Goal: Task Accomplishment & Management: Manage account settings

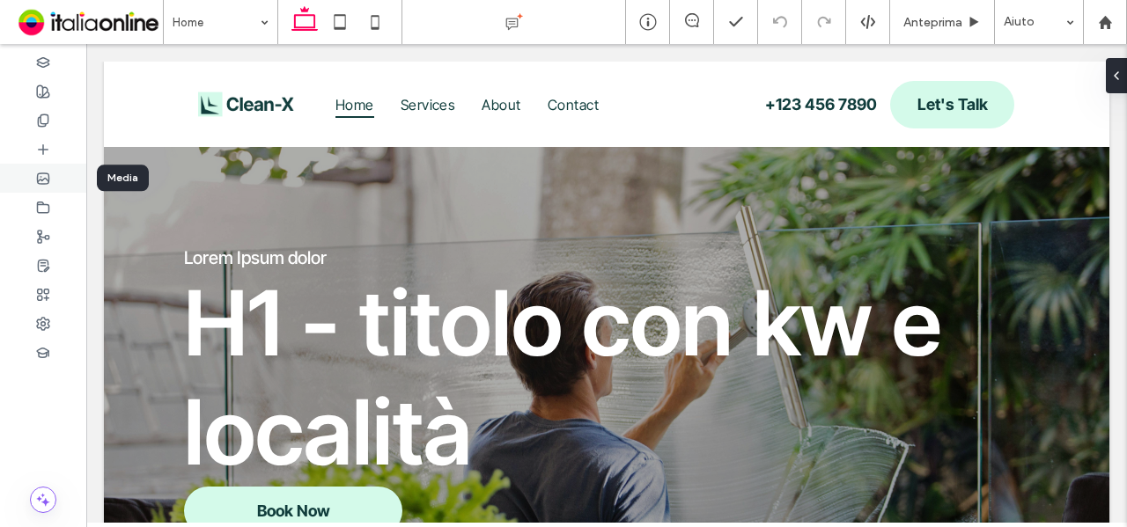
click at [35, 168] on div at bounding box center [43, 178] width 86 height 29
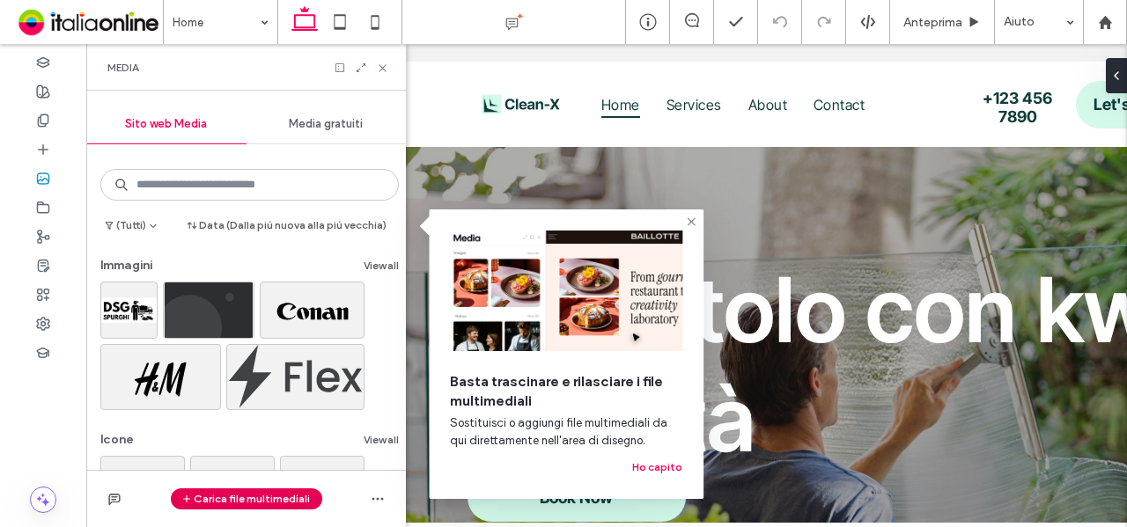
click at [270, 492] on button "Carica file multimediali" at bounding box center [246, 499] width 151 height 21
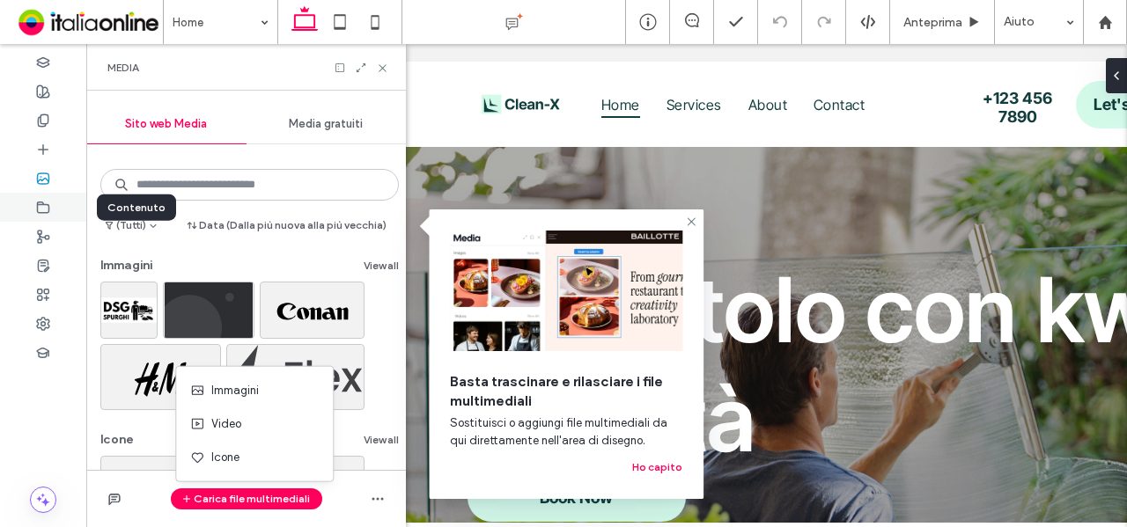
click at [40, 210] on icon at bounding box center [43, 208] width 14 height 14
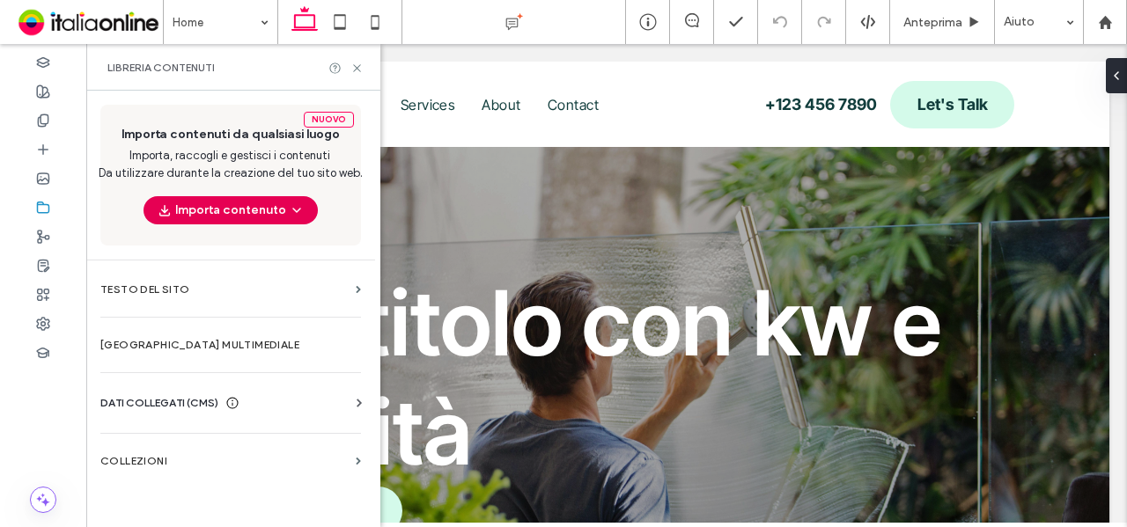
click at [279, 200] on button "Importa contenuto" at bounding box center [231, 210] width 174 height 28
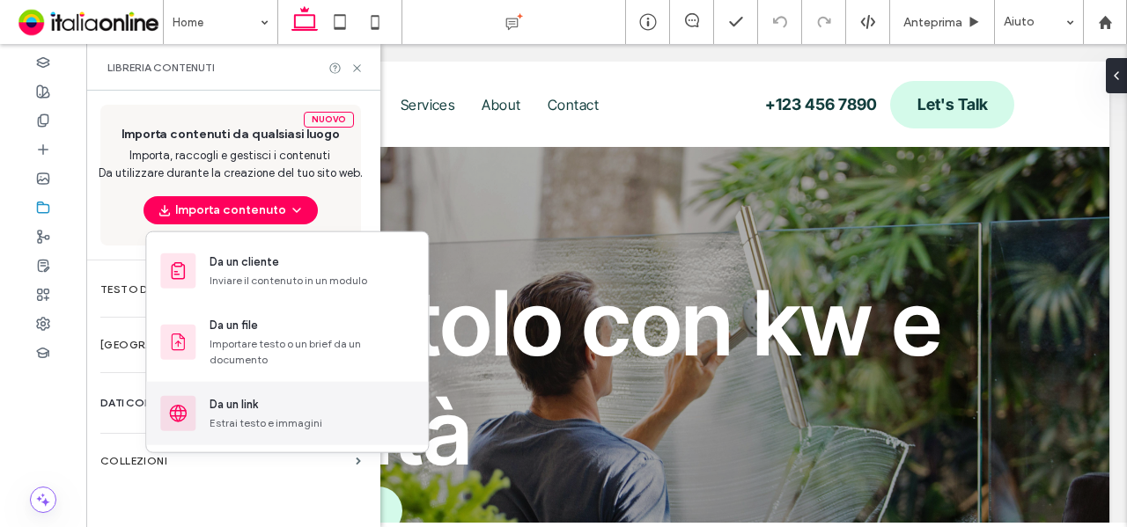
click at [261, 427] on div "Estrai testo e immagini" at bounding box center [312, 424] width 204 height 16
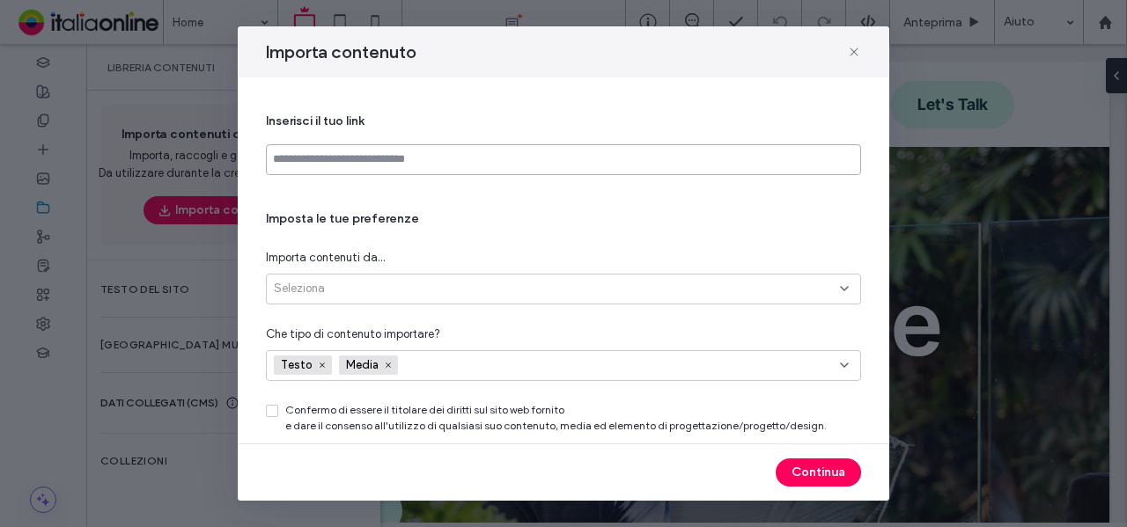
click at [400, 163] on input at bounding box center [563, 159] width 595 height 31
paste input "**********"
type input "**********"
click at [403, 276] on div "Seleziona" at bounding box center [563, 289] width 595 height 31
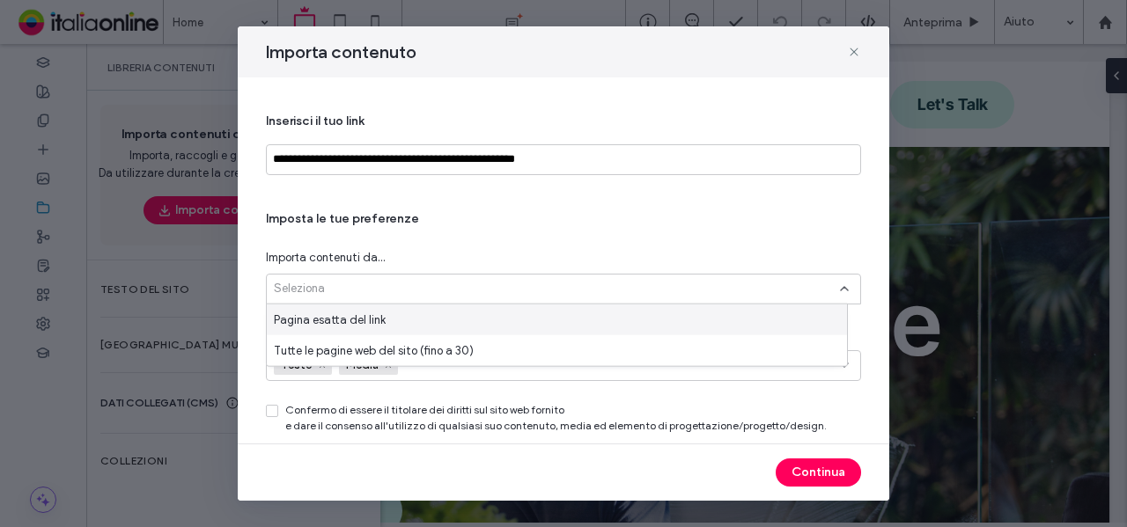
click at [407, 316] on div "Pagina esatta del link" at bounding box center [557, 320] width 580 height 31
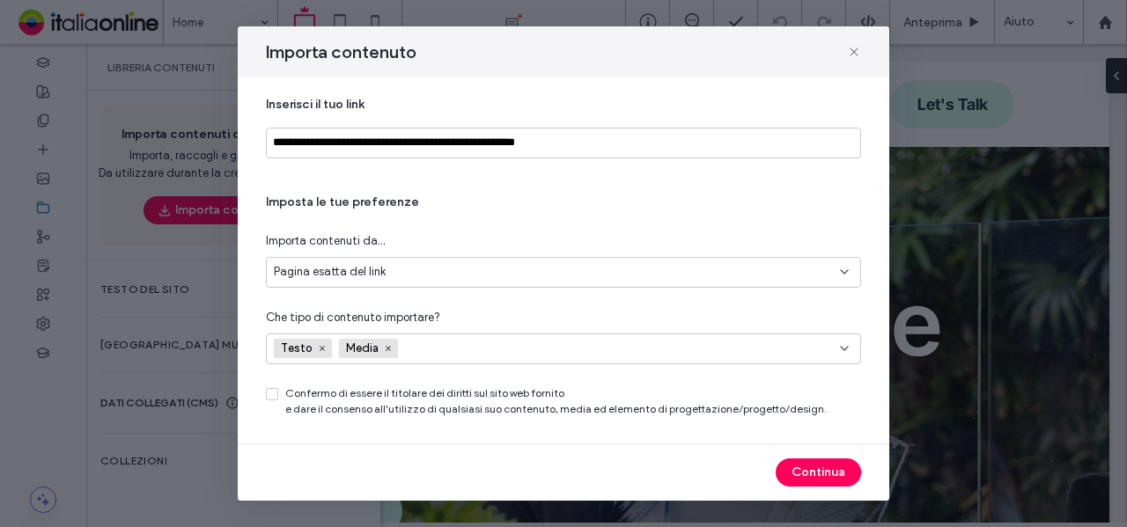
scroll to position [25, 0]
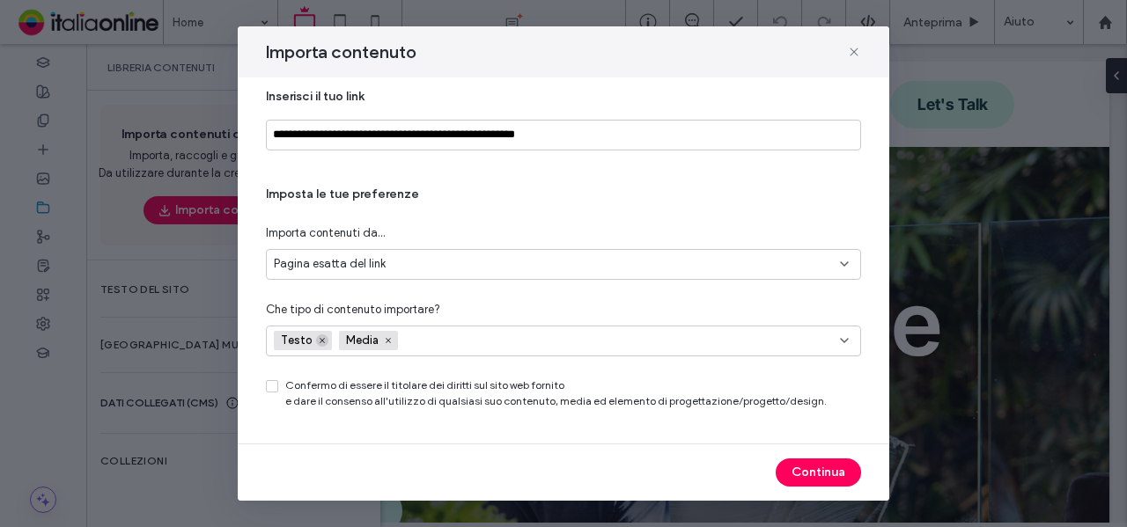
click at [320, 339] on icon at bounding box center [322, 340] width 9 height 9
click at [447, 336] on div "Media" at bounding box center [529, 341] width 510 height 26
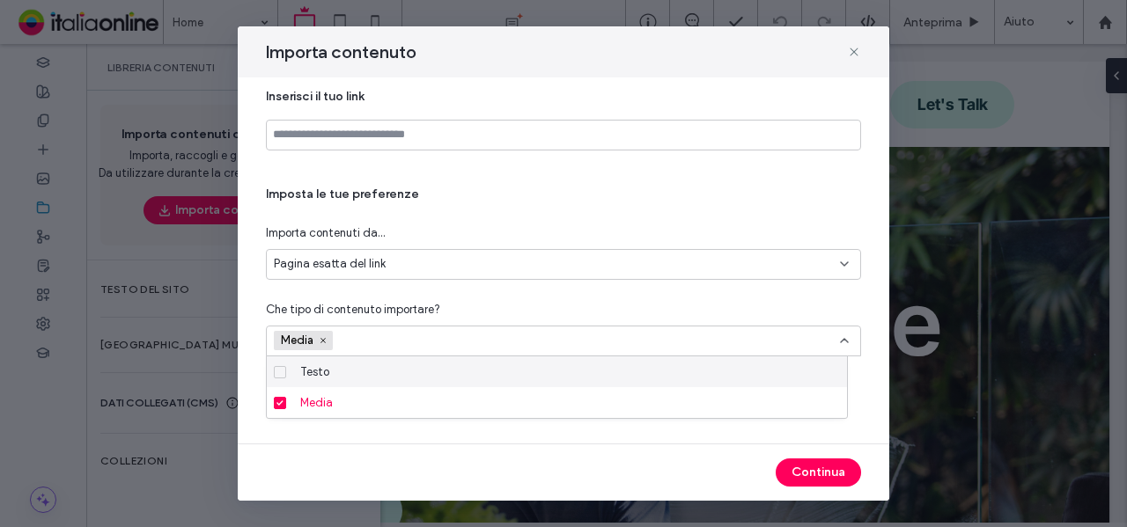
click at [412, 359] on div "Testo" at bounding box center [563, 372] width 540 height 31
click at [414, 371] on div "Testo" at bounding box center [563, 372] width 540 height 31
click at [285, 372] on span at bounding box center [280, 372] width 12 height 12
click at [417, 141] on input at bounding box center [563, 135] width 595 height 31
paste input "**********"
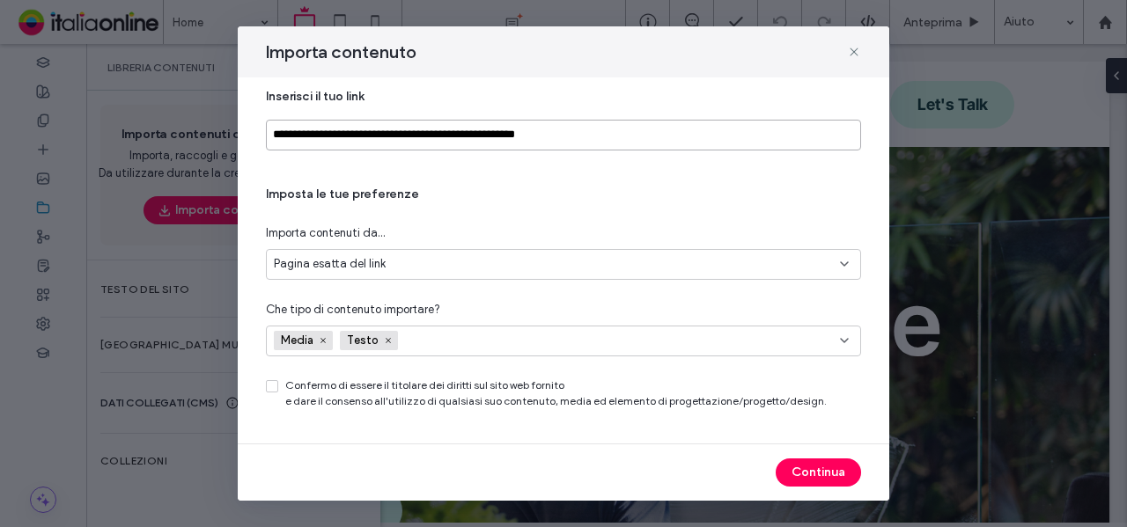
type input "**********"
click at [272, 386] on icon at bounding box center [272, 386] width 6 height 5
click at [808, 466] on button "Continua" at bounding box center [818, 473] width 85 height 28
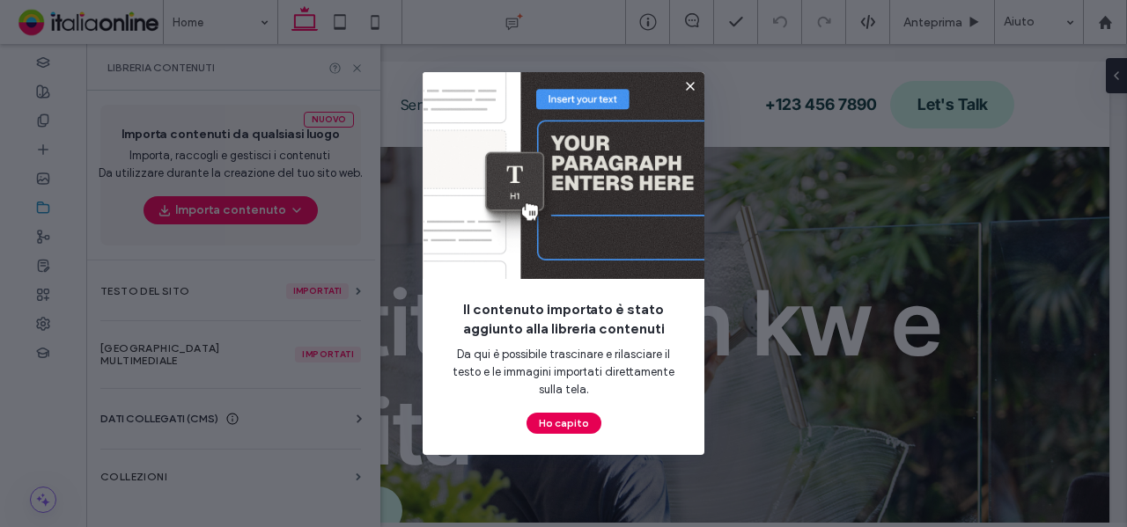
click at [569, 418] on button "Ho capito" at bounding box center [563, 423] width 75 height 21
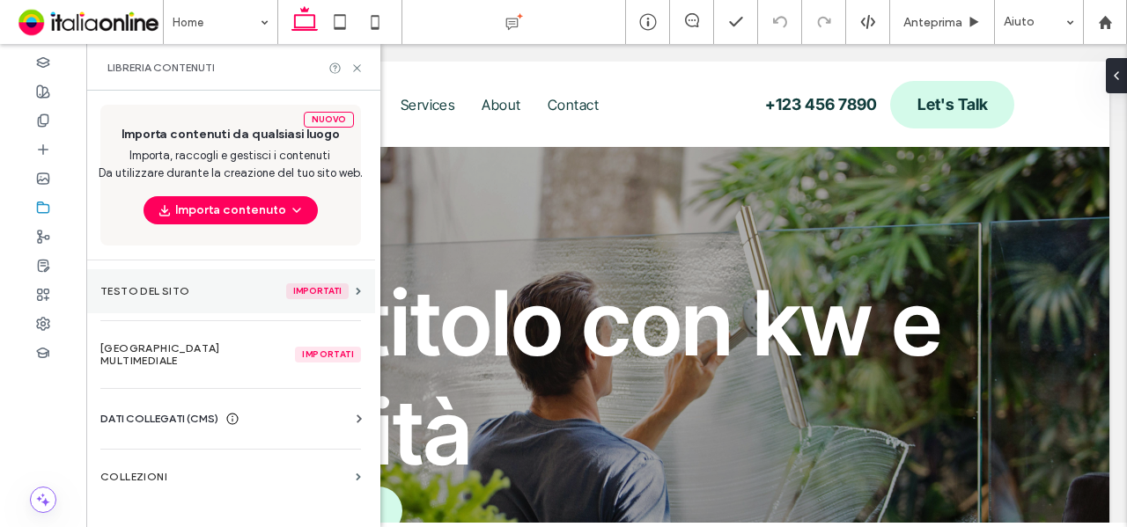
click at [145, 307] on section "Testo del sito Importati" at bounding box center [230, 291] width 289 height 44
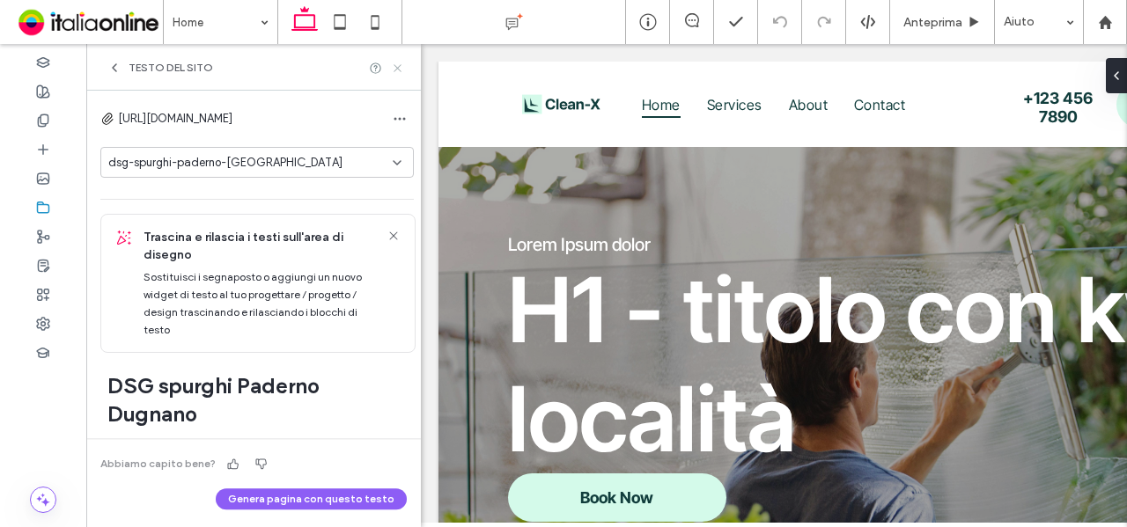
click at [391, 73] on icon at bounding box center [397, 68] width 13 height 13
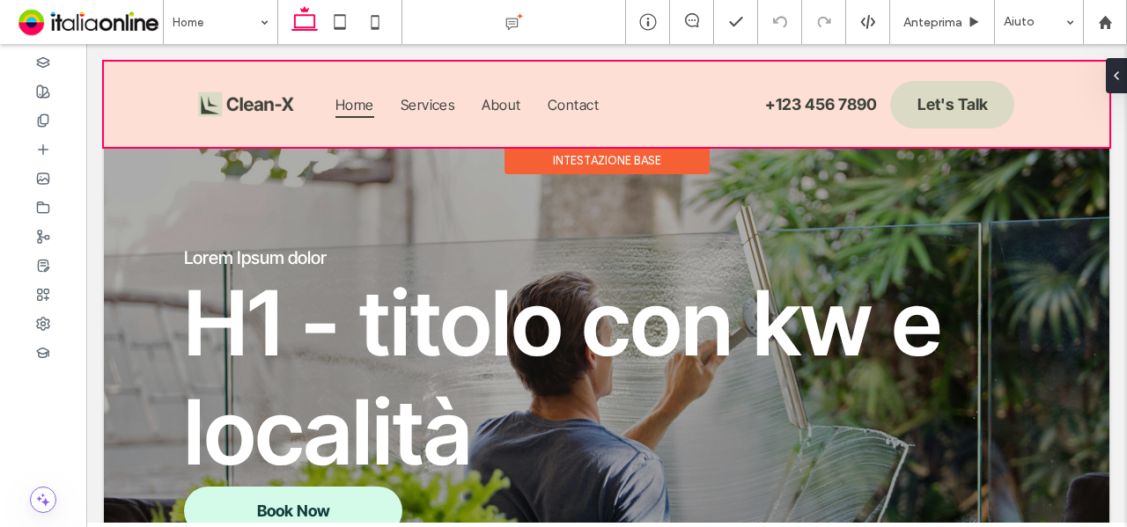
click at [229, 99] on div at bounding box center [606, 104] width 1005 height 85
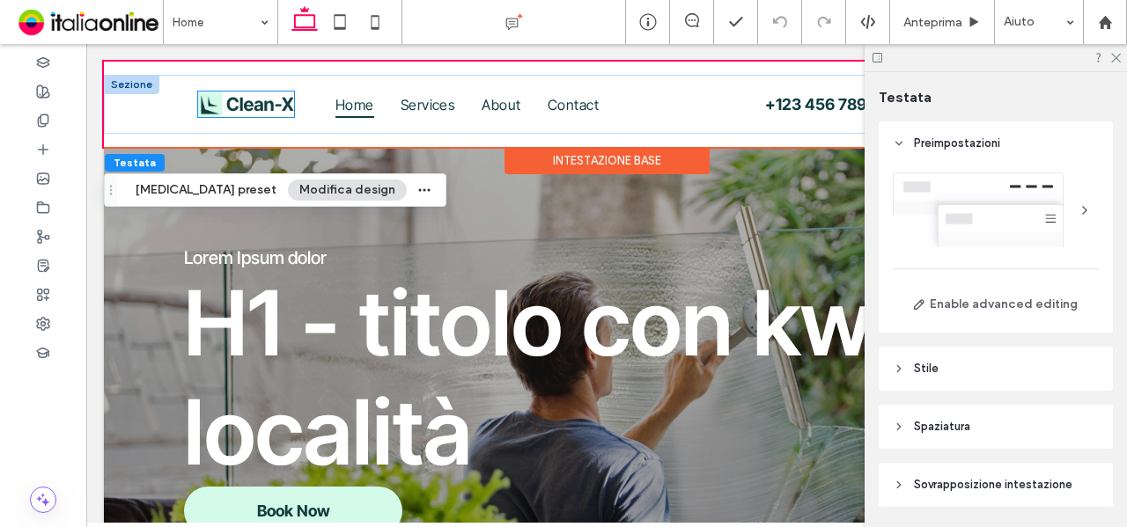
click at [249, 105] on img at bounding box center [245, 104] width 95 height 25
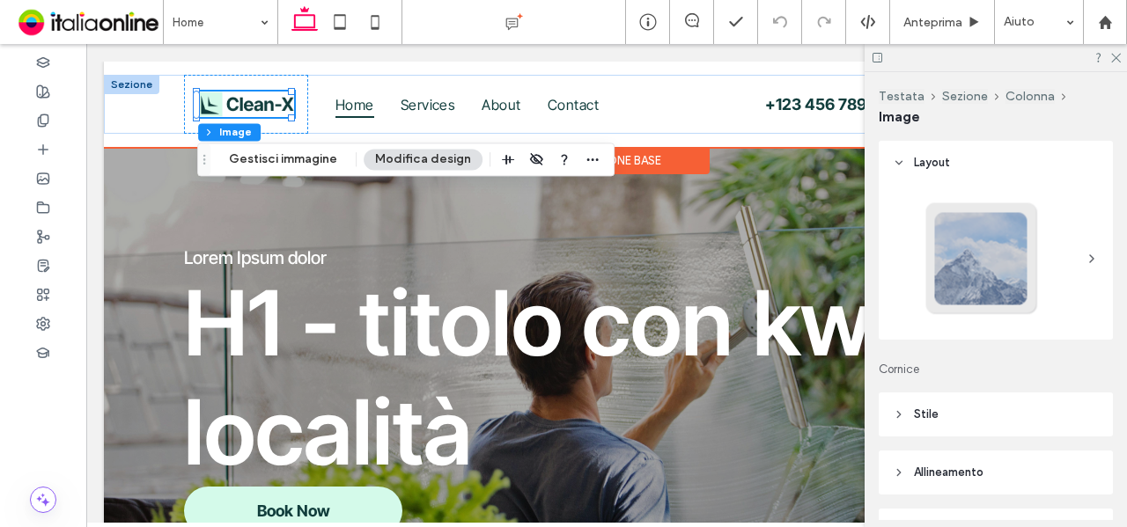
click at [249, 108] on img at bounding box center [245, 104] width 95 height 25
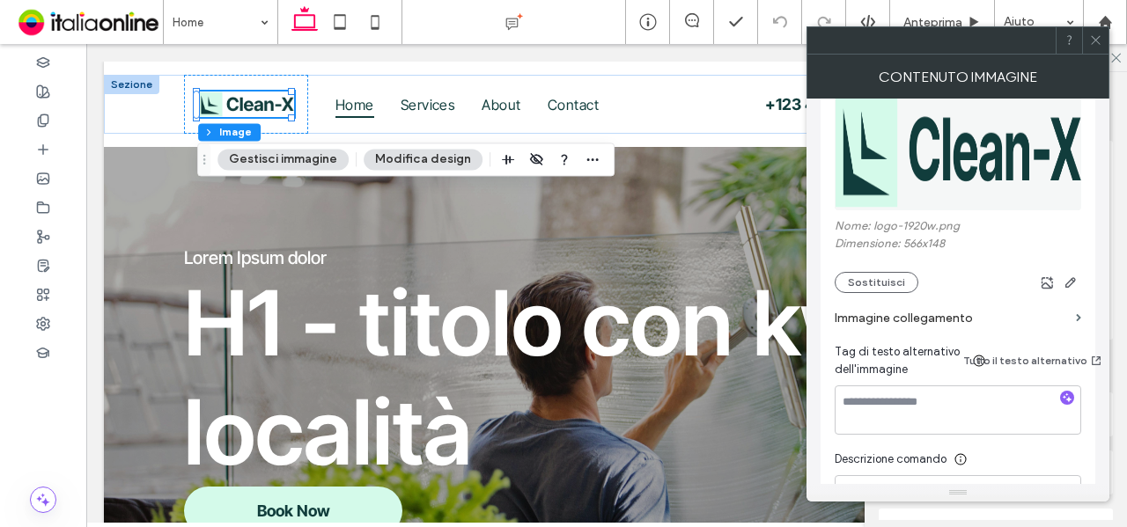
scroll to position [264, 0]
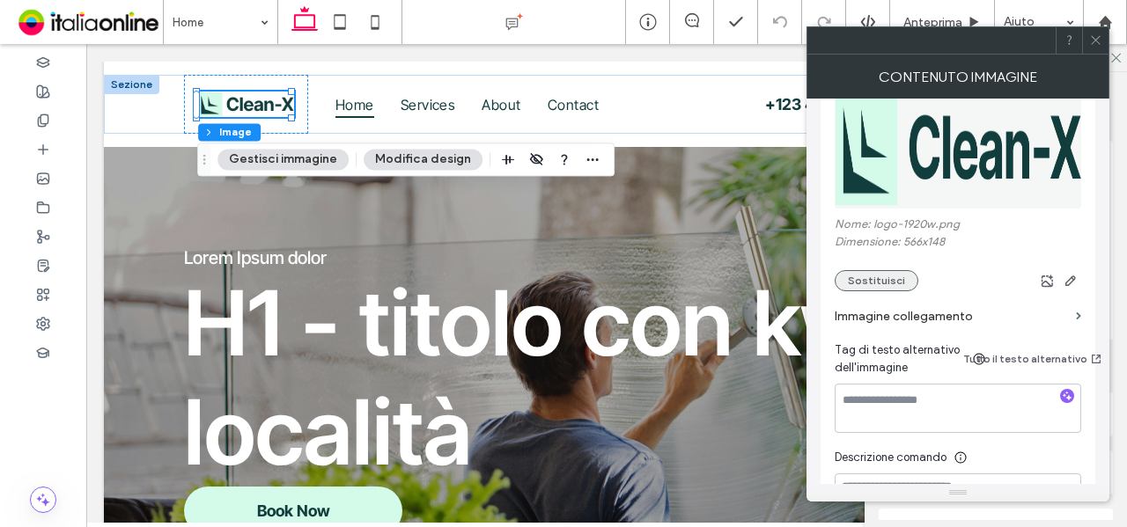
click at [866, 283] on button "Sostituisci" at bounding box center [877, 280] width 84 height 21
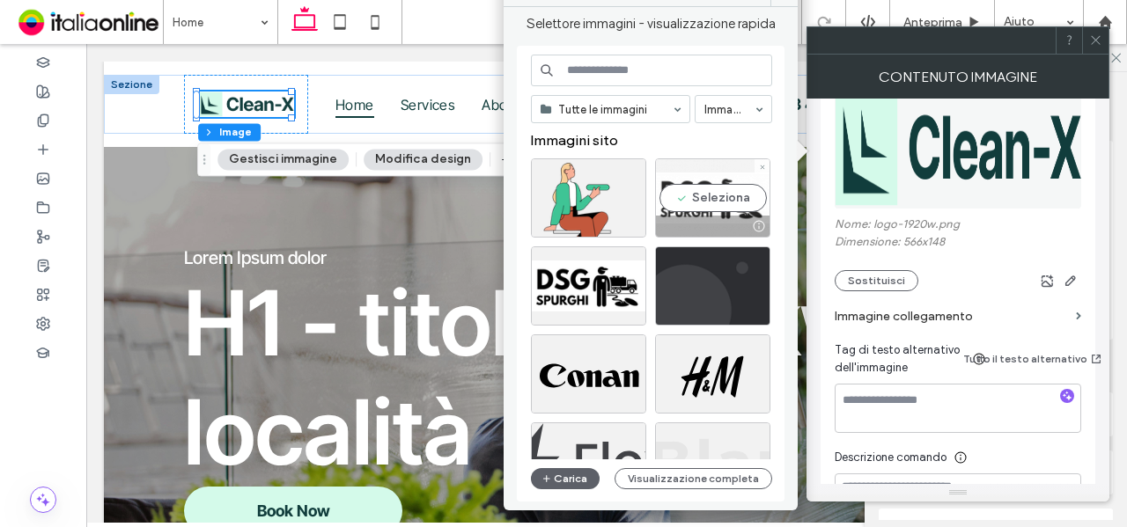
click at [715, 208] on div "Seleziona" at bounding box center [712, 197] width 115 height 79
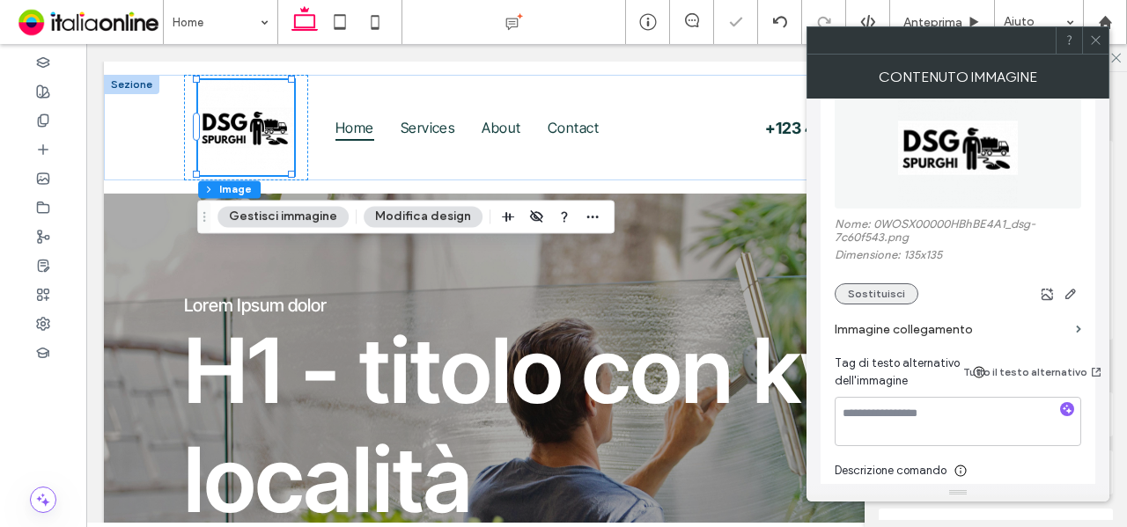
click at [857, 297] on button "Sostituisci" at bounding box center [877, 293] width 84 height 21
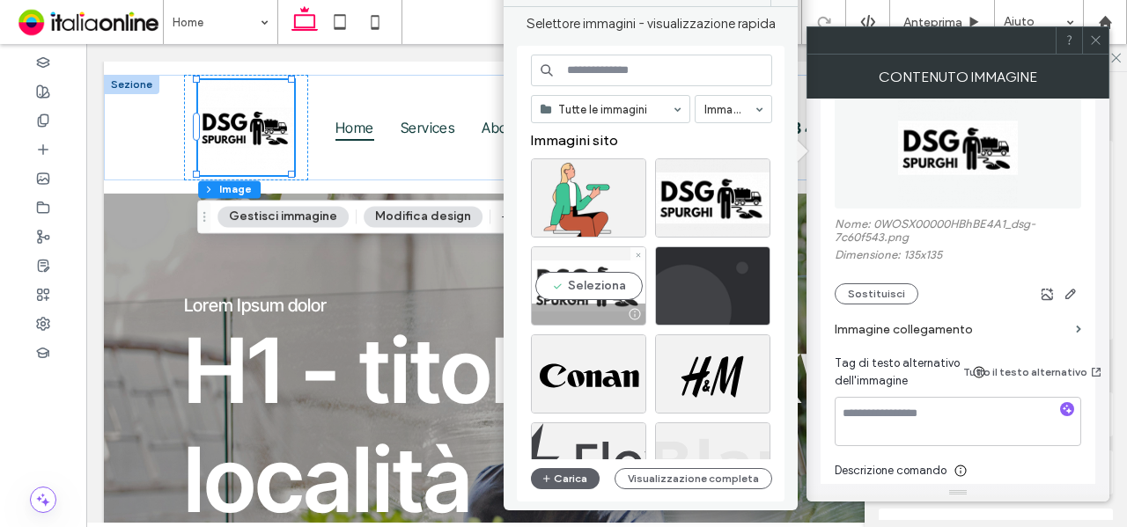
click at [582, 298] on div "Seleziona" at bounding box center [588, 286] width 115 height 79
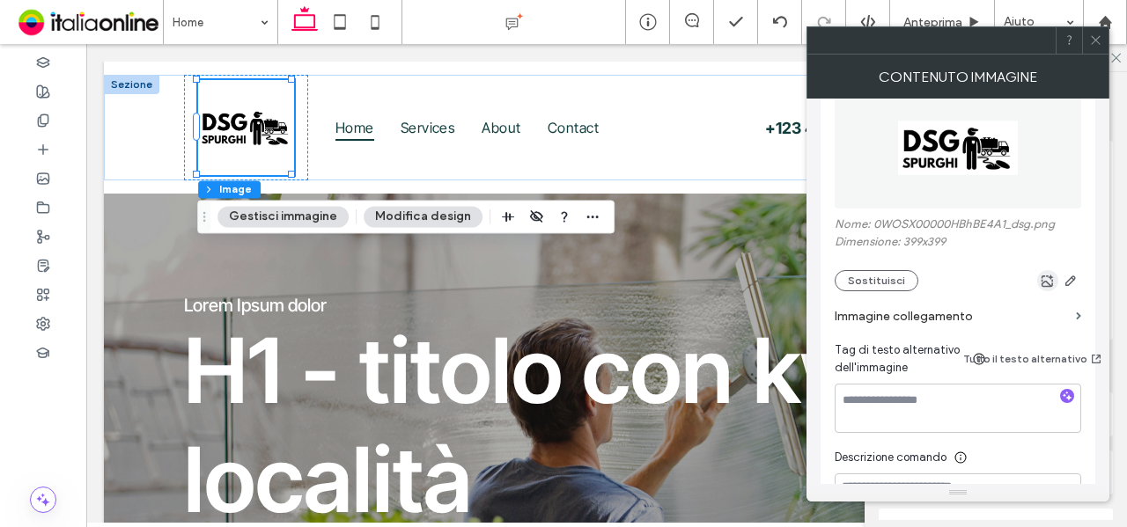
click at [1043, 291] on span "button" at bounding box center [1047, 280] width 21 height 21
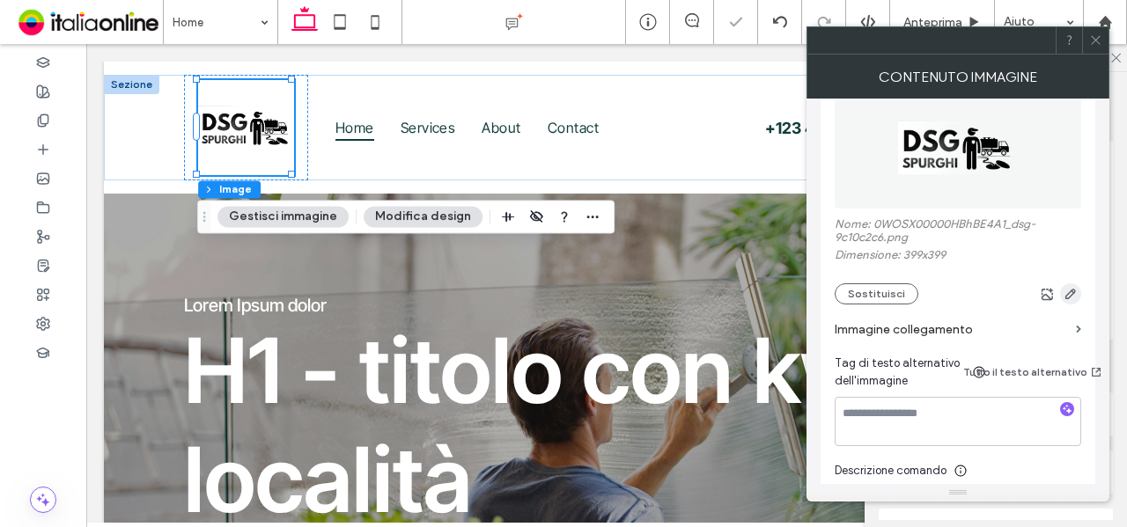
click at [1076, 295] on icon "button" at bounding box center [1071, 294] width 14 height 14
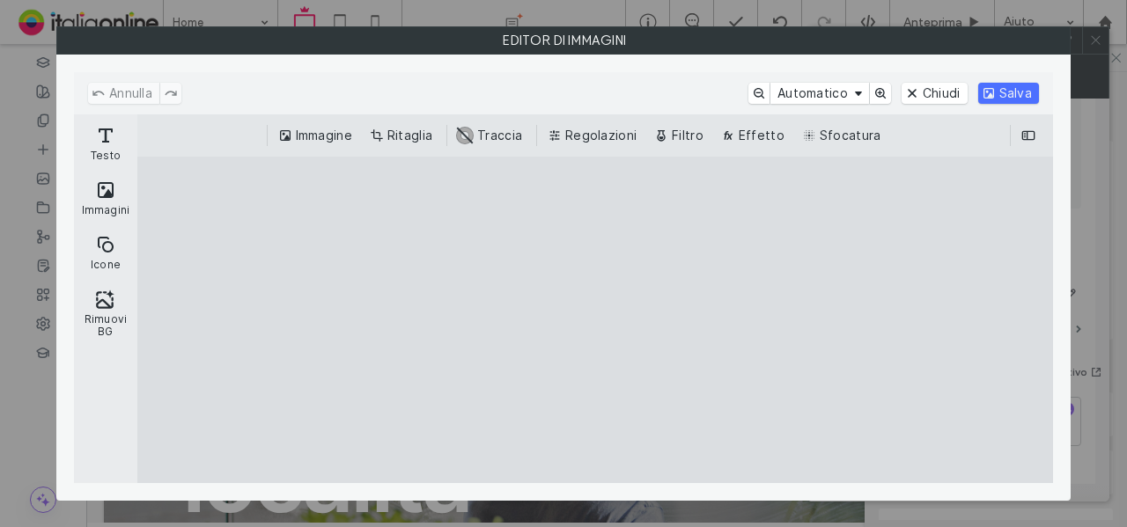
click at [433, 120] on div "Immagine Ritaglia #ABABAB Traccia Regolazioni Filtro Effetto Sfocatura" at bounding box center [595, 135] width 916 height 42
click at [421, 128] on button "Ritaglia" at bounding box center [402, 135] width 73 height 21
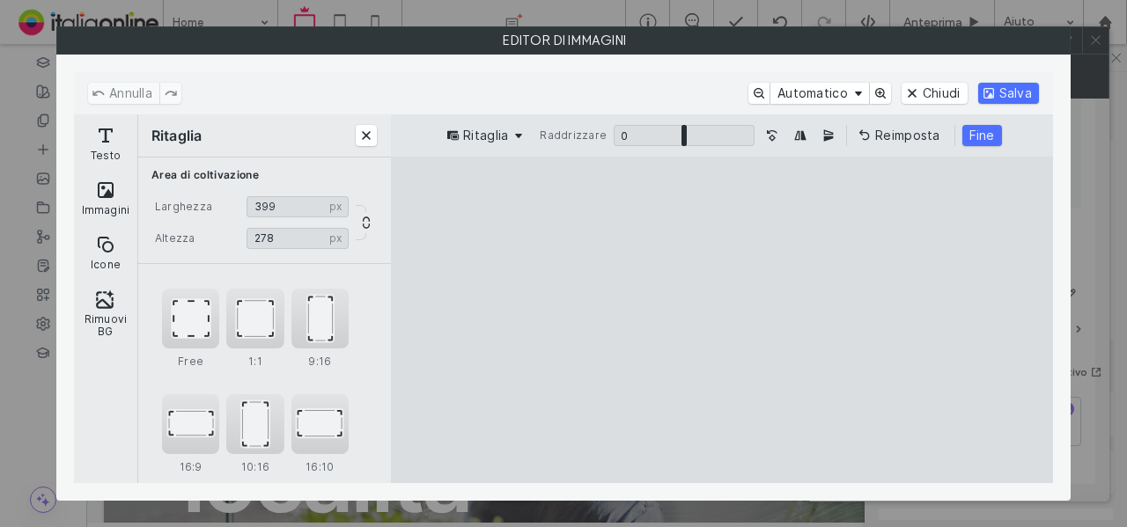
drag, startPoint x: 854, startPoint y: 450, endPoint x: 865, endPoint y: 371, distance: 79.9
click at [722, 320] on cesdk-canvas "Editor / piattaforma / website builder canvas" at bounding box center [722, 320] width 0 height 0
type input "***"
drag, startPoint x: 908, startPoint y: 188, endPoint x: 927, endPoint y: 305, distance: 118.7
click at [722, 320] on cesdk-canvas "Editor / piattaforma / website builder canvas" at bounding box center [722, 320] width 0 height 0
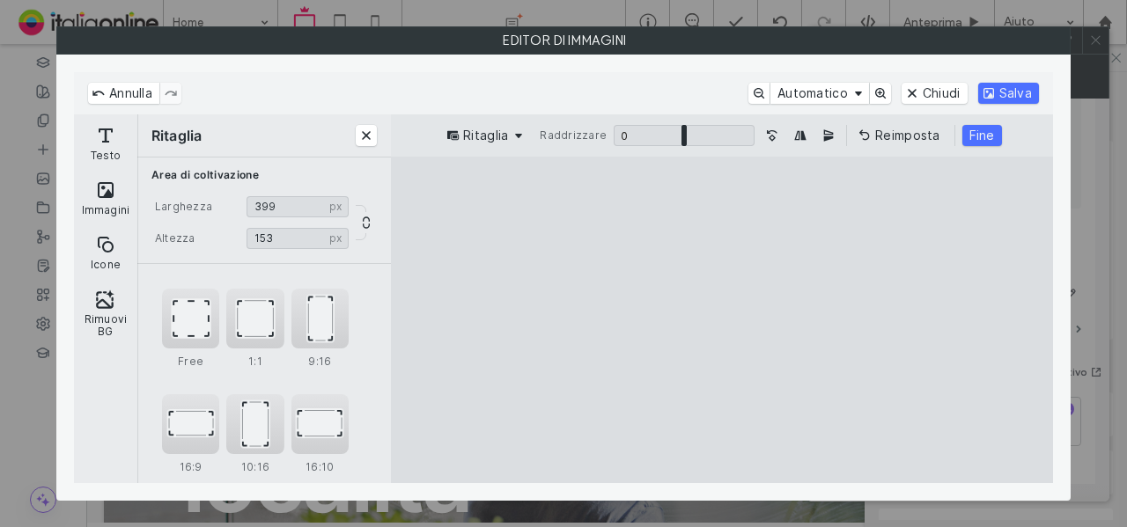
type input "***"
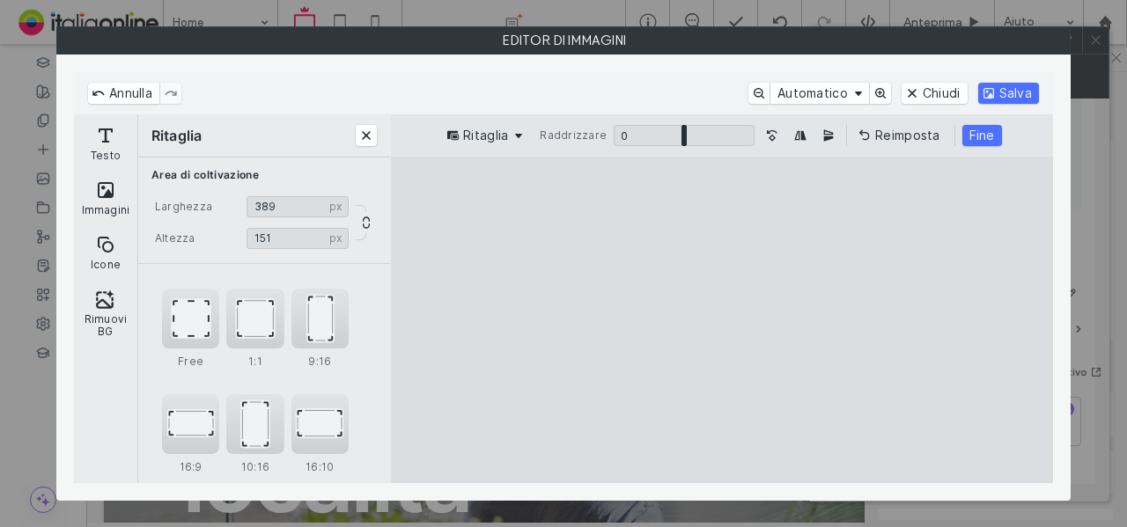
type input "***"
drag, startPoint x: 426, startPoint y: 438, endPoint x: 445, endPoint y: 434, distance: 19.7
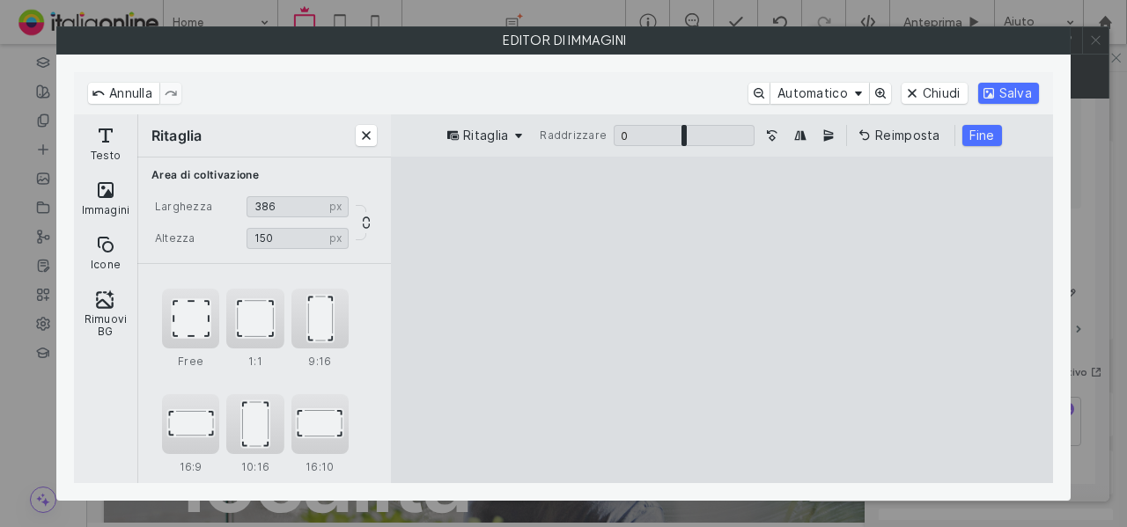
click at [722, 320] on cesdk-canvas "Editor / piattaforma / website builder canvas" at bounding box center [722, 320] width 0 height 0
type input "***"
drag, startPoint x: 724, startPoint y: 217, endPoint x: 724, endPoint y: 228, distance: 11.4
click at [722, 320] on cesdk-canvas "Editor / piattaforma / website builder canvas" at bounding box center [722, 320] width 0 height 0
type input "***"
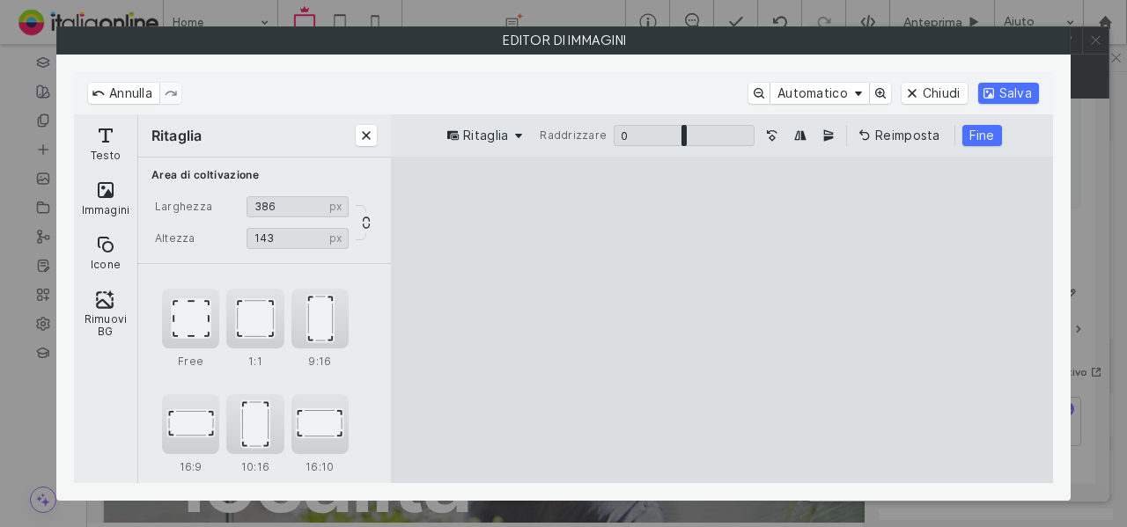
type input "***"
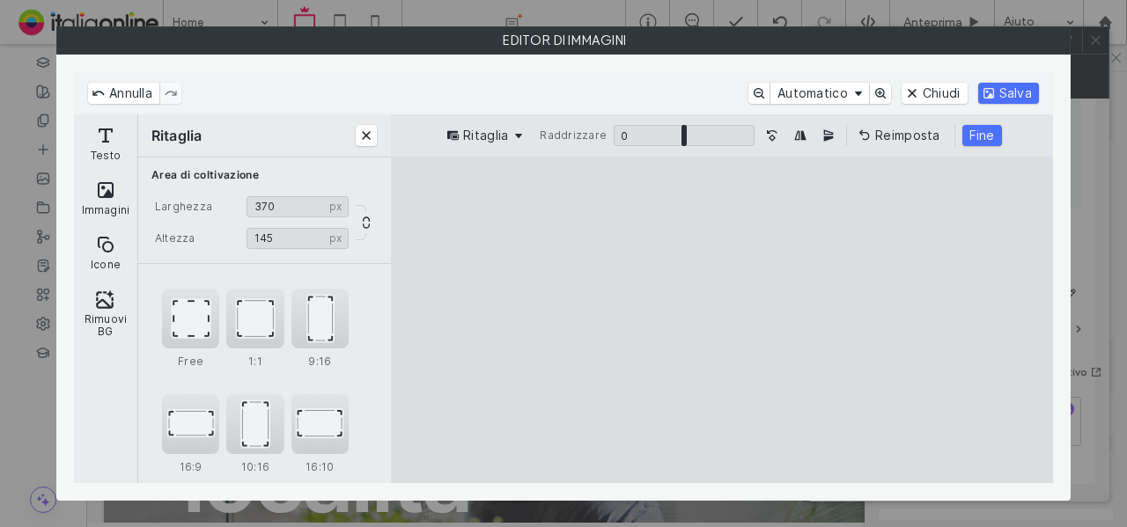
type input "***"
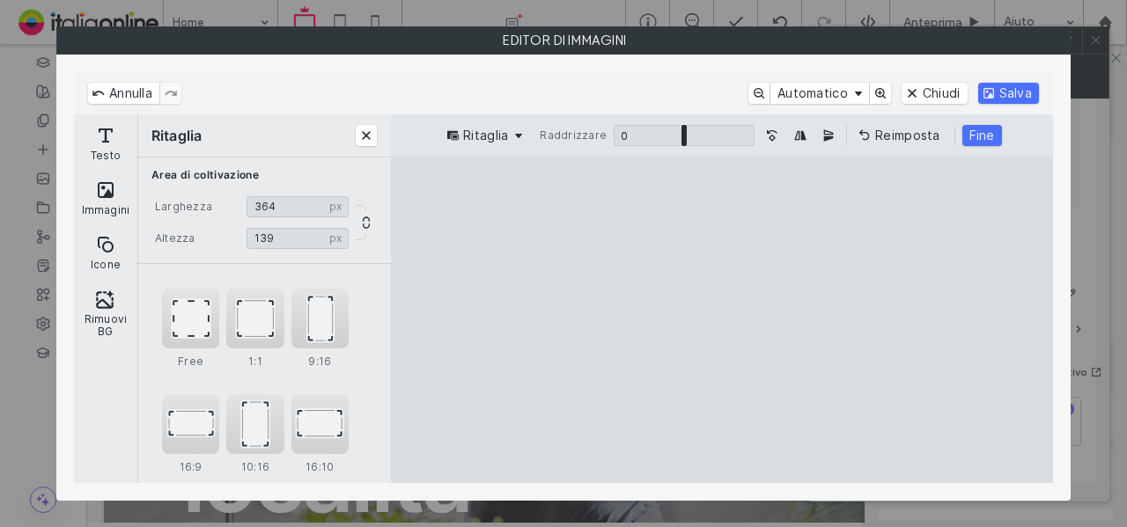
type input "***"
drag, startPoint x: 1022, startPoint y: 437, endPoint x: 988, endPoint y: 431, distance: 34.7
click at [722, 320] on cesdk-canvas "Editor / piattaforma / website builder canvas" at bounding box center [722, 320] width 0 height 0
click at [968, 127] on button "Fine" at bounding box center [982, 135] width 40 height 21
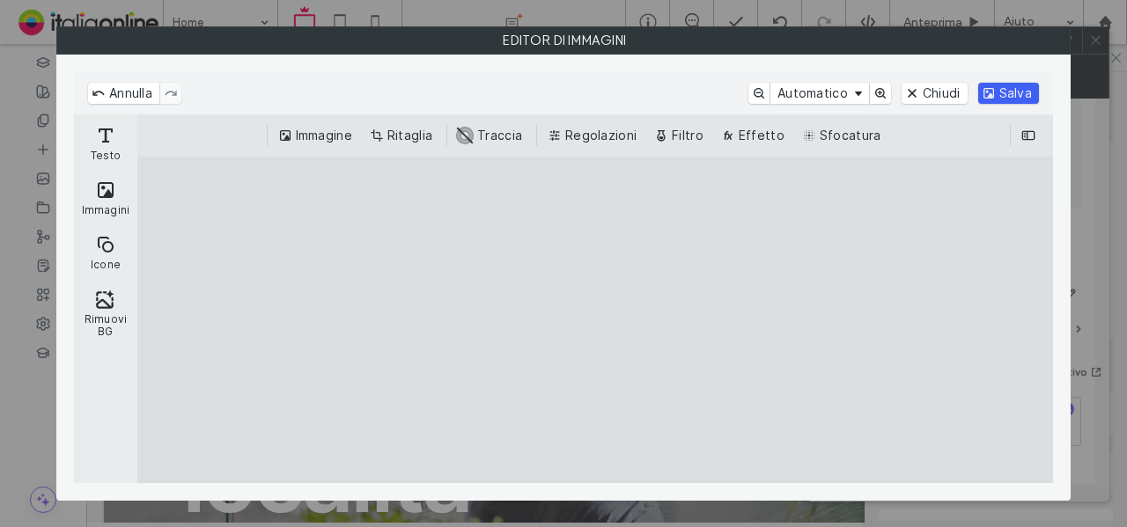
click at [1018, 94] on button "Salva" at bounding box center [1008, 93] width 61 height 21
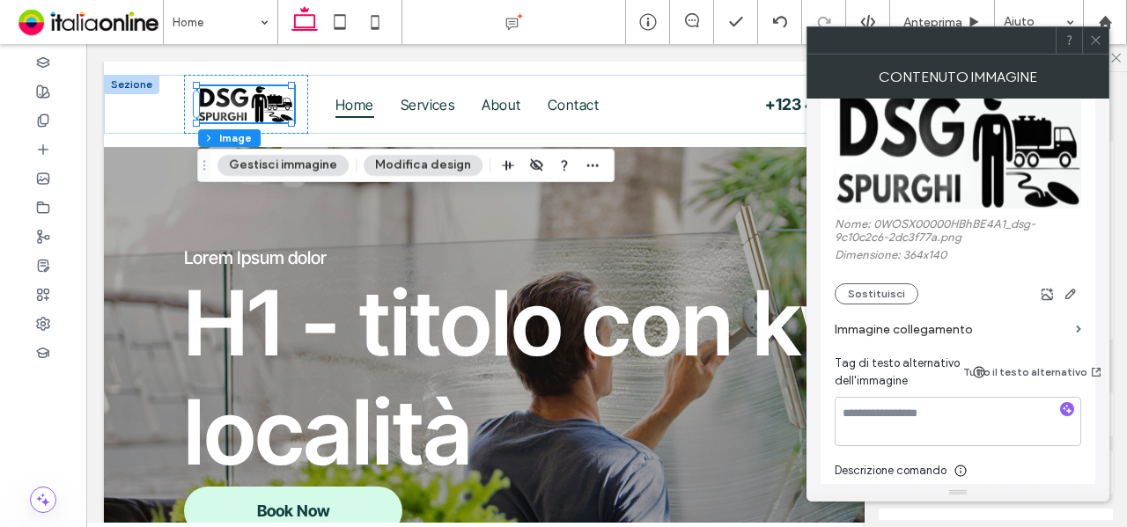
click at [1093, 45] on icon at bounding box center [1095, 39] width 13 height 13
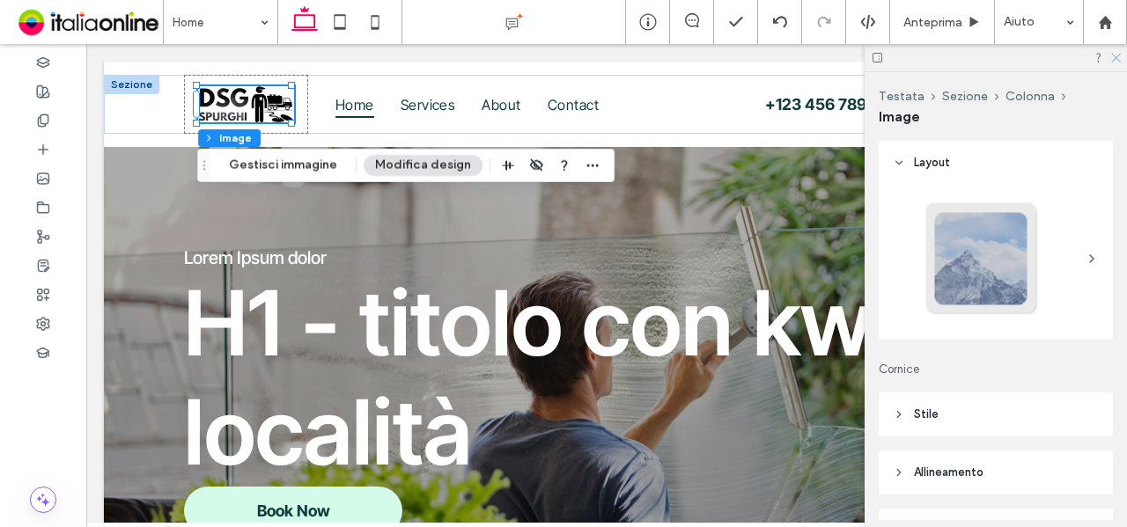
click at [1118, 56] on icon at bounding box center [1114, 56] width 11 height 11
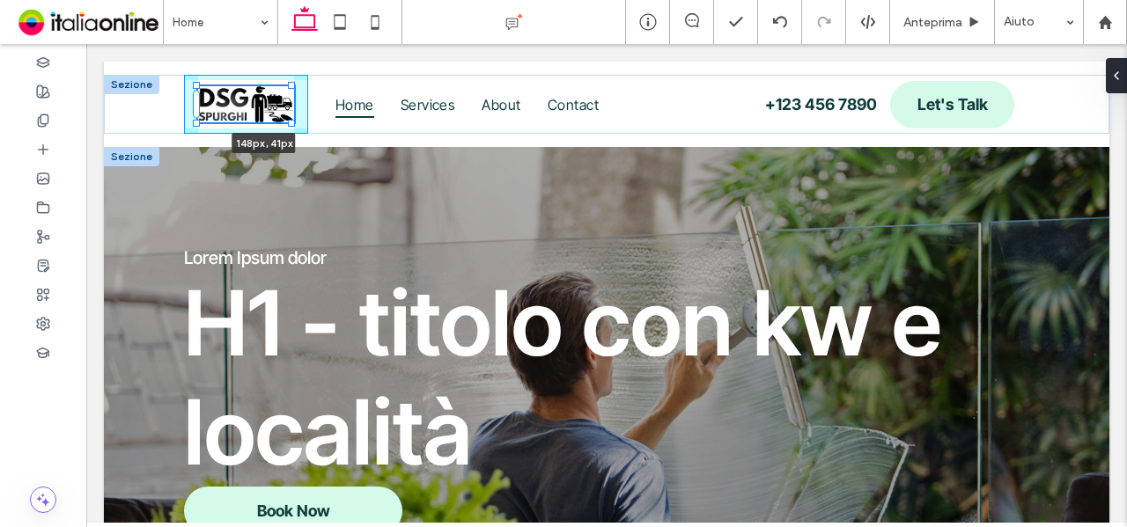
drag, startPoint x: 292, startPoint y: 124, endPoint x: 328, endPoint y: 151, distance: 44.0
type input "***"
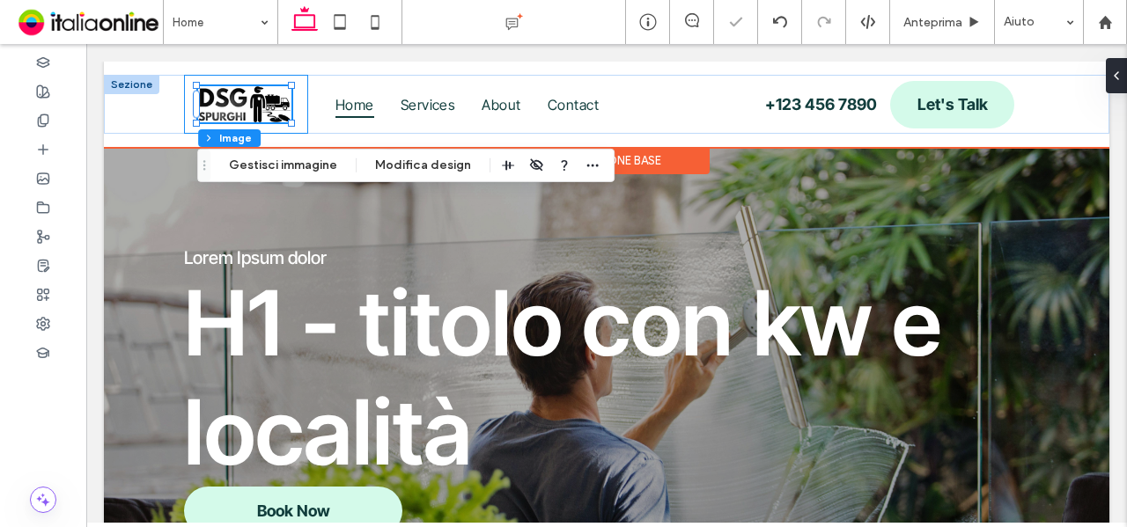
click at [187, 121] on div "148px , 41px" at bounding box center [245, 104] width 123 height 59
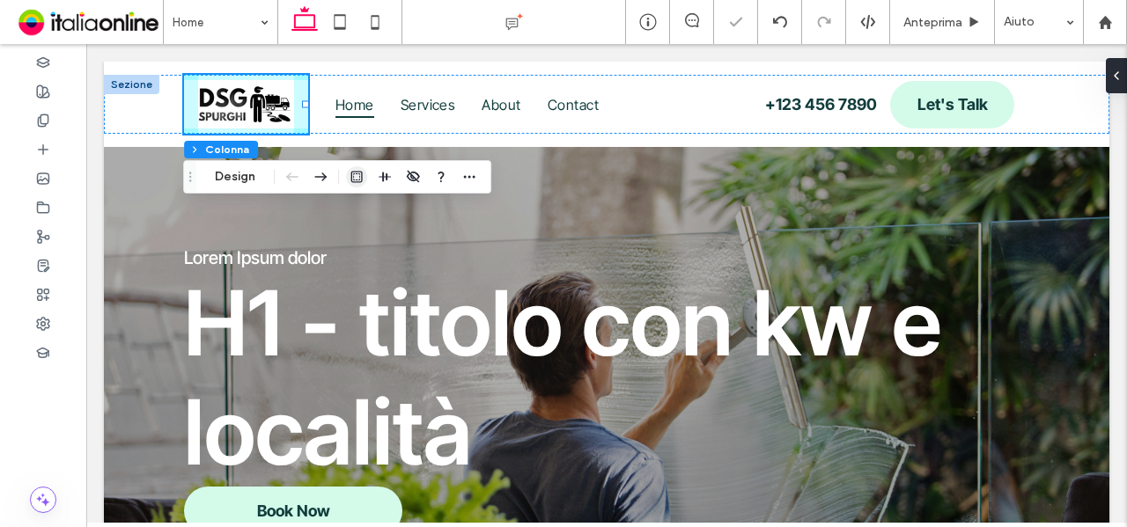
click at [353, 181] on use "button" at bounding box center [356, 177] width 11 height 11
type input "*"
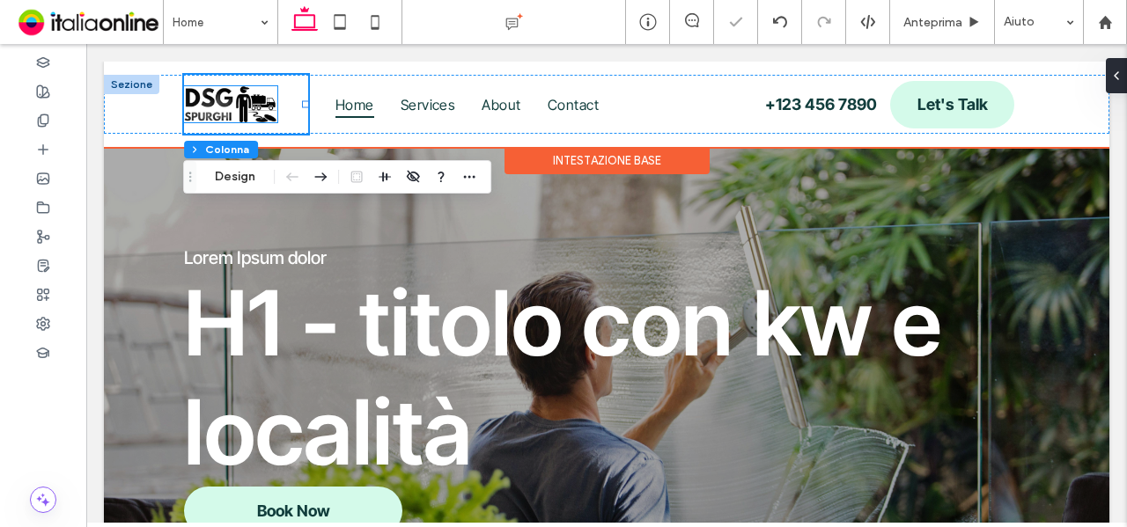
click at [256, 105] on img at bounding box center [230, 104] width 93 height 36
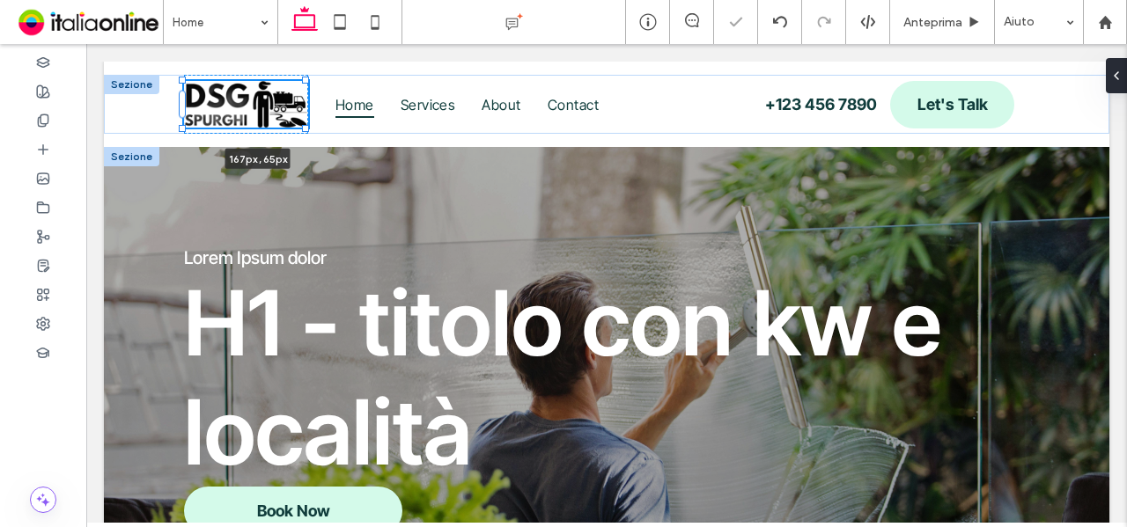
drag, startPoint x: 278, startPoint y: 123, endPoint x: 378, endPoint y: 174, distance: 111.8
type input "***"
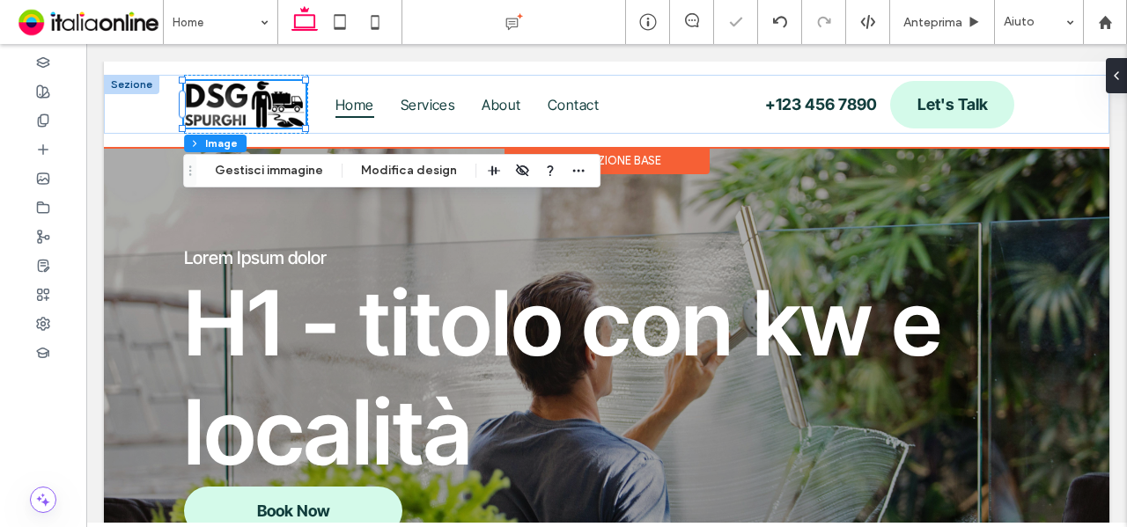
click at [164, 65] on div "177px , 65px Home Services About Contact Let's Talk +123 456 7890 Sezione Intes…" at bounding box center [606, 104] width 1005 height 85
click at [956, 106] on span "Let's Talk" at bounding box center [952, 104] width 70 height 36
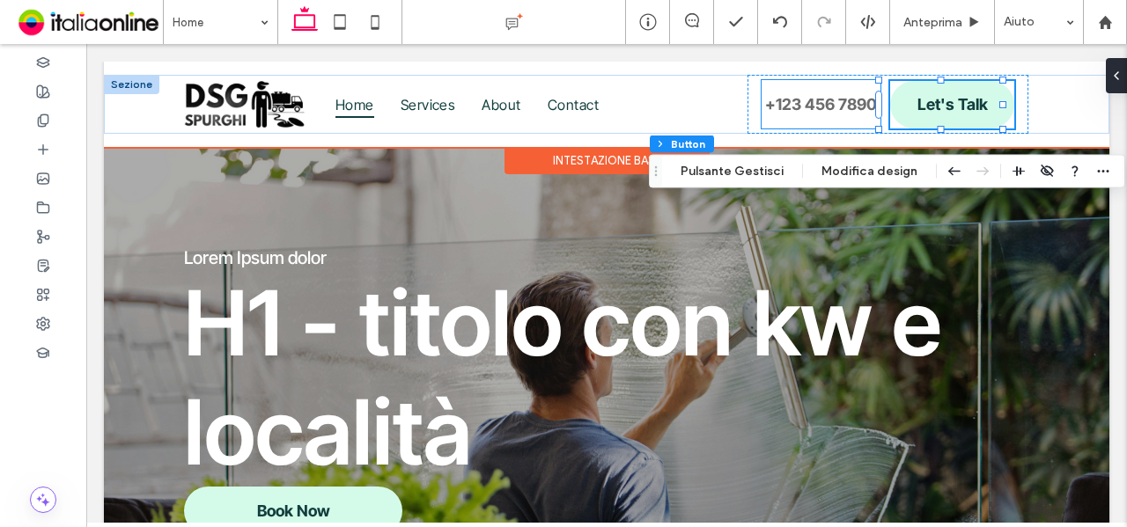
click at [811, 92] on span "+123 456 7890" at bounding box center [821, 104] width 112 height 36
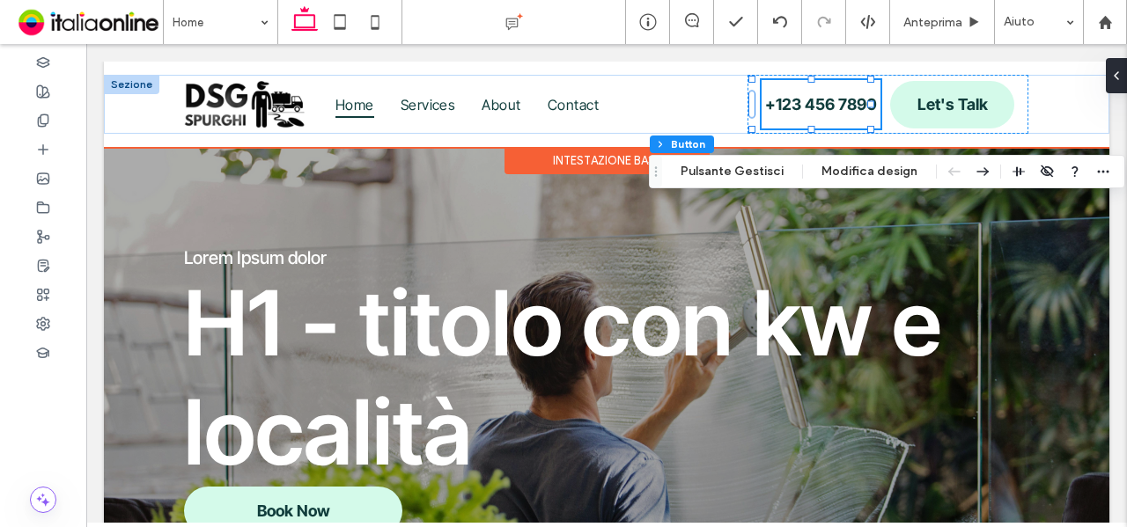
click at [570, 161] on div "Intestazione base" at bounding box center [606, 160] width 205 height 27
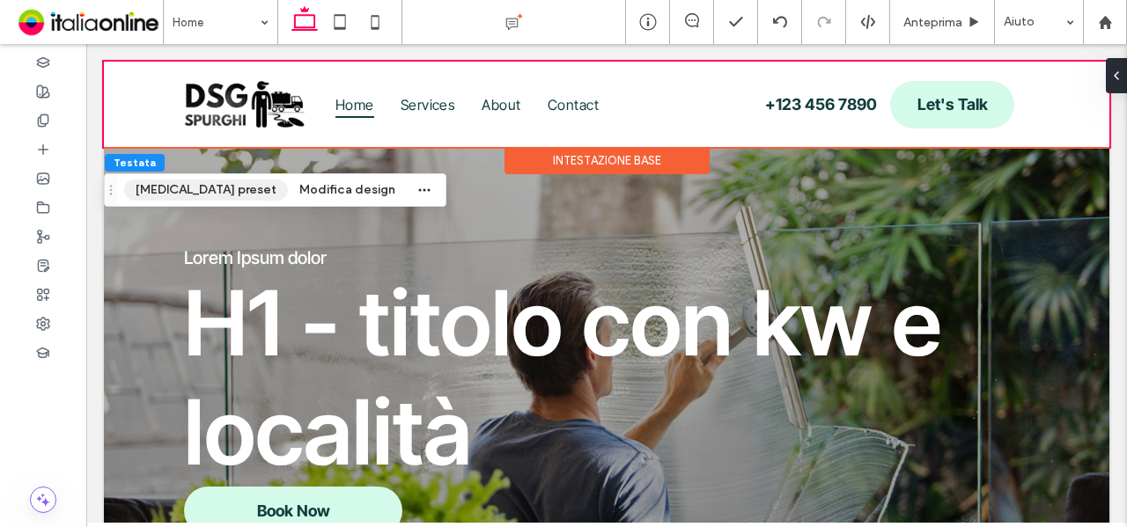
click at [178, 196] on button "Cambia preset" at bounding box center [206, 190] width 164 height 21
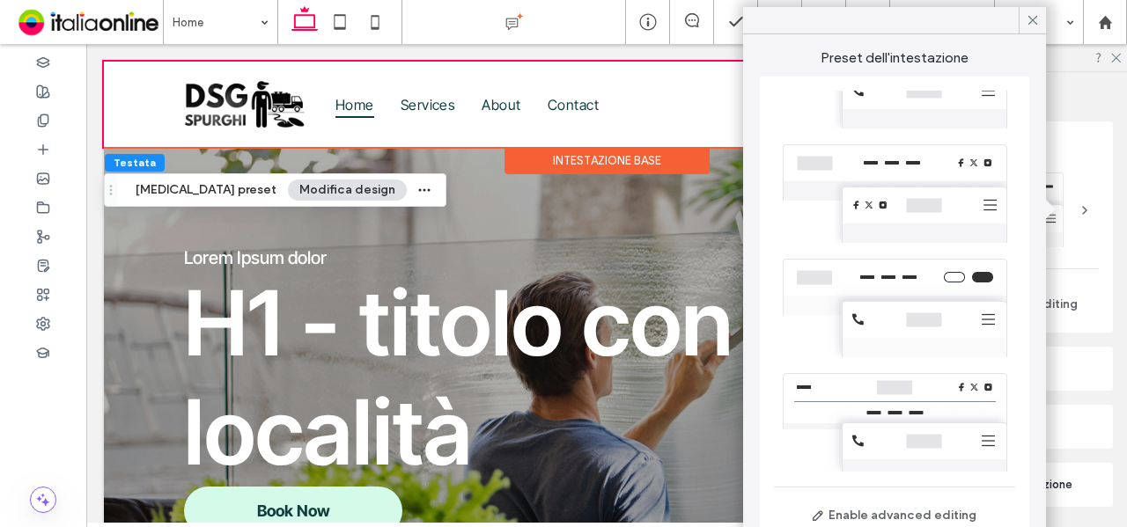
scroll to position [135, 0]
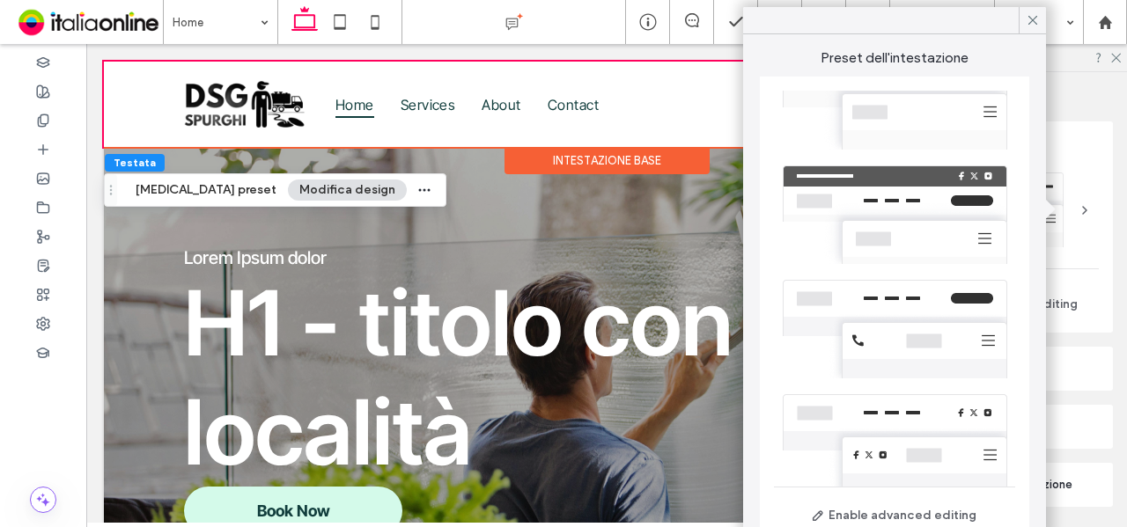
click at [879, 353] on div at bounding box center [894, 329] width 241 height 114
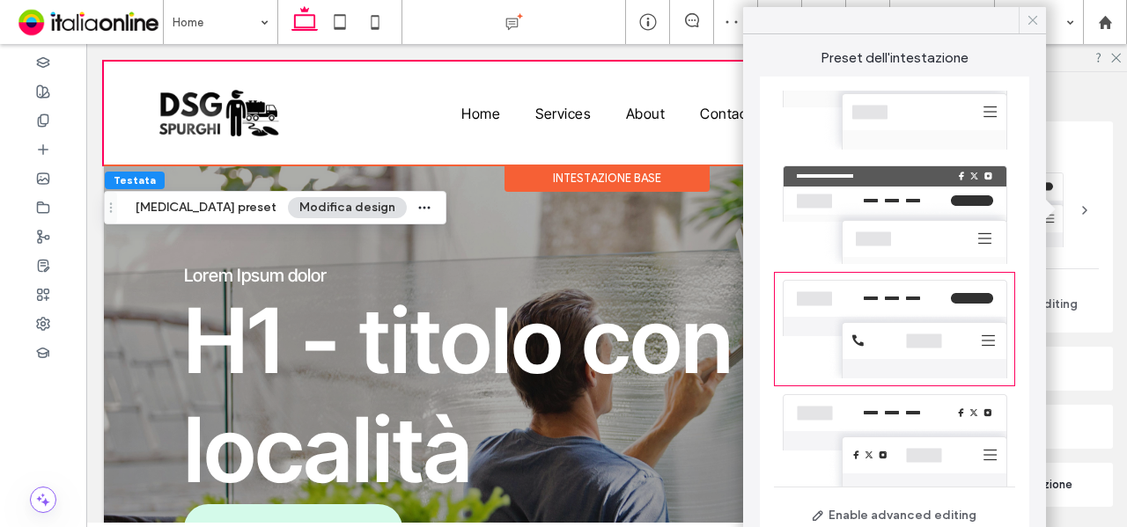
click at [1037, 21] on icon at bounding box center [1033, 20] width 16 height 16
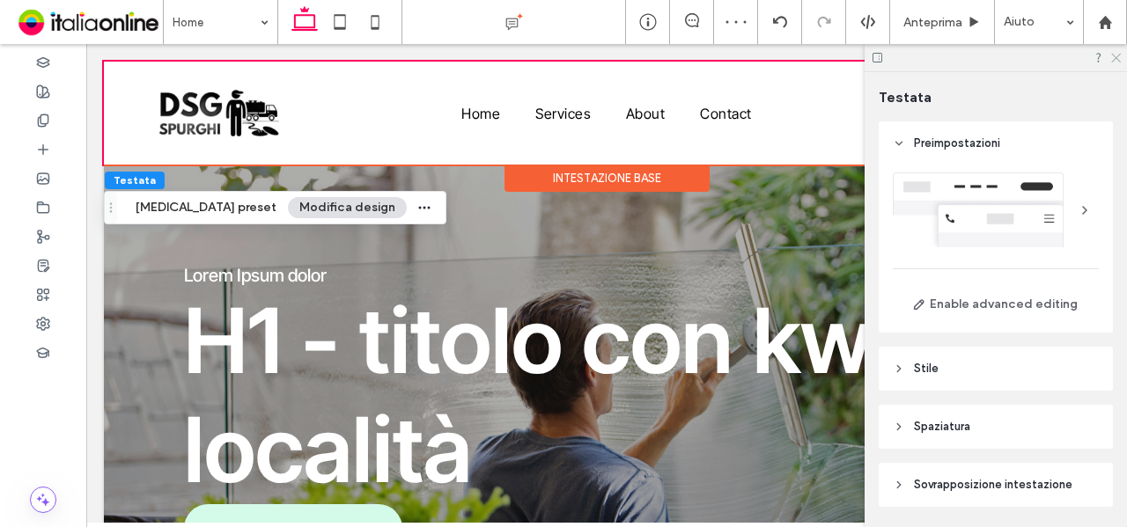
click at [1118, 58] on icon at bounding box center [1114, 56] width 11 height 11
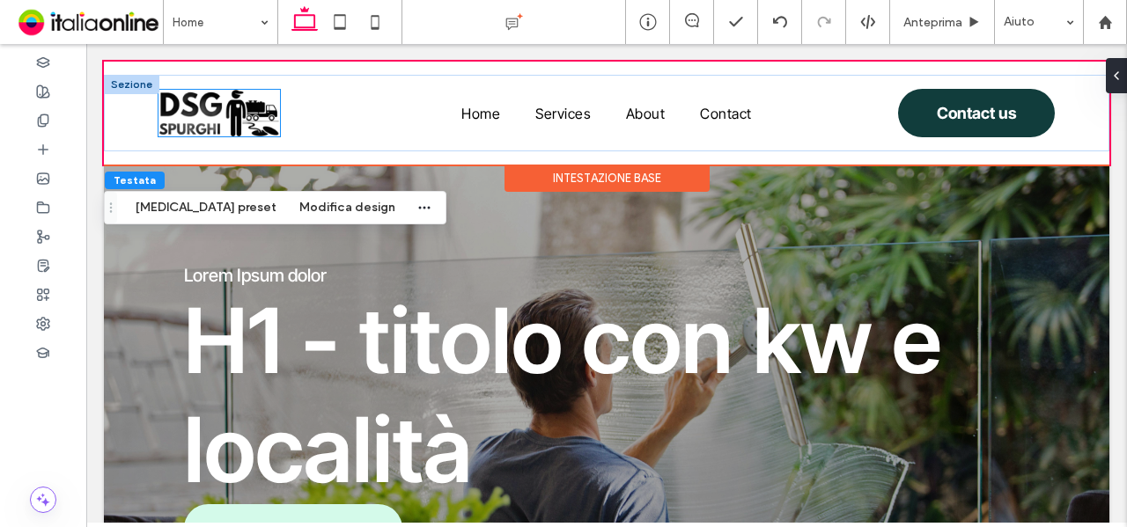
click at [229, 129] on img at bounding box center [218, 113] width 121 height 47
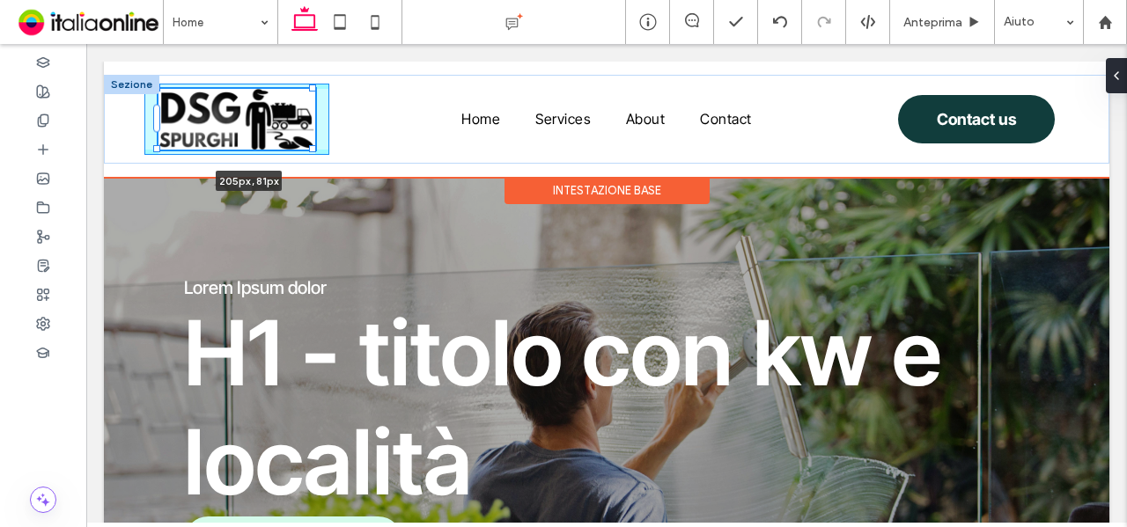
drag, startPoint x: 280, startPoint y: 135, endPoint x: 360, endPoint y: 150, distance: 81.5
click at [360, 150] on div "205px , 81px Home Services About Contact Contact us" at bounding box center [606, 119] width 1005 height 89
type input "***"
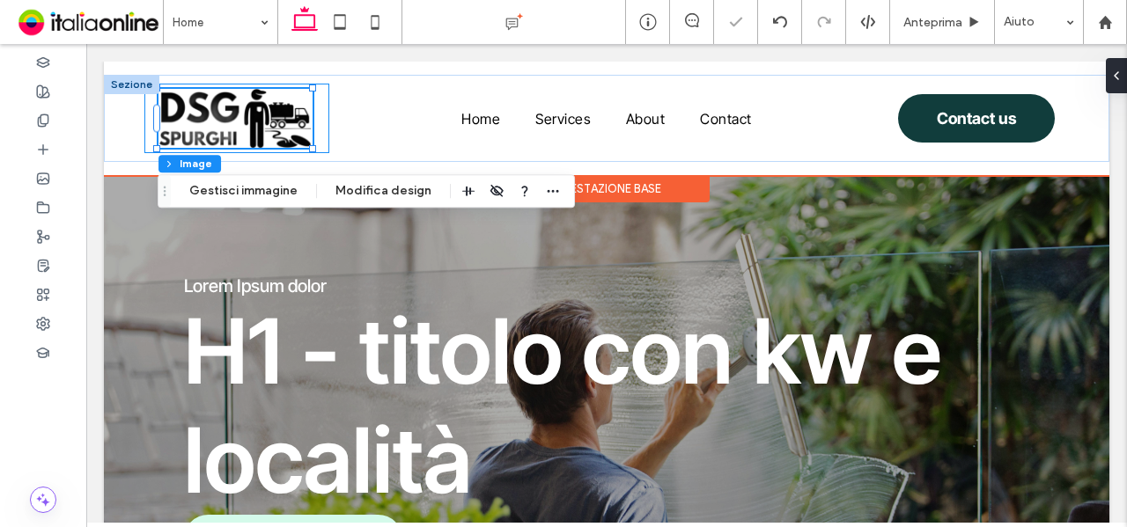
click at [148, 122] on div "207px , 83px" at bounding box center [236, 119] width 185 height 70
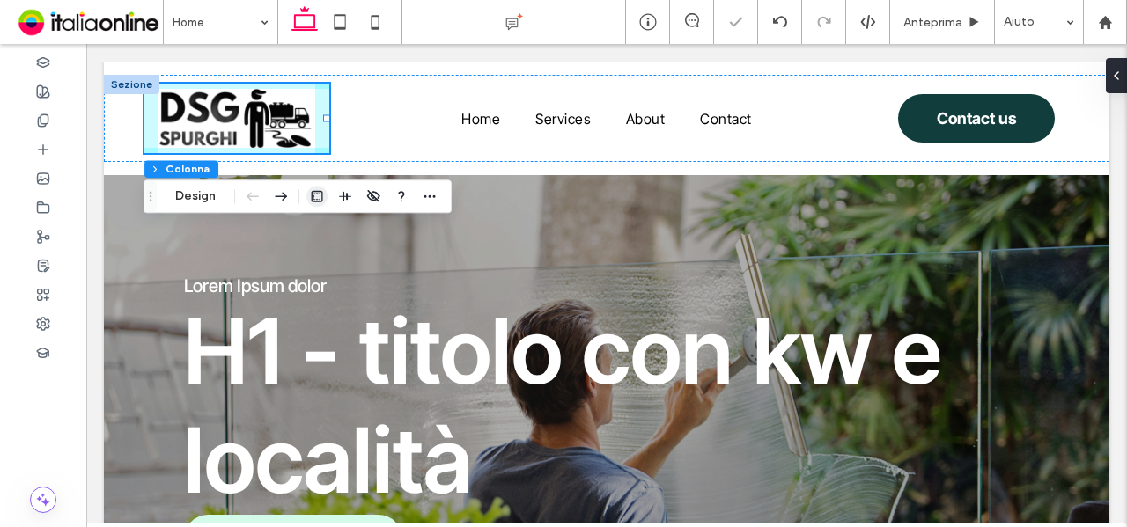
click at [315, 193] on icon "button" at bounding box center [317, 196] width 14 height 14
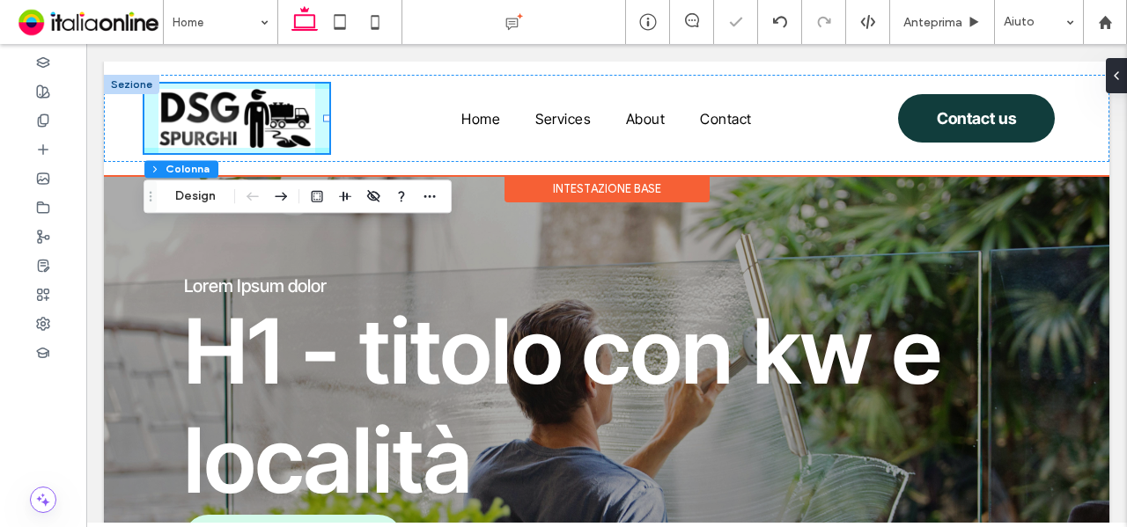
type input "*"
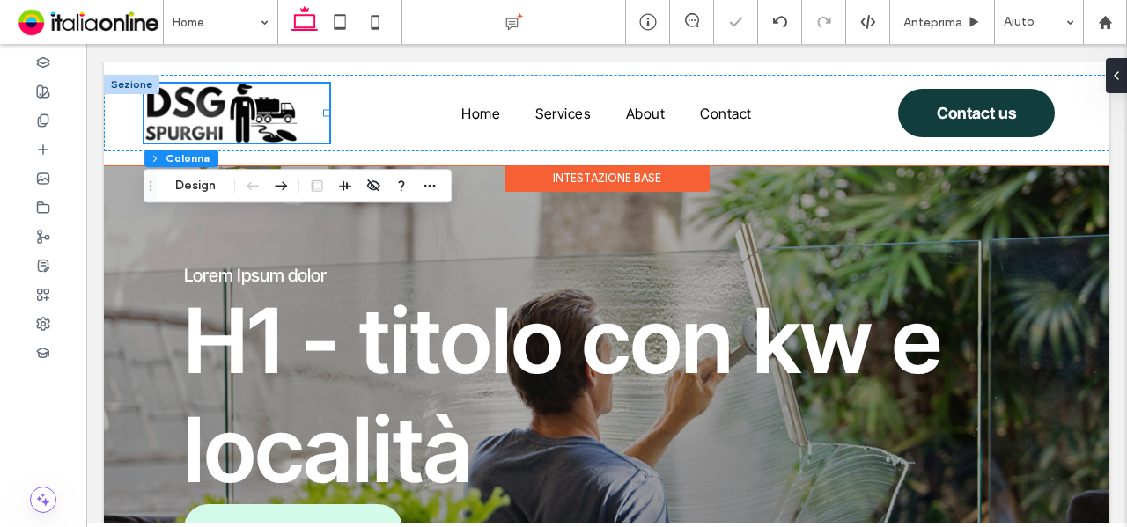
click at [124, 85] on div at bounding box center [131, 84] width 55 height 19
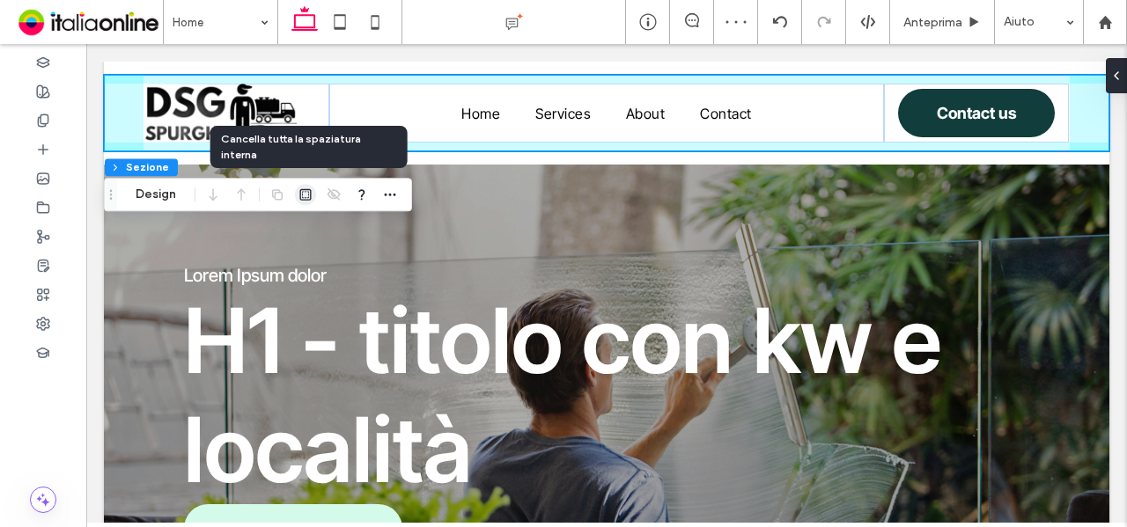
click at [308, 195] on icon "button" at bounding box center [305, 195] width 14 height 14
type input "*"
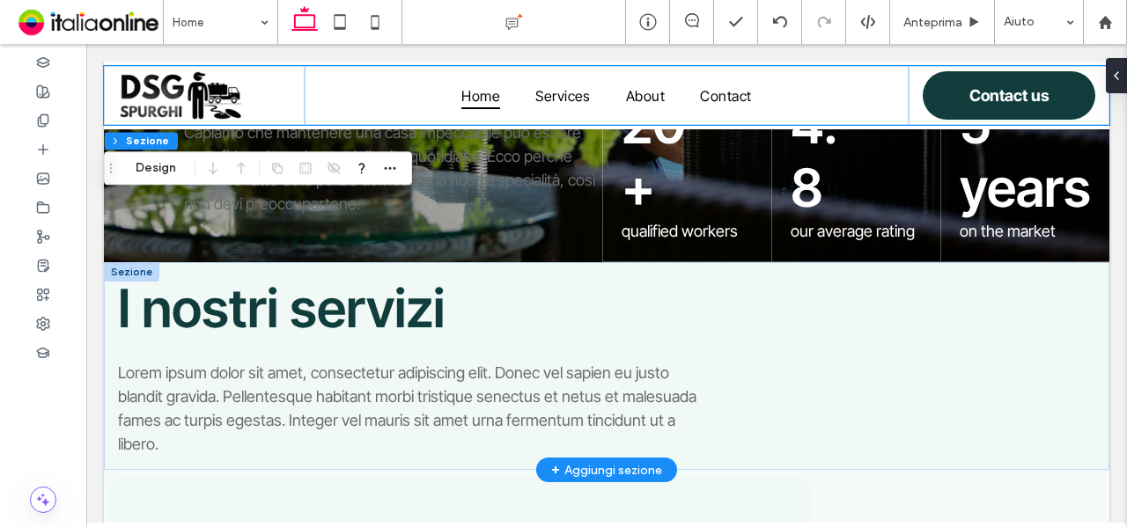
scroll to position [0, 0]
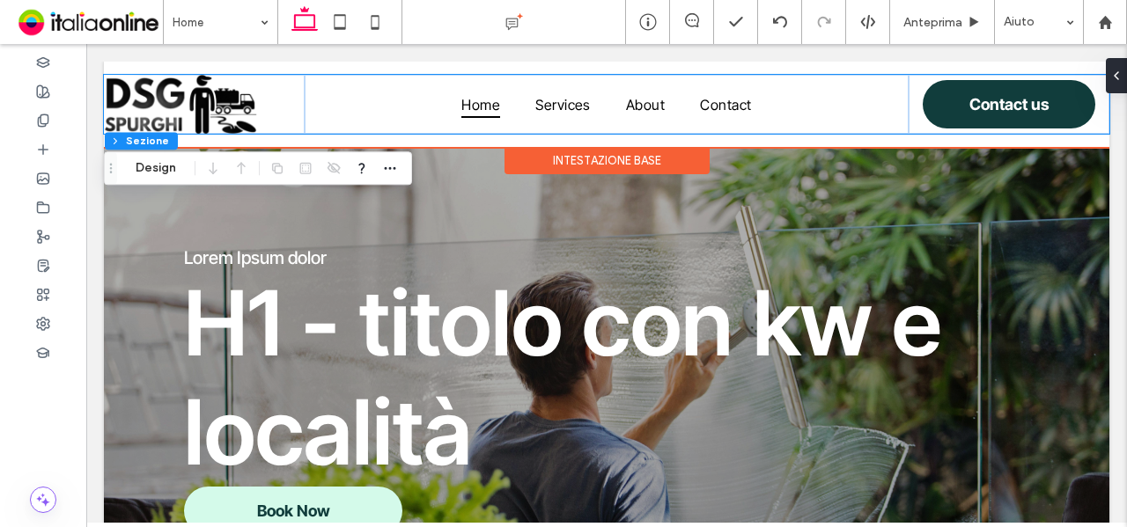
click at [286, 72] on div "Home Services About Contact Contact us Sezione Intestazione base" at bounding box center [606, 104] width 1005 height 85
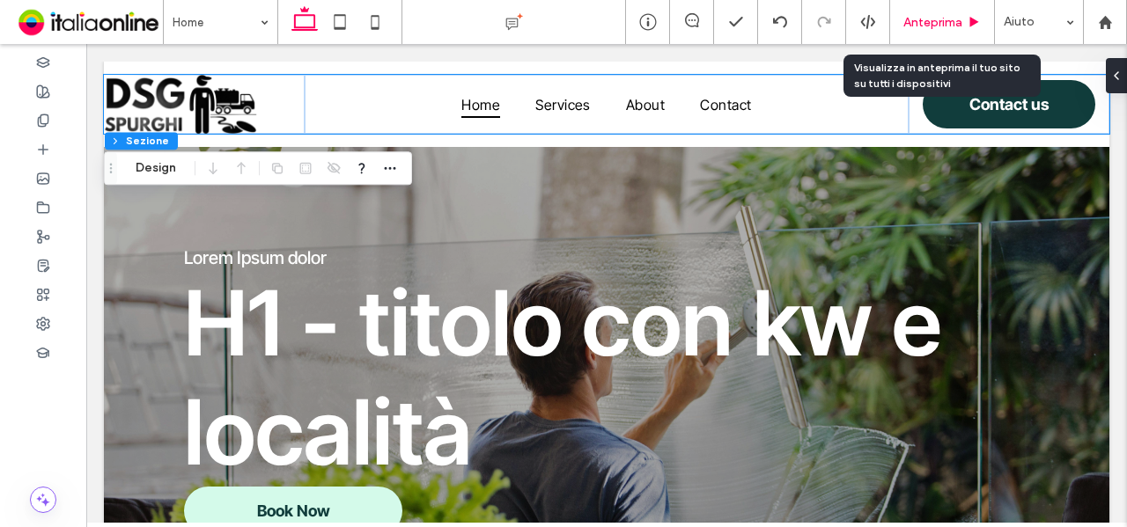
click at [946, 24] on span "Anteprima" at bounding box center [932, 22] width 59 height 15
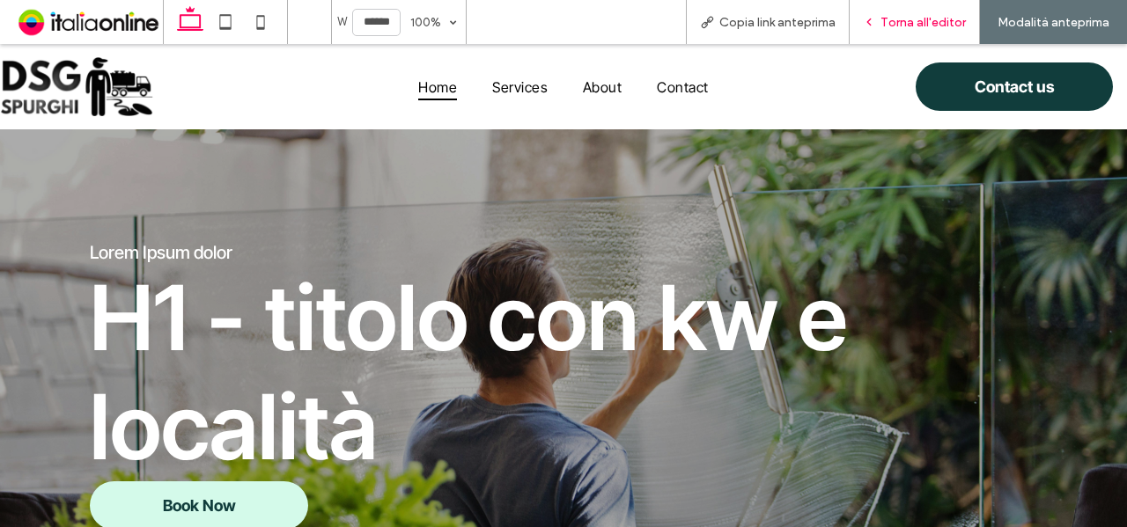
click at [945, 24] on span "Torna all'editor" at bounding box center [922, 22] width 85 height 15
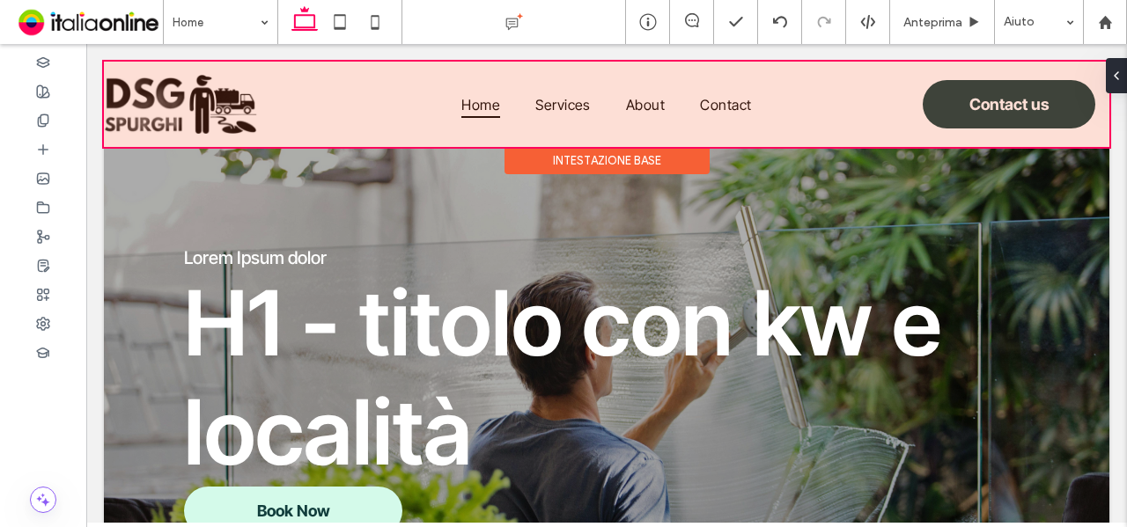
click at [231, 105] on div at bounding box center [606, 104] width 1005 height 85
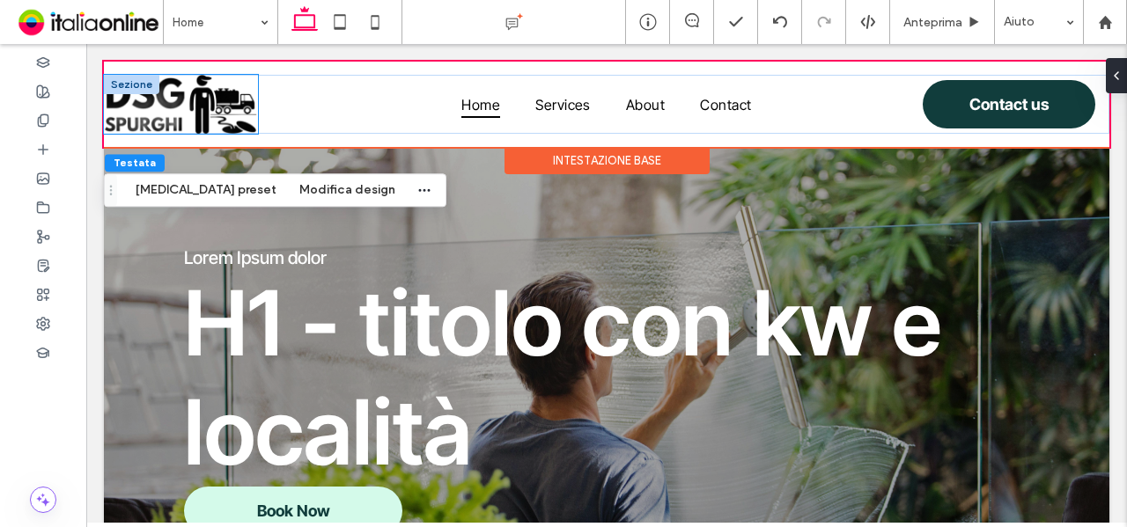
click at [227, 112] on img at bounding box center [181, 104] width 154 height 59
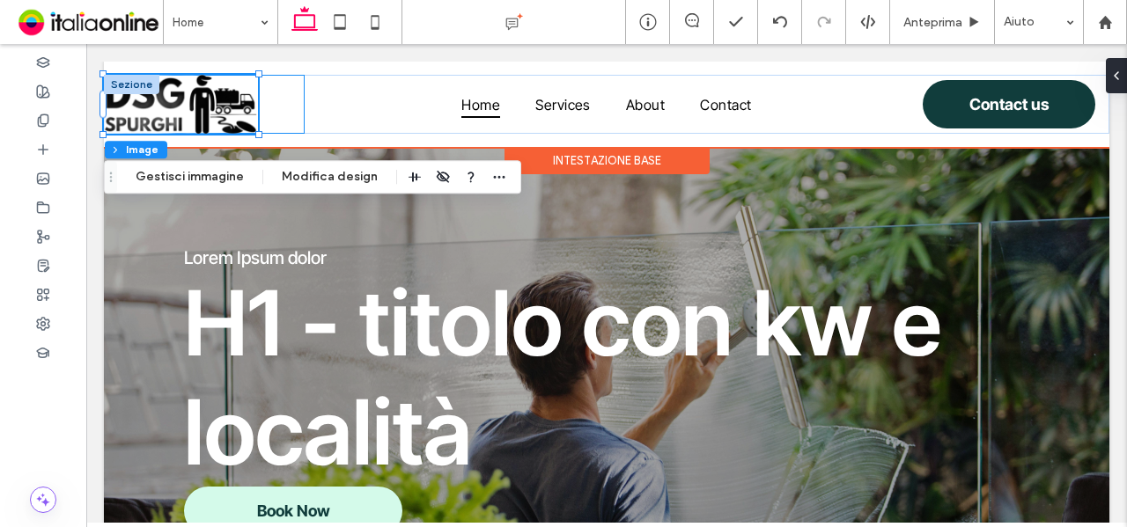
click at [275, 117] on div at bounding box center [204, 104] width 201 height 59
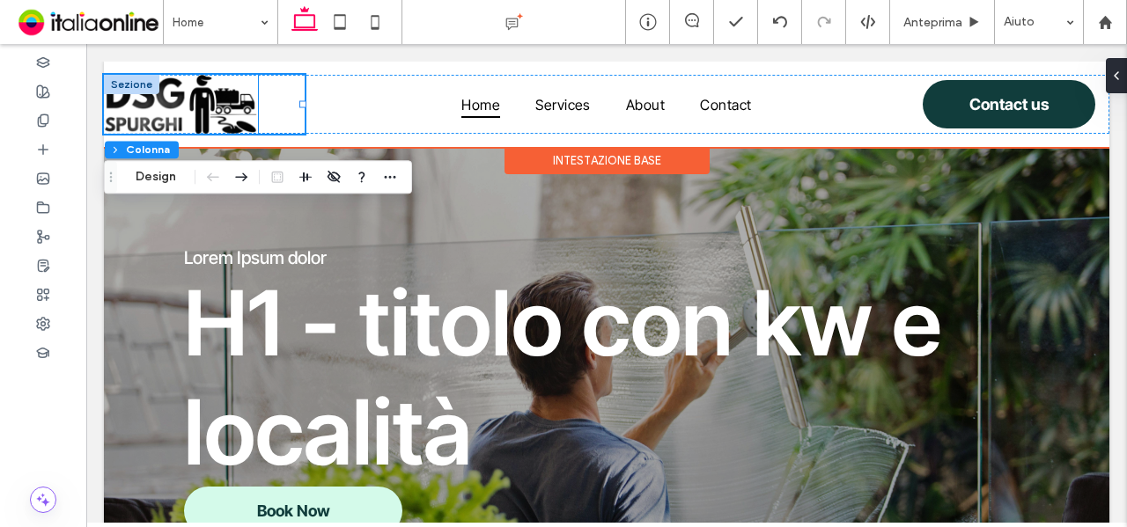
click at [245, 114] on img at bounding box center [181, 104] width 154 height 59
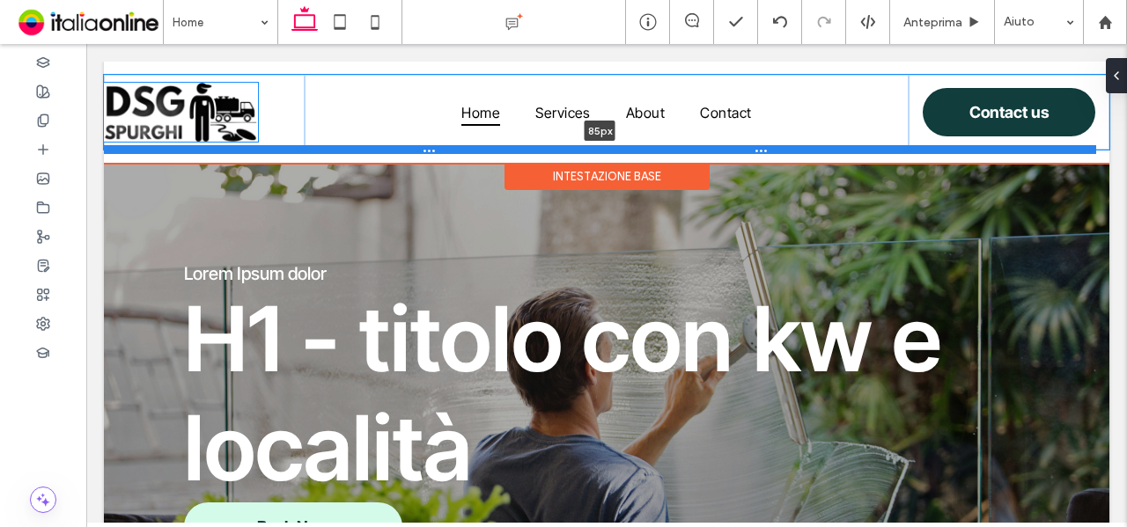
drag, startPoint x: 257, startPoint y: 131, endPoint x: 272, endPoint y: 147, distance: 21.8
click at [272, 147] on div at bounding box center [600, 149] width 992 height 9
type input "**"
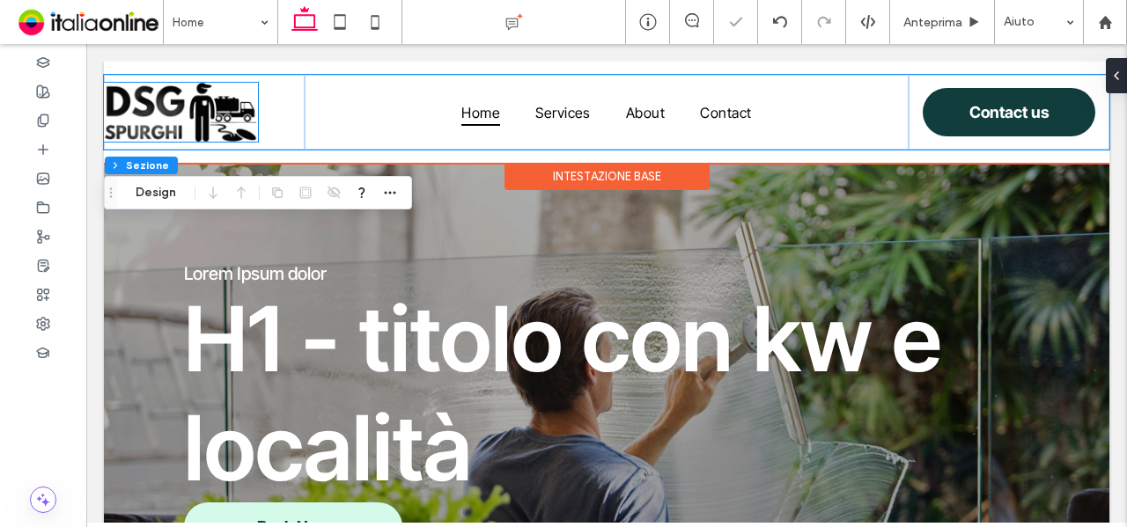
click at [236, 118] on img at bounding box center [181, 112] width 154 height 59
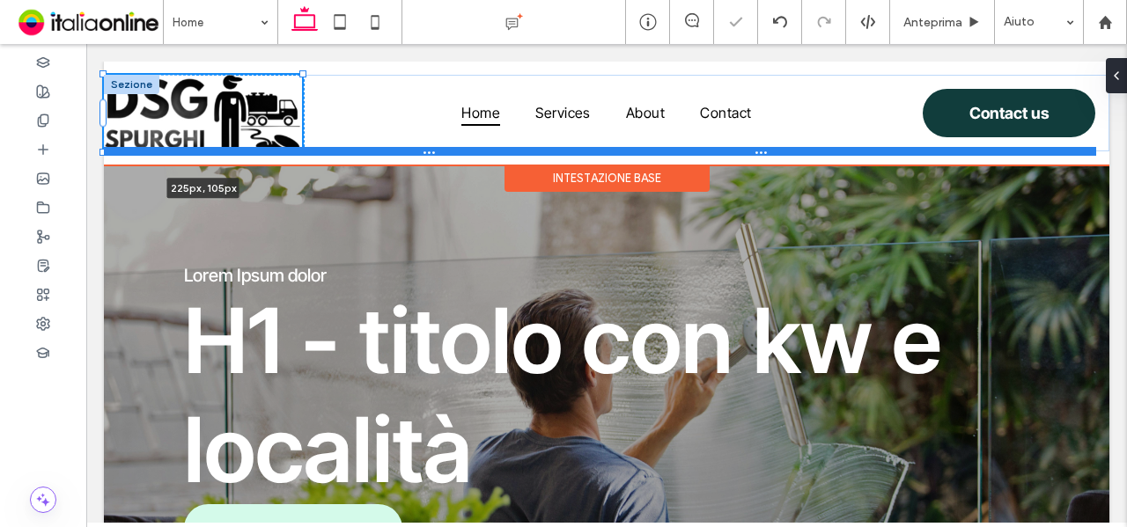
drag, startPoint x: 260, startPoint y: 142, endPoint x: 317, endPoint y: 151, distance: 58.0
click at [317, 151] on div "225px , 105px Home Services About Contact Contact us 85px Sezione" at bounding box center [606, 113] width 1005 height 77
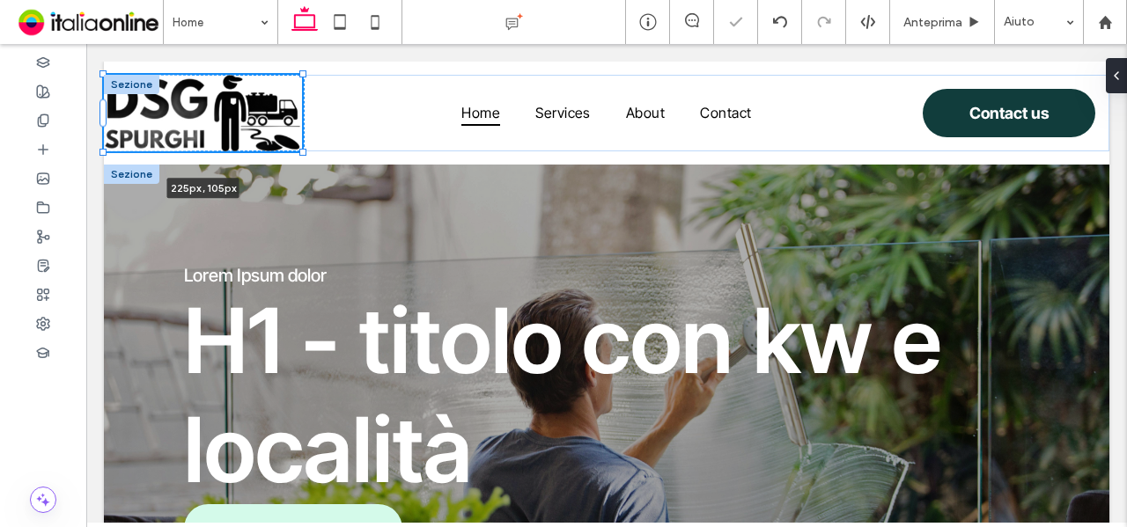
type input "***"
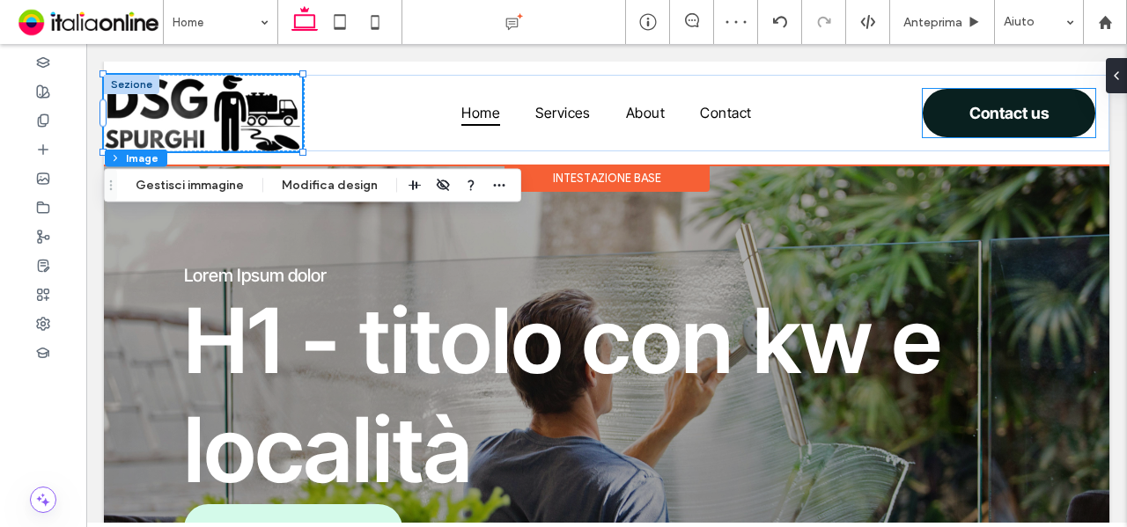
click at [1004, 110] on span "Contact us" at bounding box center [1009, 113] width 80 height 36
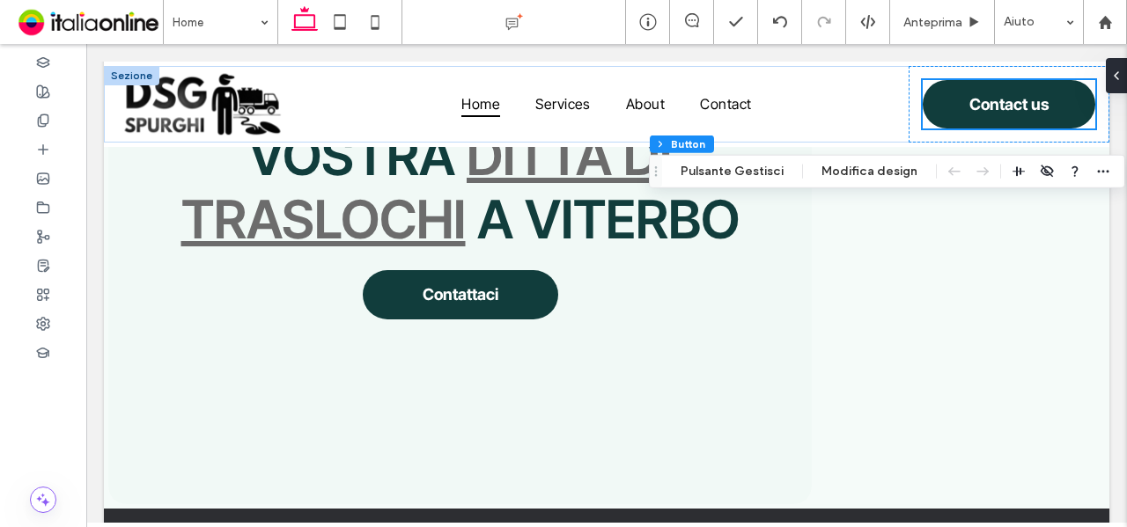
scroll to position [775, 0]
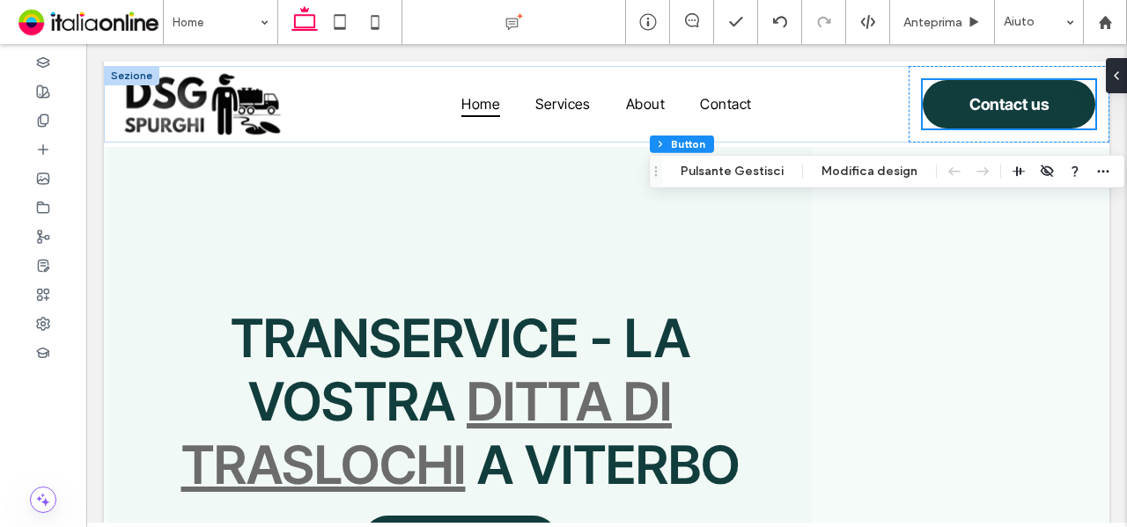
scroll to position [687, 0]
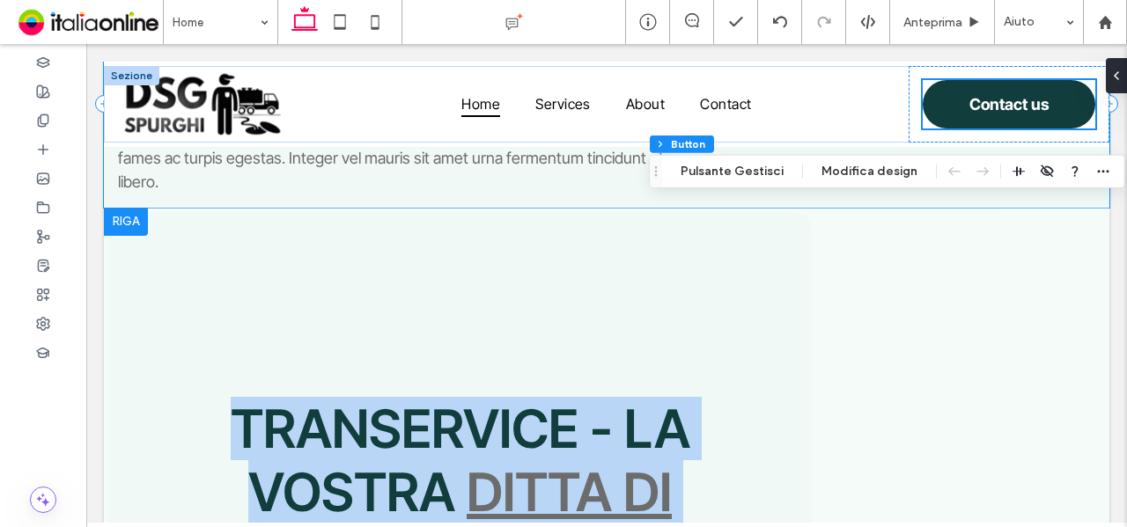
scroll to position [599, 0]
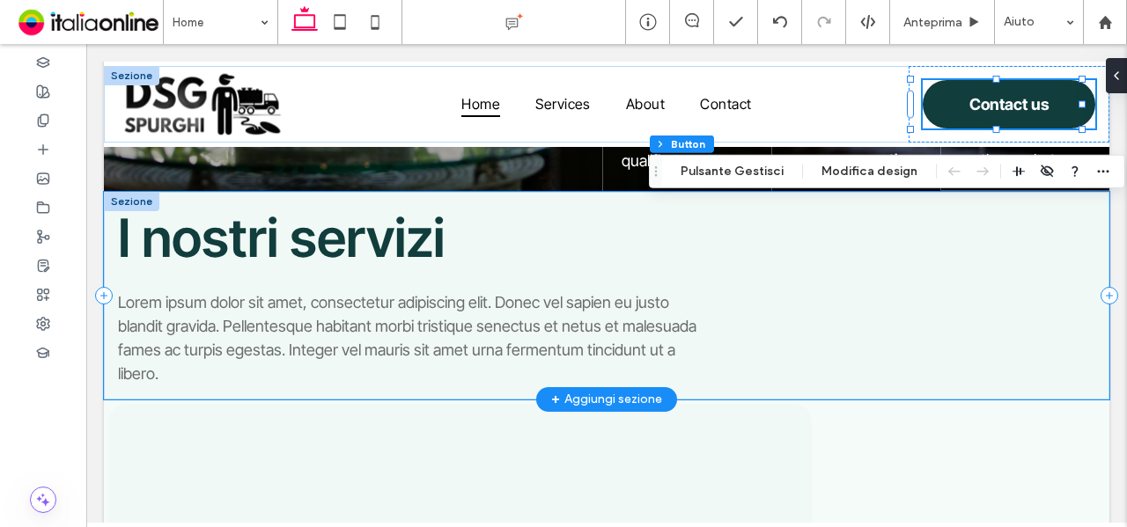
click at [843, 247] on div "I nostri servizi Lorem ipsum dolor sit amet, consectetur adipiscing elit. Donec…" at bounding box center [606, 296] width 1005 height 208
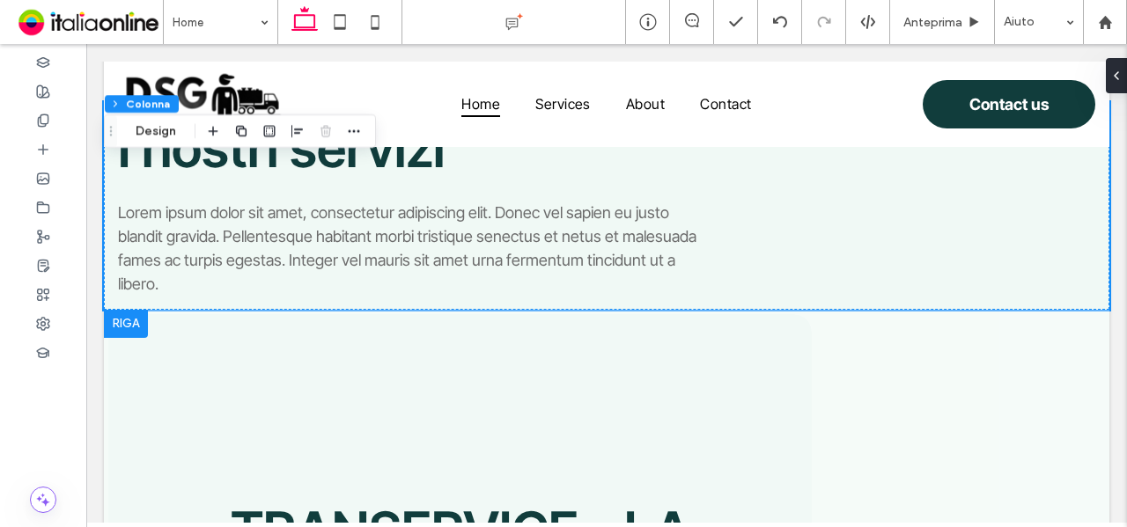
scroll to position [687, 0]
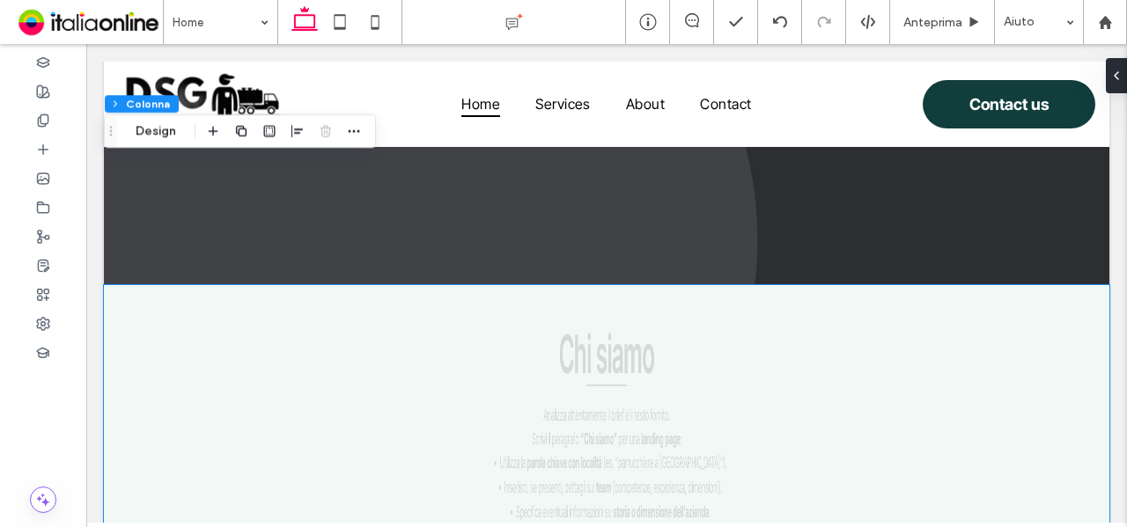
scroll to position [2007, 0]
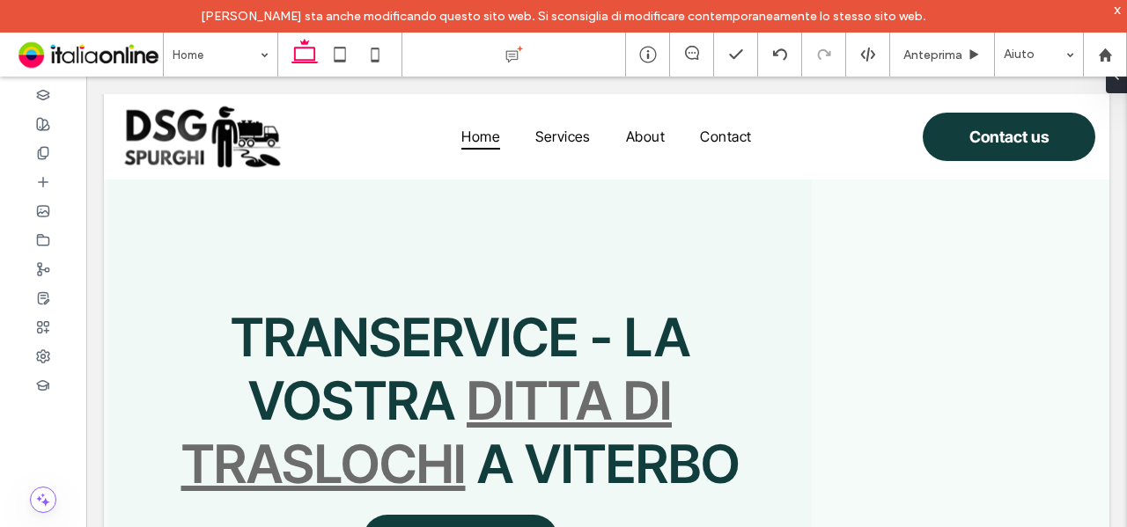
scroll to position [775, 0]
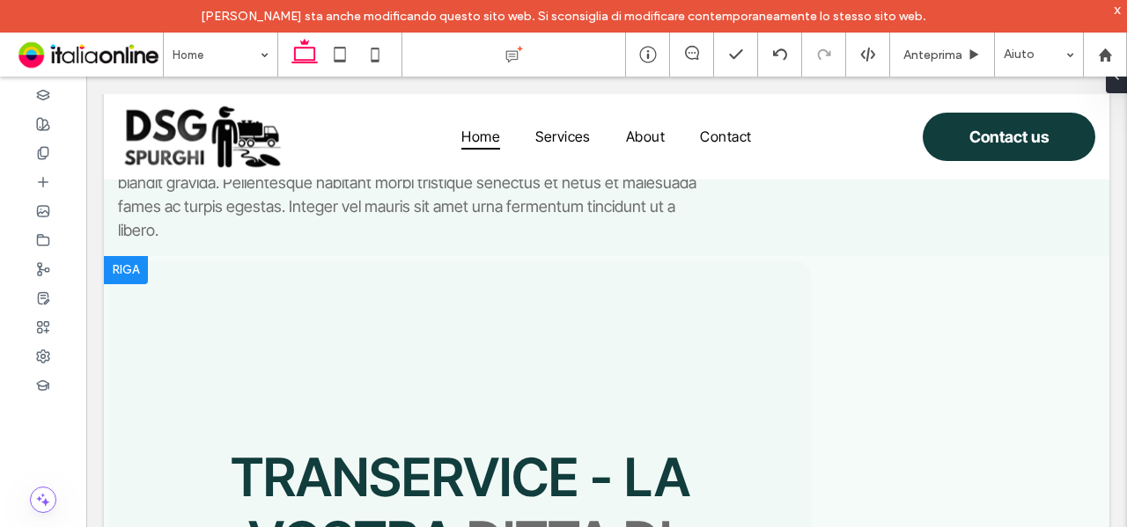
drag, startPoint x: 412, startPoint y: 313, endPoint x: 409, endPoint y: 323, distance: 10.9
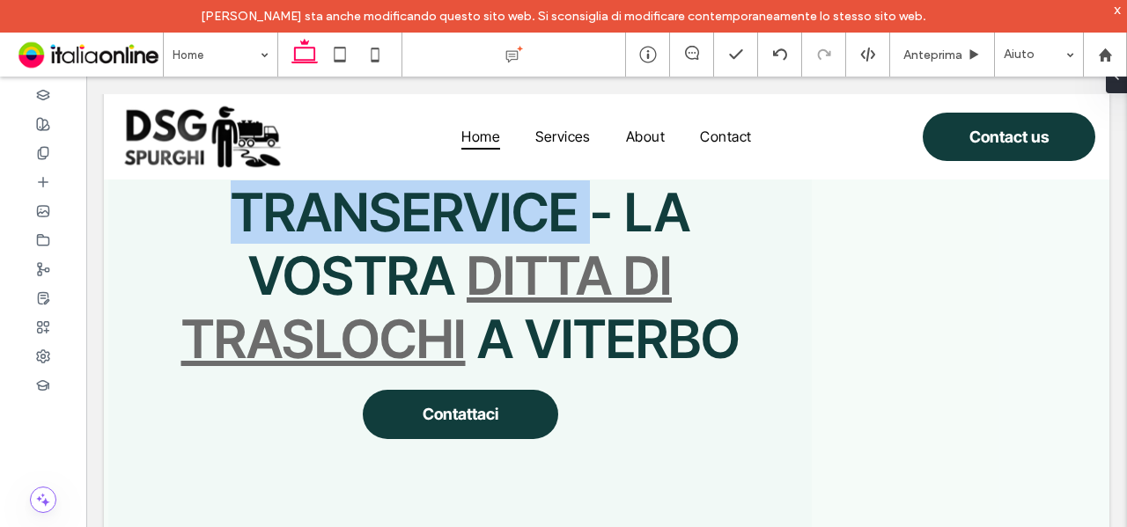
scroll to position [1039, 0]
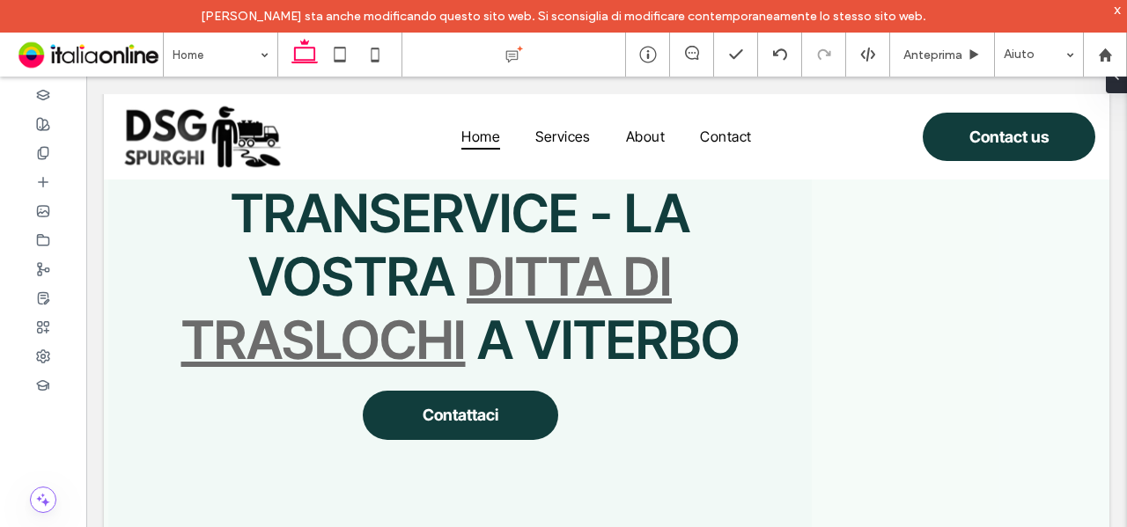
click at [323, 327] on span "Ditta di Traslochi" at bounding box center [426, 308] width 491 height 127
click at [326, 341] on span "Ditta di Traslochi" at bounding box center [426, 308] width 491 height 127
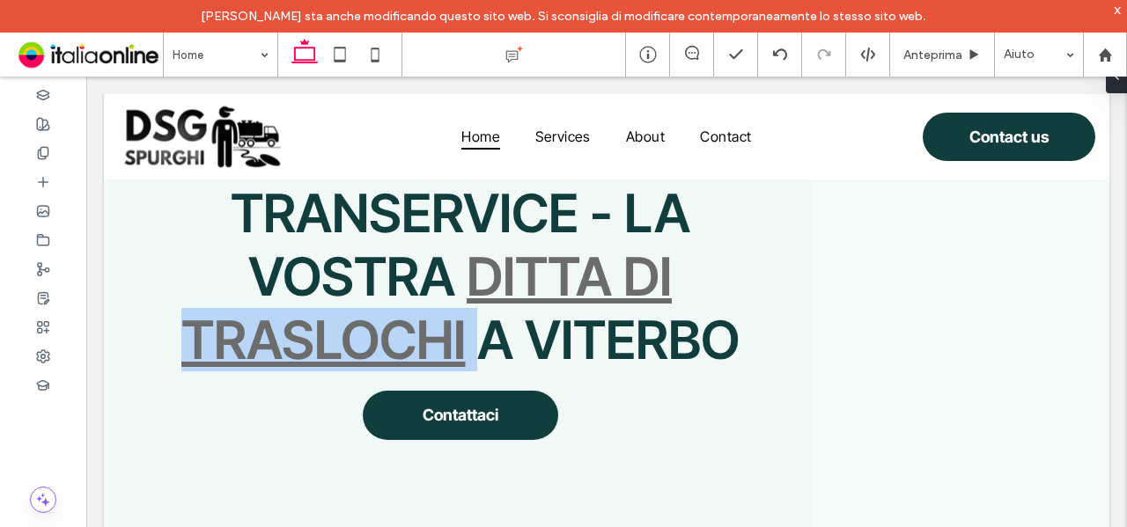
click at [326, 341] on span "Ditta di Traslochi" at bounding box center [426, 308] width 491 height 127
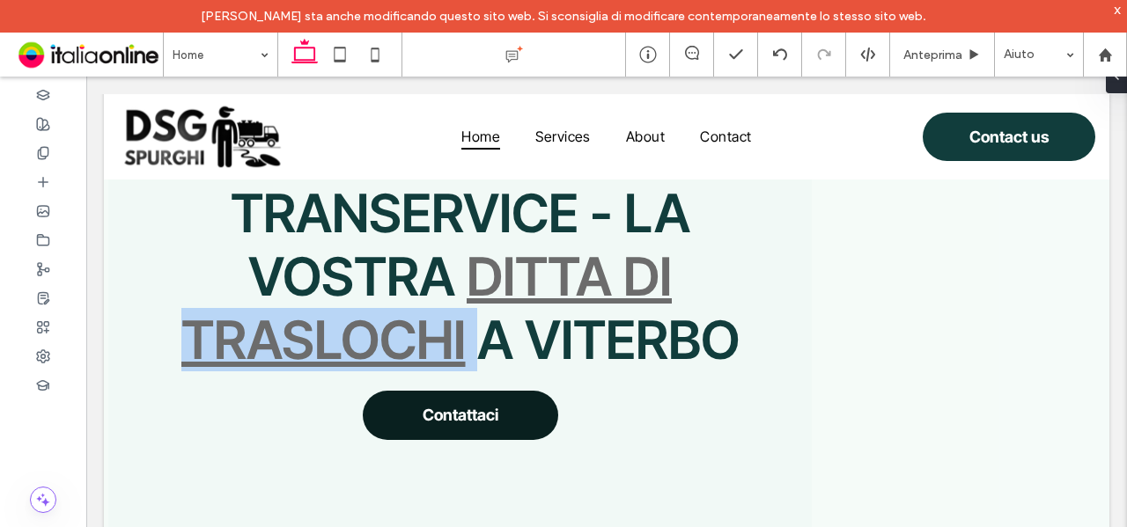
click at [431, 391] on link "Contattaci" at bounding box center [460, 415] width 195 height 49
click at [444, 424] on link "Contattaci" at bounding box center [460, 415] width 195 height 49
click at [461, 412] on span "Contattaci" at bounding box center [461, 415] width 76 height 18
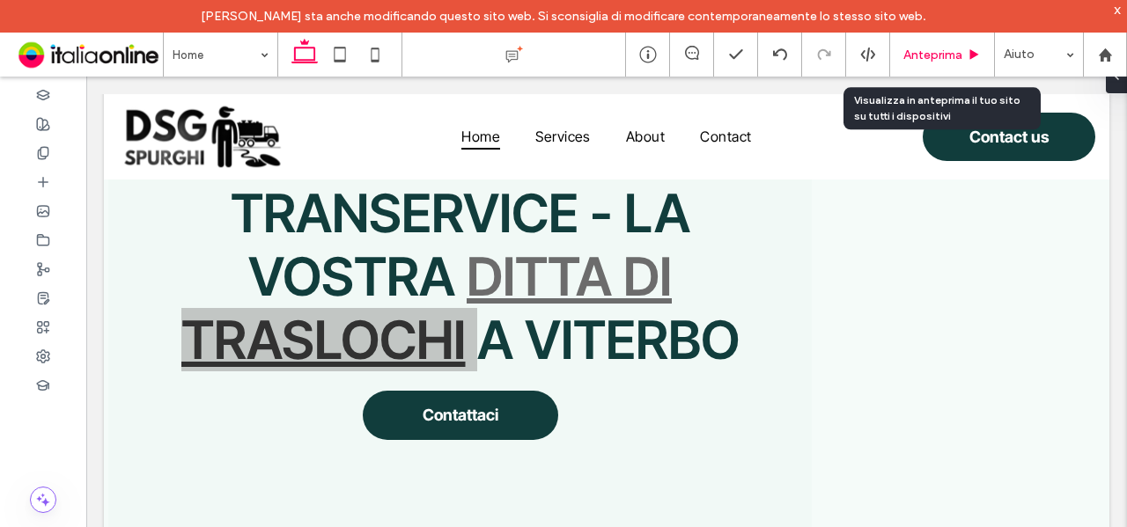
click at [940, 57] on span "Anteprima" at bounding box center [932, 55] width 59 height 15
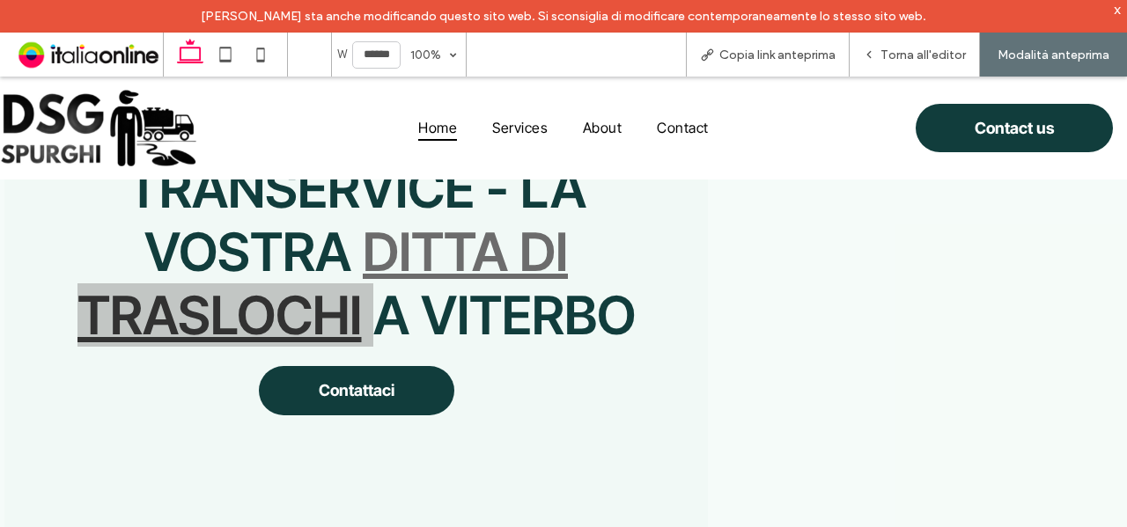
scroll to position [1014, 0]
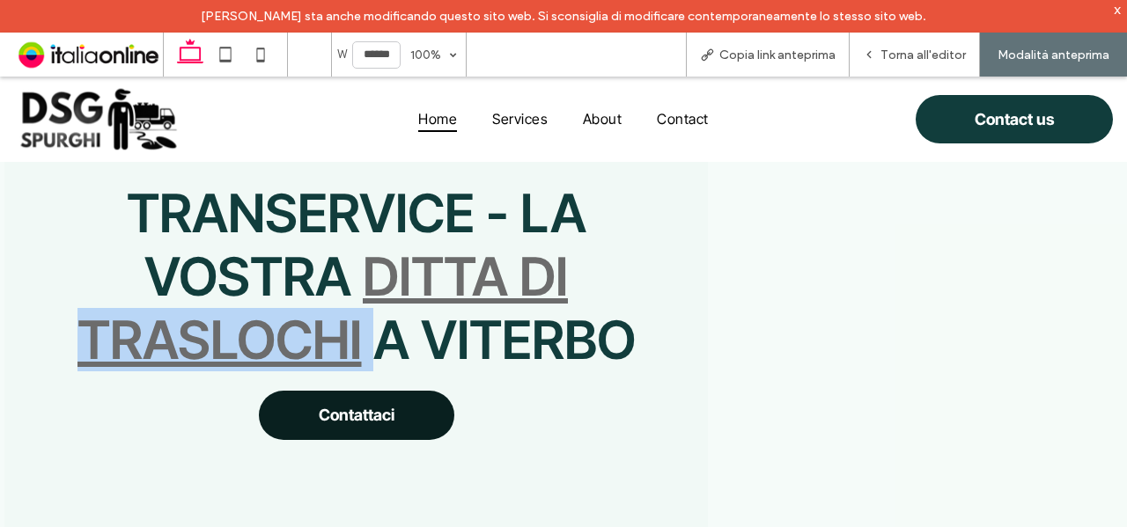
click at [356, 413] on span "Contattaci" at bounding box center [357, 415] width 76 height 18
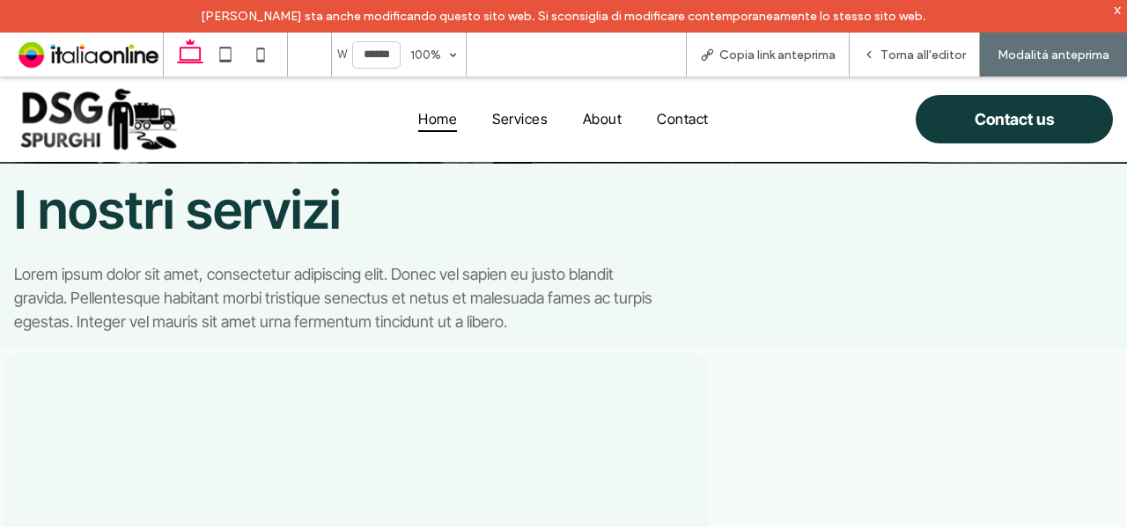
scroll to position [747, 0]
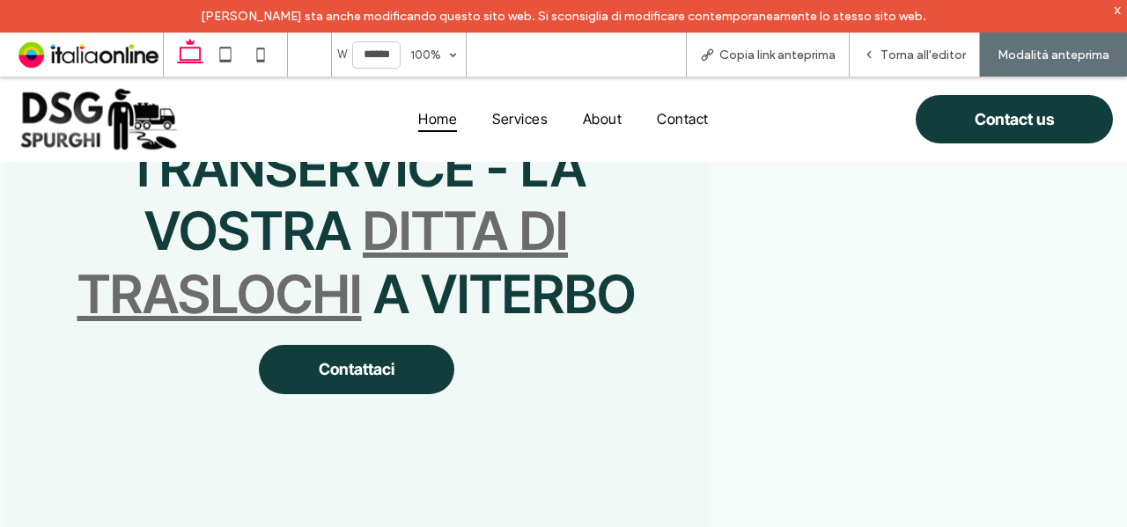
scroll to position [1011, 0]
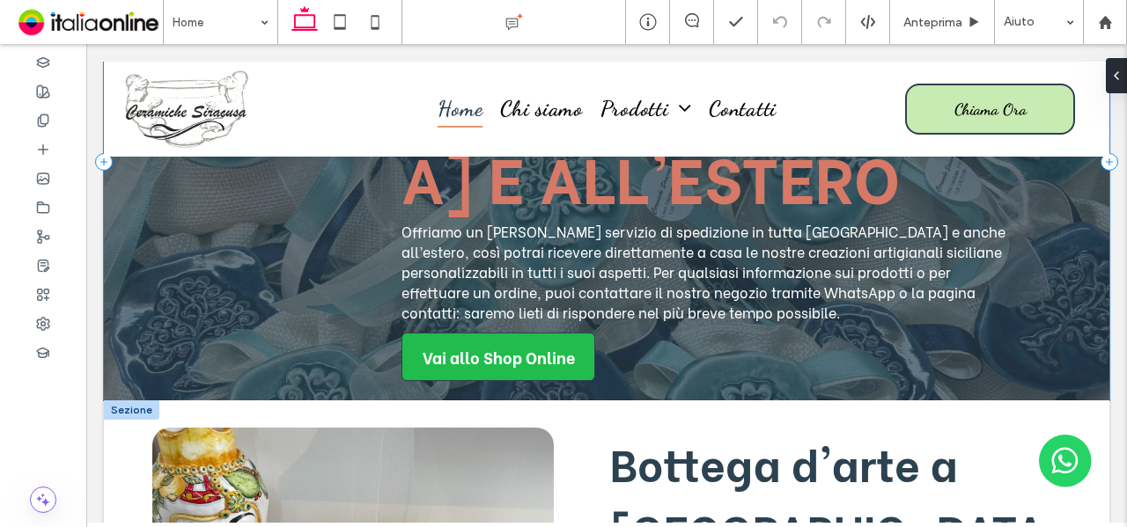
scroll to position [2553, 0]
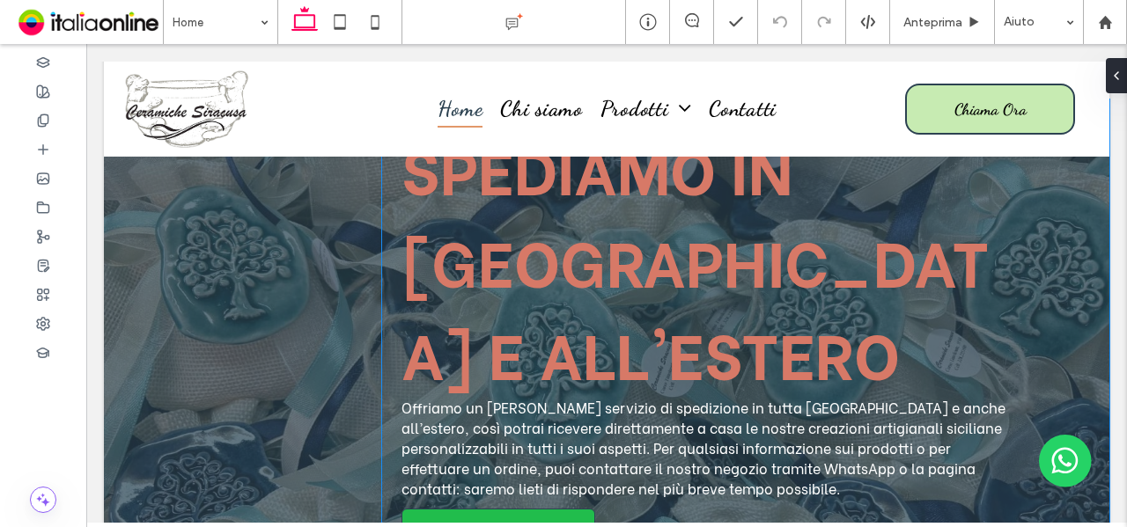
click at [454, 509] on link "Vai allo Shop Online" at bounding box center [498, 533] width 194 height 48
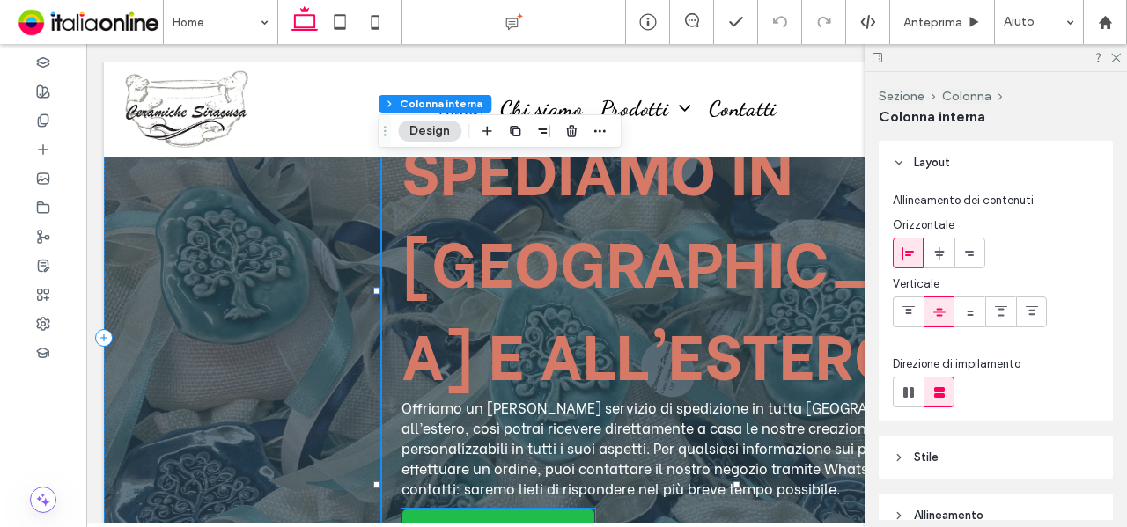
click at [482, 521] on span "Vai allo Shop Online" at bounding box center [499, 533] width 152 height 24
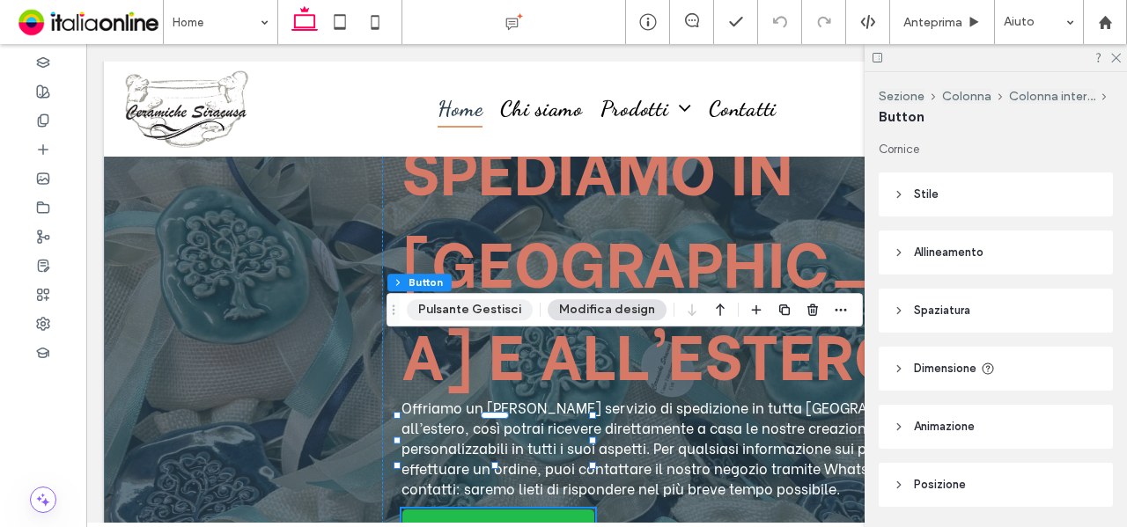
click at [477, 318] on button "Pulsante Gestisci" at bounding box center [470, 309] width 126 height 21
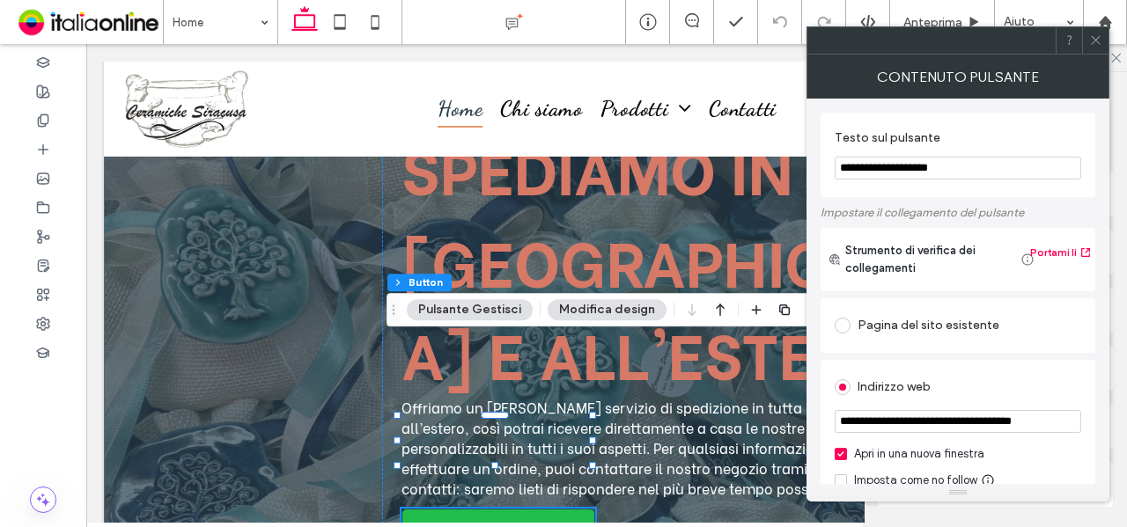
click at [919, 164] on input "**********" at bounding box center [958, 168] width 247 height 23
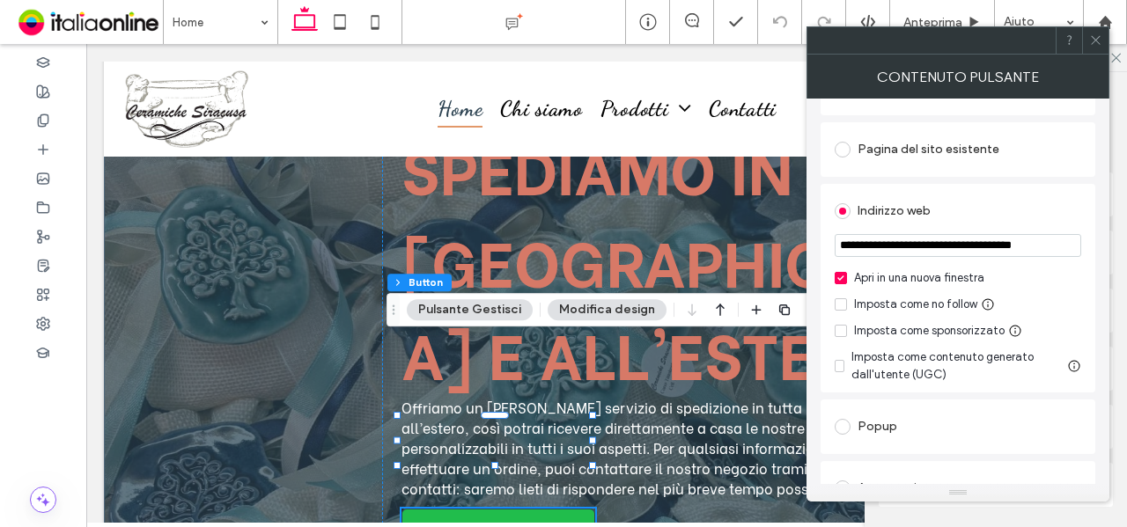
scroll to position [578, 0]
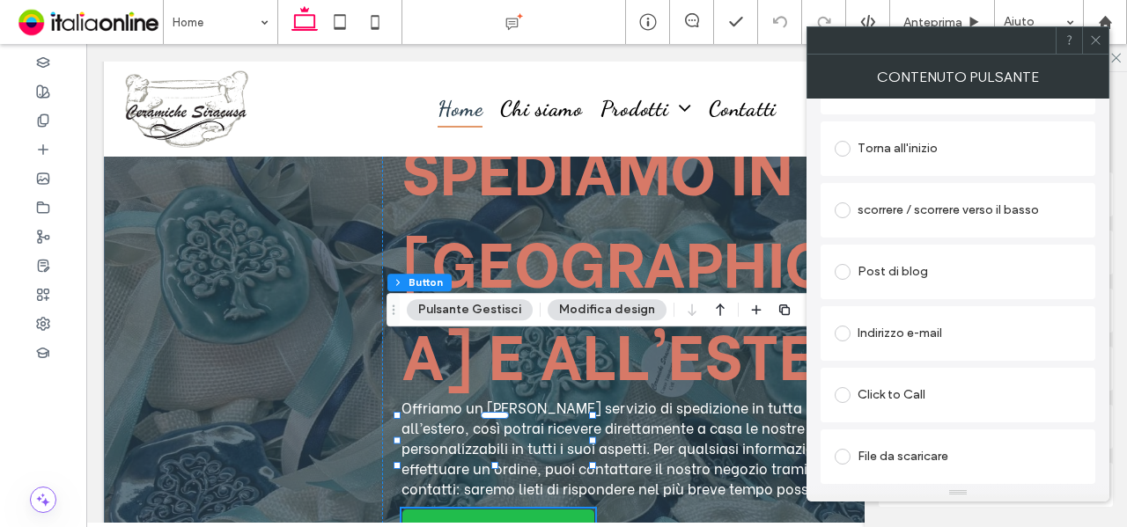
type input "**********"
click at [938, 385] on div "Click to Call" at bounding box center [958, 395] width 247 height 28
click at [887, 453] on section at bounding box center [958, 467] width 247 height 46
drag, startPoint x: 890, startPoint y: 471, endPoint x: 899, endPoint y: 466, distance: 10.3
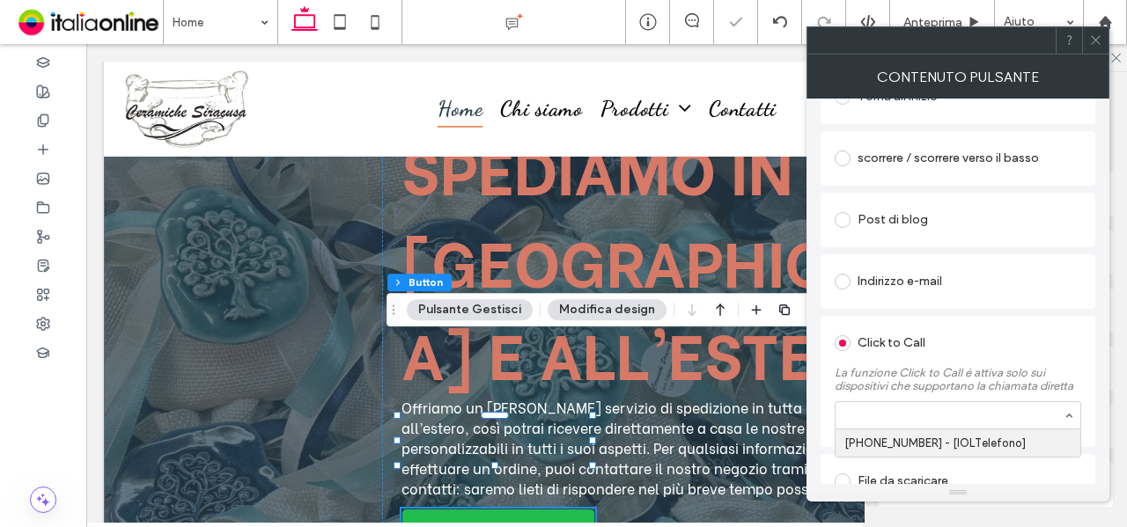
scroll to position [502, 0]
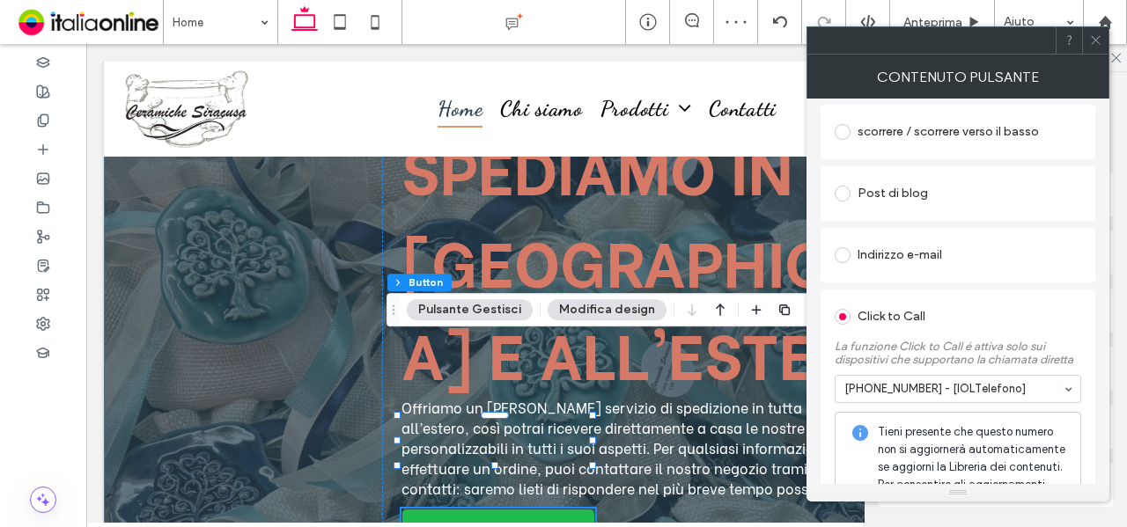
click at [1088, 38] on div at bounding box center [1095, 40] width 26 height 26
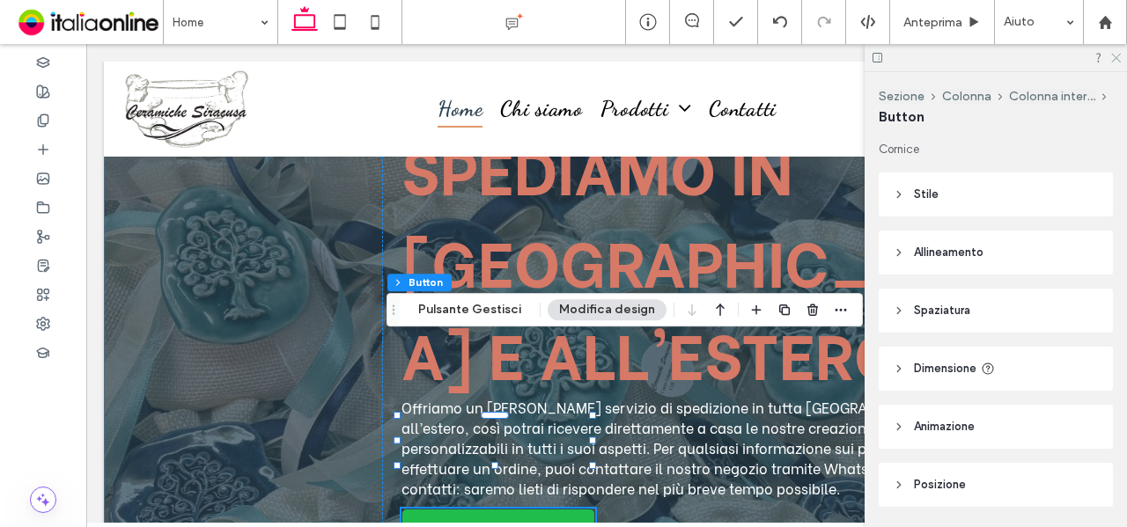
click at [1118, 52] on icon at bounding box center [1114, 56] width 11 height 11
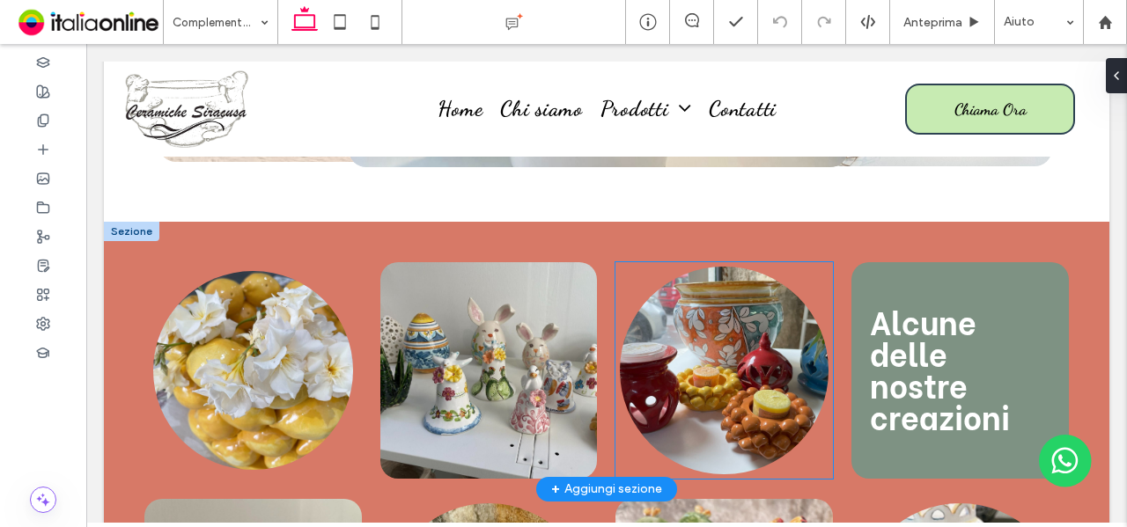
scroll to position [3610, 0]
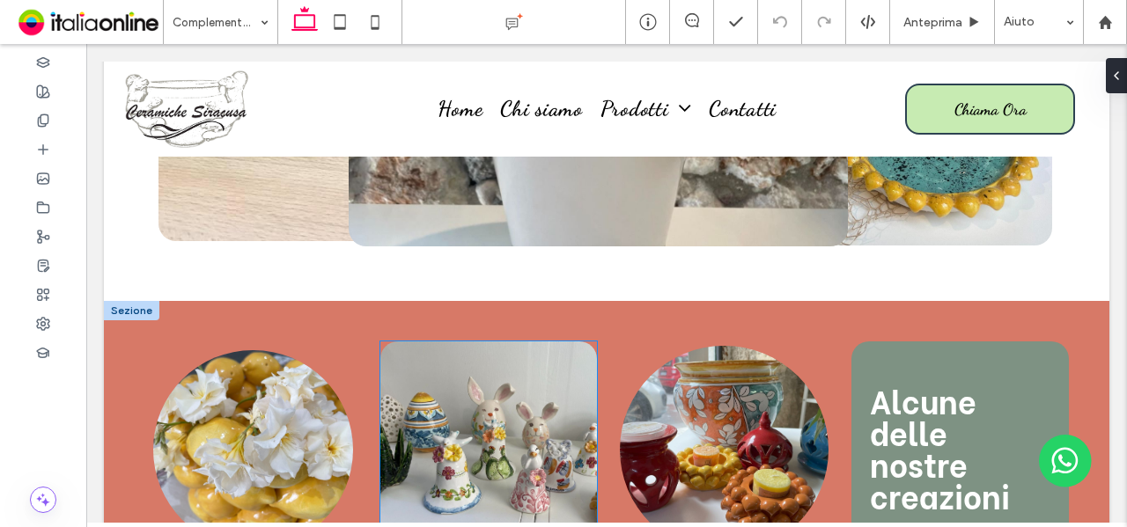
click at [508, 352] on link at bounding box center [488, 450] width 217 height 217
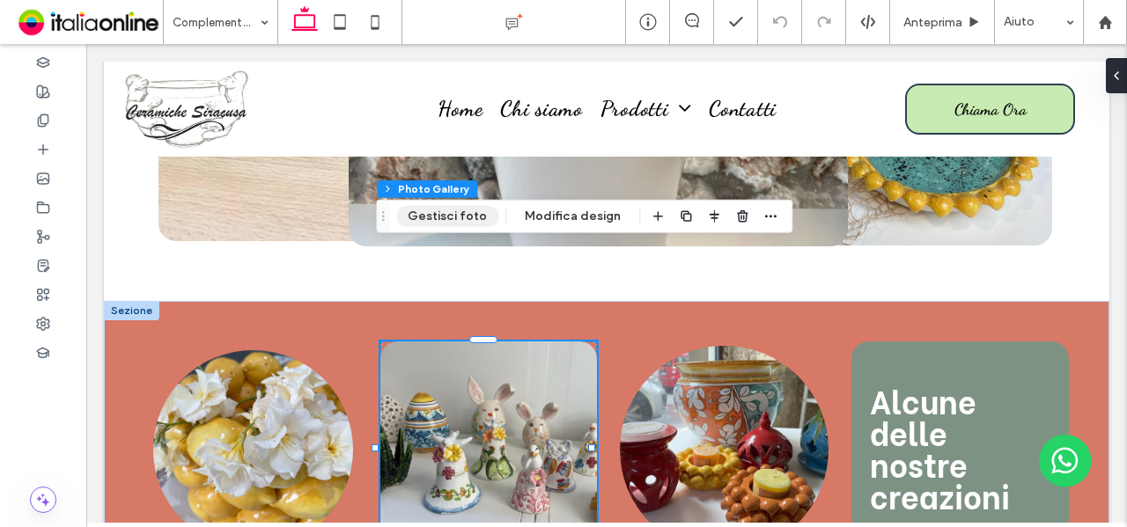
click at [431, 214] on button "Gestisci foto" at bounding box center [447, 216] width 102 height 21
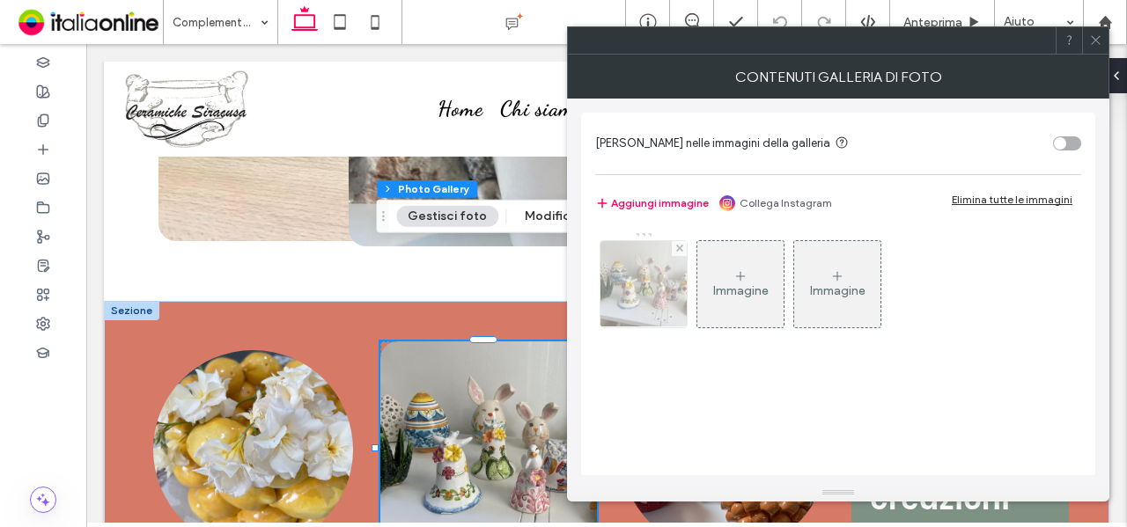
click at [649, 298] on img at bounding box center [643, 284] width 115 height 86
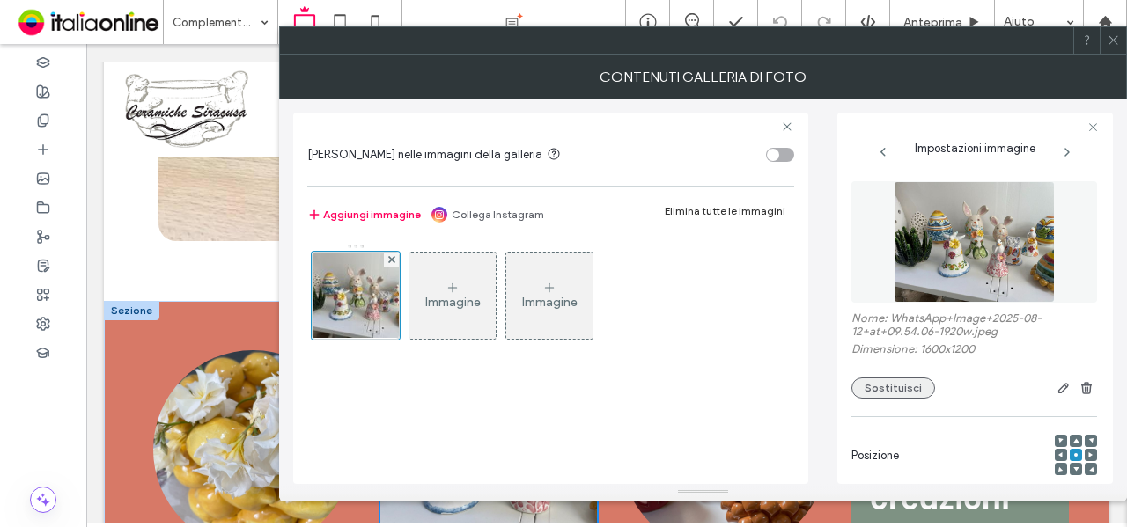
click at [863, 392] on button "Sostituisci" at bounding box center [893, 388] width 84 height 21
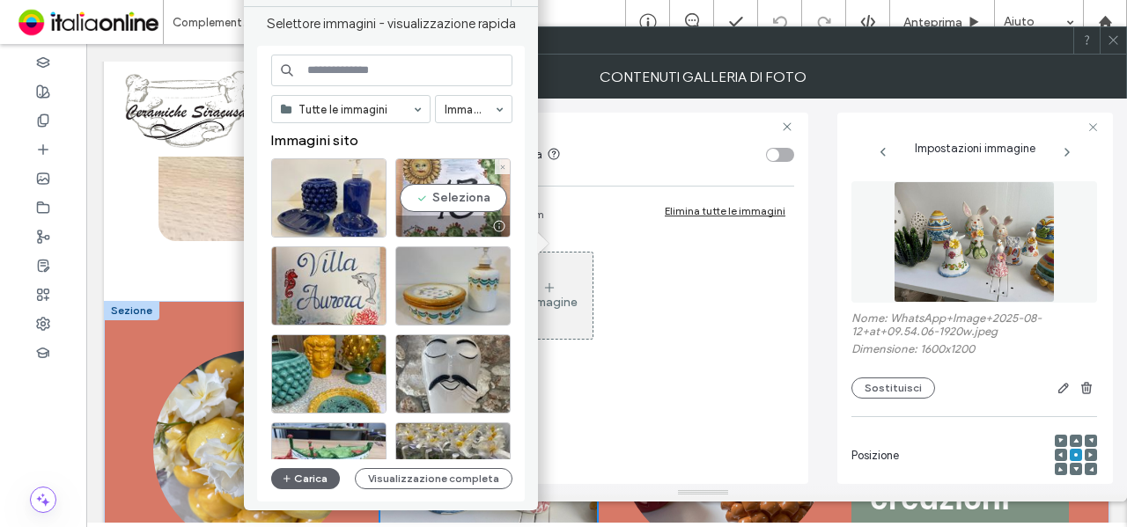
scroll to position [176, 0]
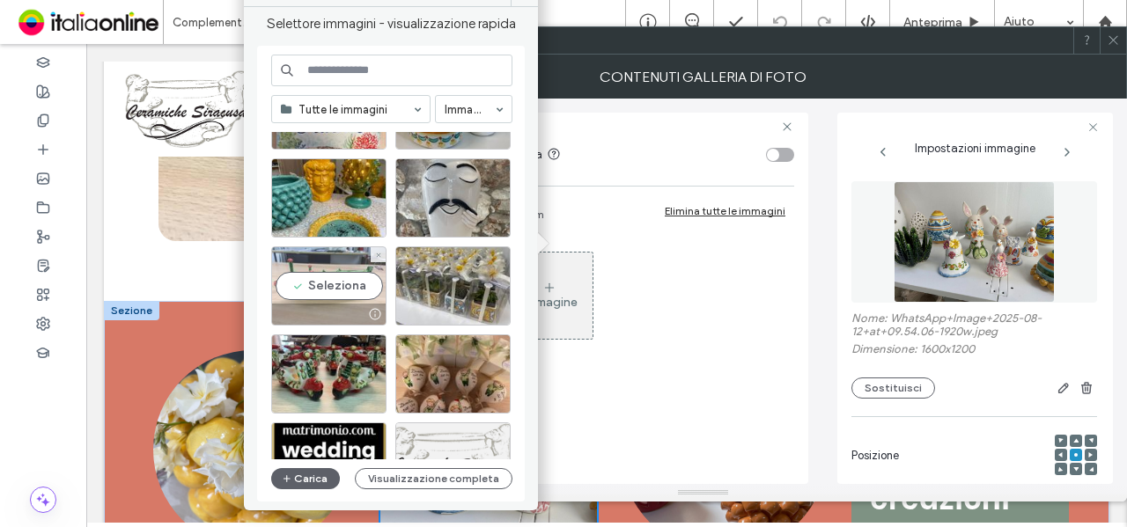
click at [350, 287] on div "Seleziona" at bounding box center [328, 286] width 115 height 79
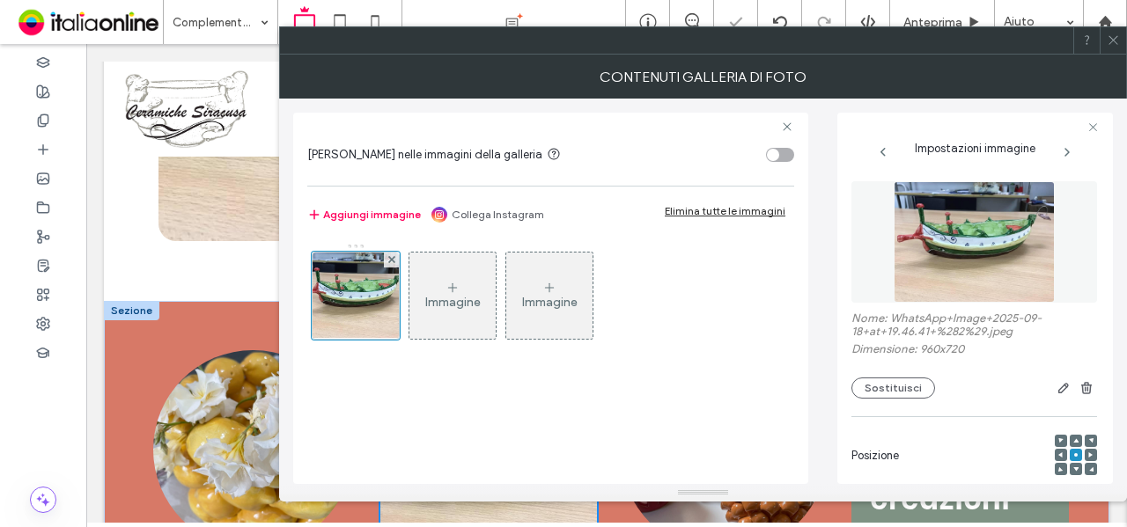
click at [1110, 43] on use at bounding box center [1112, 40] width 9 height 9
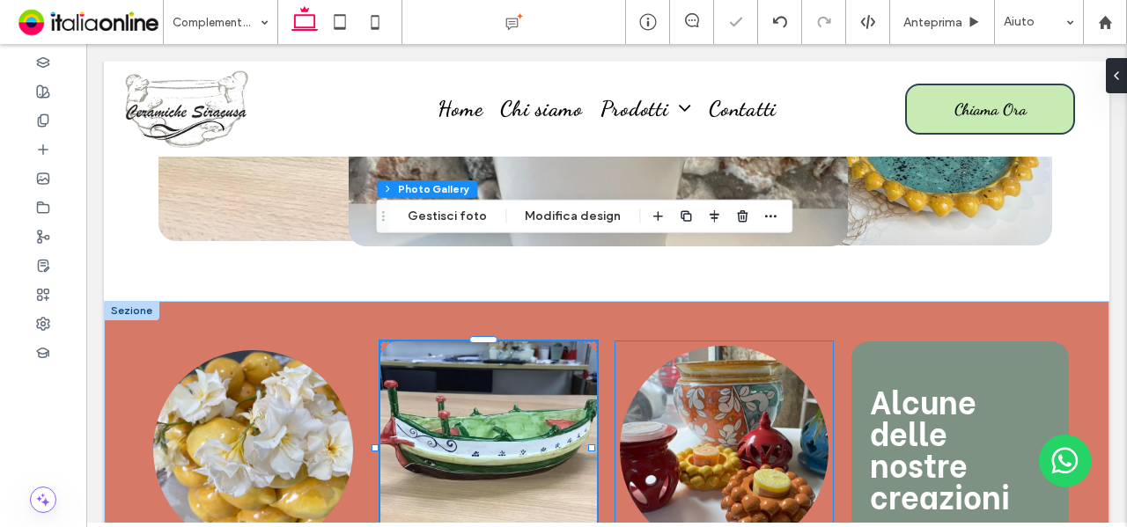
click at [697, 346] on link at bounding box center [724, 450] width 209 height 209
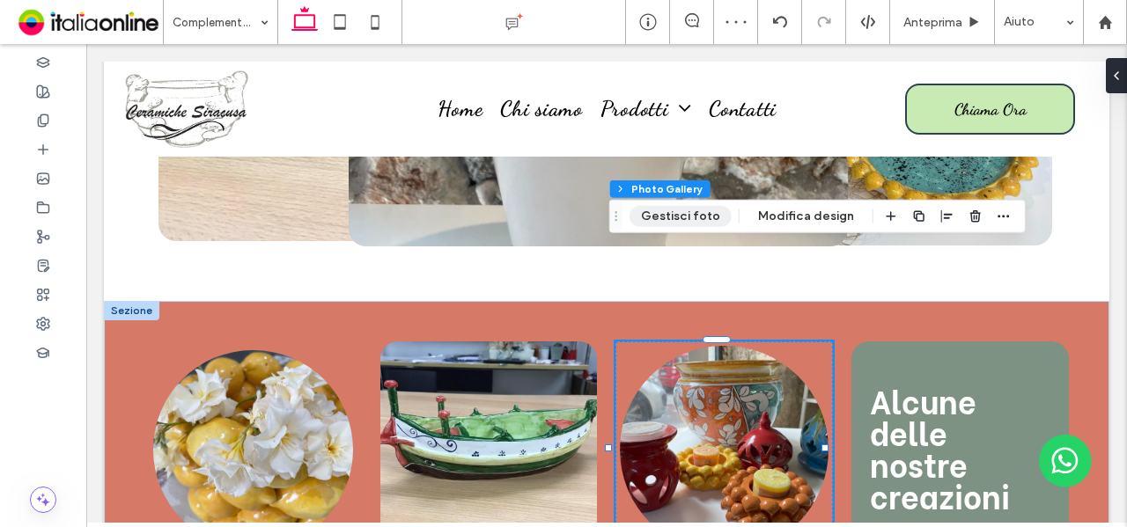
click at [678, 213] on button "Gestisci foto" at bounding box center [680, 216] width 102 height 21
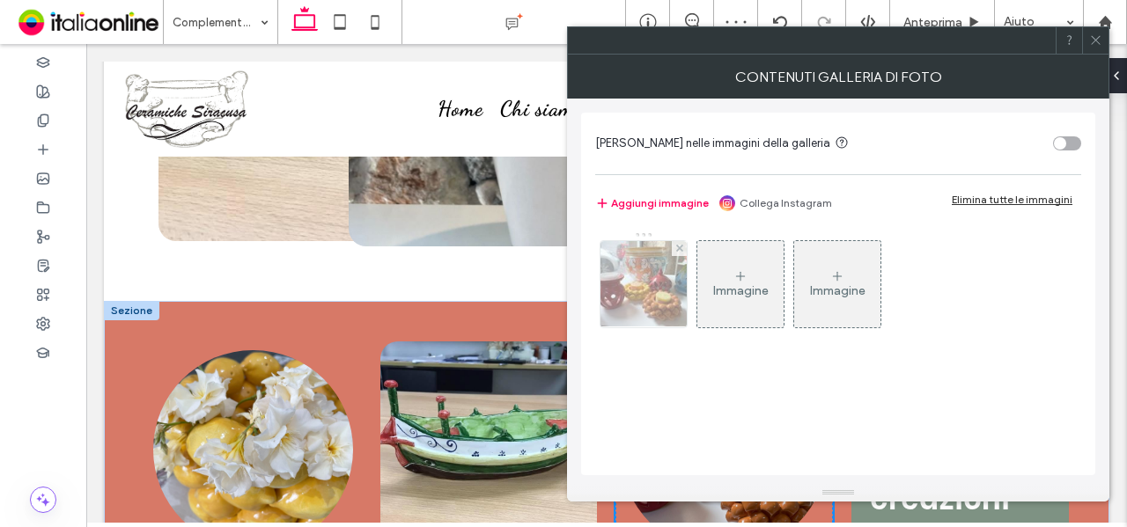
click at [648, 276] on img at bounding box center [643, 284] width 115 height 86
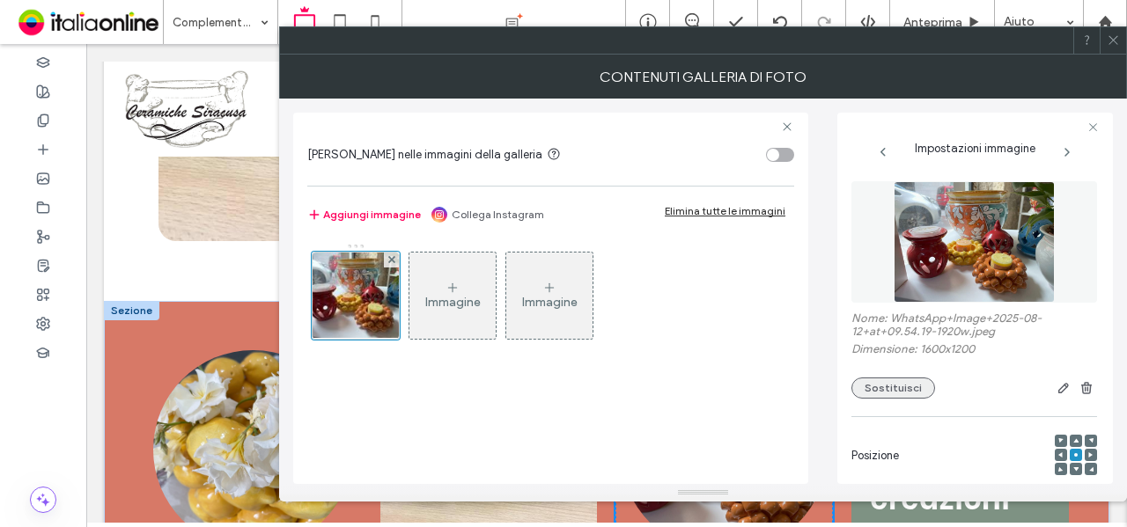
click at [923, 394] on button "Sostituisci" at bounding box center [893, 388] width 84 height 21
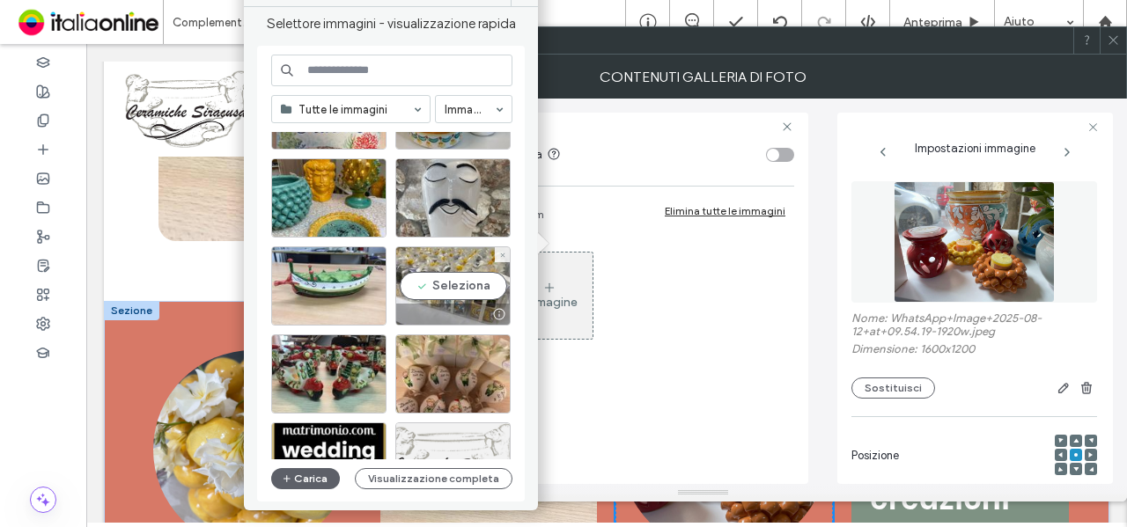
scroll to position [88, 0]
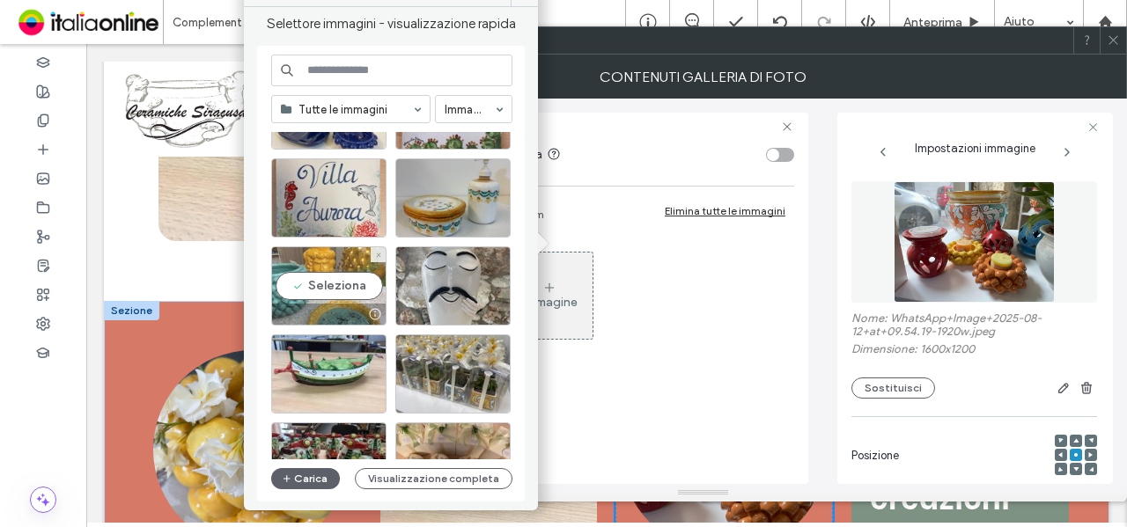
click at [356, 285] on div "Seleziona" at bounding box center [328, 286] width 115 height 79
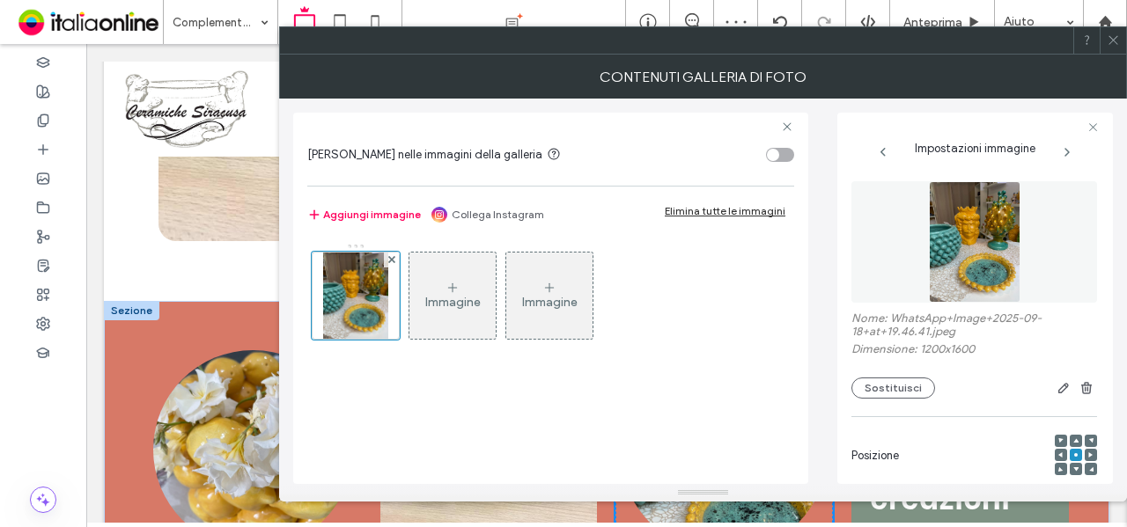
click at [1116, 55] on div "Contenuti galleria di foto" at bounding box center [703, 77] width 848 height 44
click at [1109, 48] on span at bounding box center [1113, 40] width 13 height 26
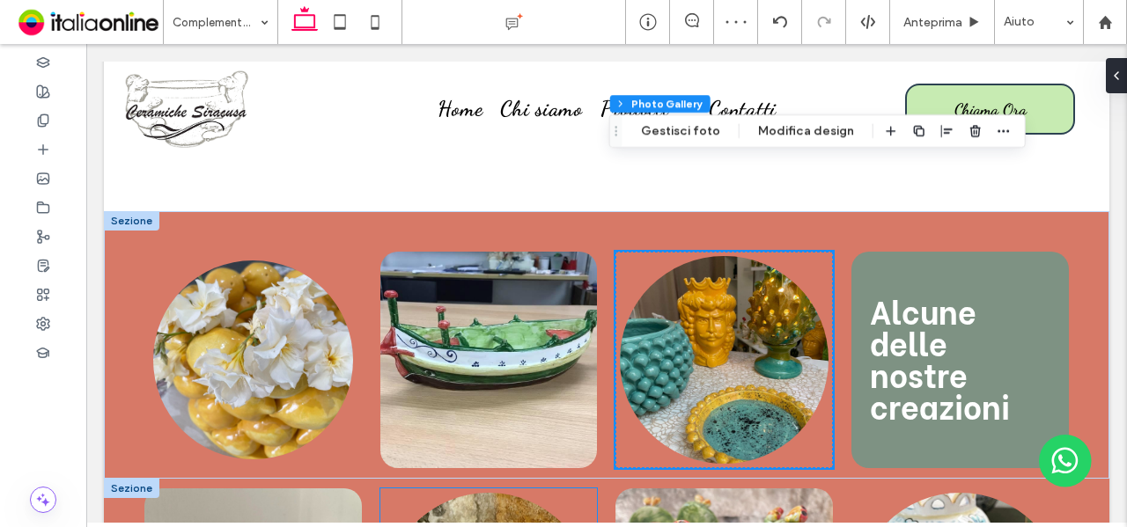
scroll to position [3786, 0]
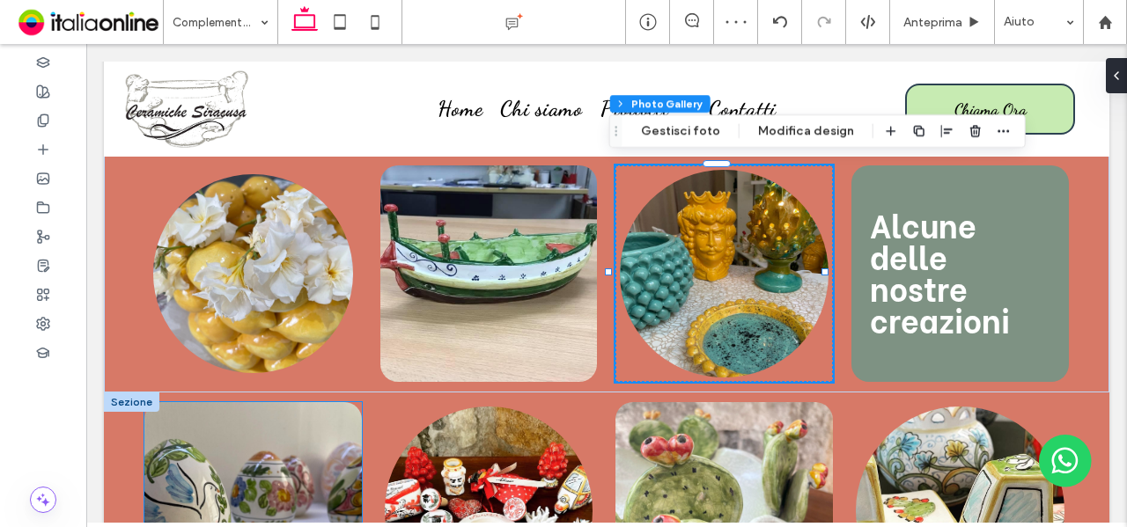
click at [231, 415] on link at bounding box center [252, 510] width 217 height 217
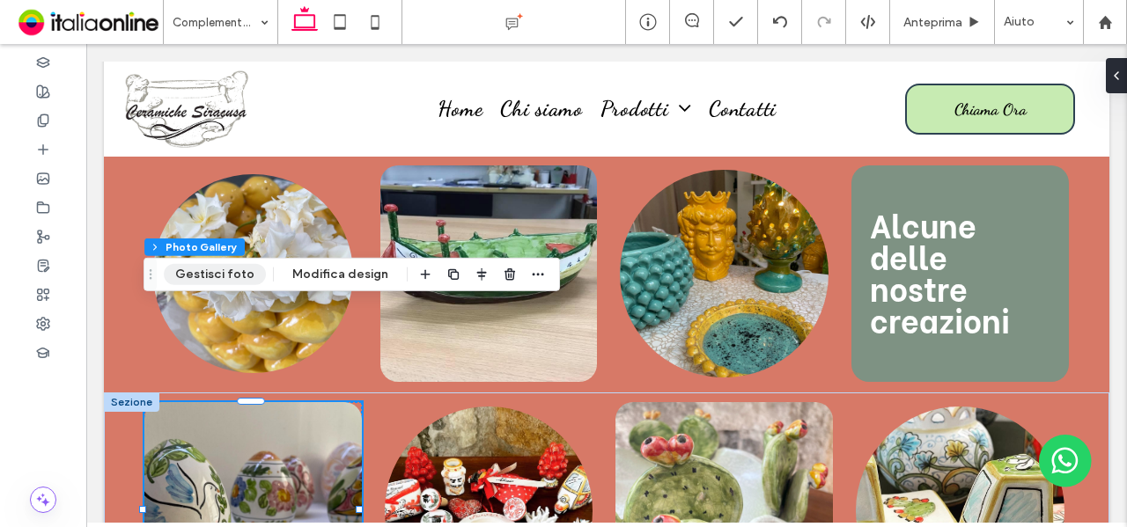
click at [218, 274] on button "Gestisci foto" at bounding box center [215, 274] width 102 height 21
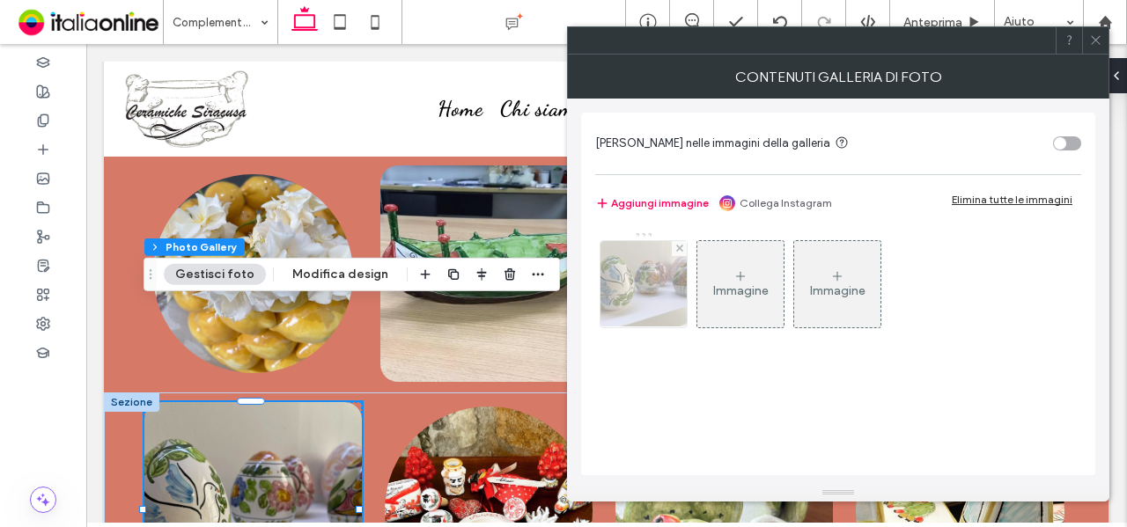
click at [638, 290] on img at bounding box center [643, 284] width 115 height 86
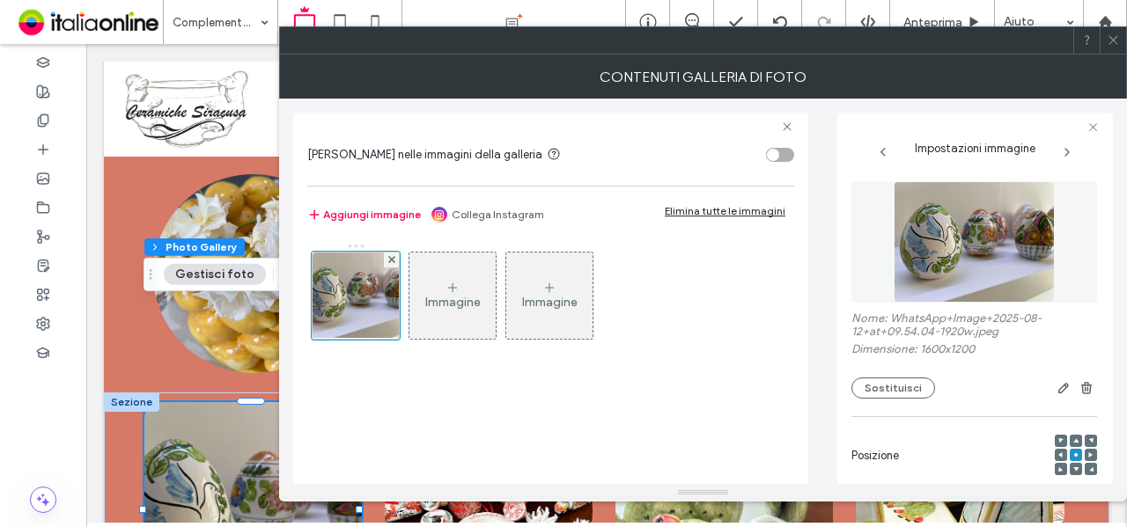
click at [866, 374] on div "Nome: WhatsApp+Image+2025-08-12+at+09.54.04-1920w.jpeg Dimensione: 1600x1200 So…" at bounding box center [974, 355] width 246 height 87
click at [866, 386] on button "Sostituisci" at bounding box center [893, 388] width 84 height 21
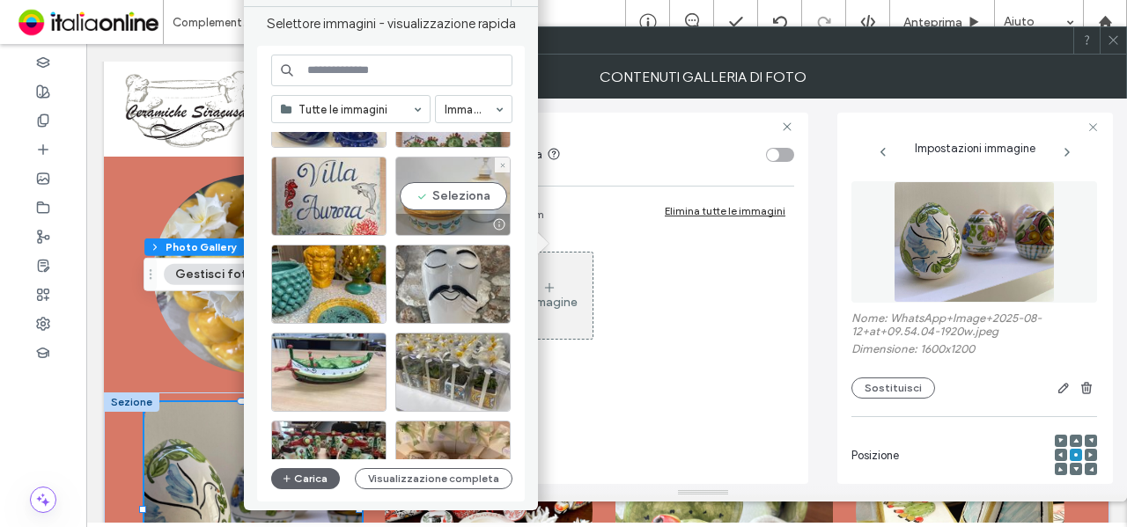
scroll to position [176, 0]
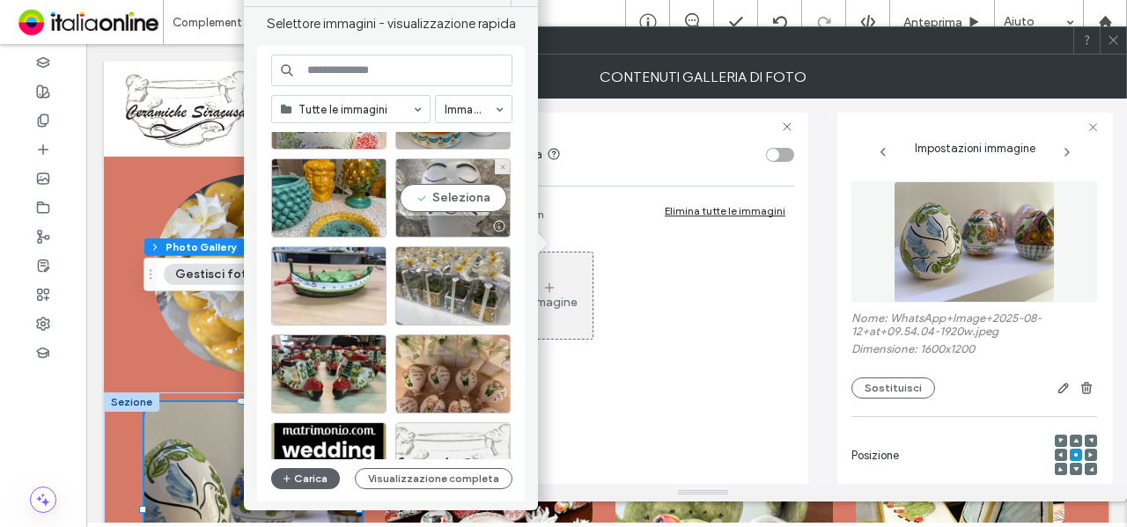
click at [461, 190] on div "Seleziona" at bounding box center [452, 197] width 115 height 79
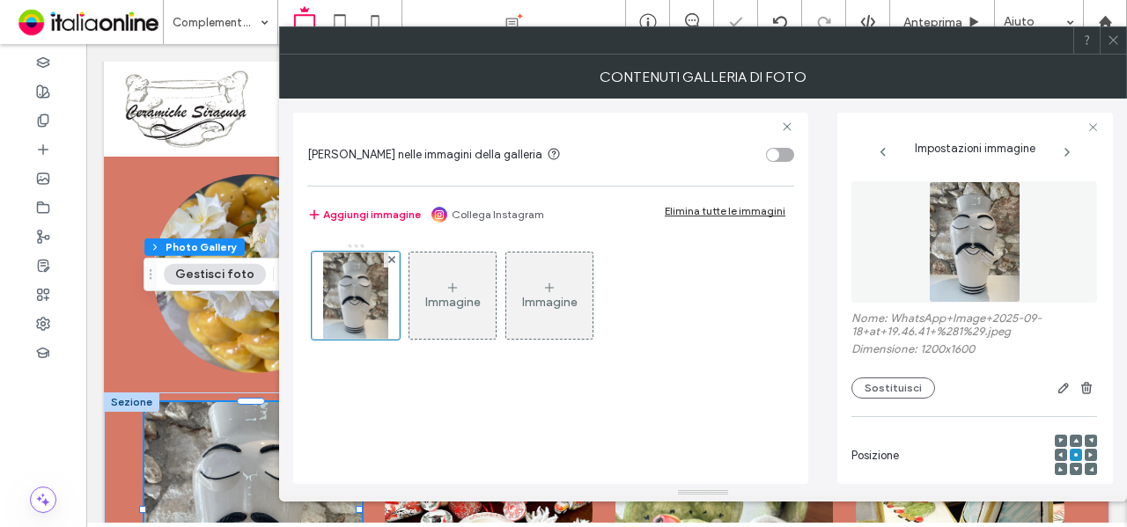
click at [1115, 48] on span at bounding box center [1113, 40] width 13 height 26
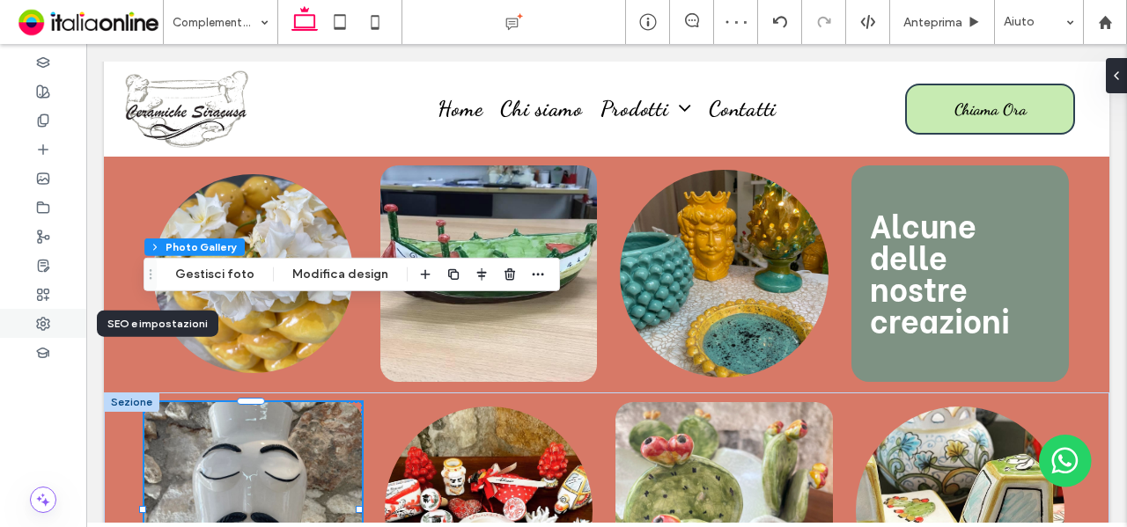
click at [35, 327] on div at bounding box center [43, 323] width 86 height 29
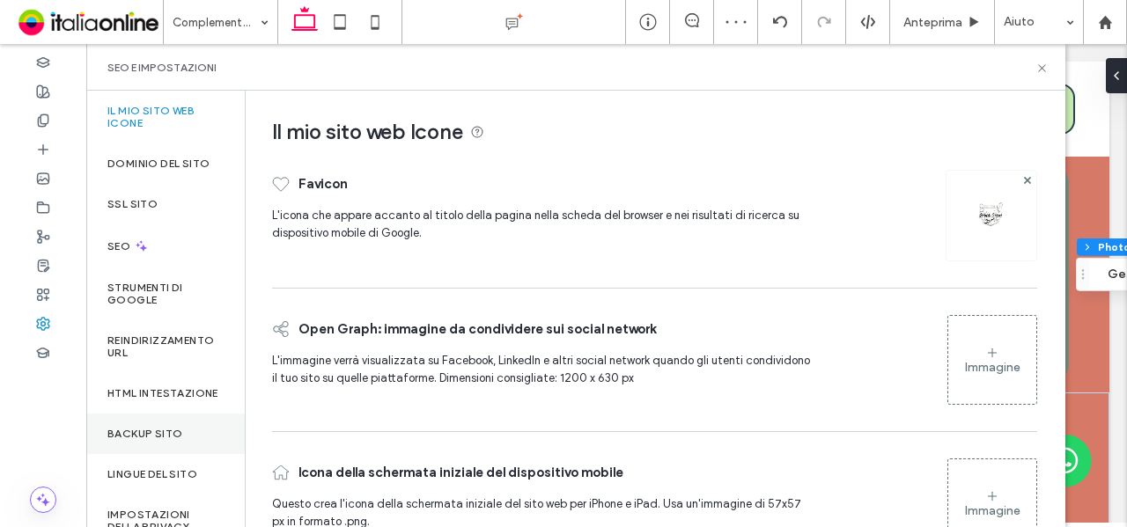
click at [183, 436] on div "Backup sito" at bounding box center [165, 434] width 158 height 40
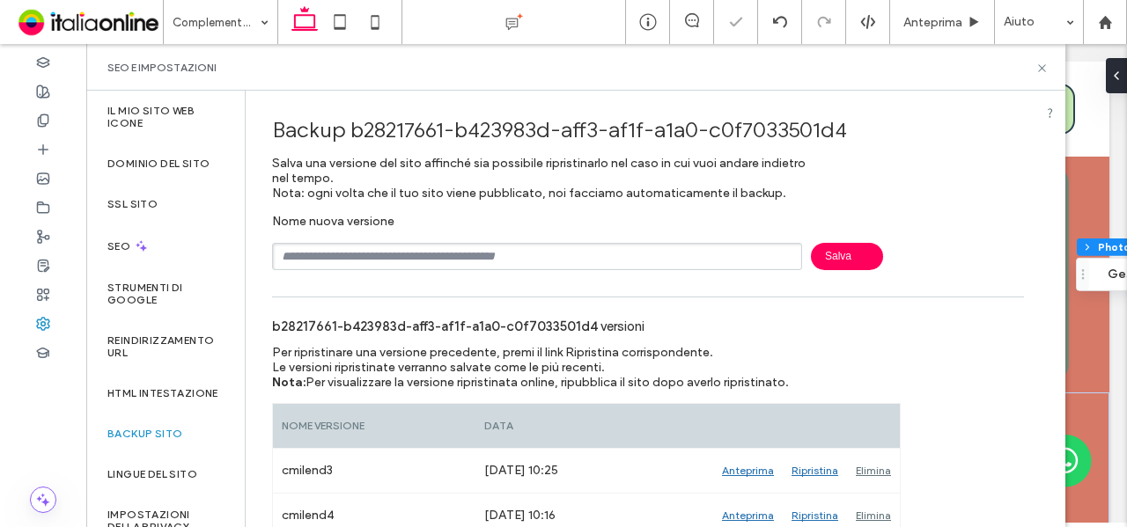
click at [410, 246] on input "text" at bounding box center [537, 256] width 530 height 27
type input "**"
drag, startPoint x: 1043, startPoint y: 70, endPoint x: 862, endPoint y: 59, distance: 181.7
click at [1043, 70] on icon at bounding box center [1041, 68] width 13 height 13
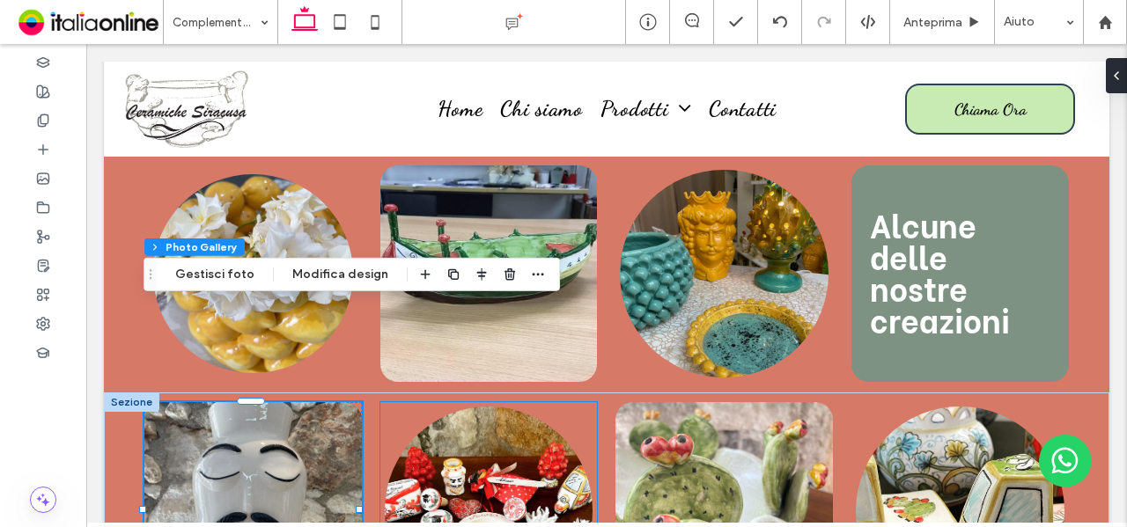
click at [524, 407] on link at bounding box center [489, 511] width 209 height 209
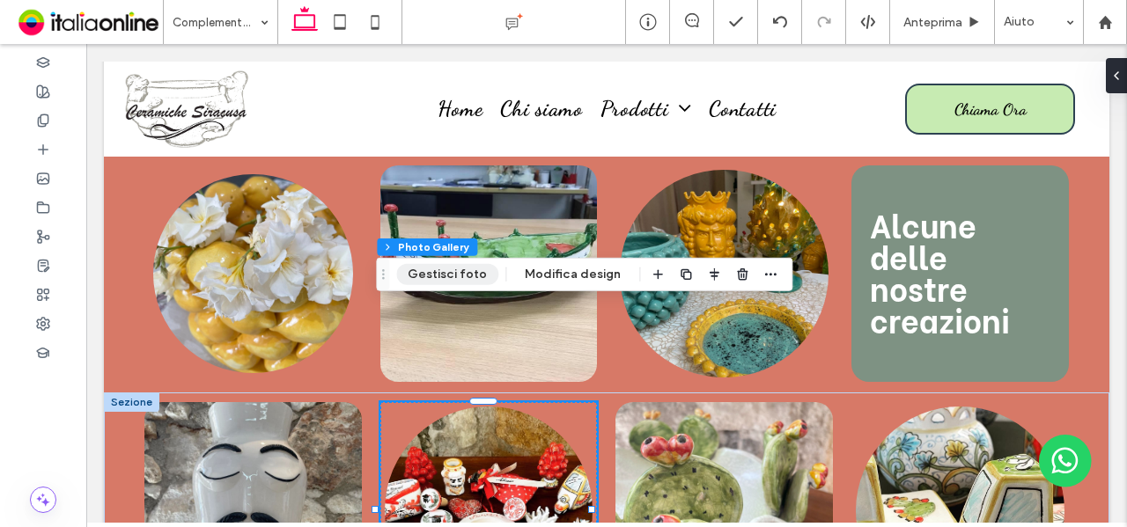
click at [479, 281] on button "Gestisci foto" at bounding box center [447, 274] width 102 height 21
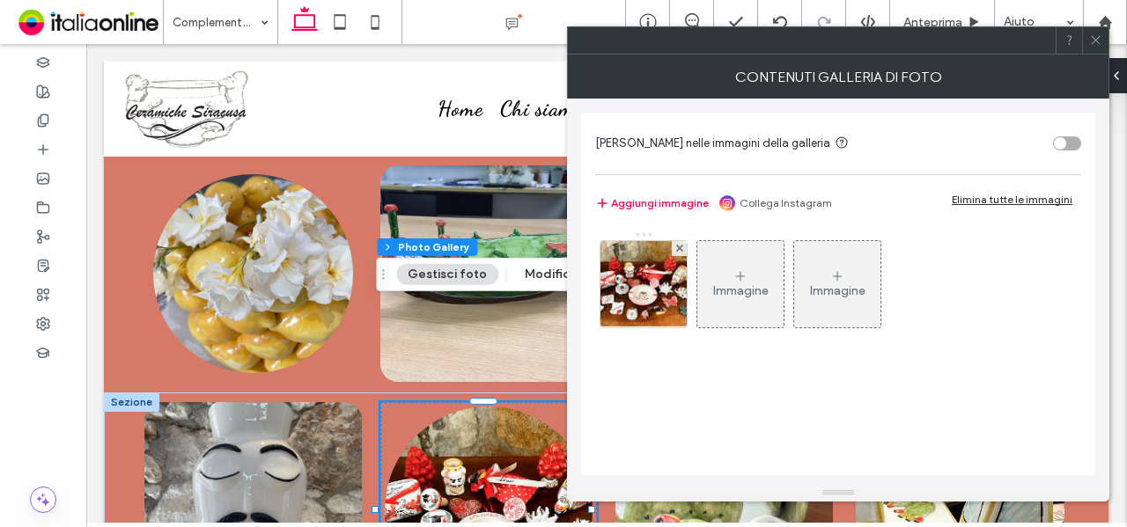
click at [636, 301] on img at bounding box center [644, 284] width 138 height 86
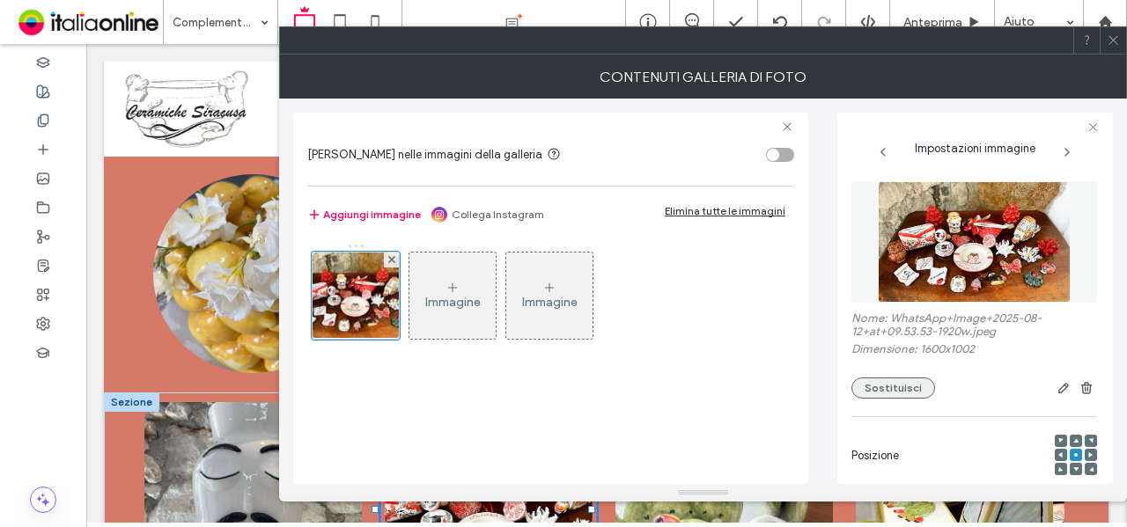
click at [868, 388] on button "Sostituisci" at bounding box center [893, 388] width 84 height 21
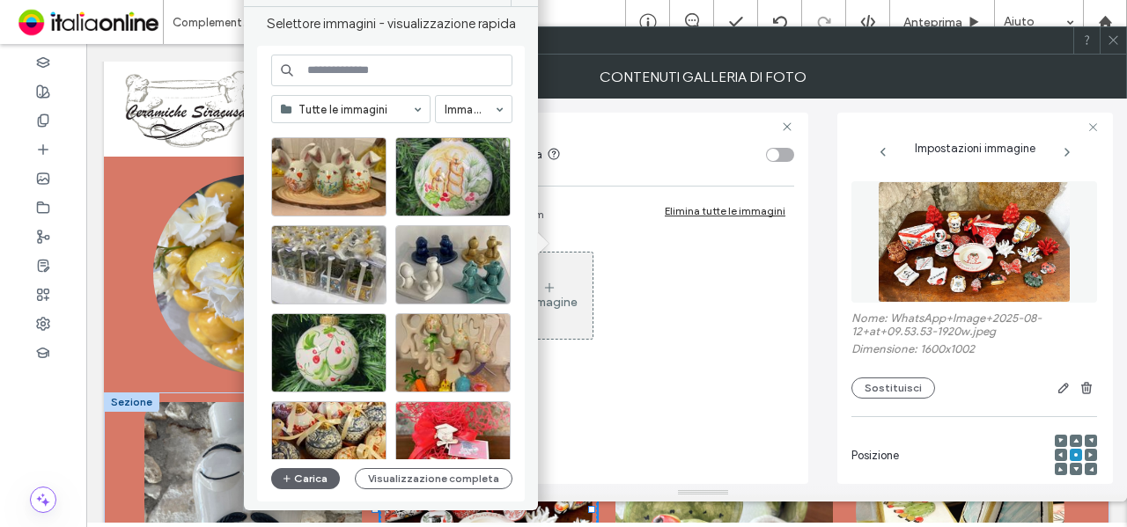
scroll to position [3924, 0]
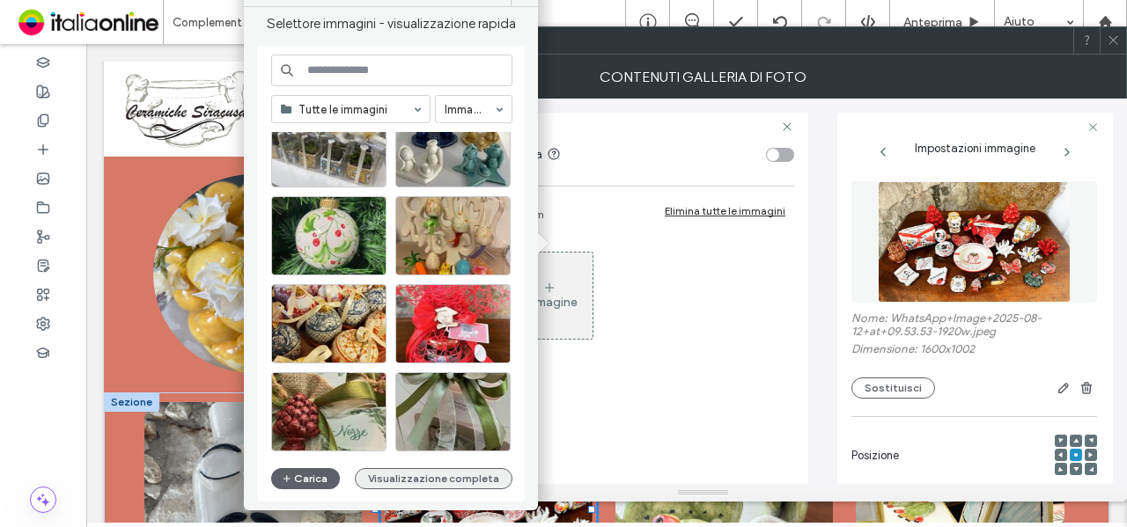
click at [421, 473] on button "Visualizzazione completa" at bounding box center [434, 478] width 158 height 21
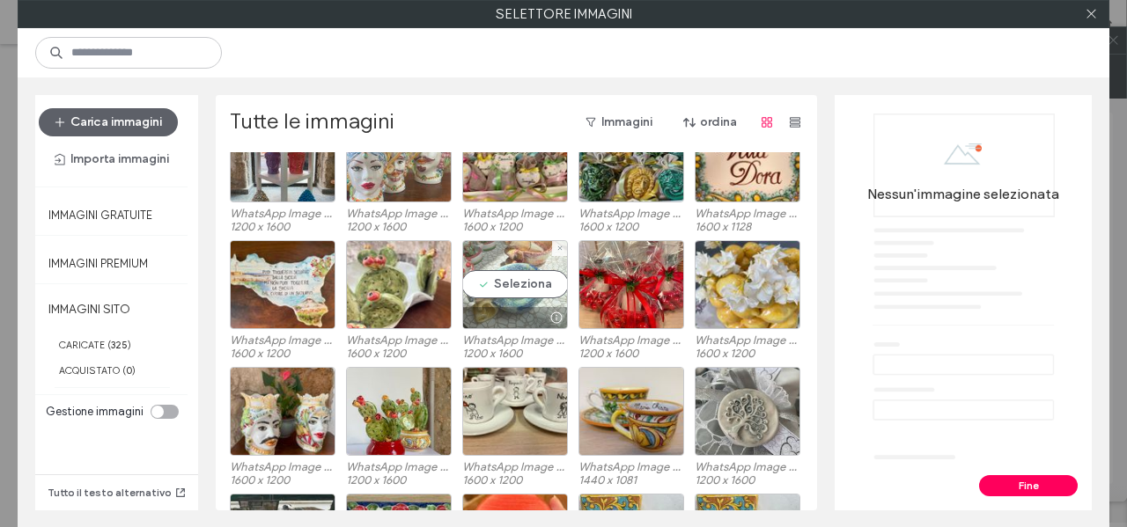
scroll to position [1166, 0]
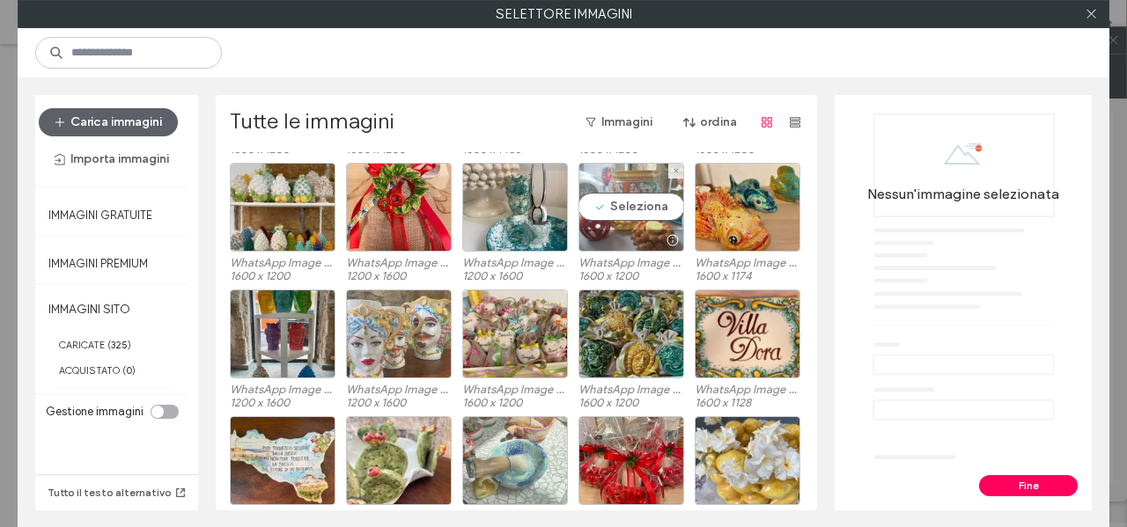
click at [605, 223] on div "Seleziona" at bounding box center [631, 207] width 106 height 89
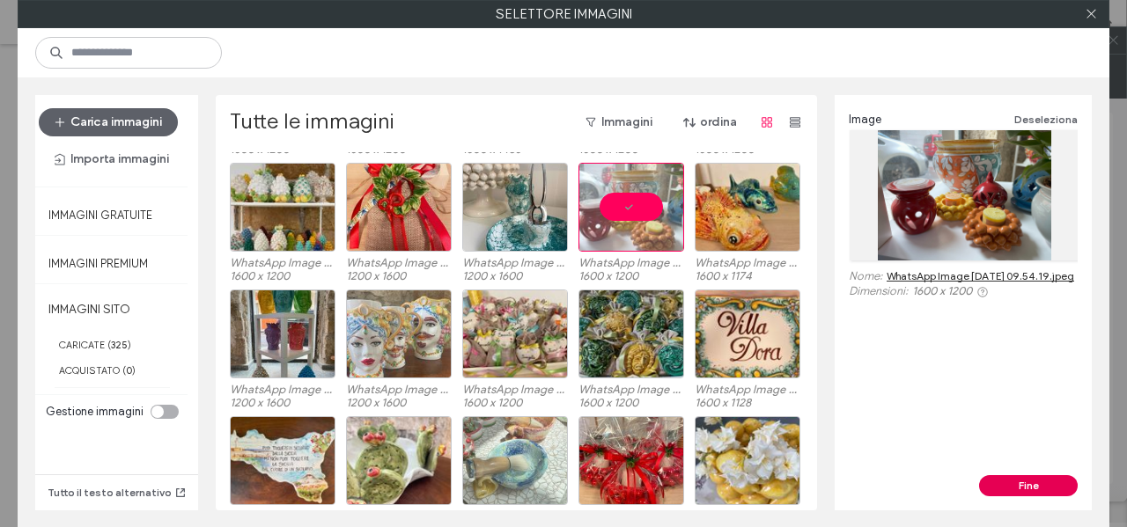
click at [1011, 475] on div "Image Deseleziona Nome: WhatsApp Image 2025-08-12 at 09.54.19.jpeg Dimensioni: …" at bounding box center [963, 303] width 257 height 416
click at [1011, 475] on button "Fine" at bounding box center [1028, 485] width 99 height 21
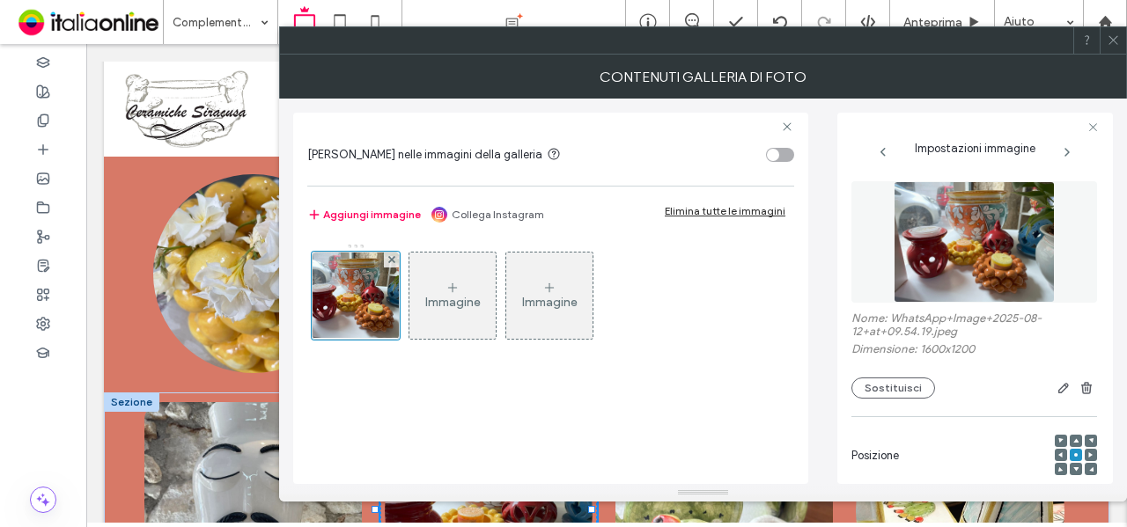
click at [1120, 47] on div at bounding box center [1113, 40] width 26 height 26
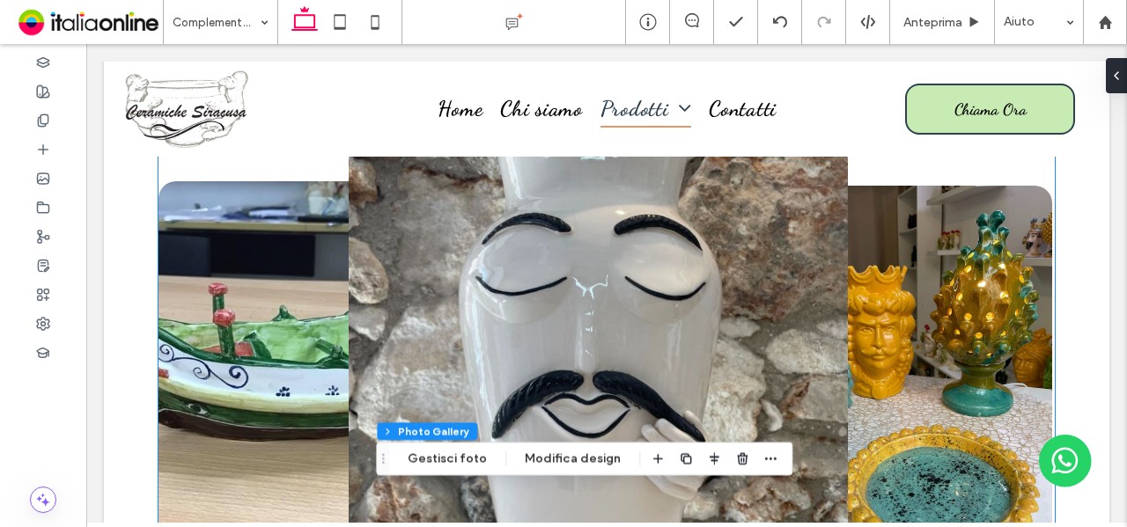
scroll to position [3081, 0]
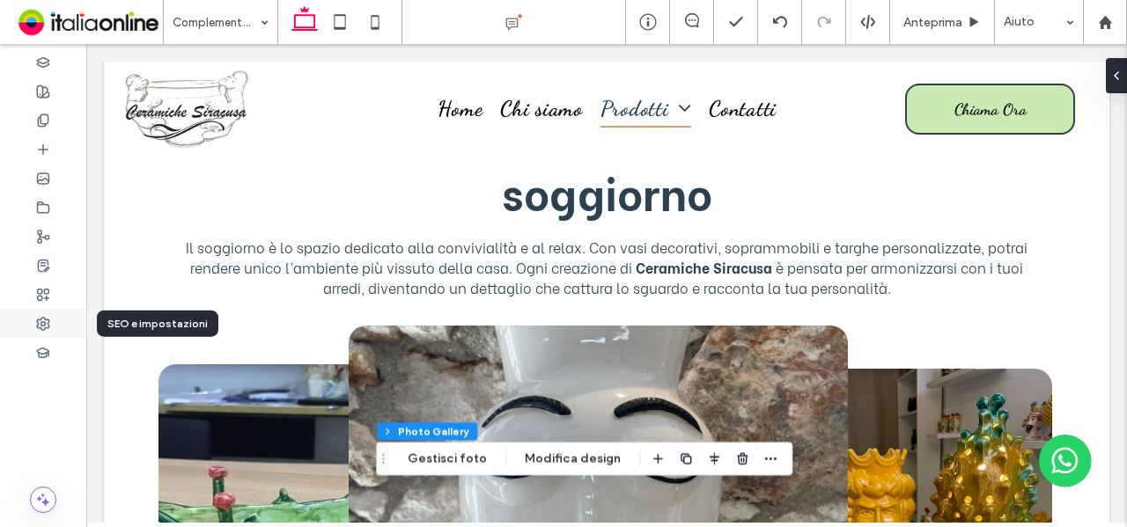
click at [28, 327] on div at bounding box center [43, 323] width 86 height 29
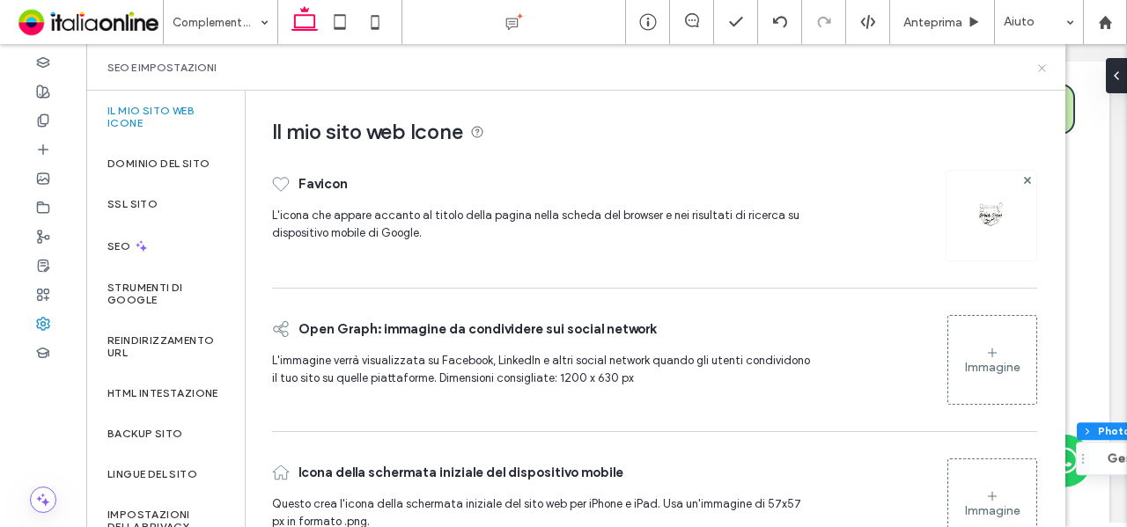
drag, startPoint x: 1043, startPoint y: 68, endPoint x: 848, endPoint y: 13, distance: 202.9
click at [1043, 68] on icon at bounding box center [1041, 68] width 13 height 13
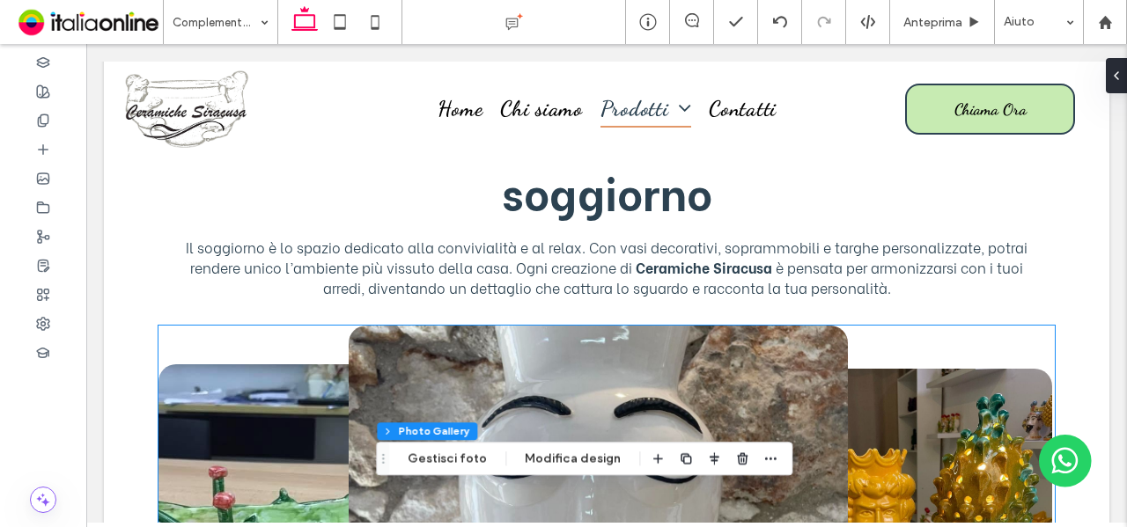
scroll to position [3522, 0]
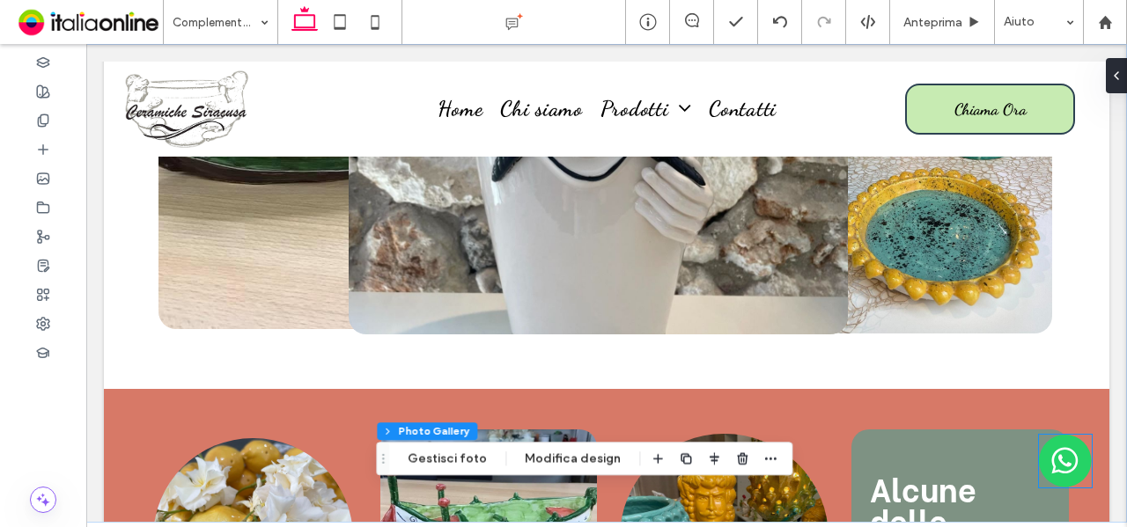
click at [1063, 466] on img at bounding box center [1065, 461] width 53 height 53
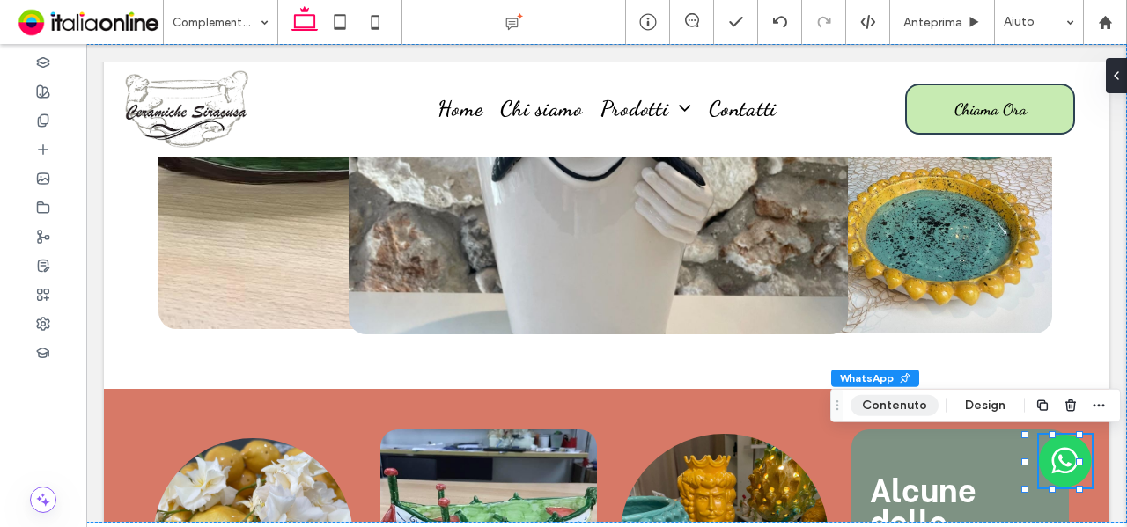
click at [911, 406] on button "Contenuto" at bounding box center [894, 405] width 88 height 21
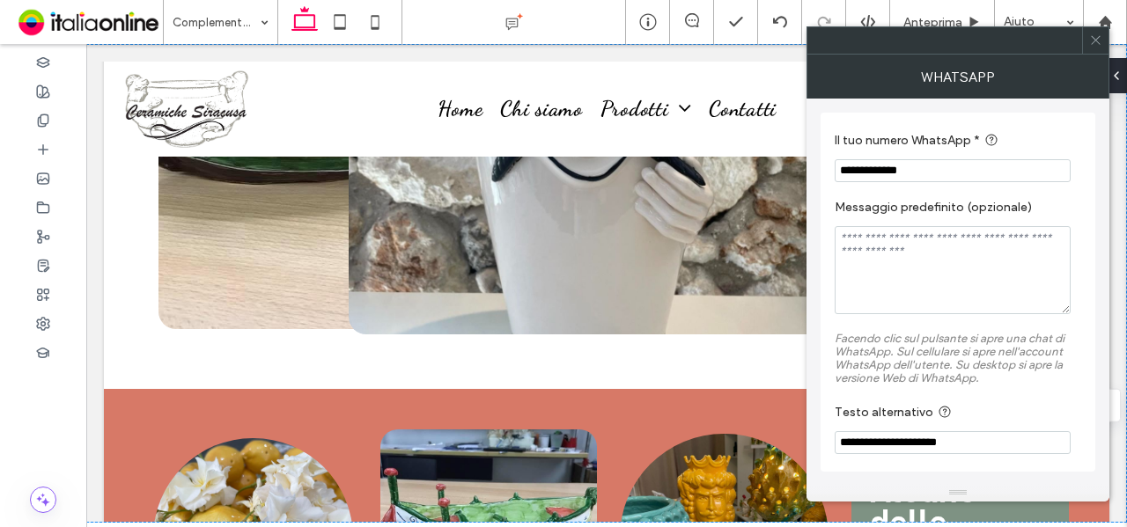
click at [884, 166] on input "**********" at bounding box center [953, 170] width 236 height 23
drag, startPoint x: 1097, startPoint y: 40, endPoint x: 674, endPoint y: 316, distance: 505.0
click at [1097, 40] on icon at bounding box center [1095, 39] width 13 height 13
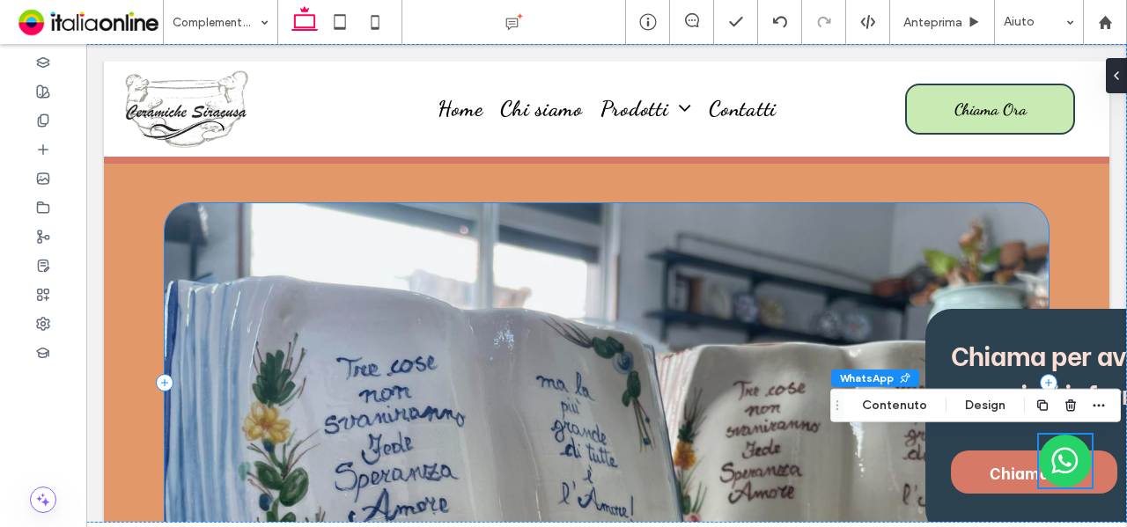
scroll to position [4425, 0]
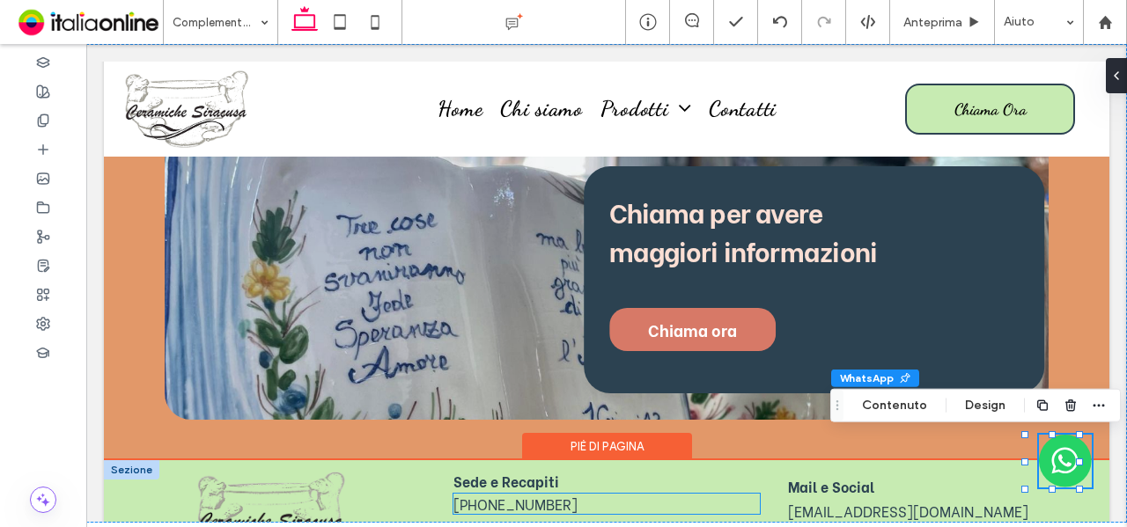
click at [556, 469] on div "Sede e Recapiti +39 0931 1495510 Corso Timoleonte, 51 - 96100 Siracusa" at bounding box center [606, 516] width 335 height 95
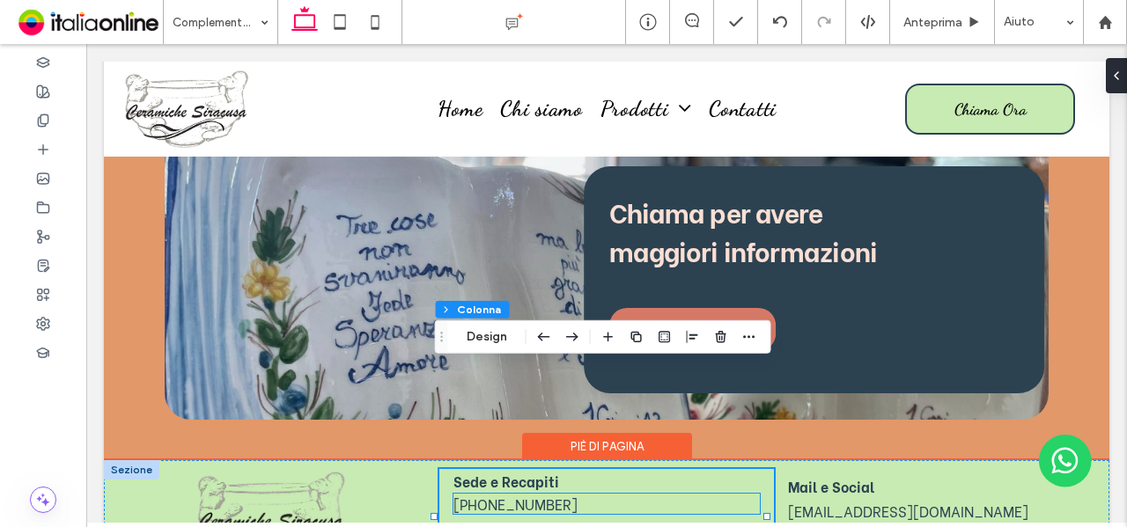
click at [563, 494] on span "+39 0931 1495510" at bounding box center [515, 504] width 124 height 20
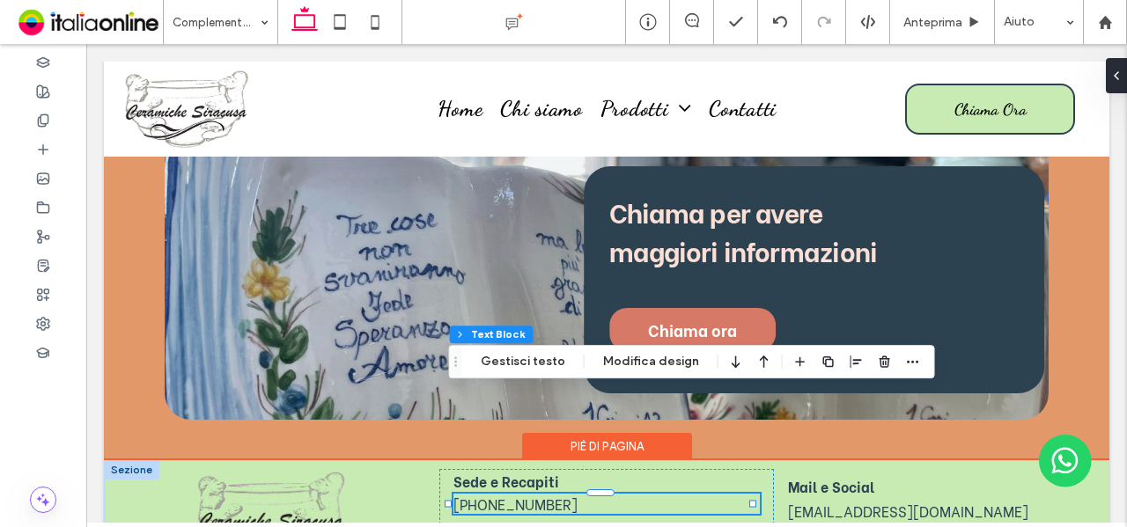
click at [582, 494] on h5 "+39 0931 1495510" at bounding box center [606, 504] width 307 height 20
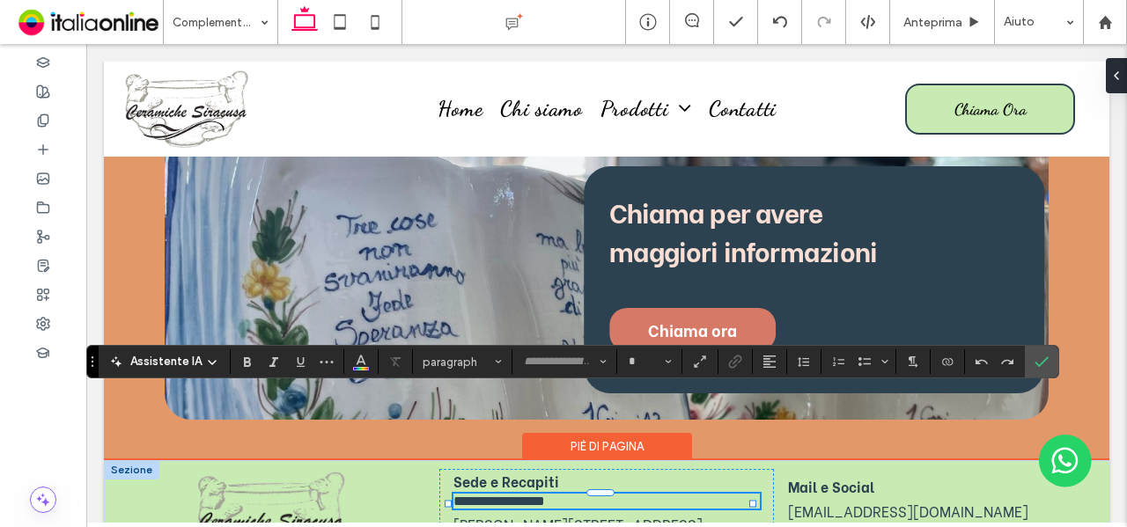
type input "**********"
type input "**"
click at [585, 494] on h5 "**********" at bounding box center [606, 501] width 307 height 15
click at [518, 509] on h5 "**********" at bounding box center [604, 519] width 303 height 20
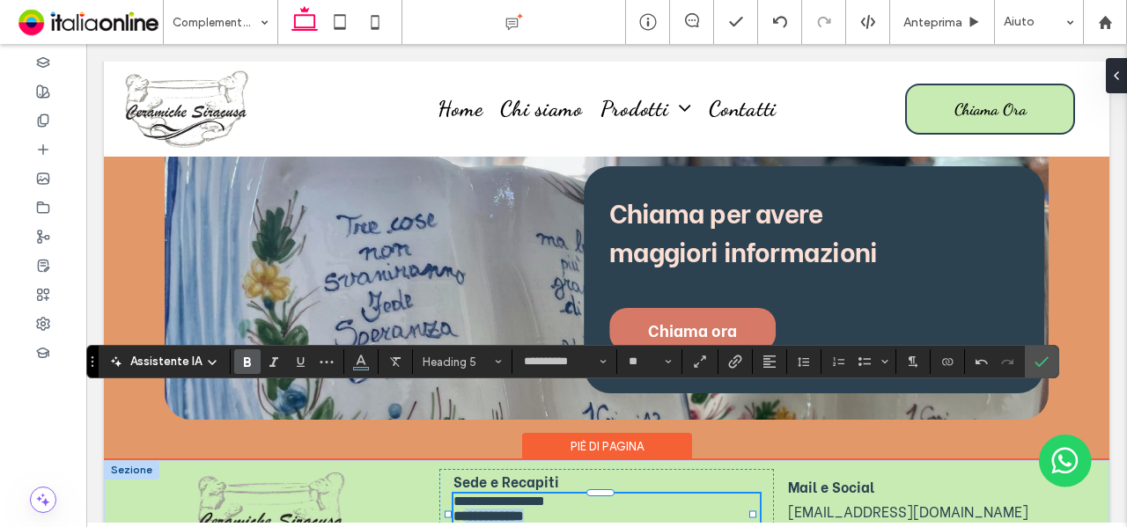
click at [518, 509] on h5 "* ******* ﻿ *****" at bounding box center [604, 519] width 303 height 20
click at [240, 359] on icon "Grassetto" at bounding box center [247, 362] width 14 height 14
click at [475, 510] on span "******** ﻿ *****" at bounding box center [488, 516] width 70 height 13
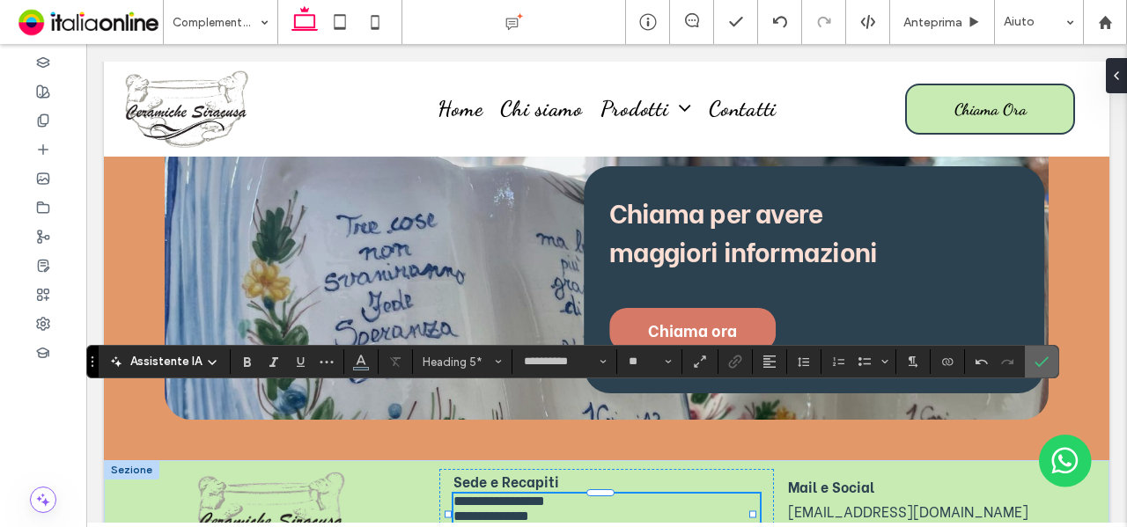
click at [1043, 357] on label "Conferma" at bounding box center [1041, 362] width 26 height 32
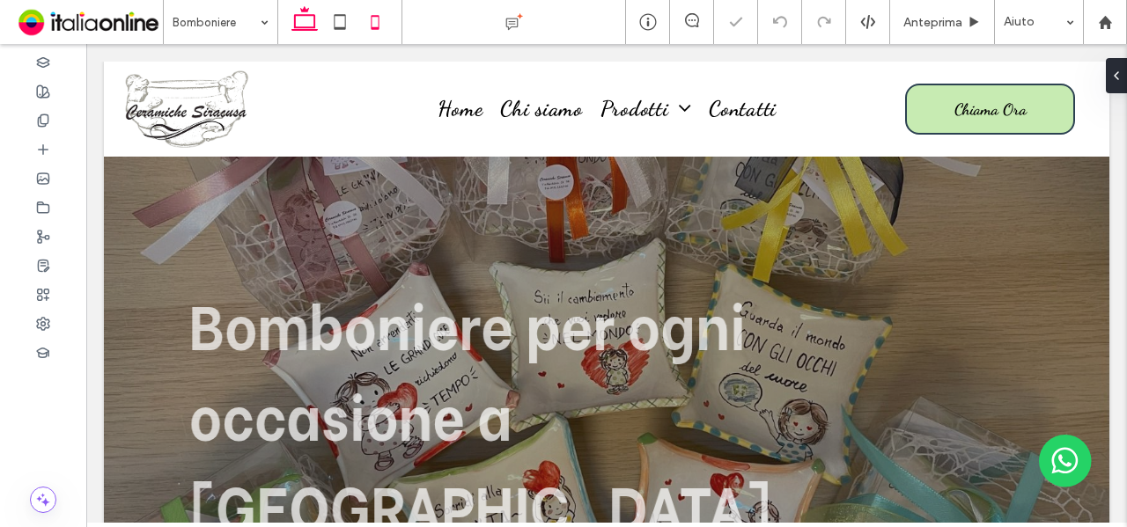
click at [372, 16] on use at bounding box center [375, 22] width 8 height 14
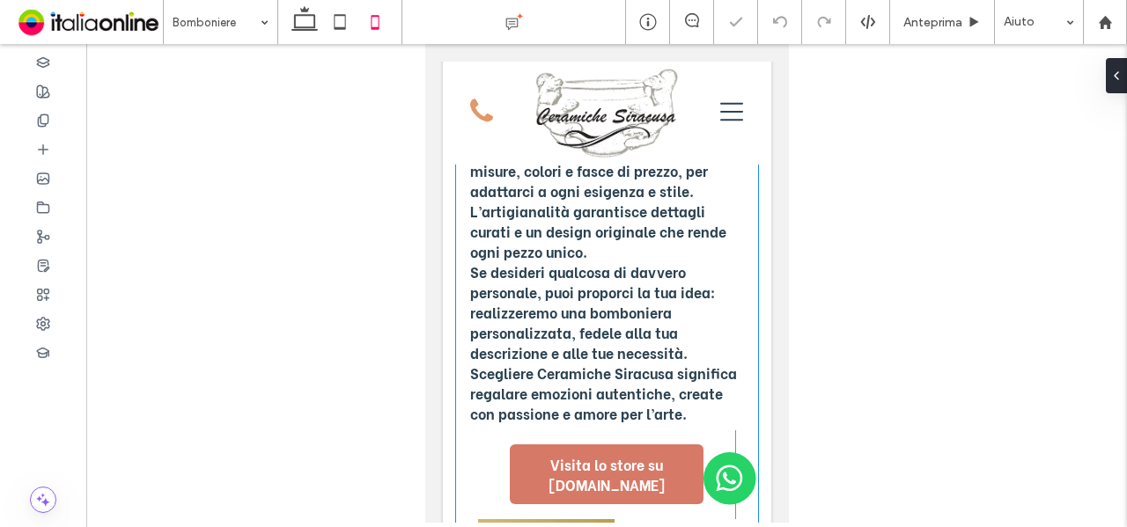
scroll to position [1233, 0]
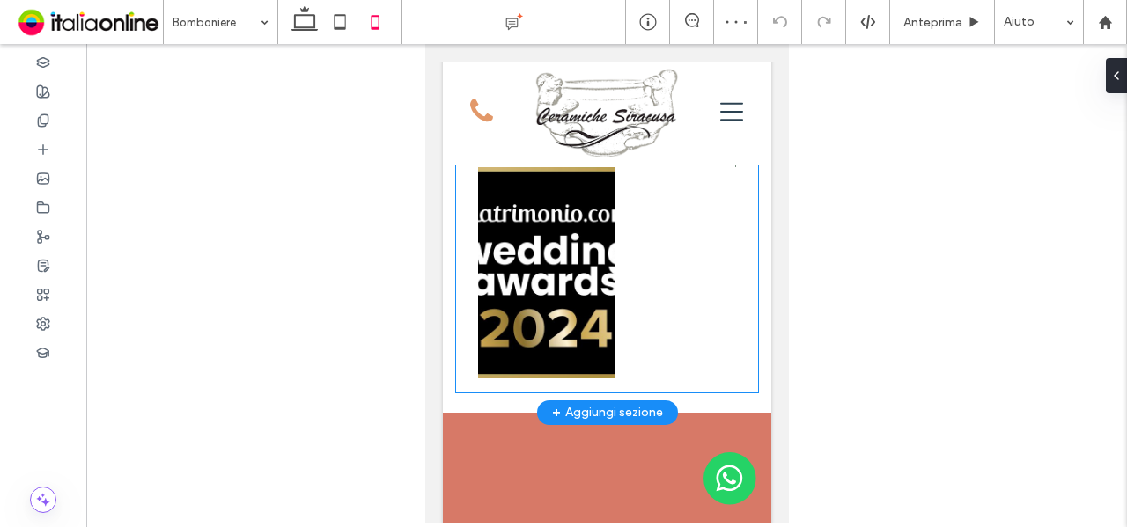
click at [530, 251] on img at bounding box center [545, 272] width 136 height 211
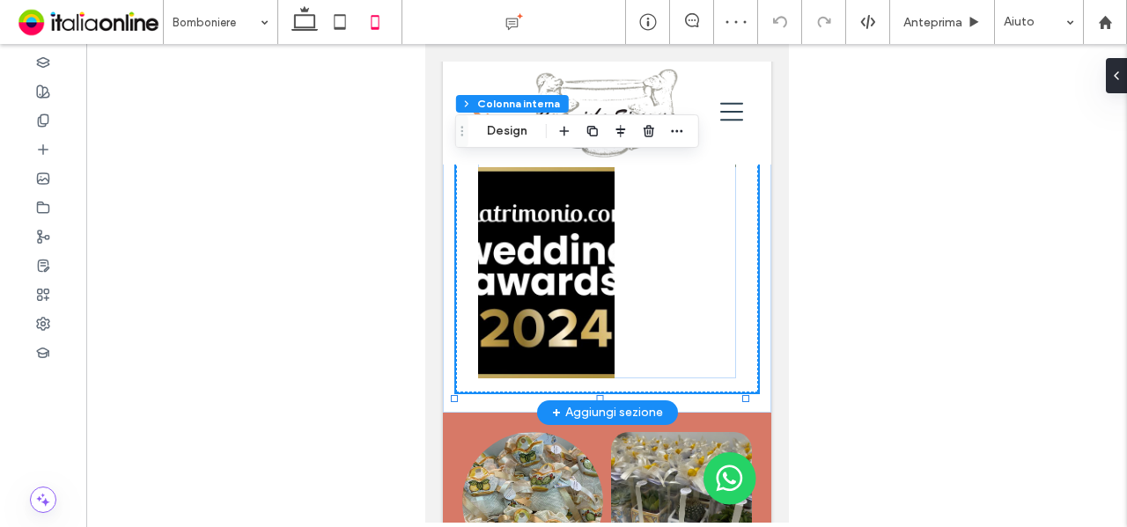
click at [530, 251] on img at bounding box center [545, 272] width 136 height 211
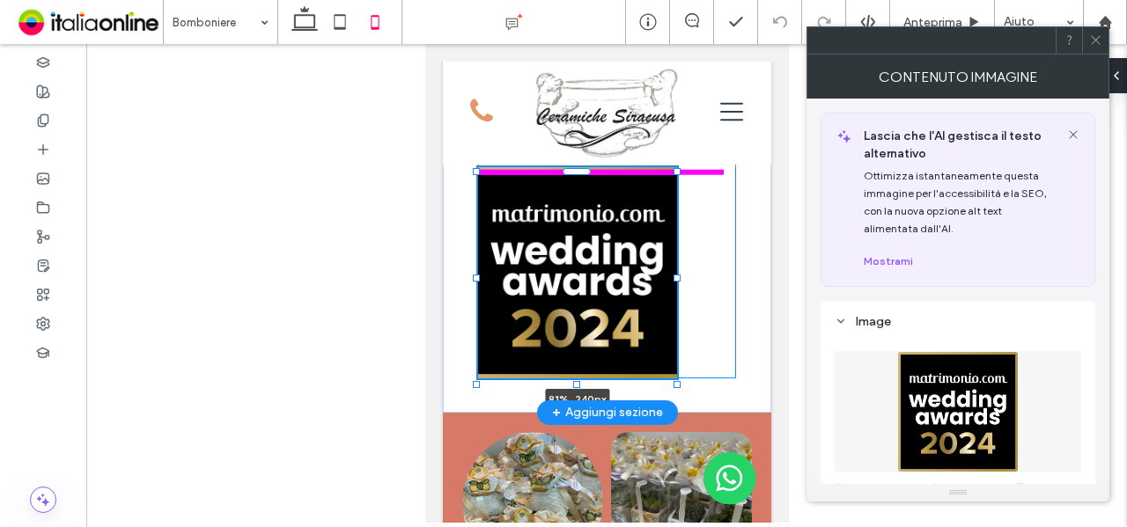
drag, startPoint x: 607, startPoint y: 212, endPoint x: 675, endPoint y: 217, distance: 68.8
click at [675, 275] on div at bounding box center [676, 278] width 7 height 7
type input "**"
type input "****"
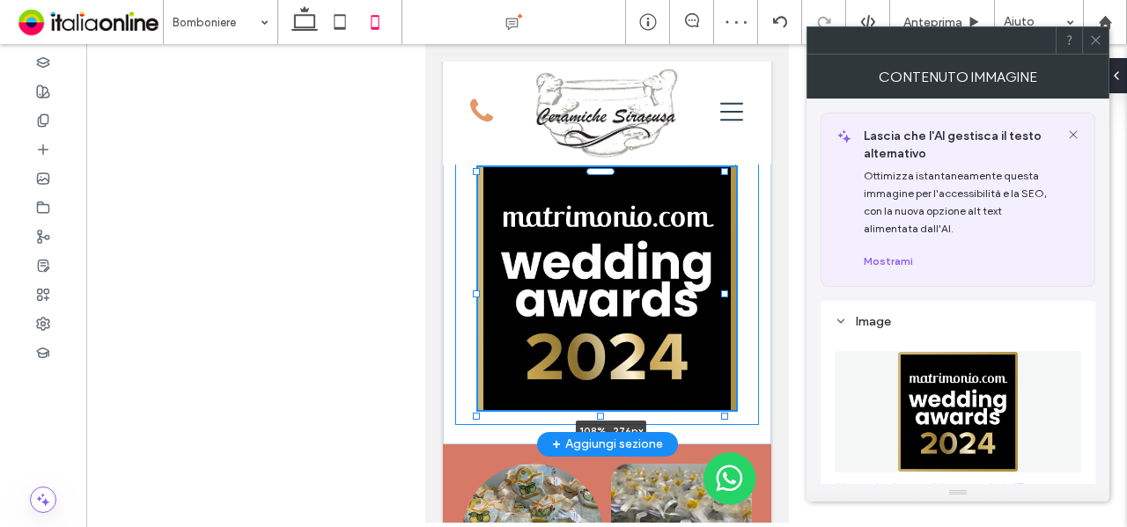
drag, startPoint x: 674, startPoint y: 320, endPoint x: 741, endPoint y: 352, distance: 74.0
type input "***"
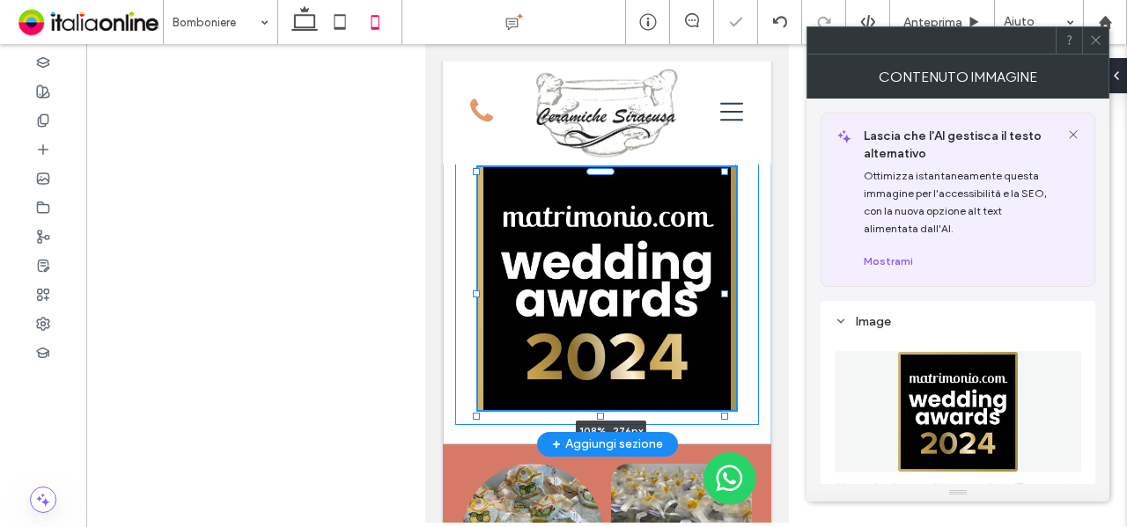
type input "***"
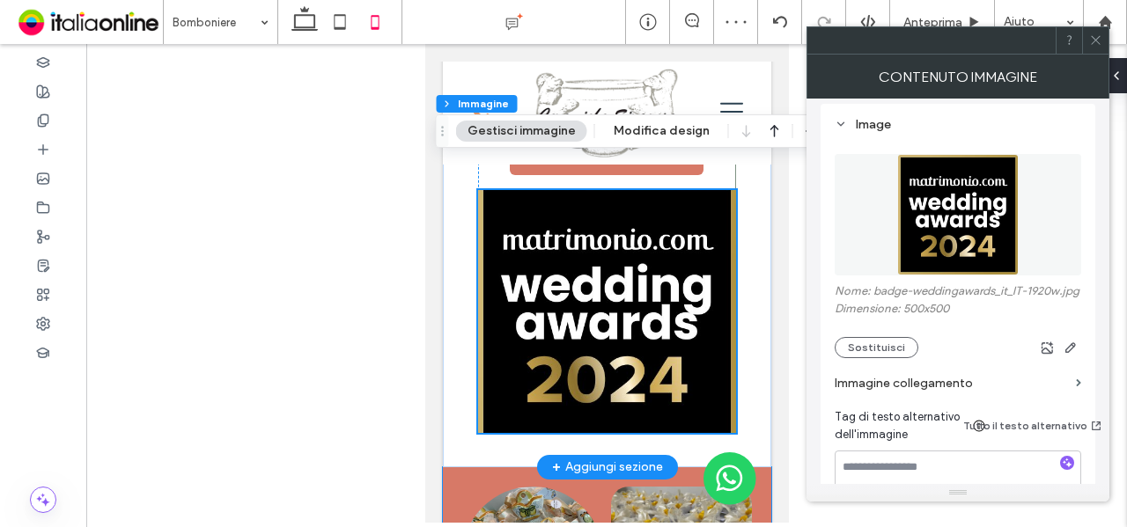
scroll to position [1145, 0]
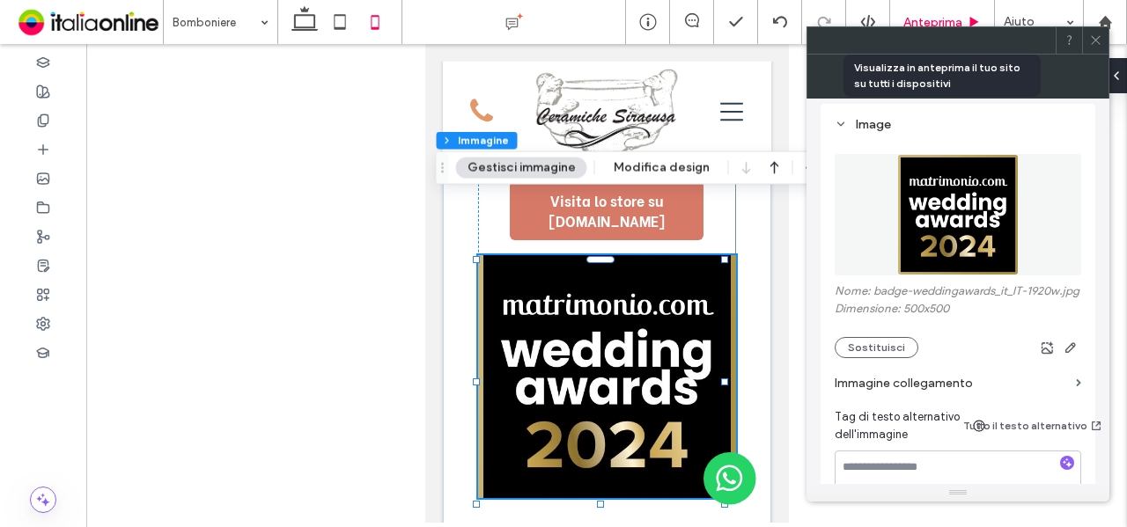
click at [923, 8] on div "Anteprima" at bounding box center [942, 22] width 105 height 44
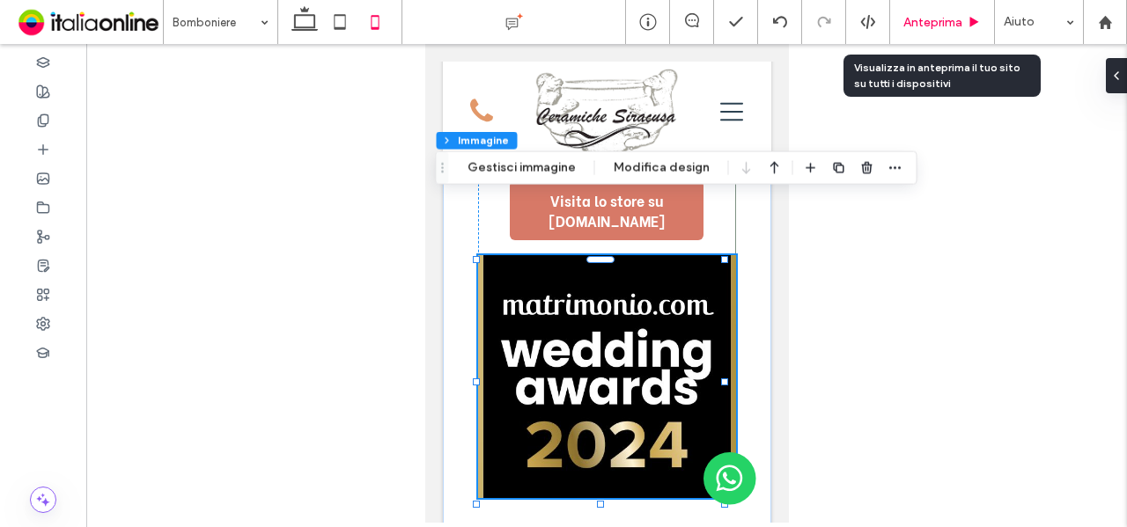
click at [924, 15] on span "Anteprima" at bounding box center [932, 22] width 59 height 15
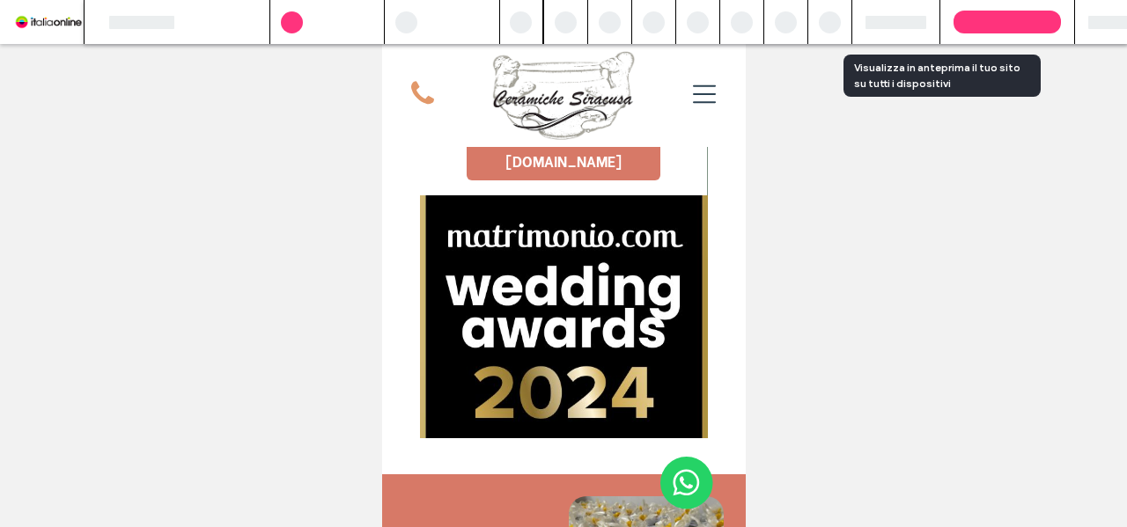
scroll to position [1084, 0]
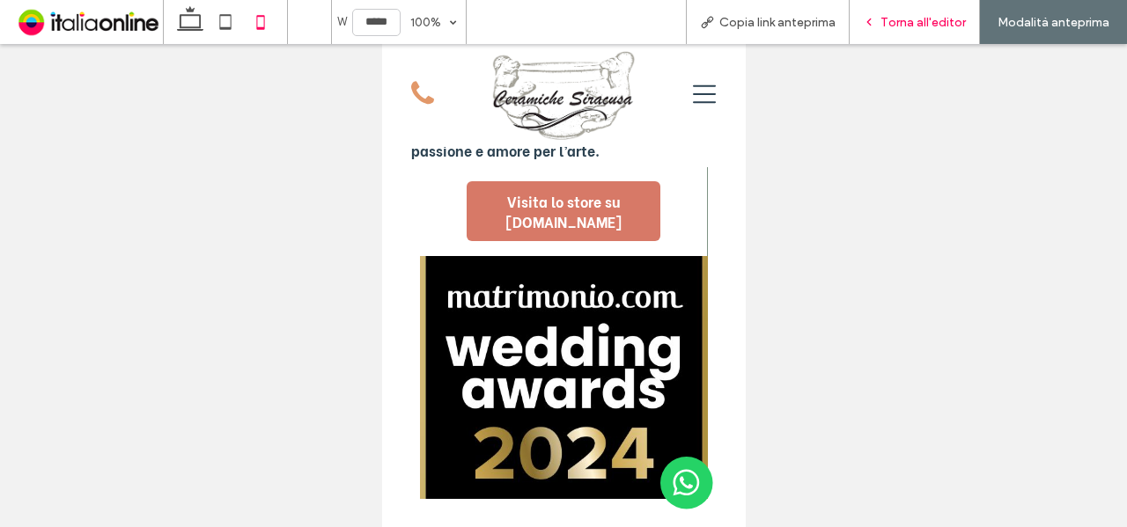
click at [926, 24] on span "Torna all'editor" at bounding box center [922, 22] width 85 height 15
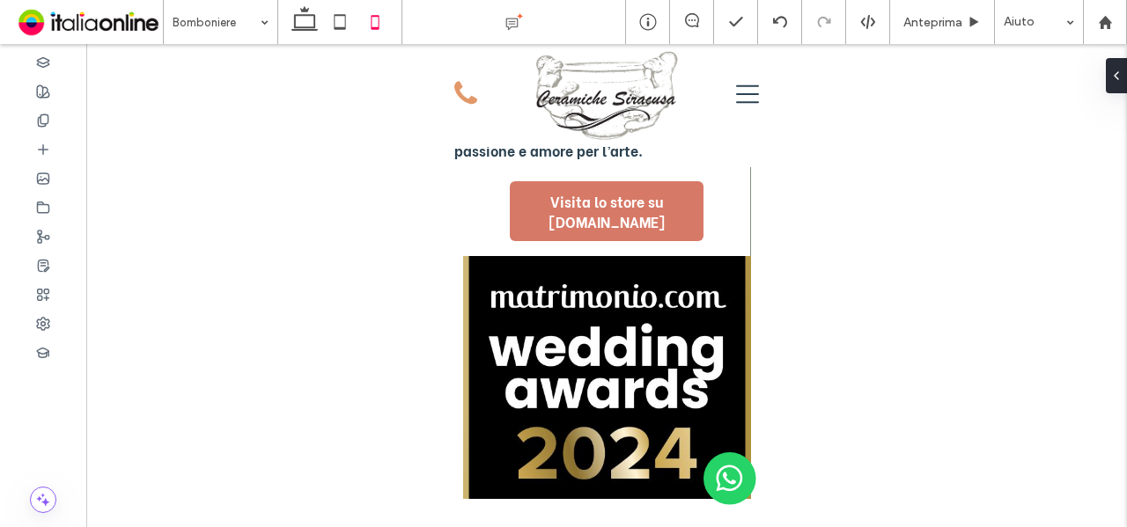
scroll to position [1145, 0]
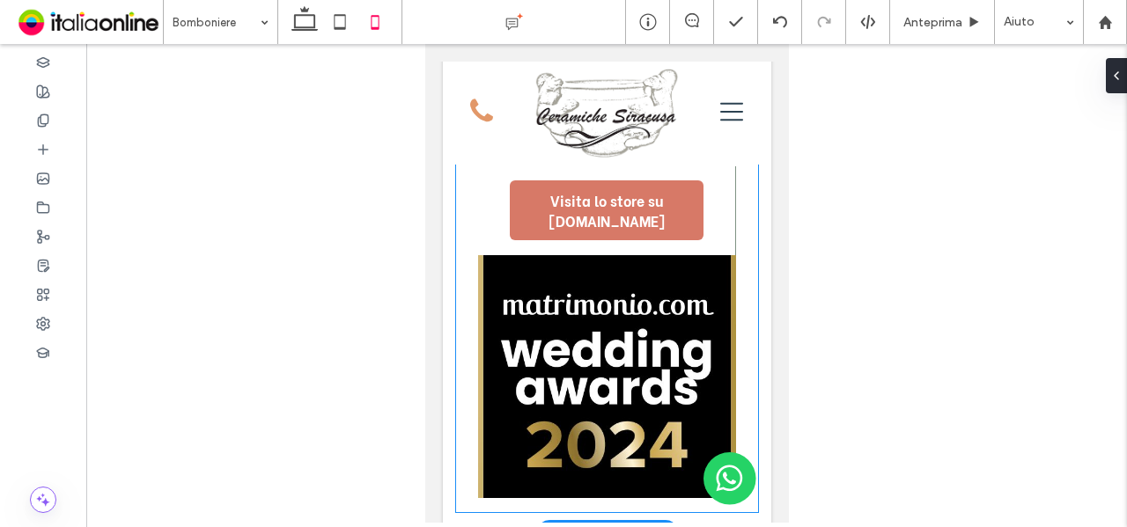
click at [696, 398] on img at bounding box center [606, 376] width 258 height 243
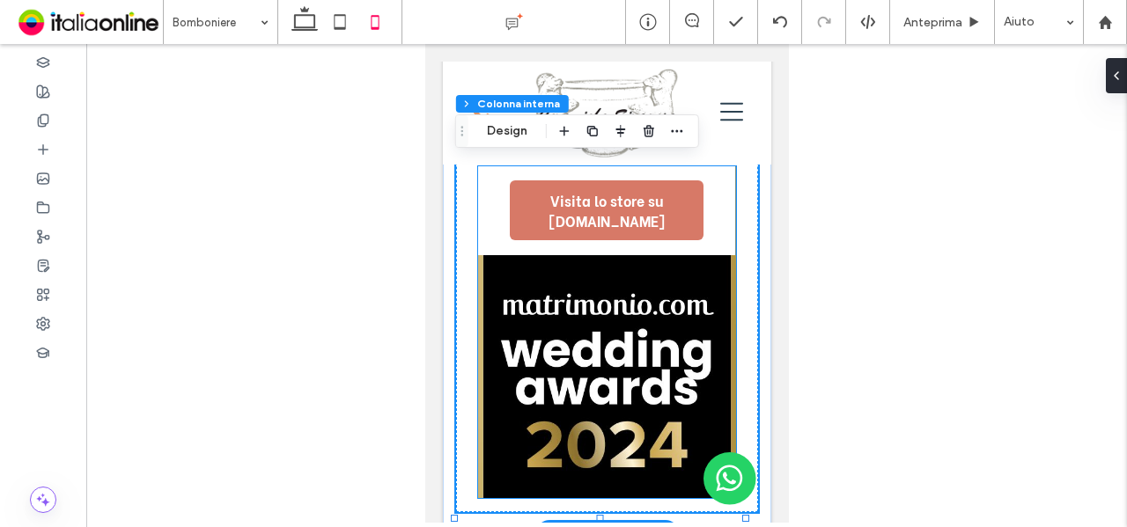
click at [692, 409] on img at bounding box center [606, 376] width 258 height 243
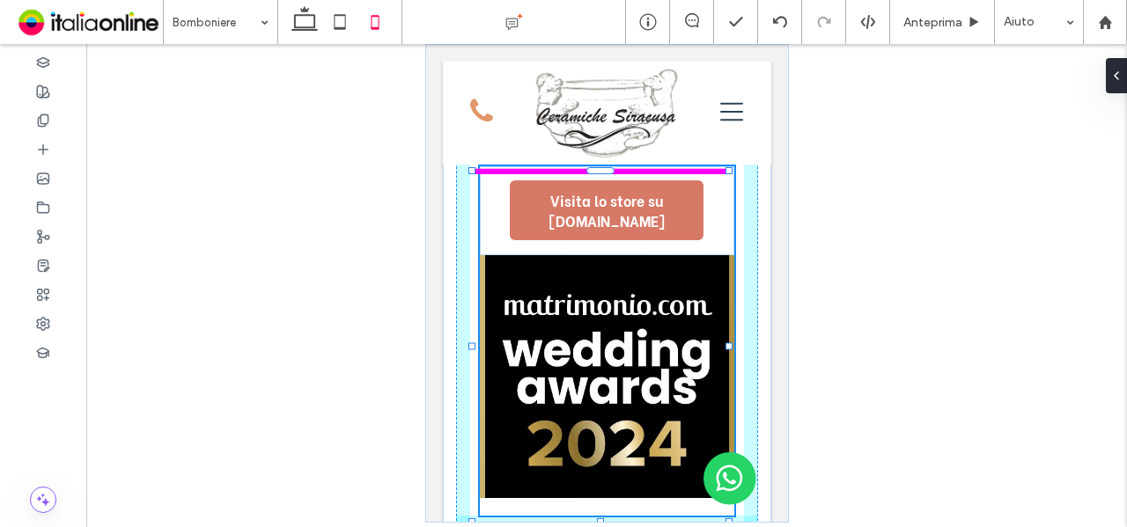
scroll to position [320, 0]
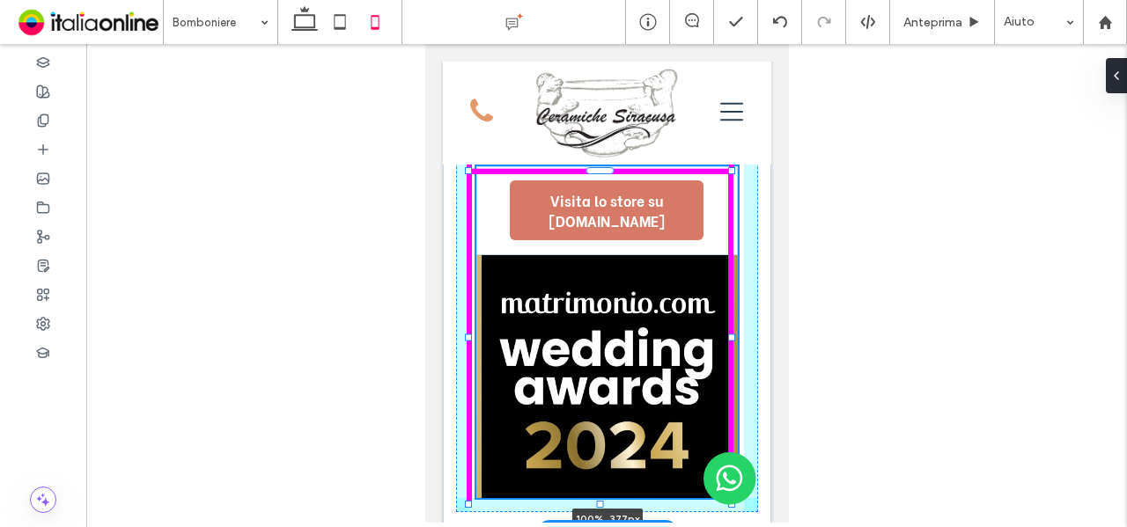
click at [729, 501] on div at bounding box center [730, 504] width 7 height 7
type input "***"
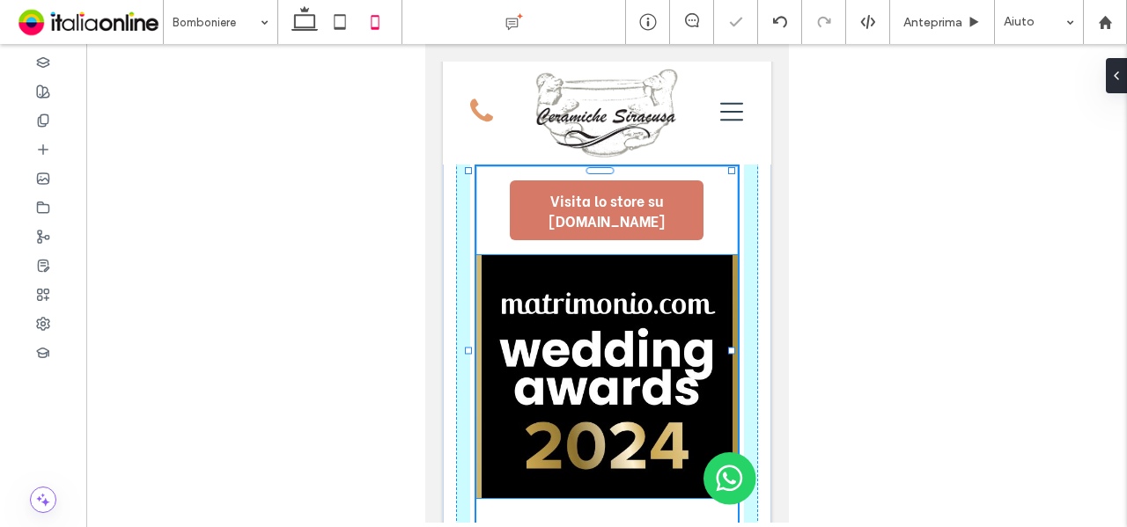
drag, startPoint x: 600, startPoint y: 441, endPoint x: 602, endPoint y: 467, distance: 26.5
click at [602, 526] on div at bounding box center [599, 530] width 7 height 7
type input "***"
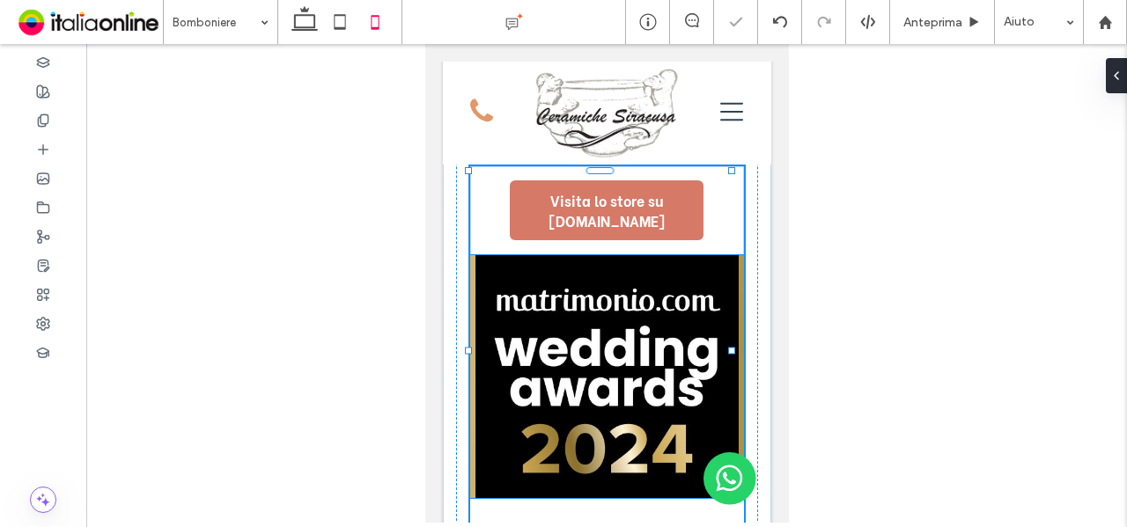
click at [624, 400] on img at bounding box center [606, 376] width 274 height 243
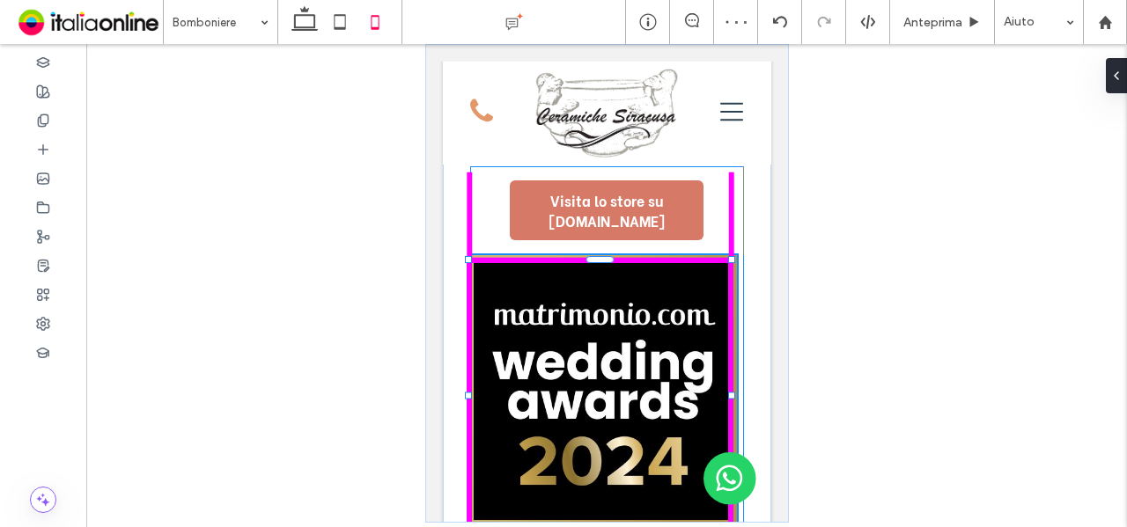
drag, startPoint x: 730, startPoint y: 442, endPoint x: 737, endPoint y: 469, distance: 28.2
click at [737, 469] on div "Home Chi siamo Prodotti Bomboniere Complementi di arredo Cucina Bagno Soggiorno…" at bounding box center [606, 491] width 328 height 3149
type input "***"
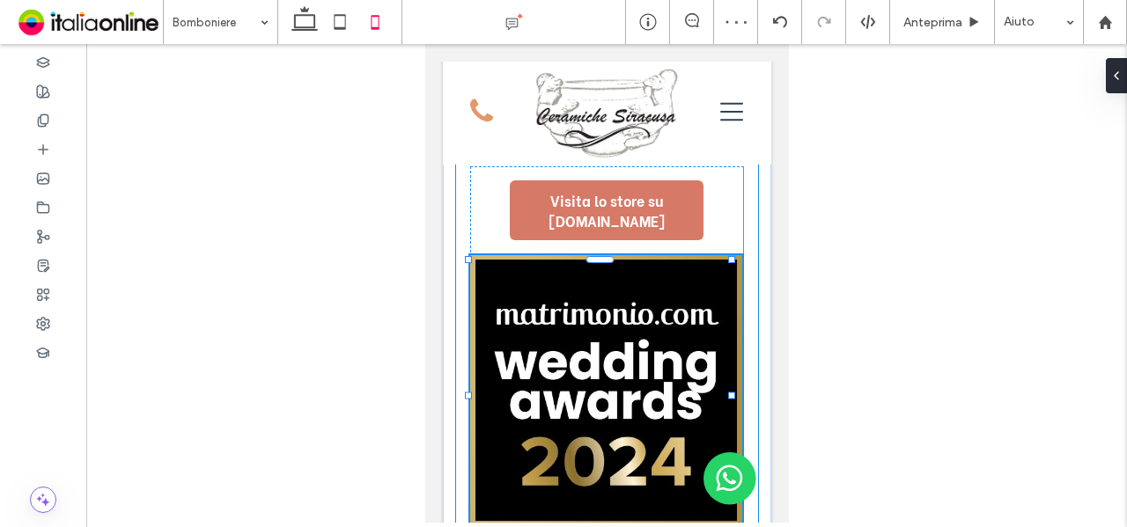
drag, startPoint x: 734, startPoint y: 332, endPoint x: 745, endPoint y: 330, distance: 10.7
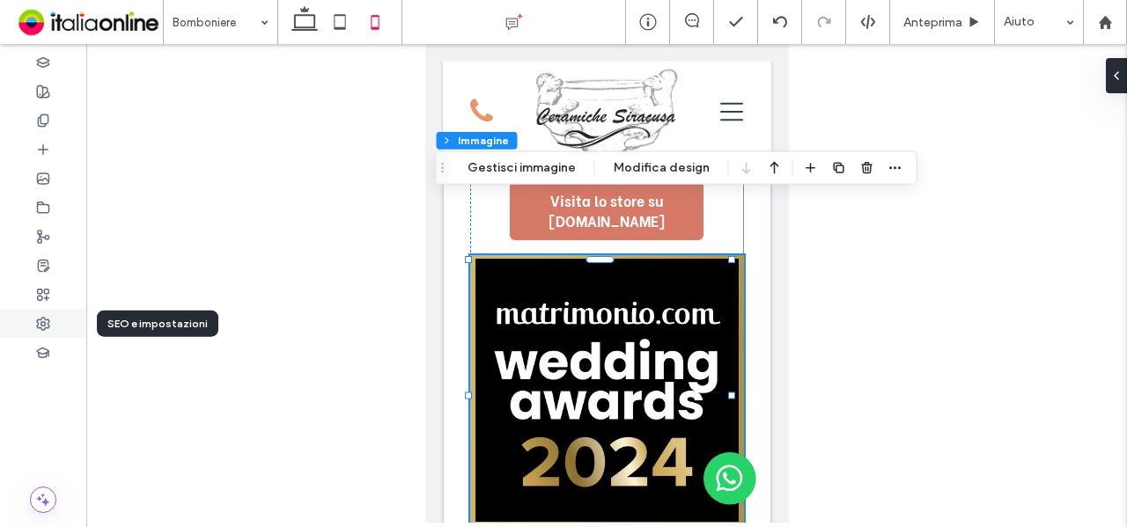
click at [28, 314] on div at bounding box center [43, 323] width 86 height 29
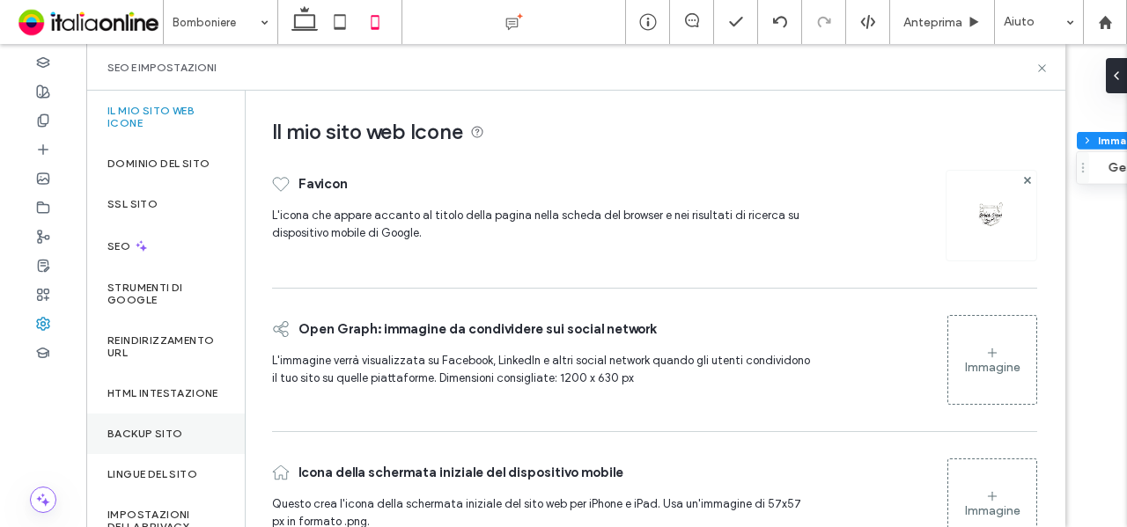
click at [159, 440] on label "Backup sito" at bounding box center [144, 434] width 75 height 12
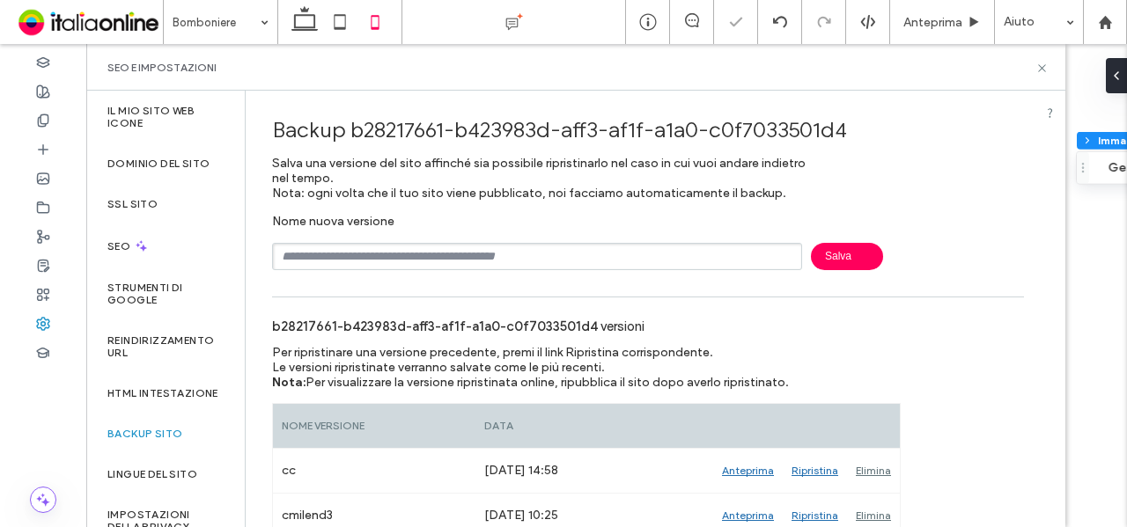
click at [401, 267] on input "text" at bounding box center [537, 256] width 530 height 27
type input "****"
click at [1047, 68] on icon at bounding box center [1041, 68] width 13 height 13
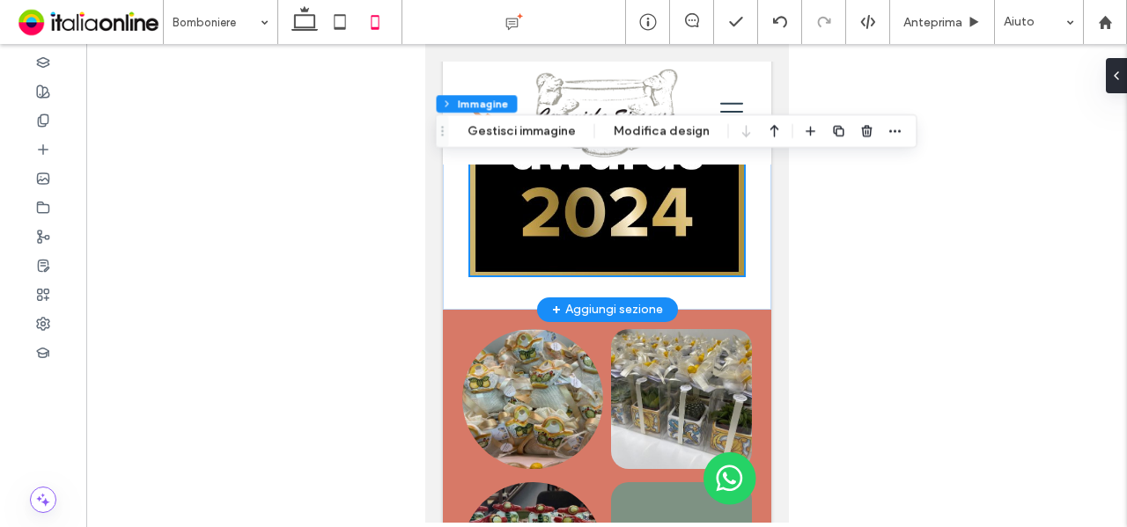
scroll to position [1673, 0]
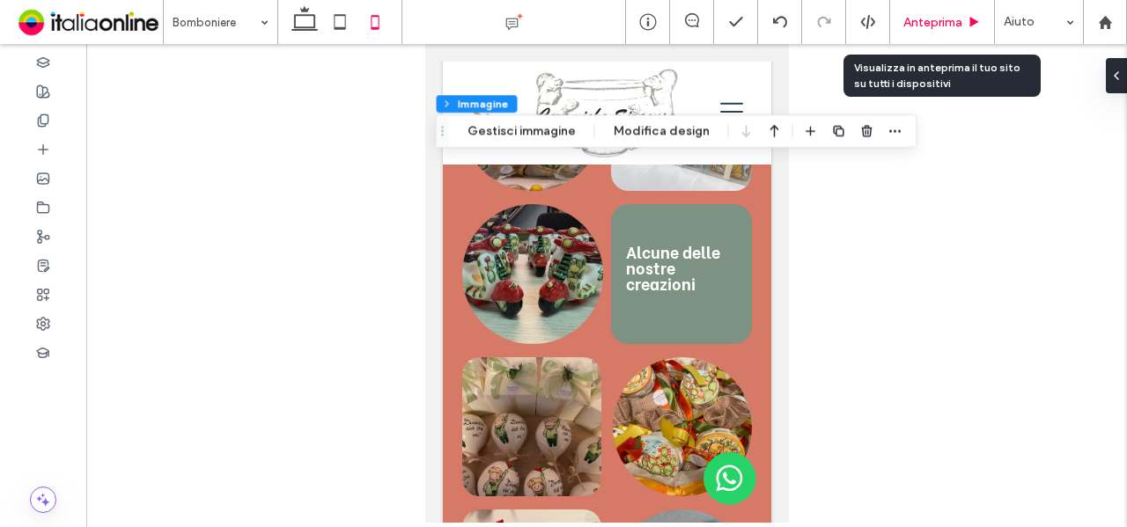
click at [924, 27] on span "Anteprima" at bounding box center [932, 22] width 59 height 15
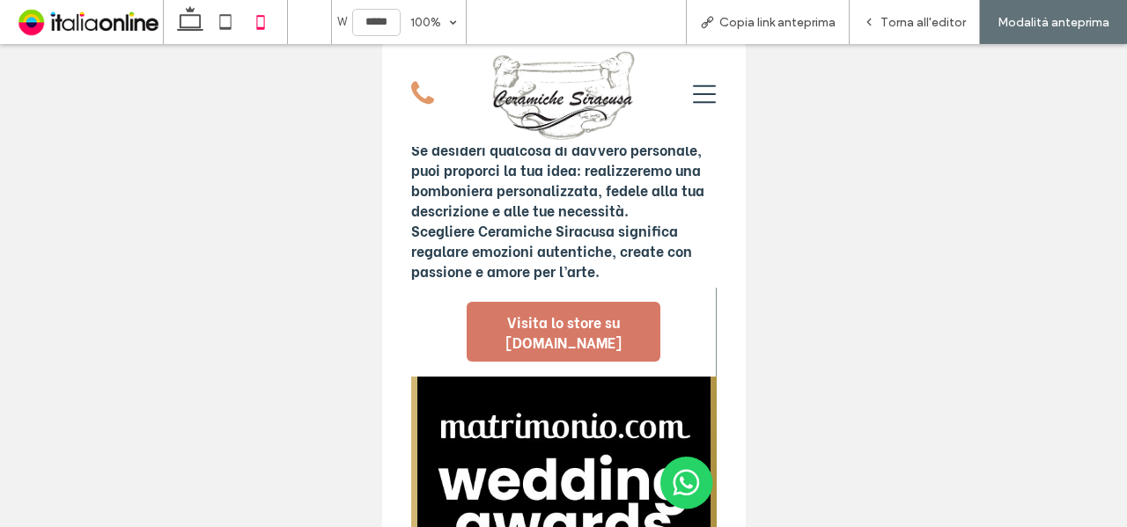
scroll to position [1088, 0]
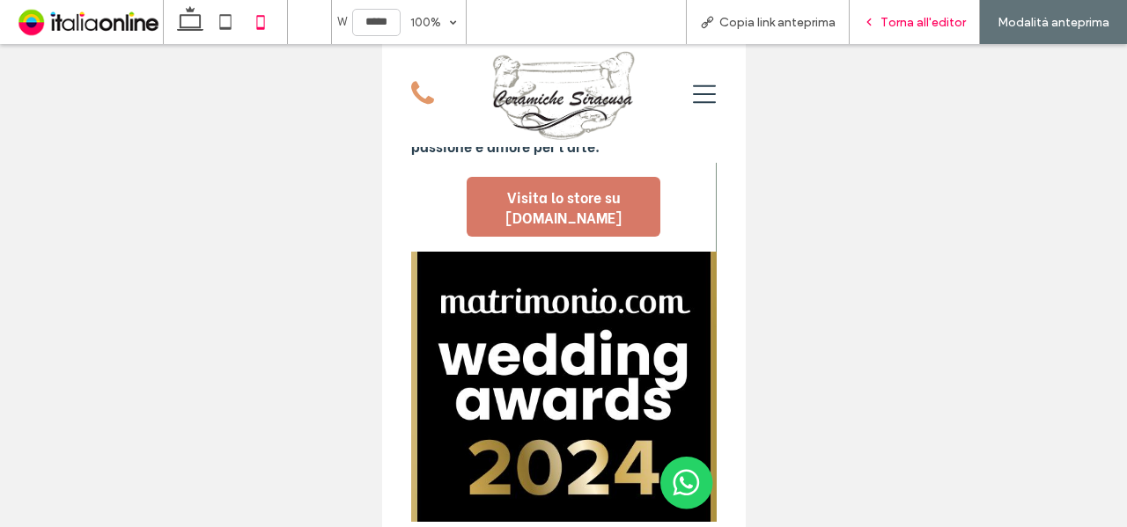
click at [880, 11] on div "Torna all'editor" at bounding box center [915, 22] width 130 height 44
click at [900, 11] on div "Torna all'editor" at bounding box center [915, 22] width 130 height 44
click at [903, 16] on span "Torna all'editor" at bounding box center [922, 22] width 85 height 15
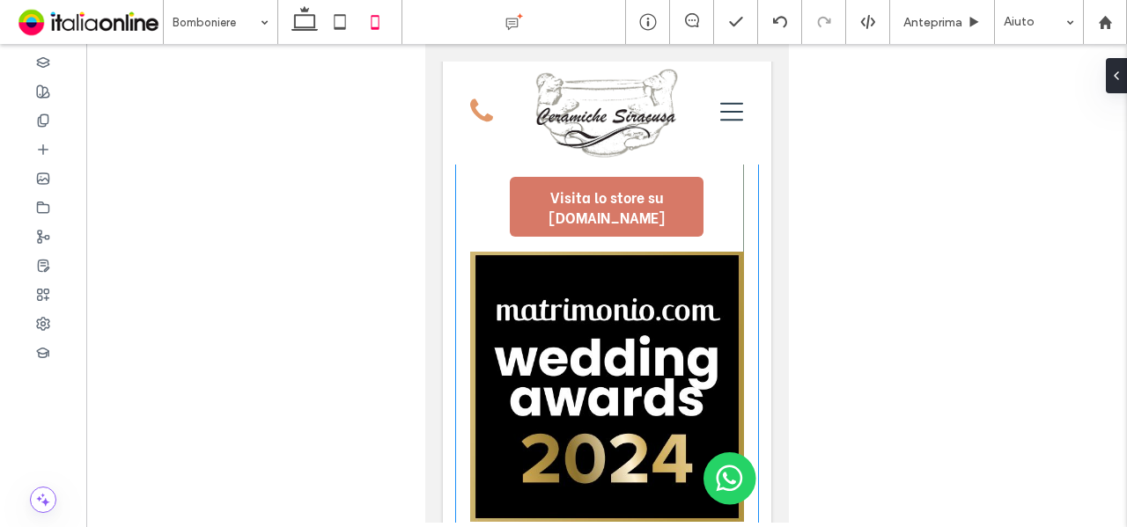
click at [646, 309] on img at bounding box center [606, 387] width 274 height 270
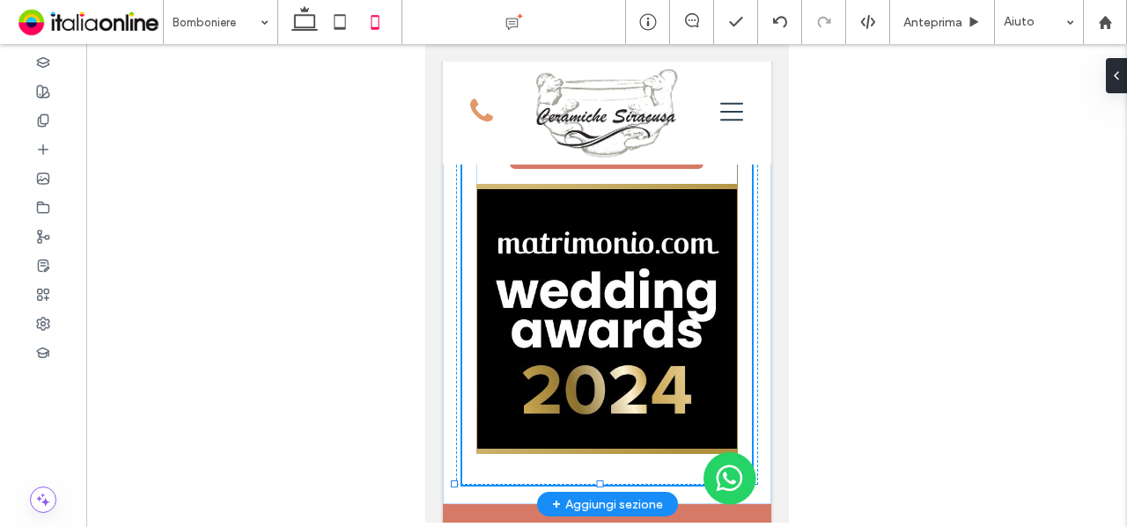
scroll to position [320, 0]
drag, startPoint x: 597, startPoint y: 392, endPoint x: 596, endPoint y: 427, distance: 35.2
click at [596, 481] on div at bounding box center [599, 484] width 7 height 7
type input "**"
type input "****"
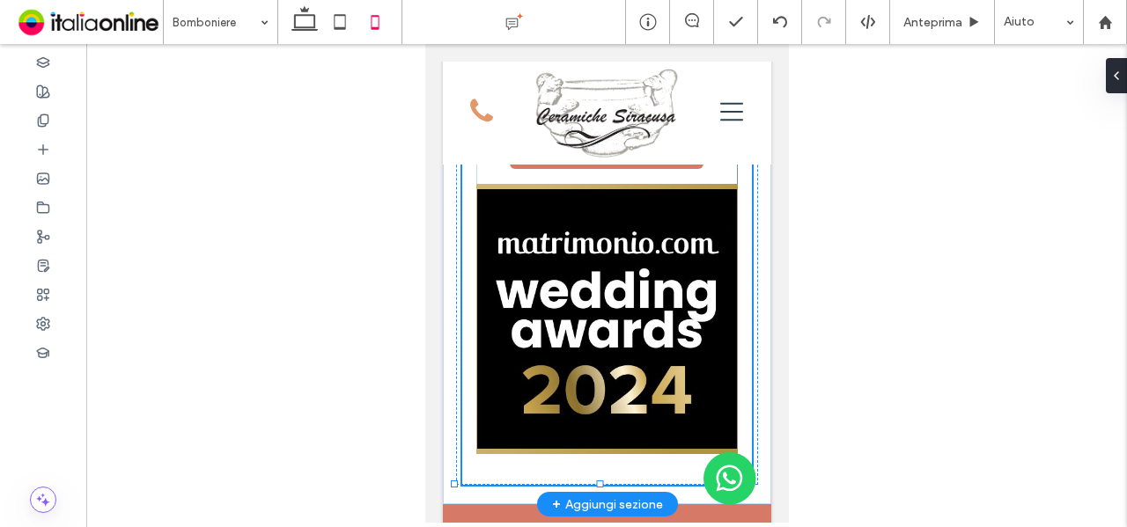
type input "****"
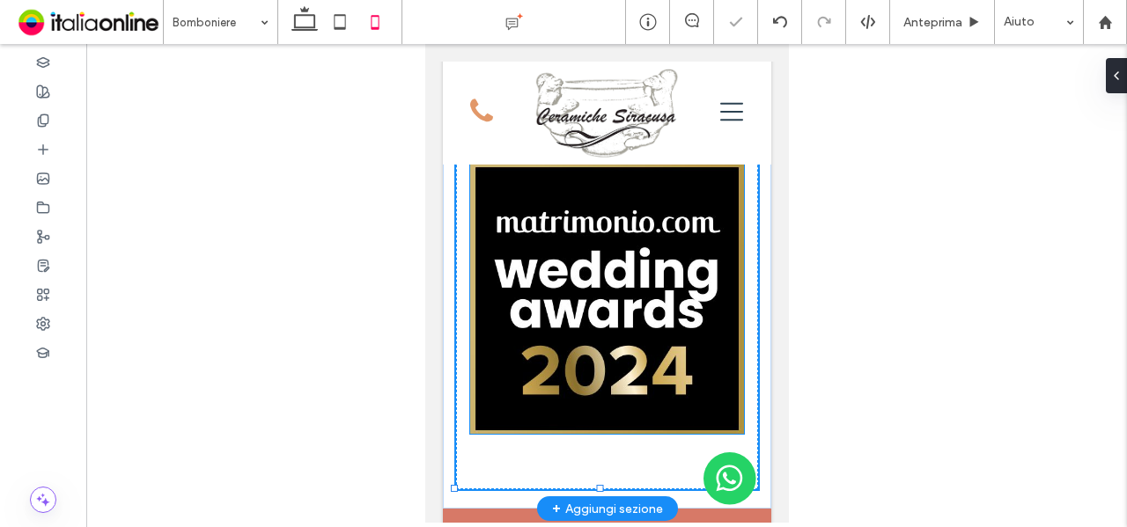
type input "**"
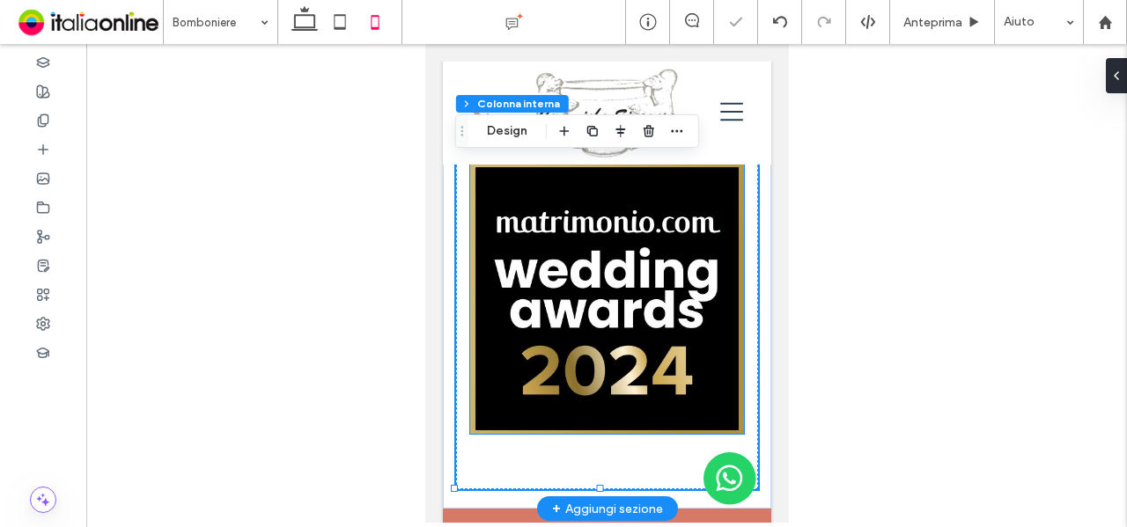
click at [620, 343] on img at bounding box center [606, 299] width 274 height 270
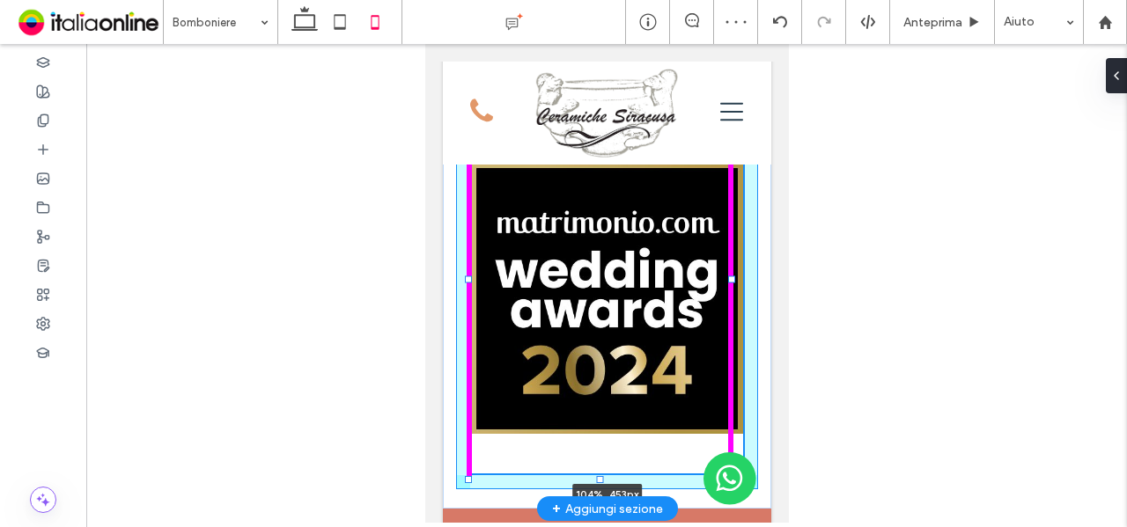
drag, startPoint x: 729, startPoint y: 379, endPoint x: 736, endPoint y: 418, distance: 40.2
type input "***"
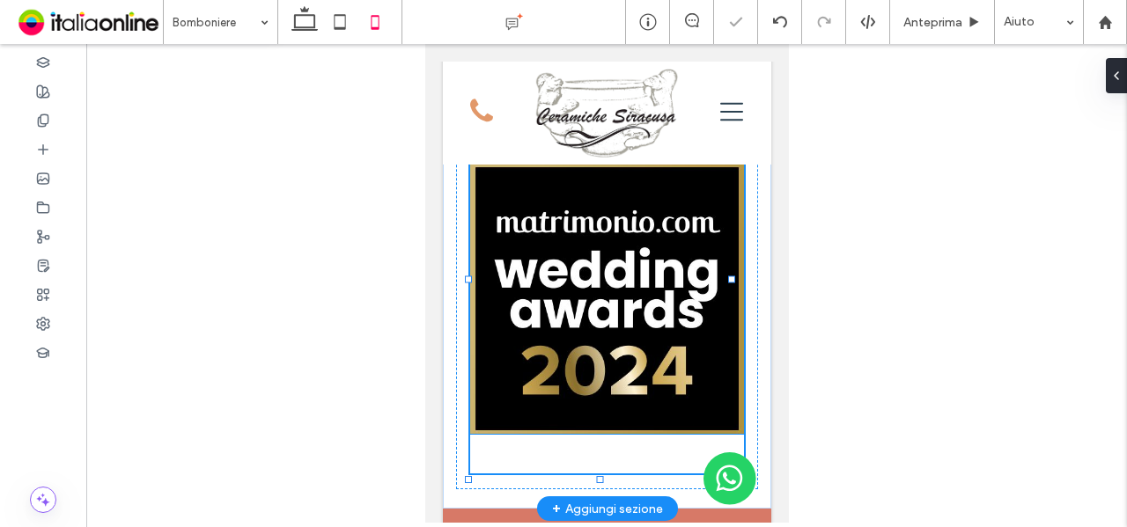
click at [633, 334] on img at bounding box center [606, 299] width 274 height 270
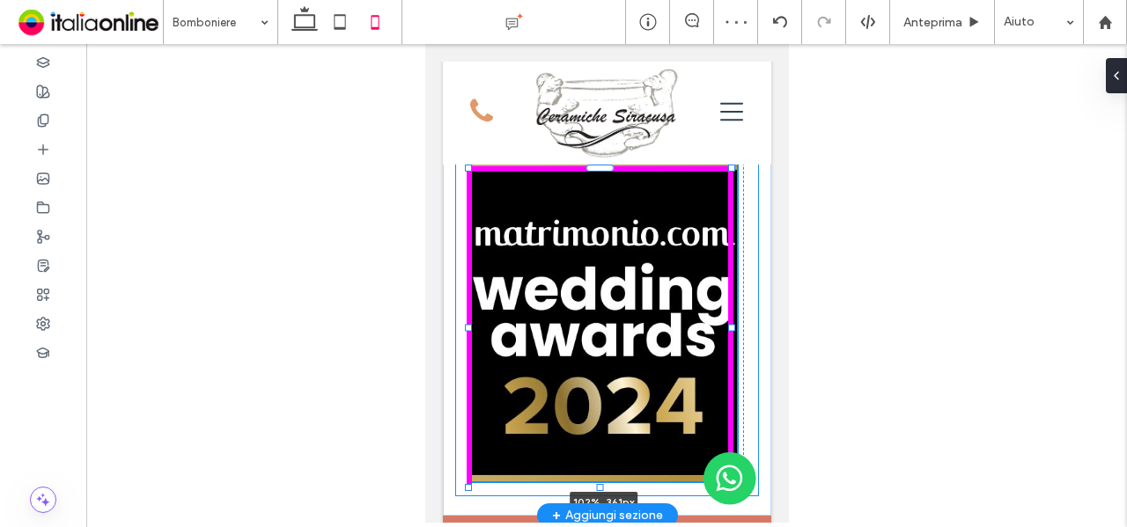
drag, startPoint x: 730, startPoint y: 374, endPoint x: 738, endPoint y: 422, distance: 48.2
type input "***"
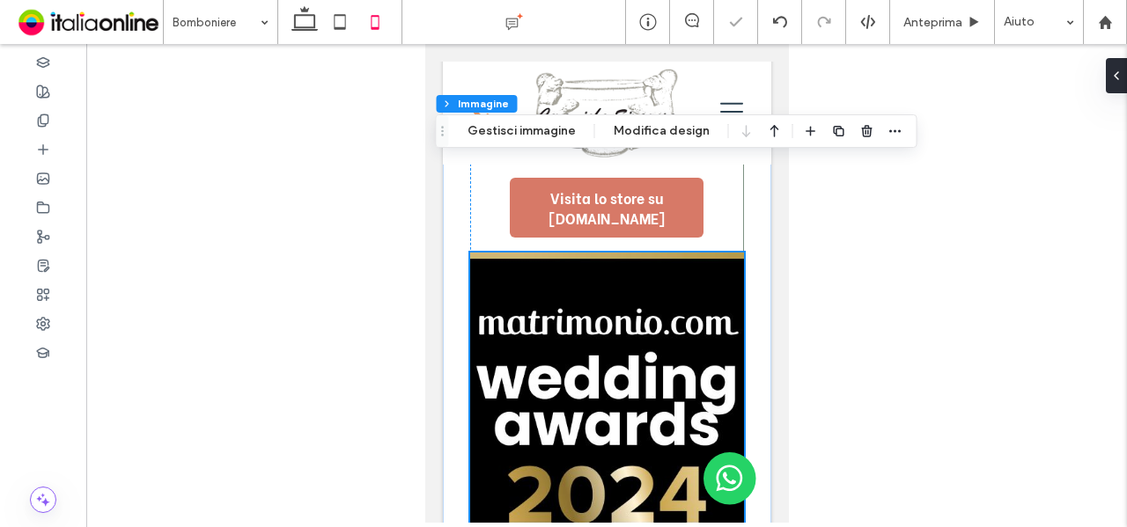
scroll to position [1060, 0]
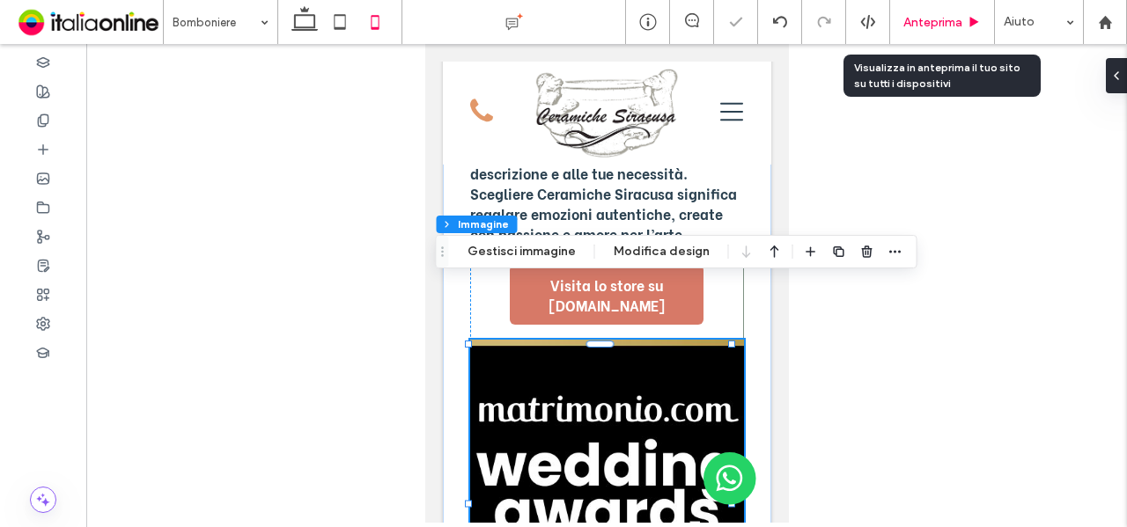
click at [937, 28] on span "Anteprima" at bounding box center [932, 22] width 59 height 15
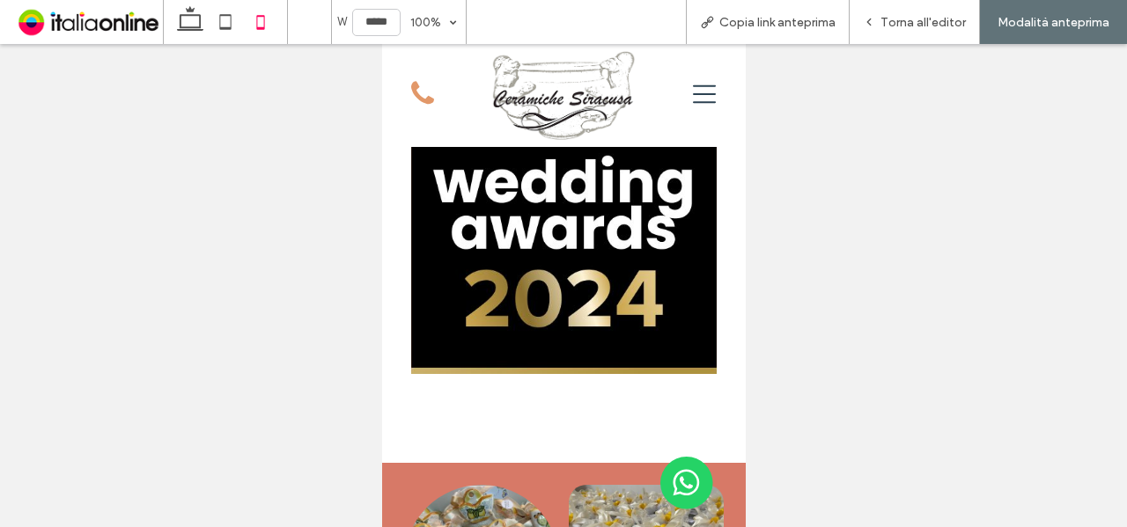
scroll to position [1284, 0]
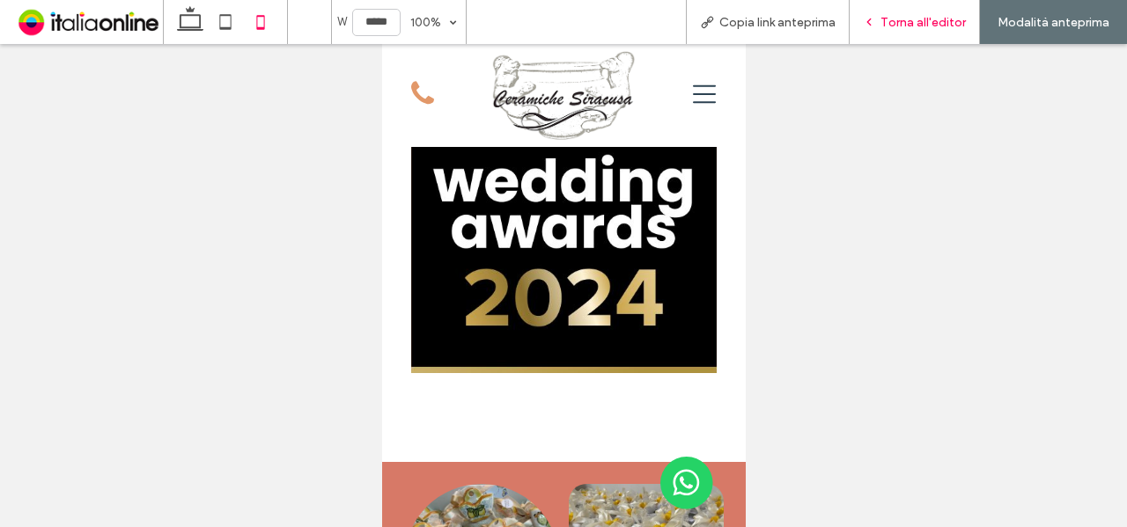
click at [900, 33] on div "Torna all'editor" at bounding box center [915, 22] width 130 height 44
click at [917, 20] on span "Torna all'editor" at bounding box center [922, 22] width 85 height 15
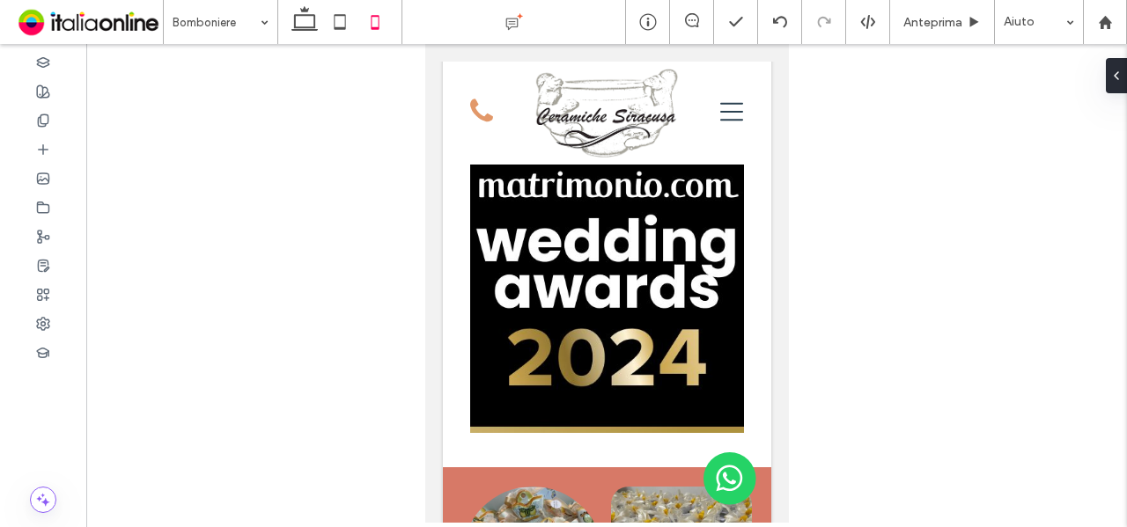
scroll to position [1345, 0]
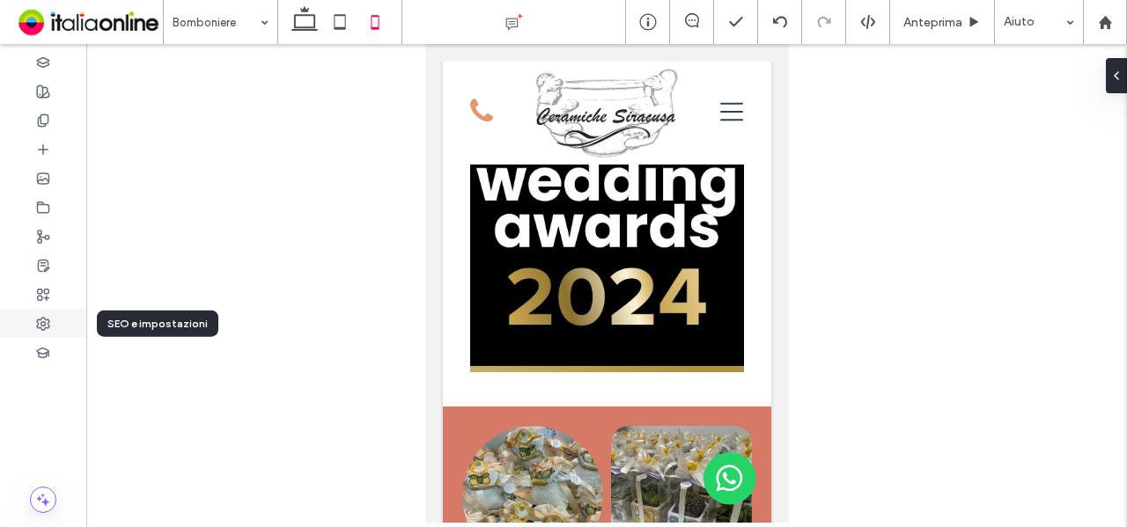
click at [37, 319] on use at bounding box center [43, 324] width 12 height 12
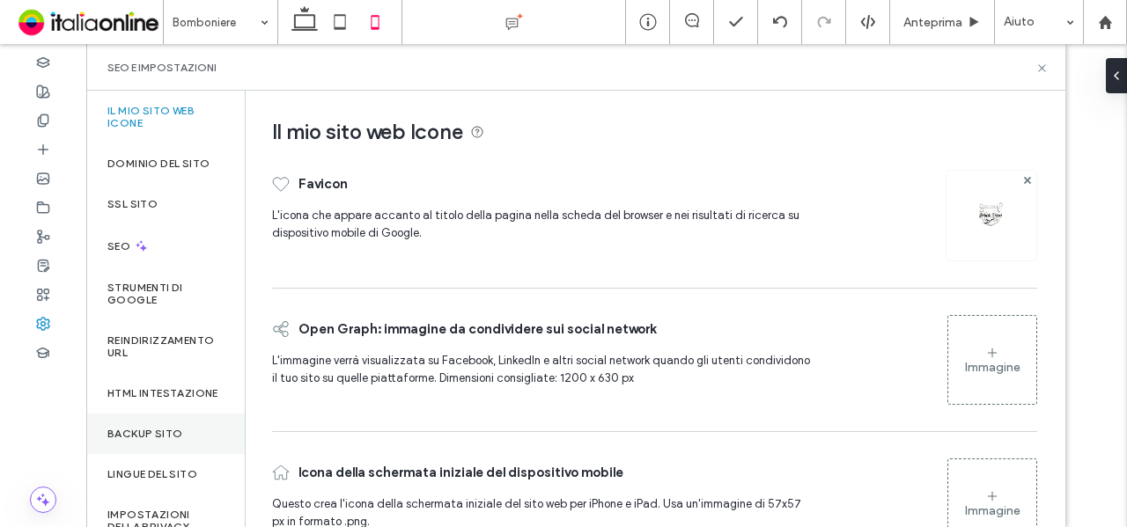
click at [108, 440] on label "Backup sito" at bounding box center [144, 434] width 75 height 12
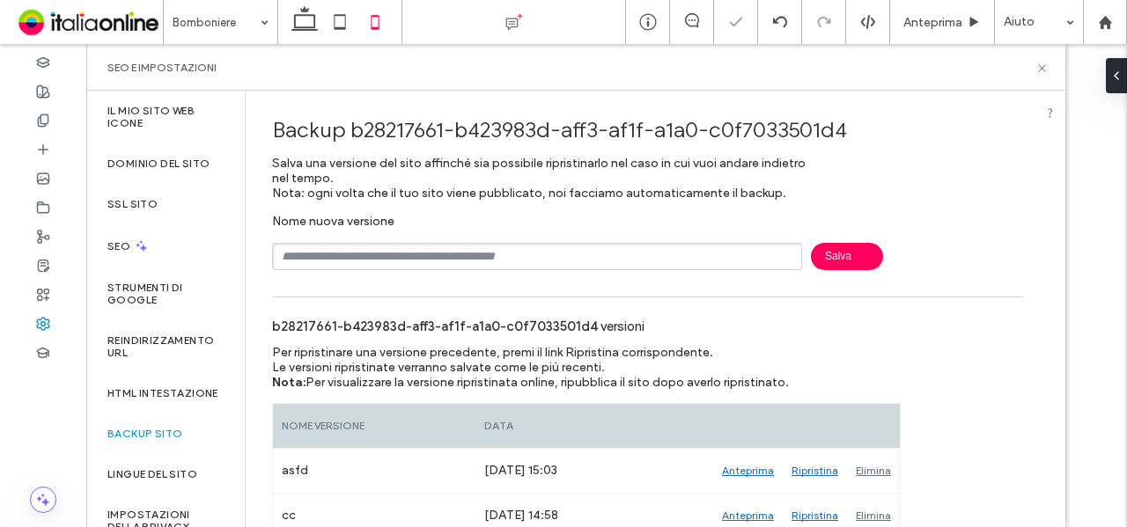
click at [316, 254] on input "text" at bounding box center [537, 256] width 530 height 27
click at [840, 250] on span "Salva" at bounding box center [847, 256] width 72 height 27
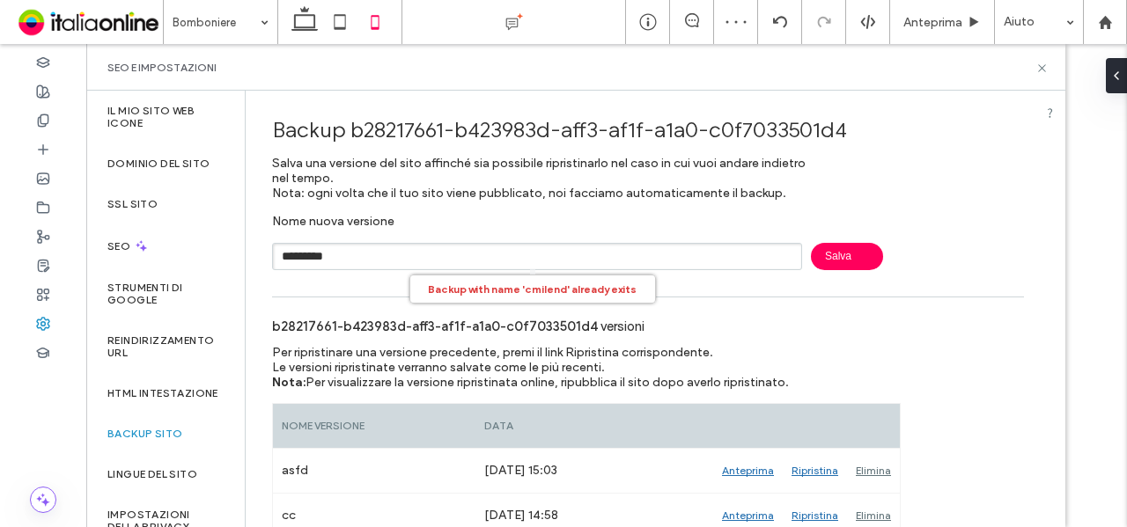
type input "*********"
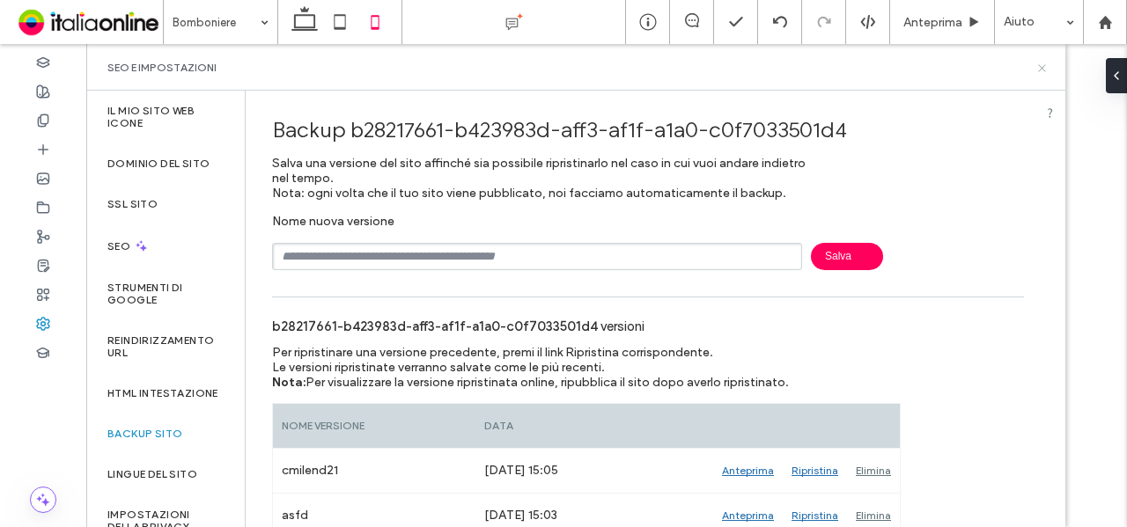
click at [1044, 69] on icon at bounding box center [1041, 68] width 13 height 13
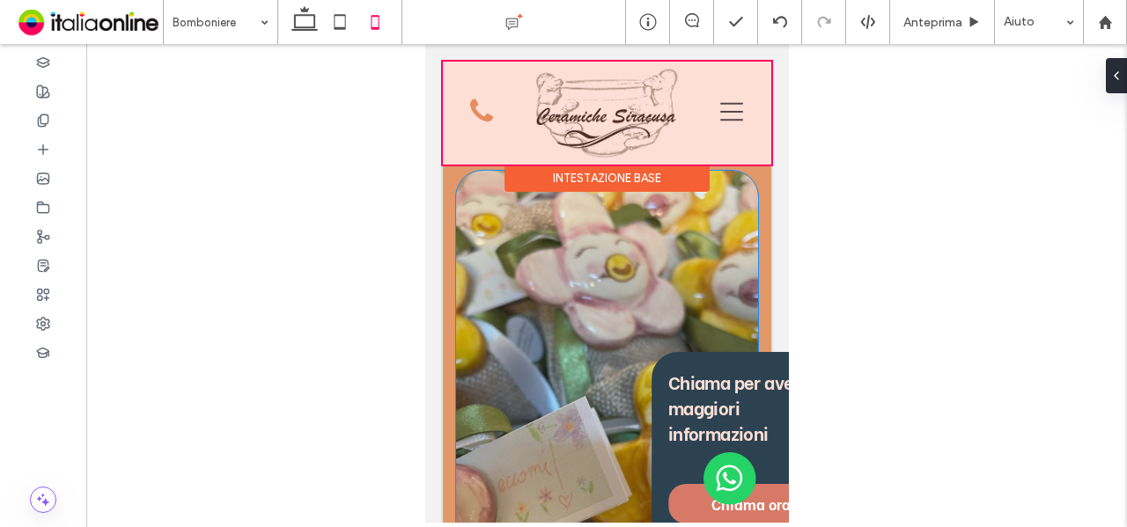
scroll to position [2125, 0]
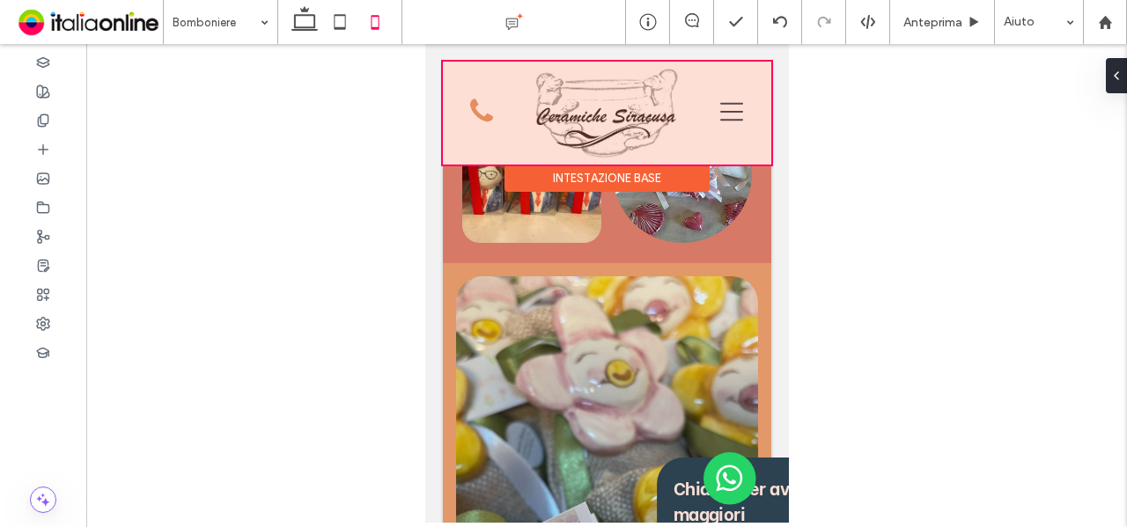
click at [597, 129] on div at bounding box center [606, 113] width 328 height 103
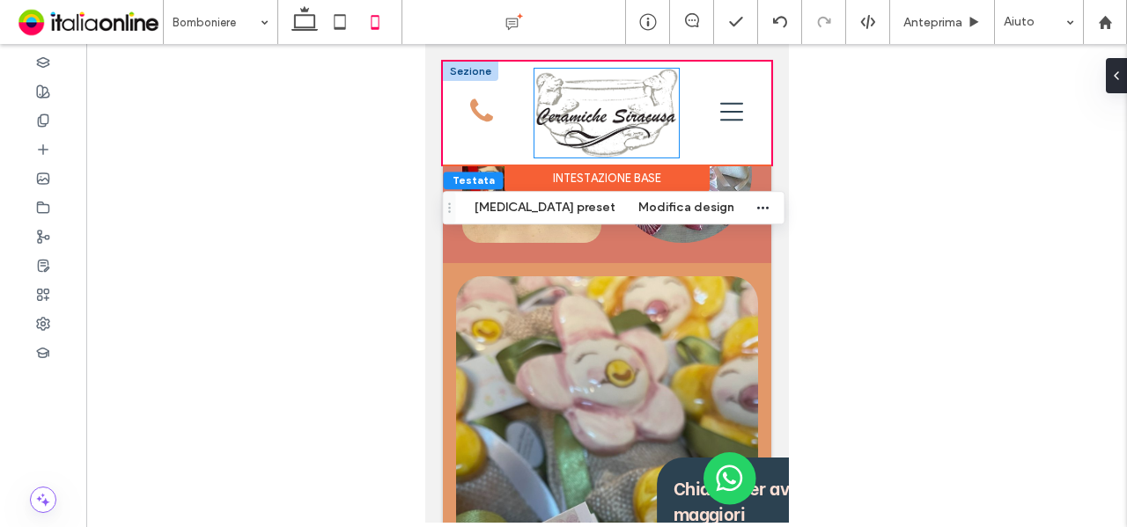
click at [601, 129] on img at bounding box center [606, 113] width 144 height 89
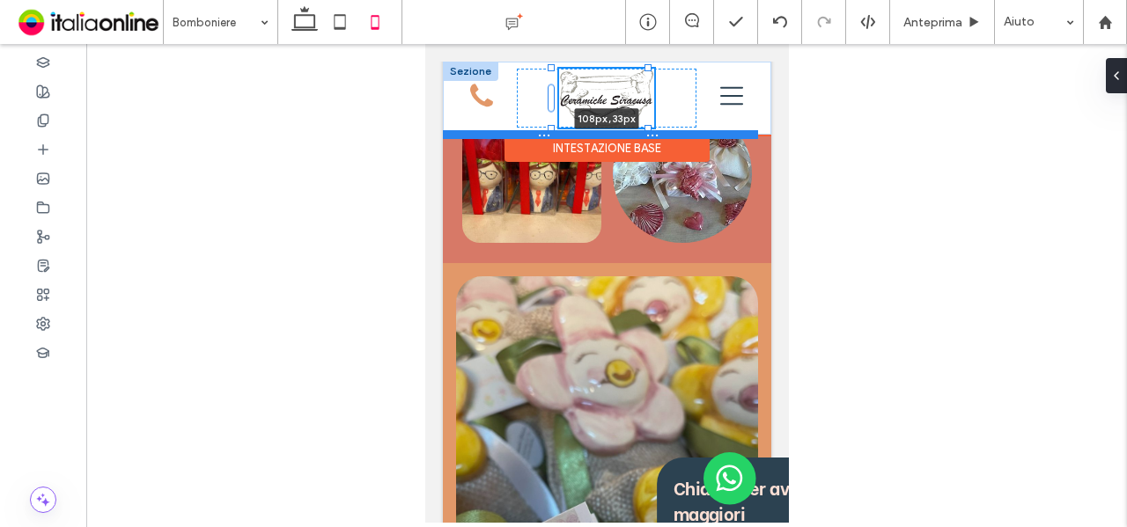
drag, startPoint x: 669, startPoint y: 155, endPoint x: 646, endPoint y: 134, distance: 31.2
click at [646, 134] on div "108px , 33px Home Chi siamo Prodotti Bomboniere Complementi di arredo Cucina Ba…" at bounding box center [606, 98] width 328 height 73
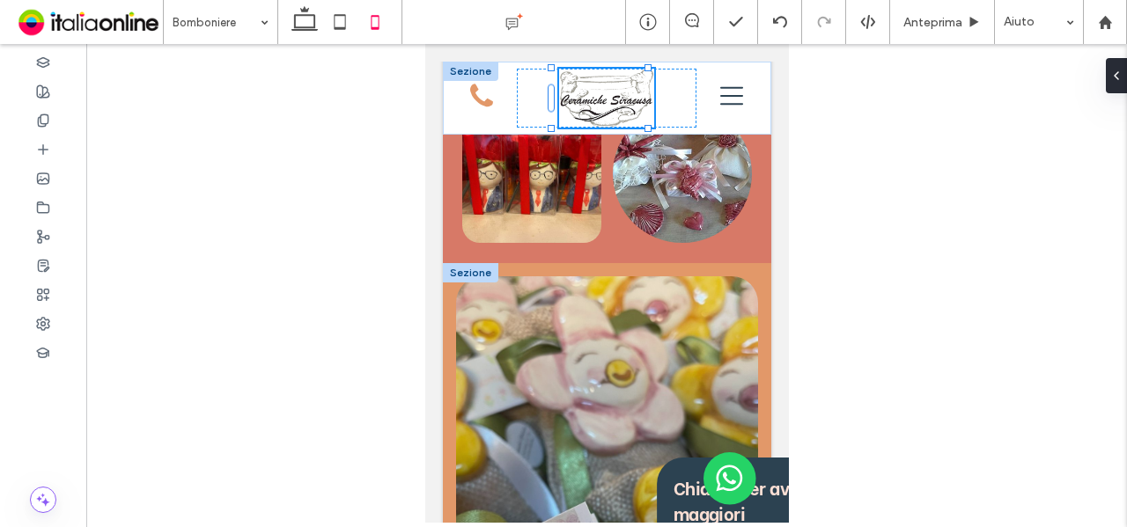
type input "***"
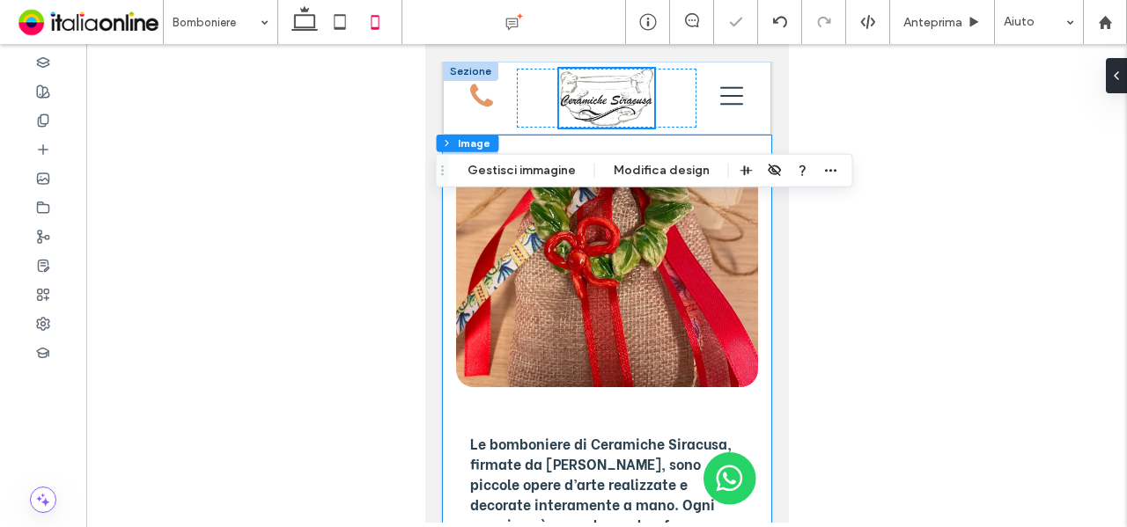
scroll to position [0, 0]
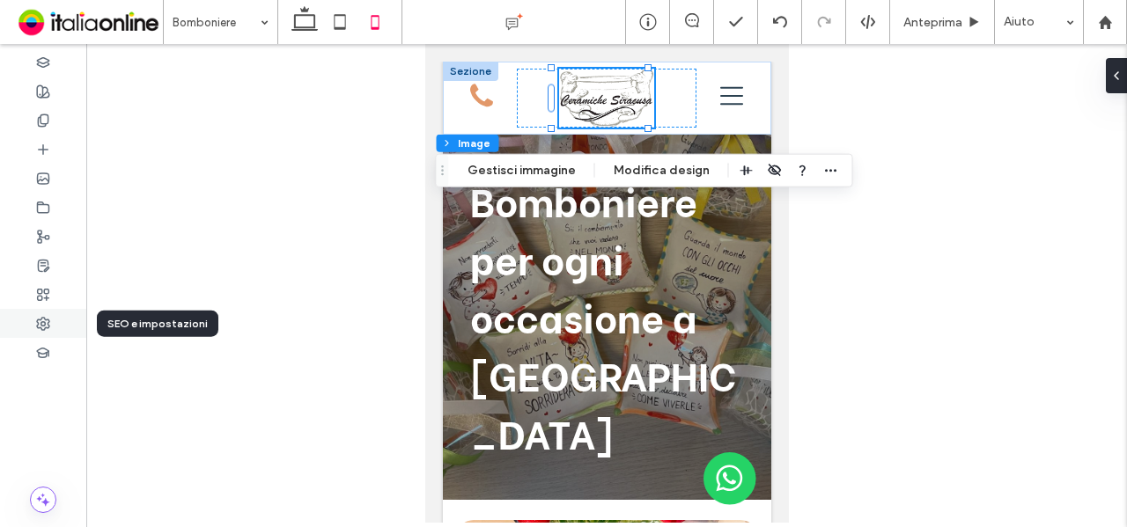
click at [36, 328] on icon at bounding box center [43, 324] width 14 height 14
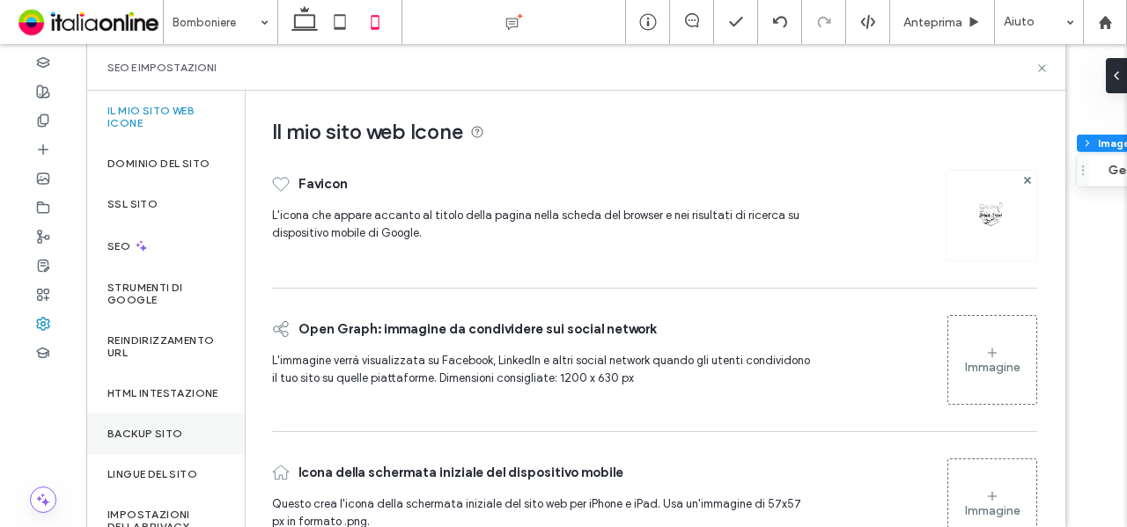
click at [173, 440] on label "Backup sito" at bounding box center [144, 434] width 75 height 12
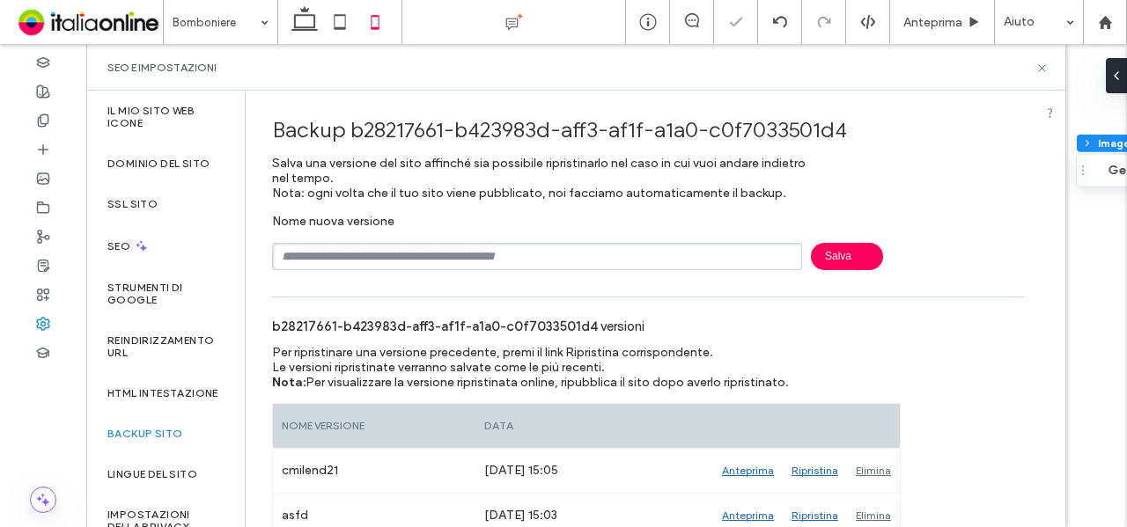
click at [389, 251] on input "text" at bounding box center [537, 256] width 530 height 27
type input "***"
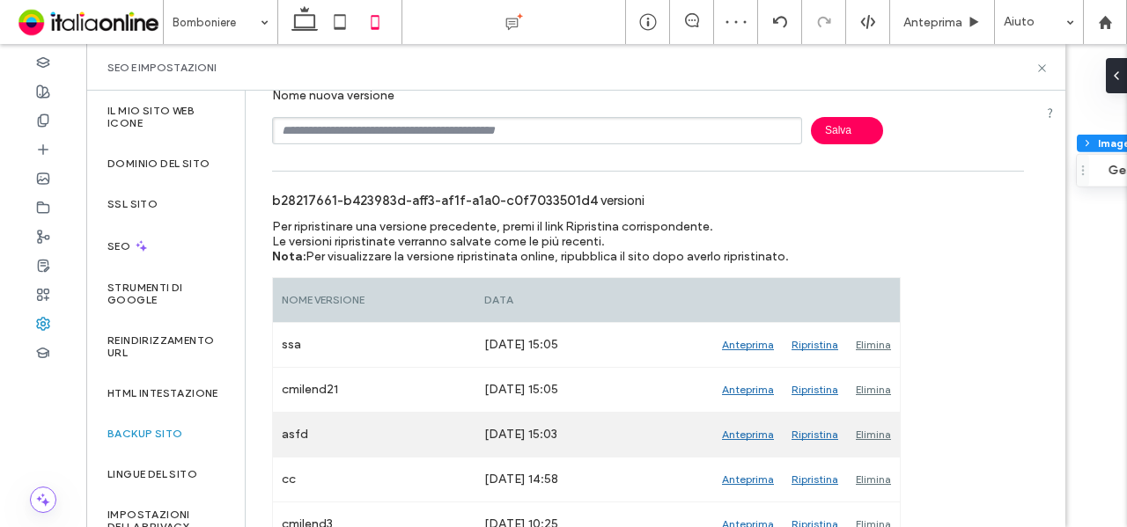
scroll to position [264, 0]
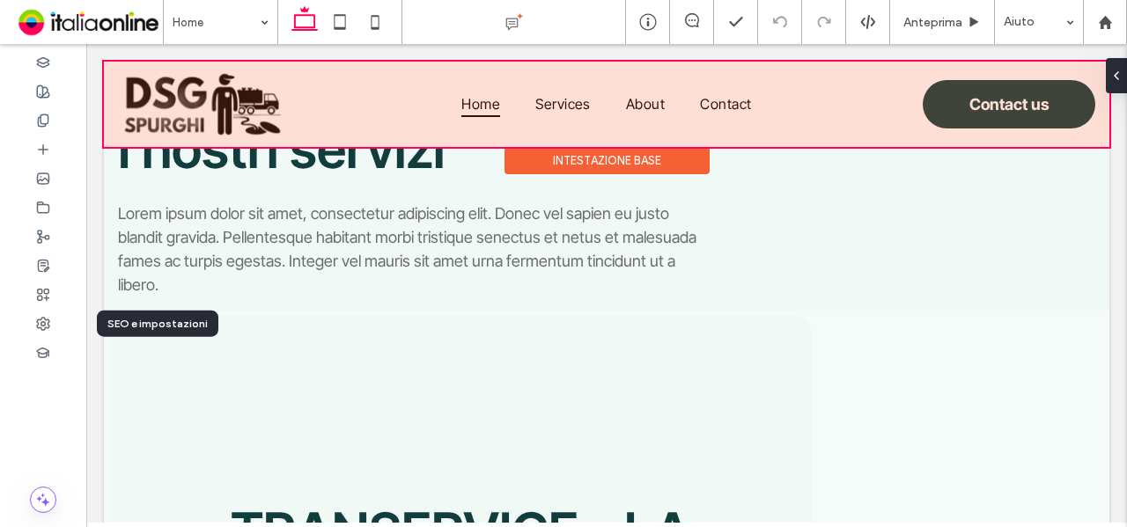
scroll to position [688, 0]
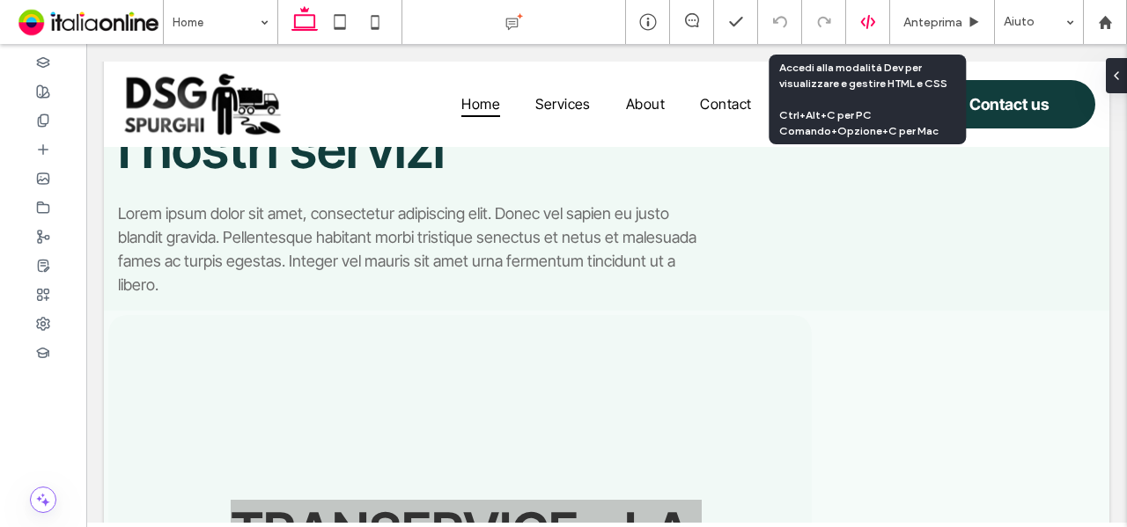
click at [856, 23] on div at bounding box center [867, 22] width 43 height 16
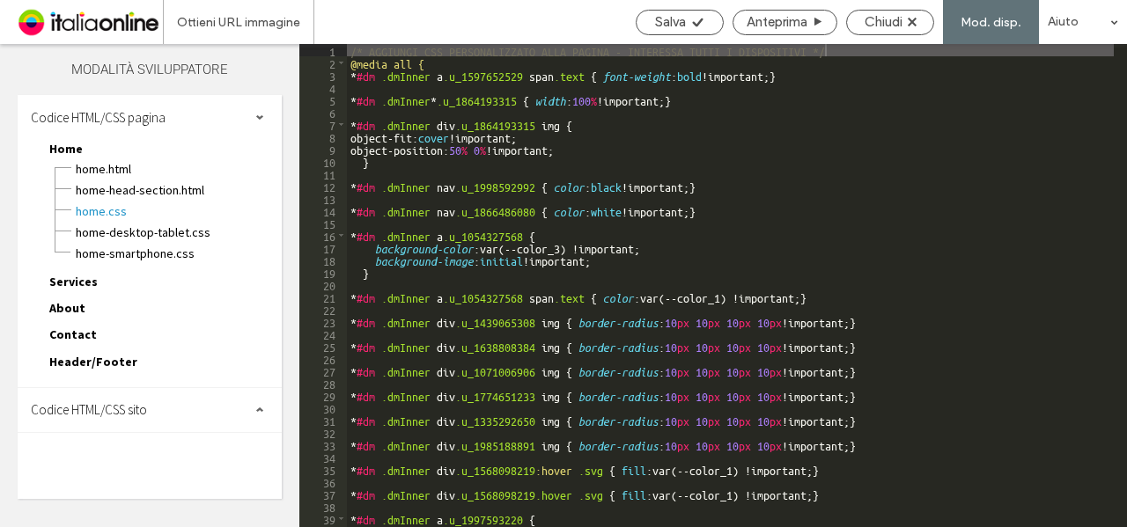
scroll to position [106, 0]
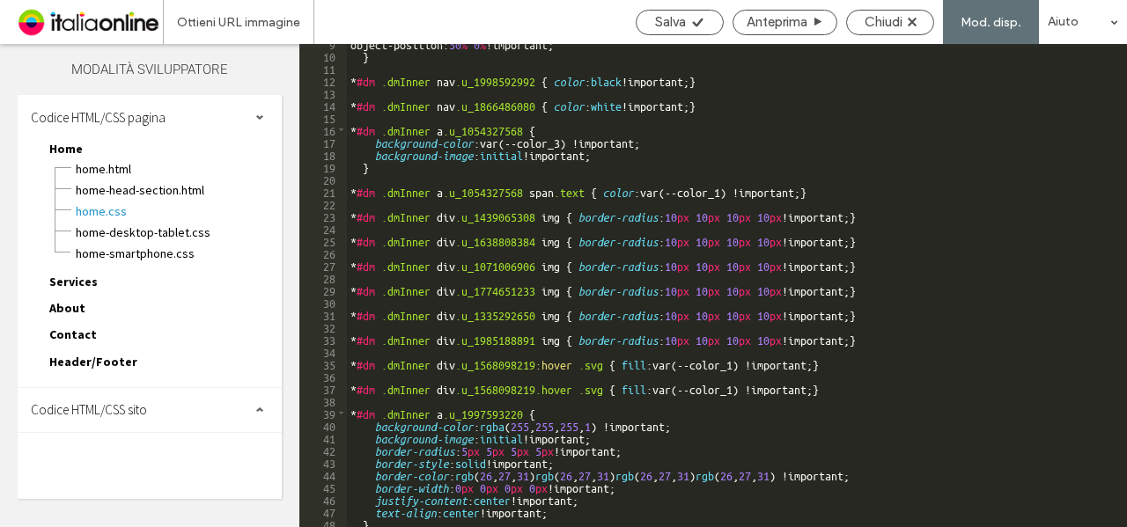
click at [85, 402] on span "Codice HTML/CSS sito" at bounding box center [89, 409] width 116 height 17
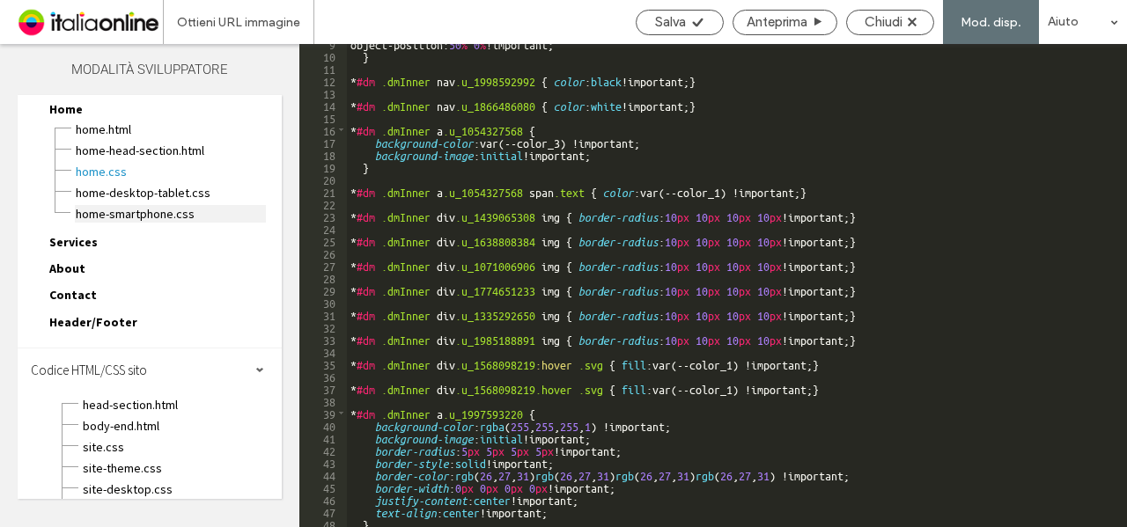
scroll to position [0, 0]
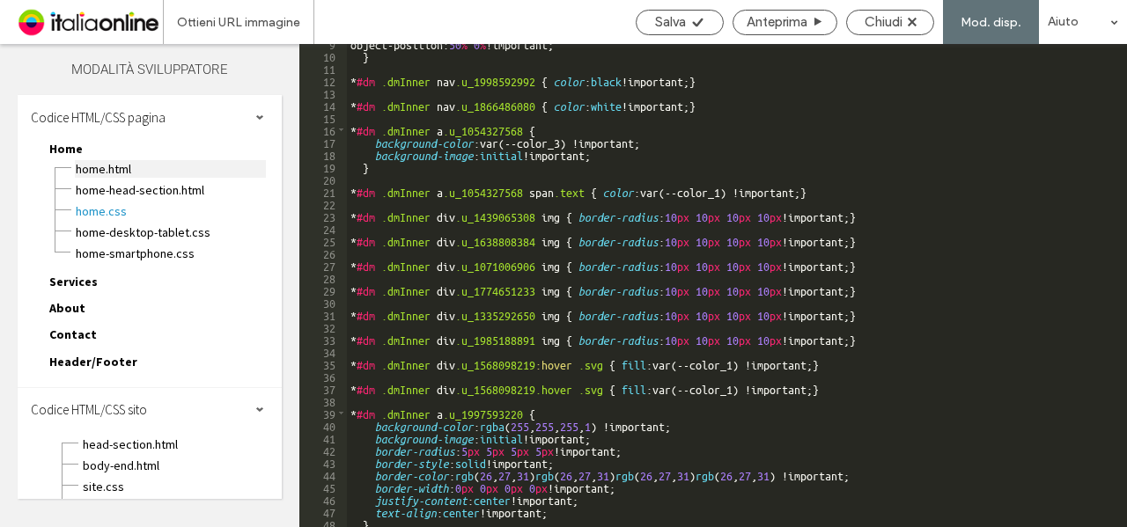
click at [104, 165] on span "Home.html" at bounding box center [170, 169] width 191 height 18
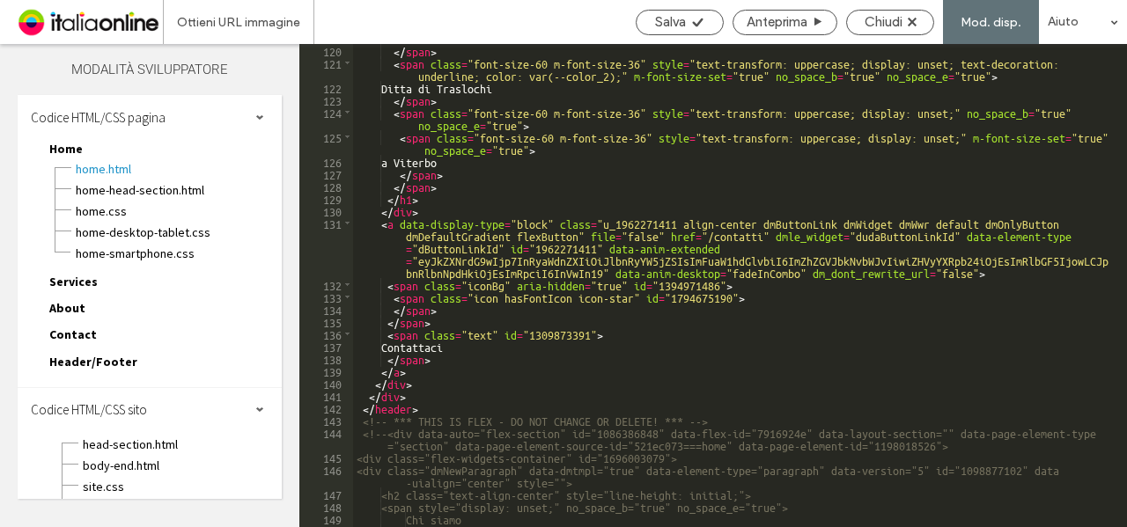
scroll to position [1796, 0]
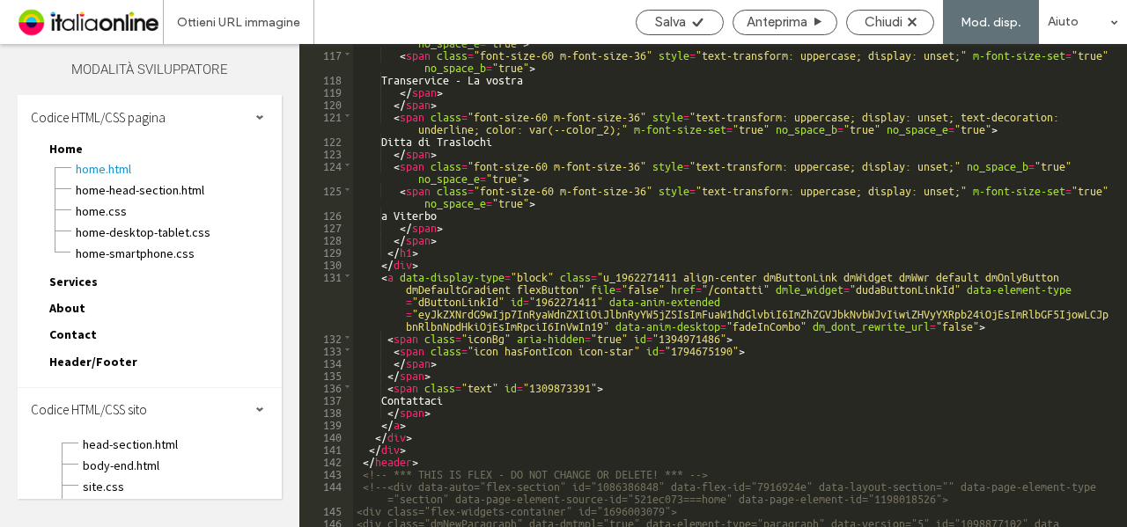
click at [442, 448] on div "< span class = "font-size-60 m-font-size-36" style = "text-transform: uppercase…" at bounding box center [733, 289] width 761 height 533
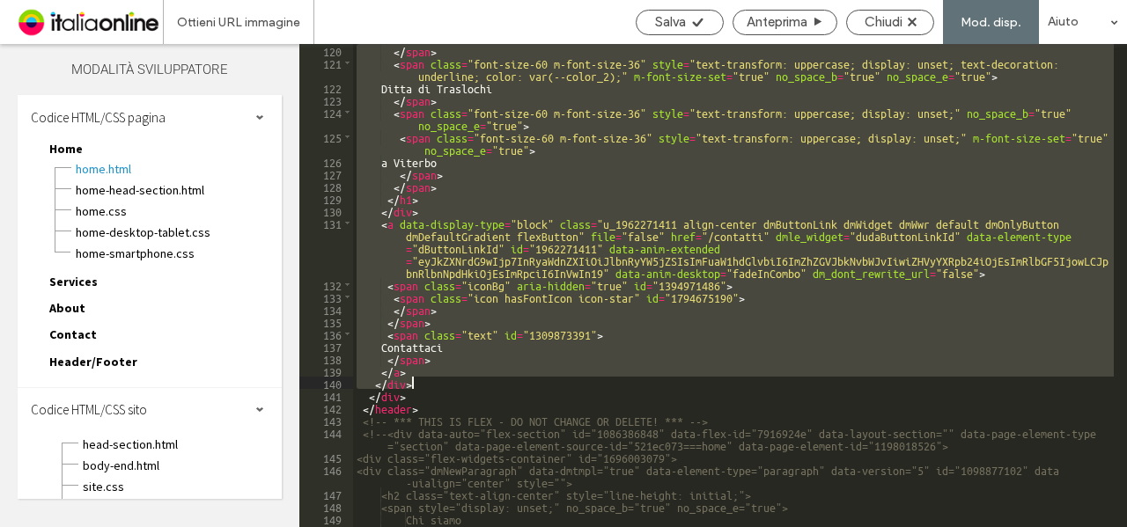
scroll to position [1902, 0]
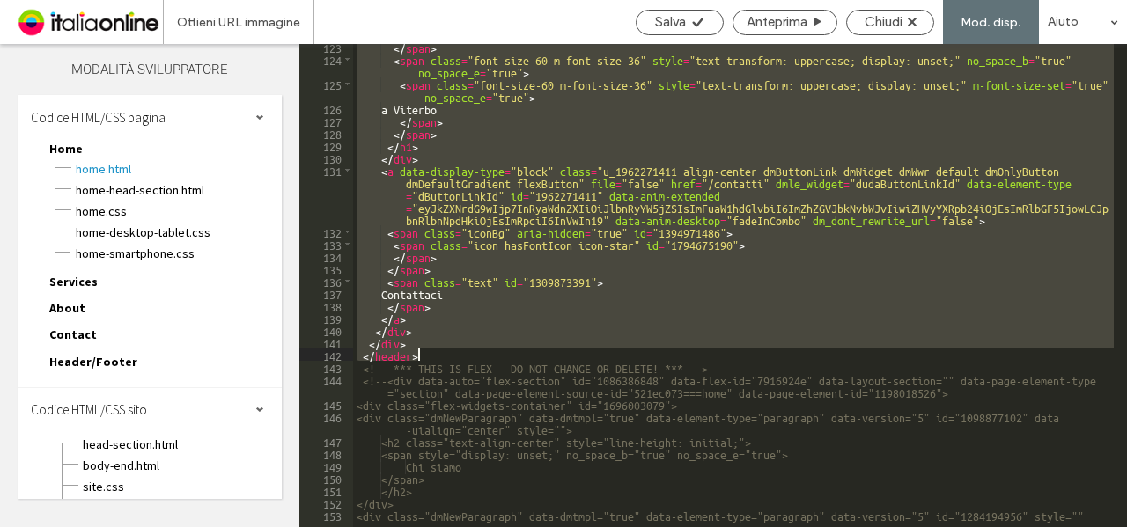
drag, startPoint x: 359, startPoint y: 256, endPoint x: 570, endPoint y: 357, distance: 233.9
click at [570, 357] on div "</ span > < span class = "font-size-60 m-font-size-36" style = "text-transform:…" at bounding box center [733, 294] width 761 height 508
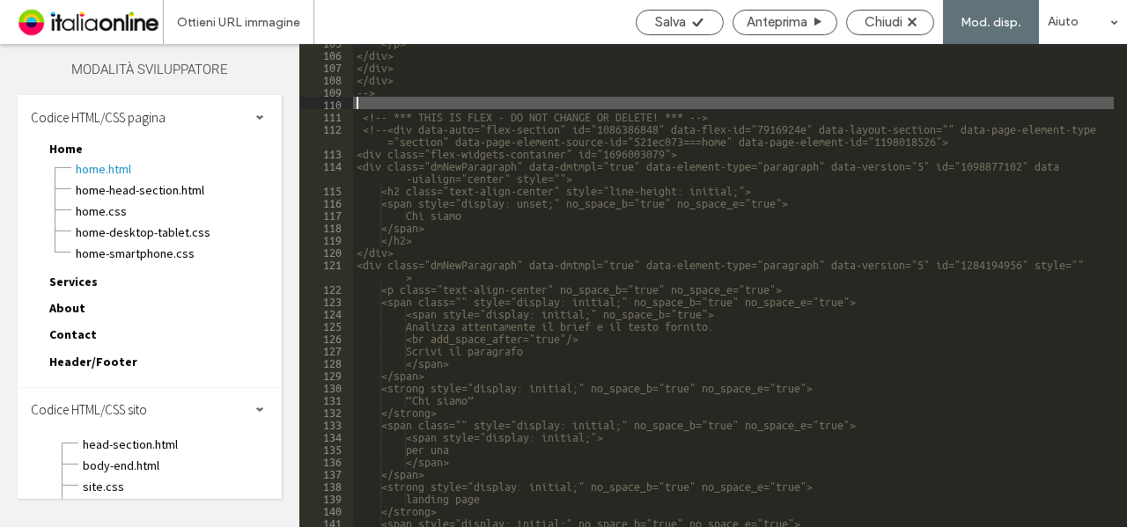
scroll to position [1419, 0]
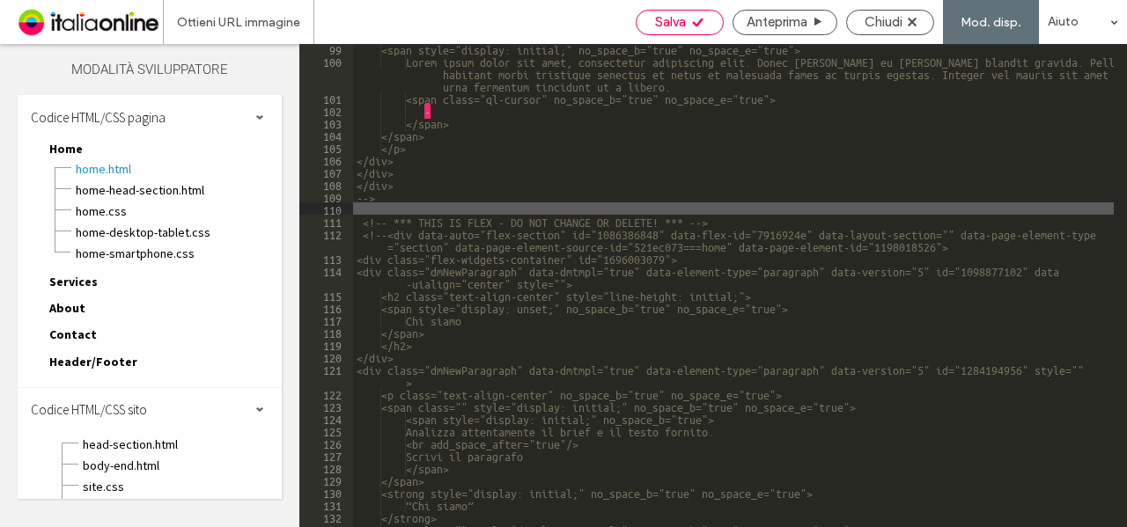
click at [675, 13] on div "Salva" at bounding box center [680, 23] width 88 height 26
click at [661, 23] on span "Salva" at bounding box center [670, 22] width 31 height 16
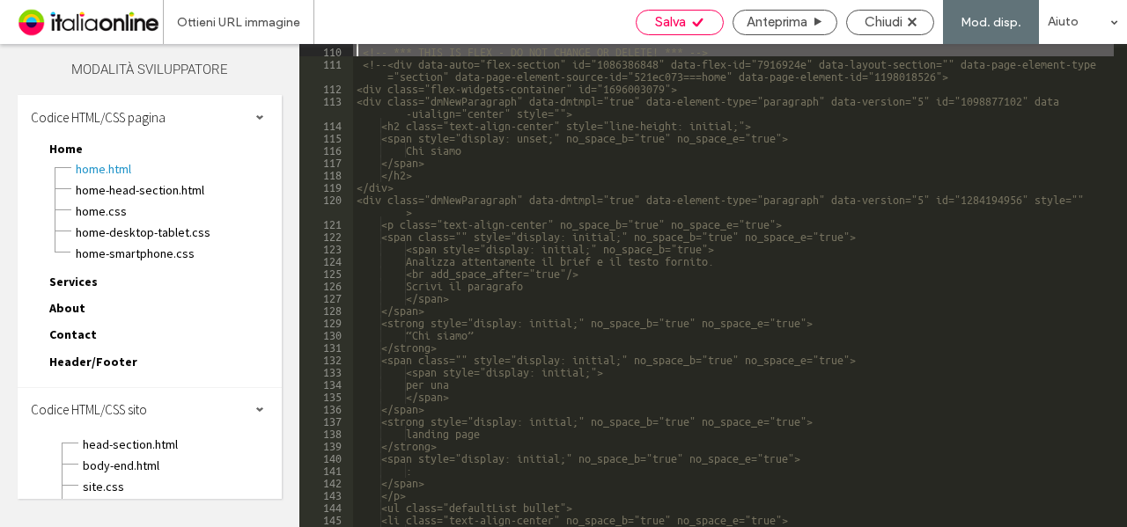
scroll to position [0, 0]
click at [679, 27] on span "Salva" at bounding box center [670, 22] width 31 height 16
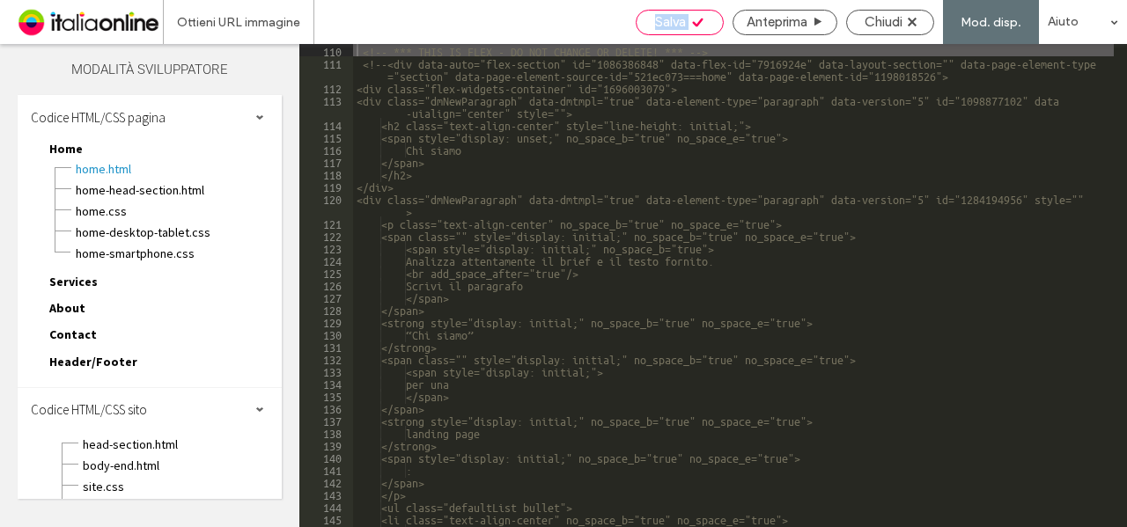
click at [695, 24] on use at bounding box center [697, 22] width 11 height 9
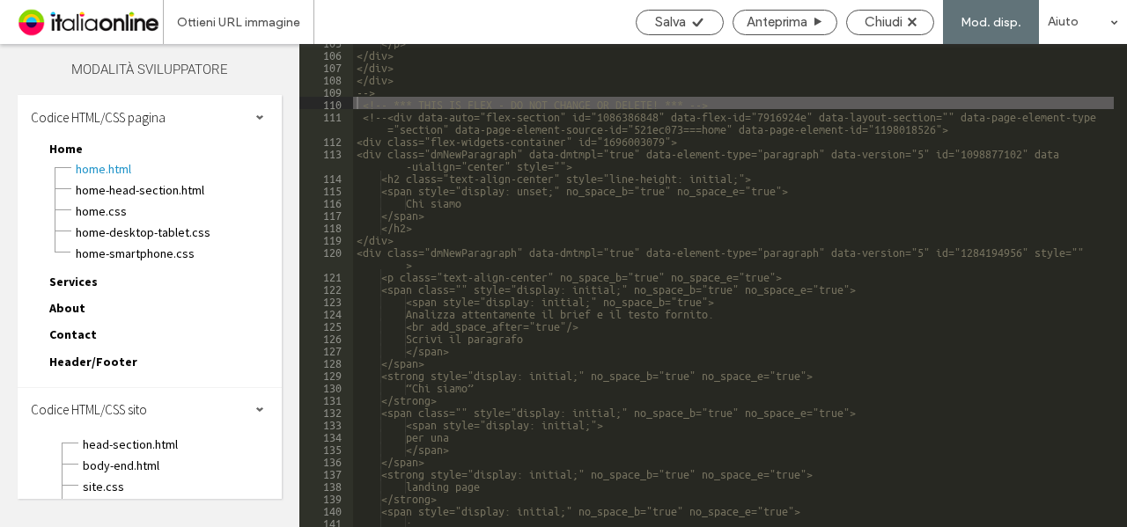
scroll to position [1525, 0]
click at [893, 20] on span "Chiudi" at bounding box center [884, 22] width 38 height 16
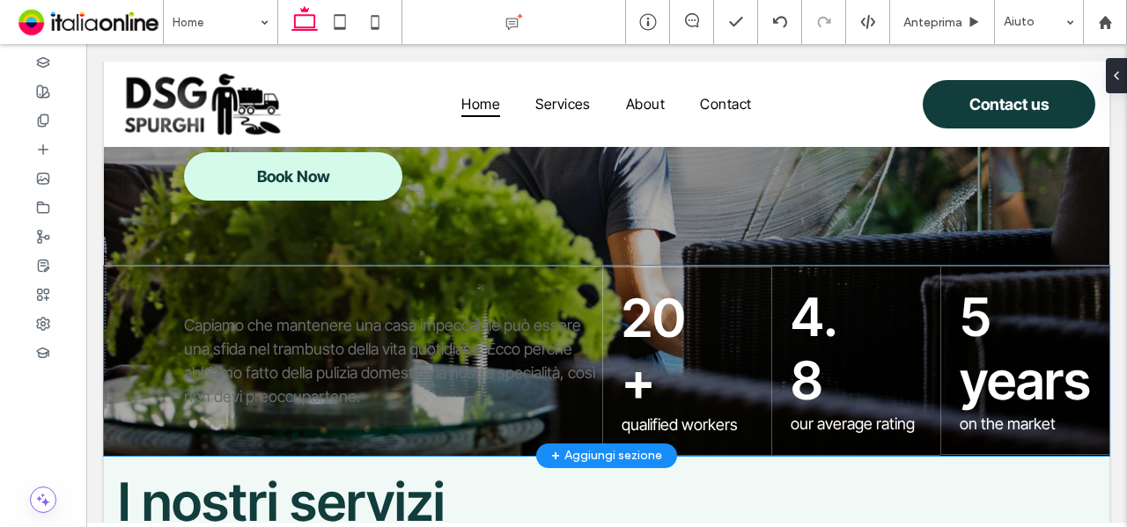
scroll to position [0, 0]
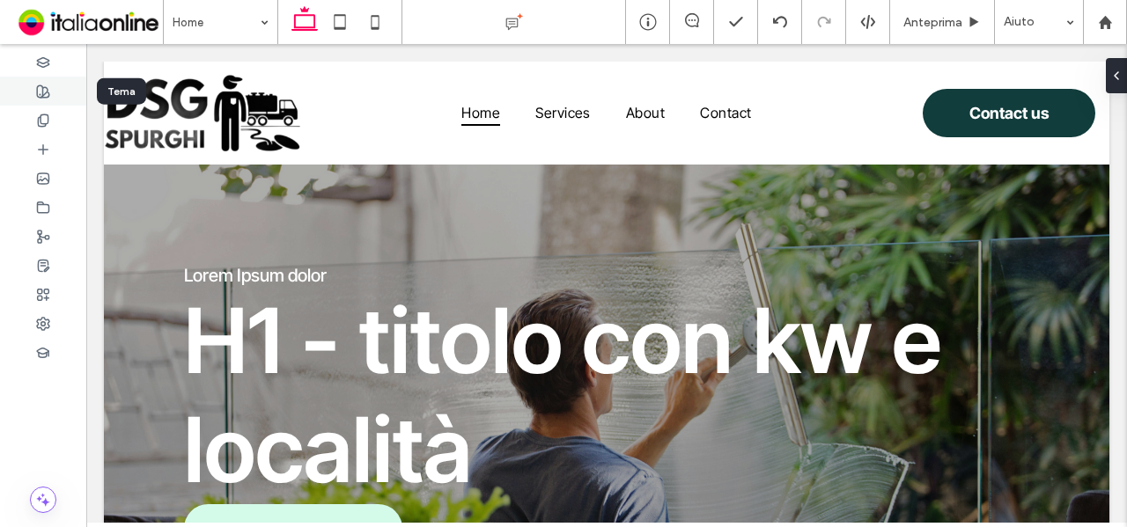
click at [33, 96] on div at bounding box center [43, 91] width 86 height 29
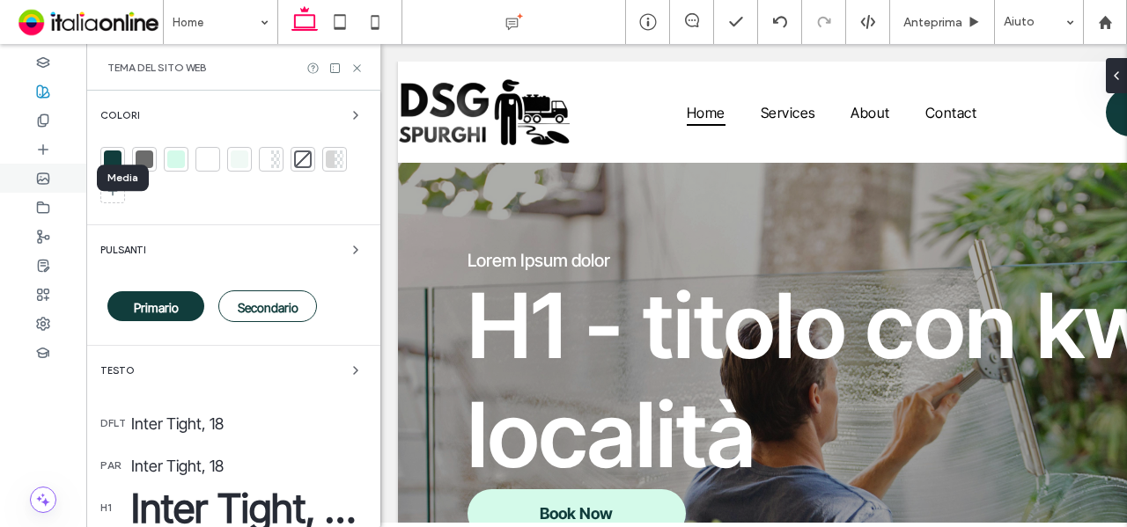
click at [41, 182] on icon at bounding box center [43, 179] width 14 height 14
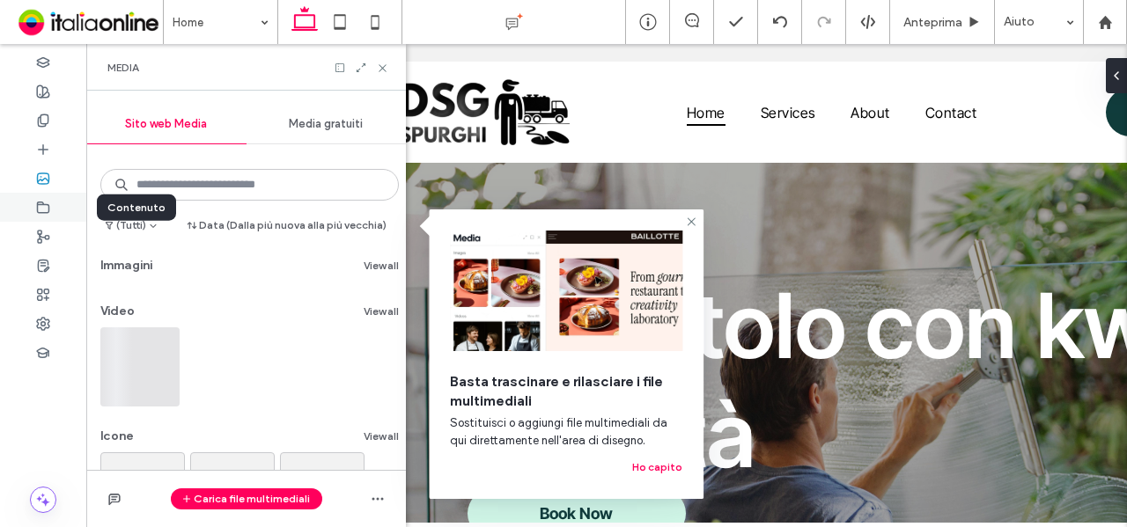
click at [47, 202] on icon at bounding box center [43, 208] width 14 height 14
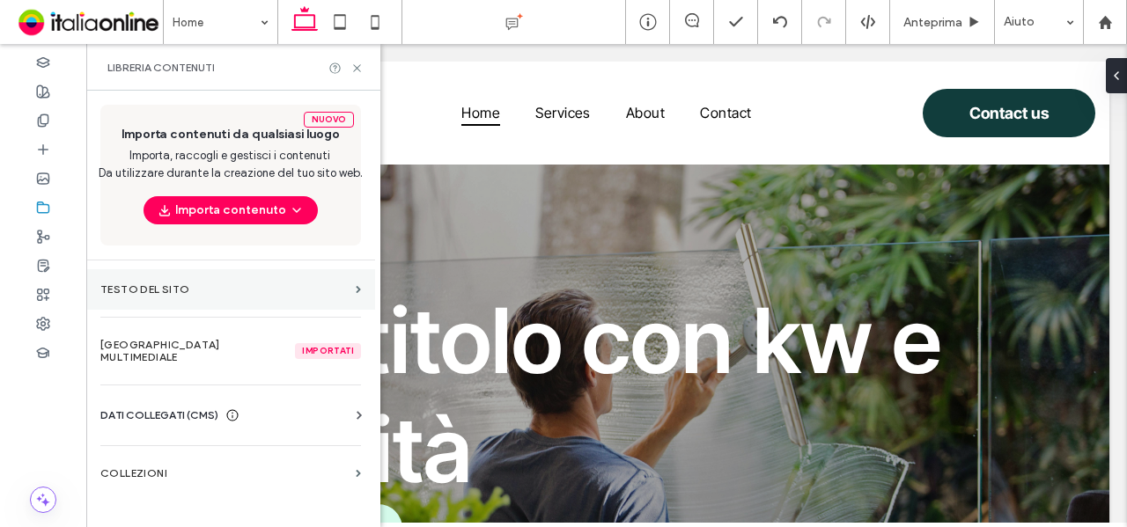
click at [188, 288] on label "Testo del sito" at bounding box center [224, 289] width 248 height 12
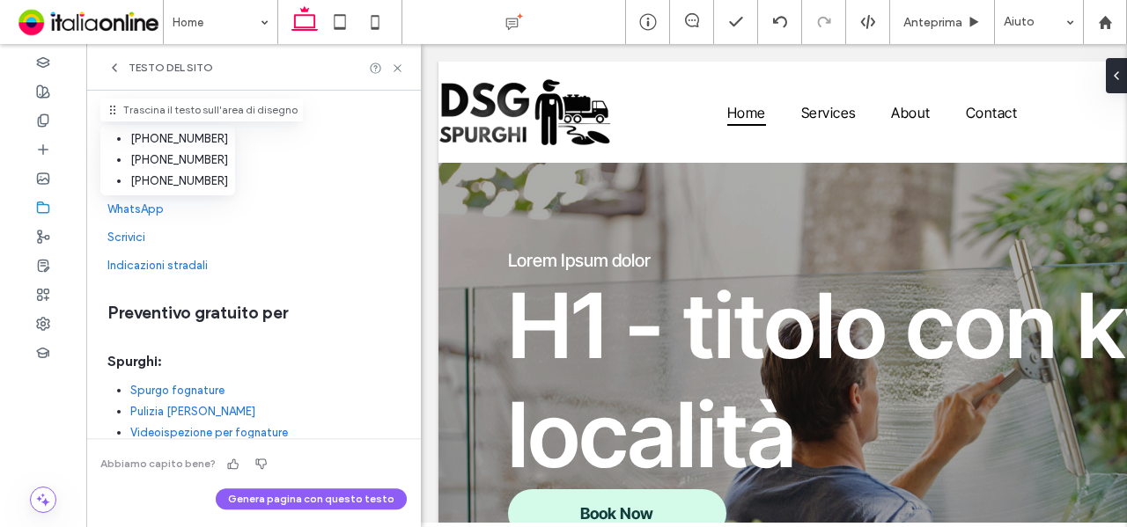
scroll to position [440, 0]
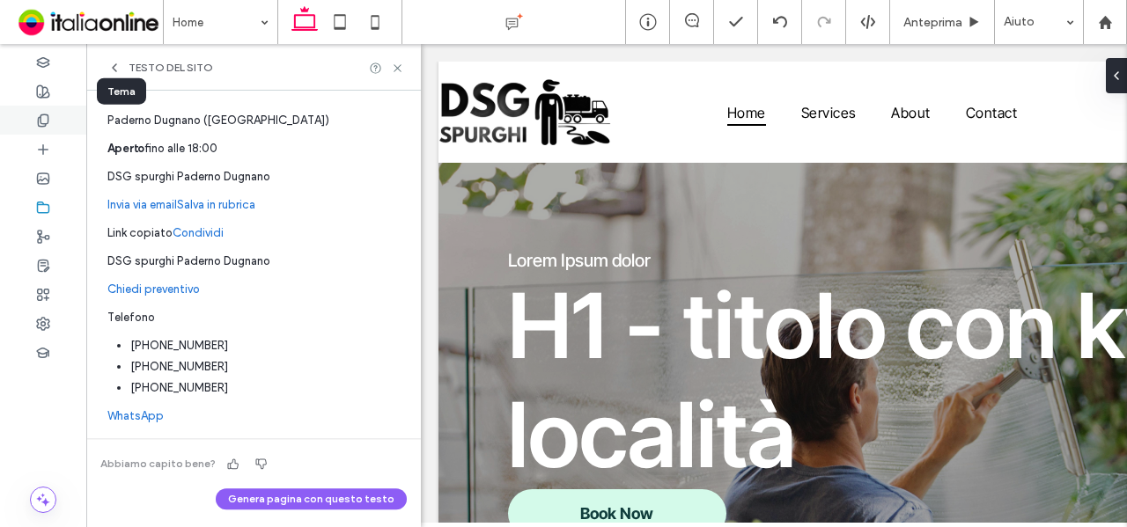
drag, startPoint x: 35, startPoint y: 87, endPoint x: 44, endPoint y: 122, distance: 36.3
click at [35, 87] on div at bounding box center [43, 91] width 86 height 29
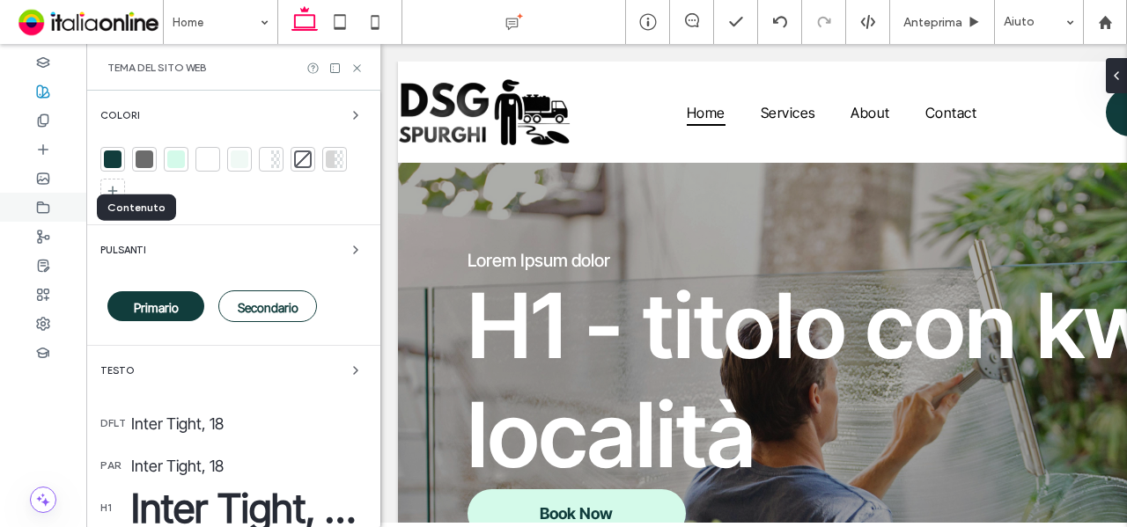
click at [51, 209] on div at bounding box center [43, 207] width 86 height 29
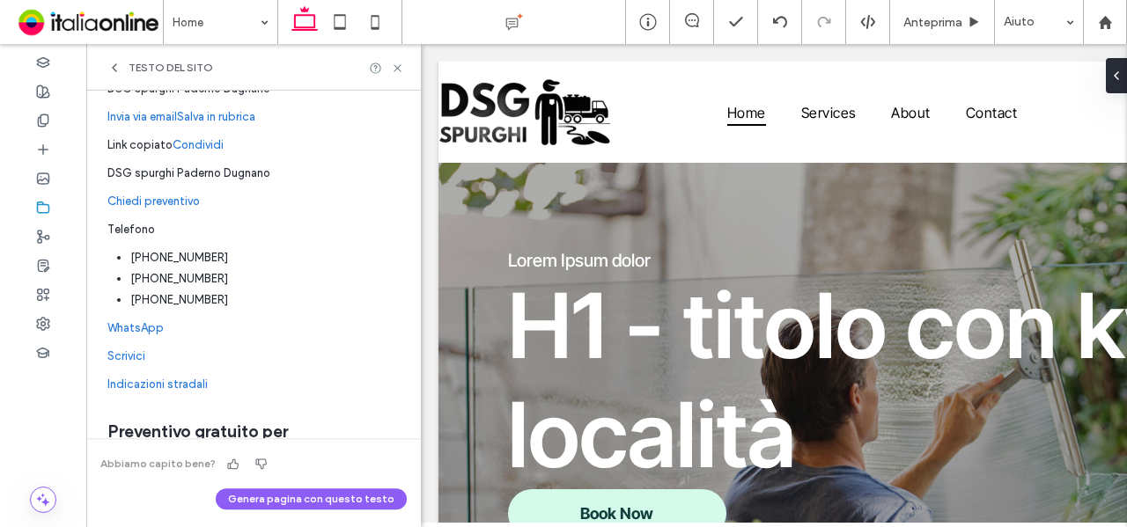
scroll to position [0, 0]
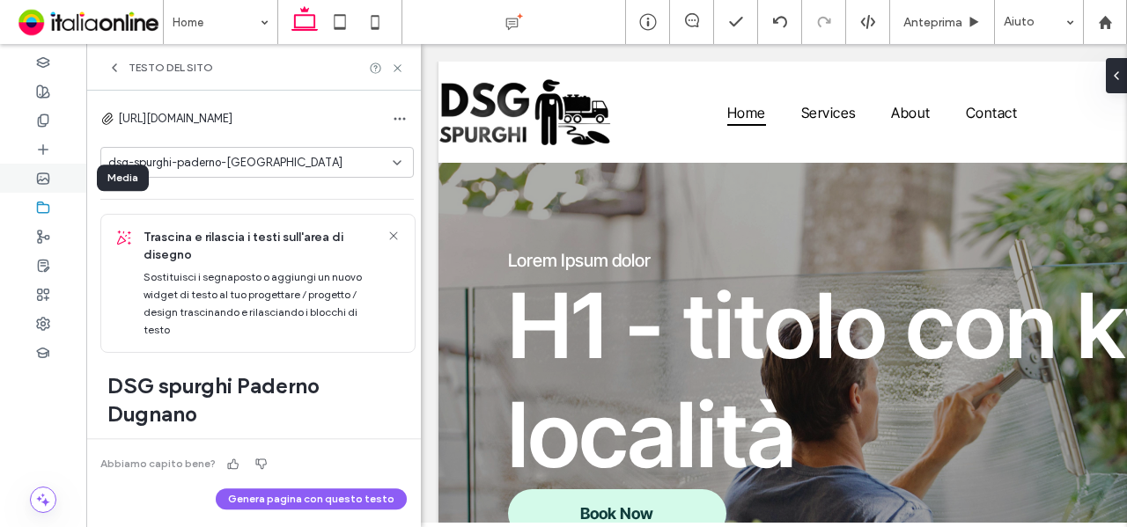
click at [55, 167] on div at bounding box center [43, 178] width 86 height 29
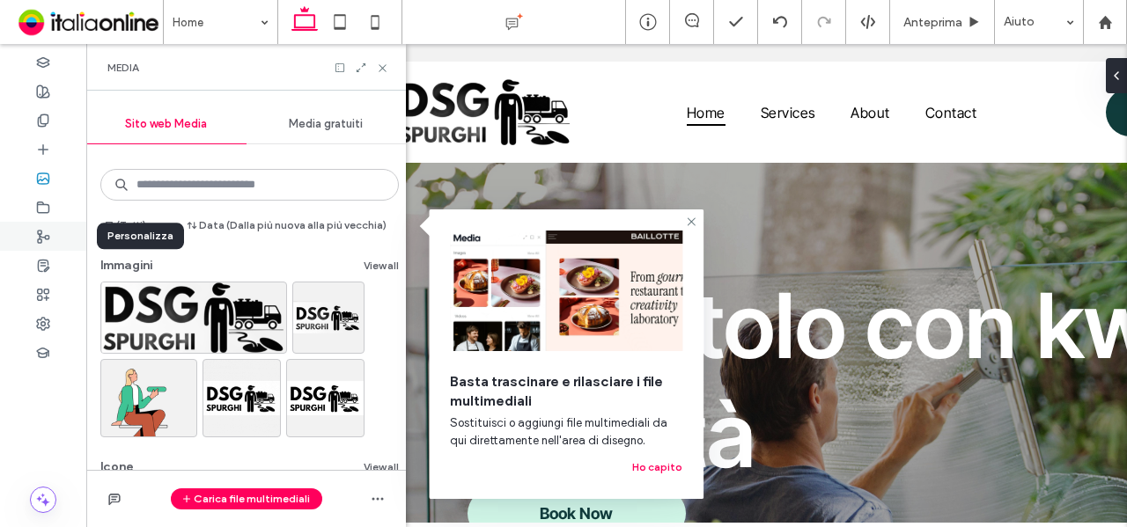
click at [57, 239] on div at bounding box center [43, 236] width 86 height 29
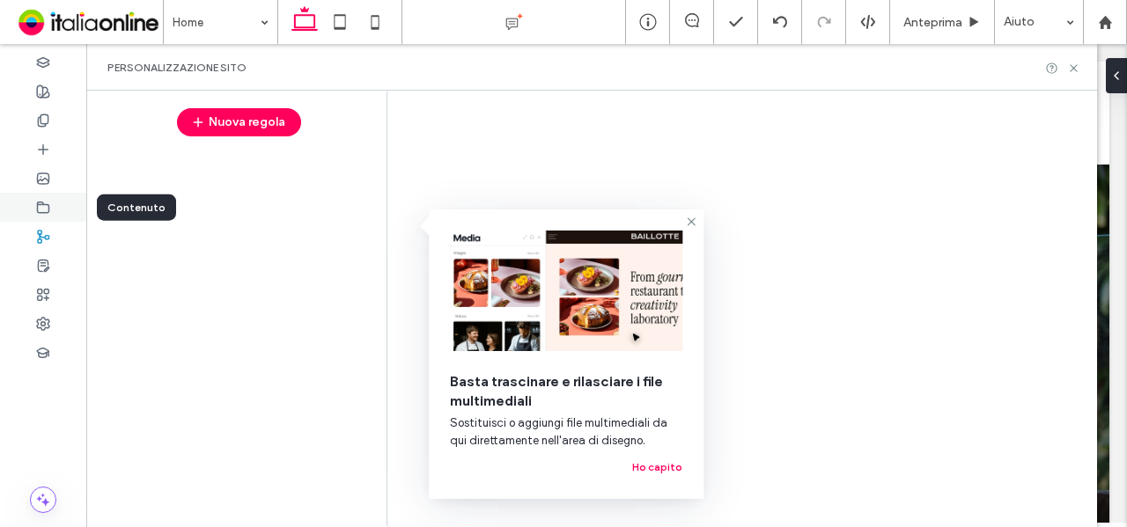
click at [42, 214] on span at bounding box center [43, 207] width 14 height 15
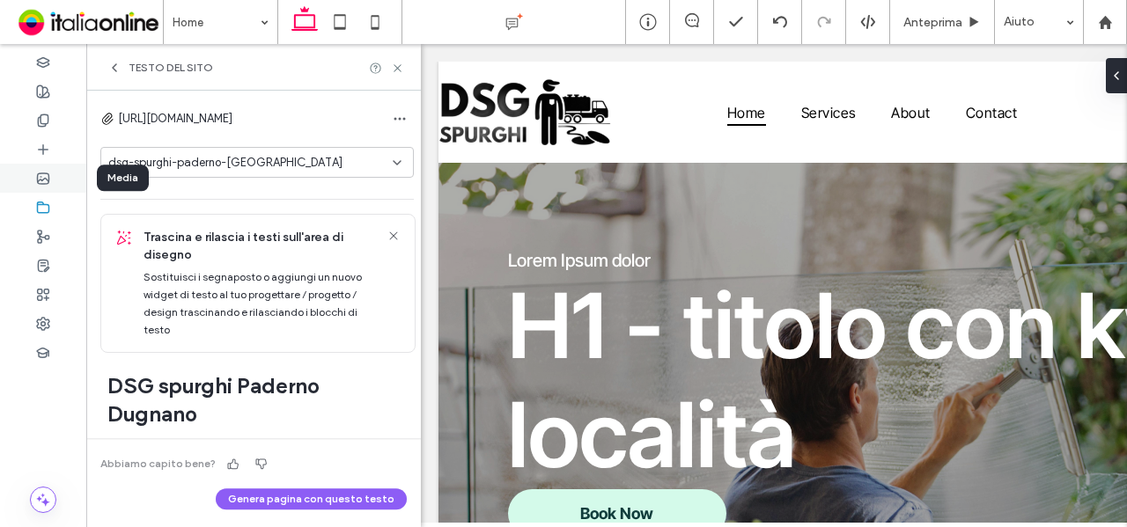
click at [60, 175] on div at bounding box center [43, 178] width 86 height 29
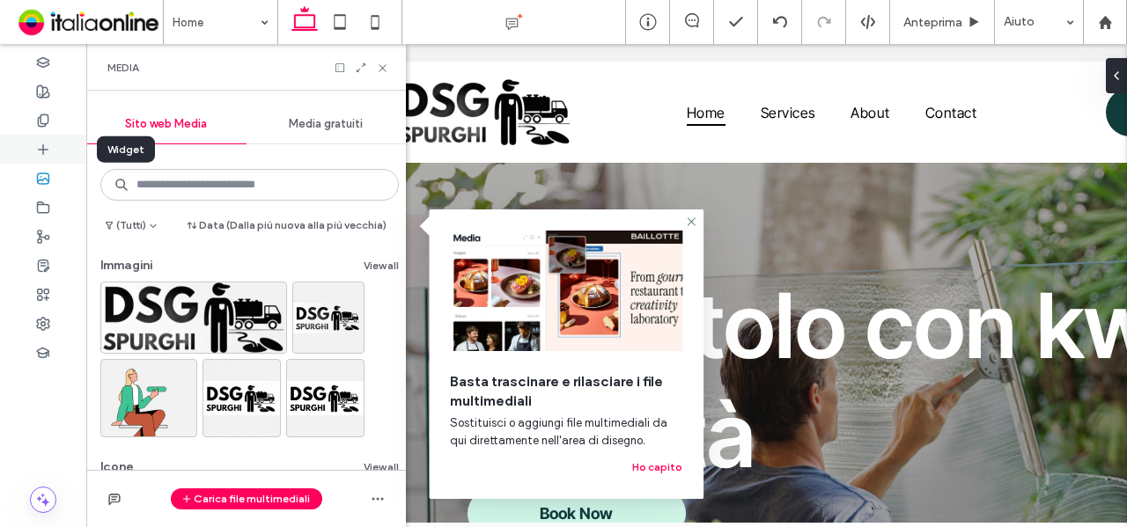
click at [48, 150] on icon at bounding box center [43, 150] width 14 height 14
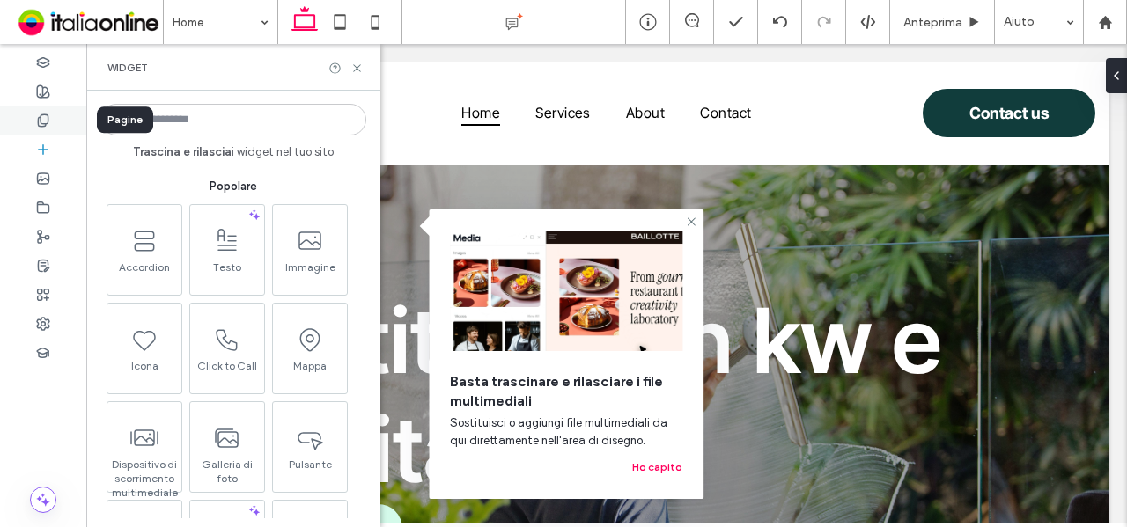
click at [45, 121] on icon at bounding box center [43, 121] width 14 height 14
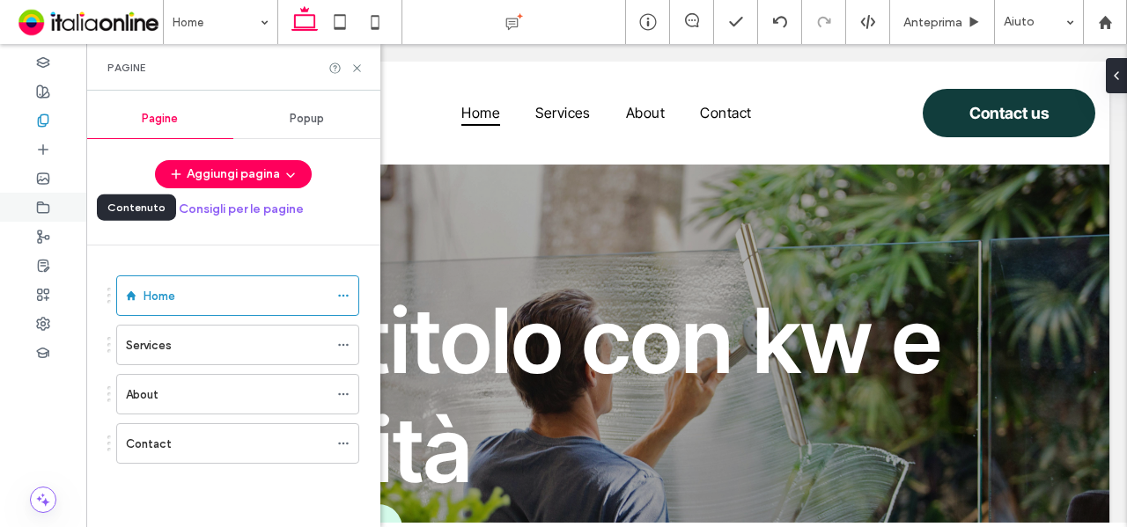
click at [36, 209] on icon at bounding box center [43, 208] width 14 height 14
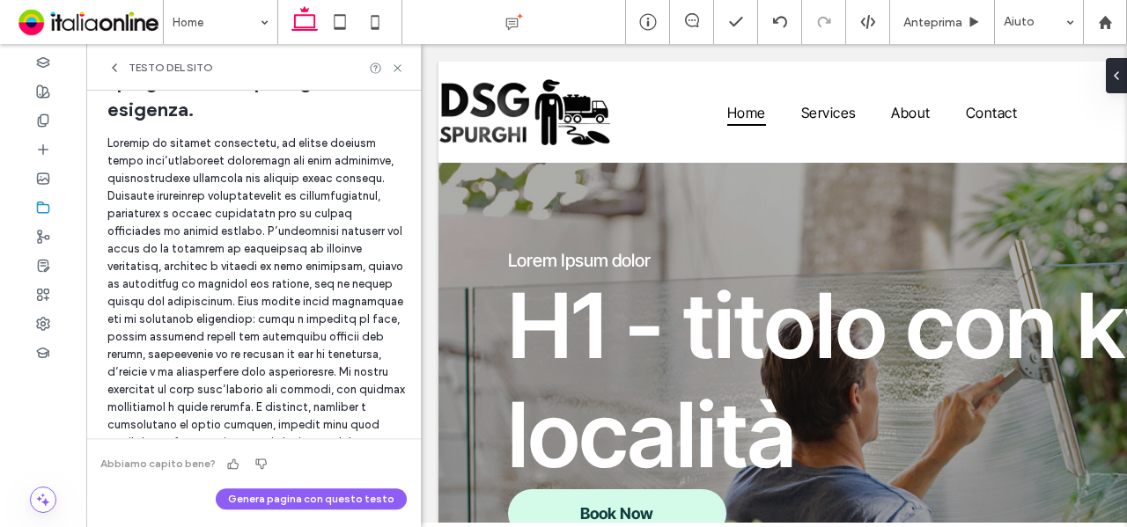
scroll to position [1233, 0]
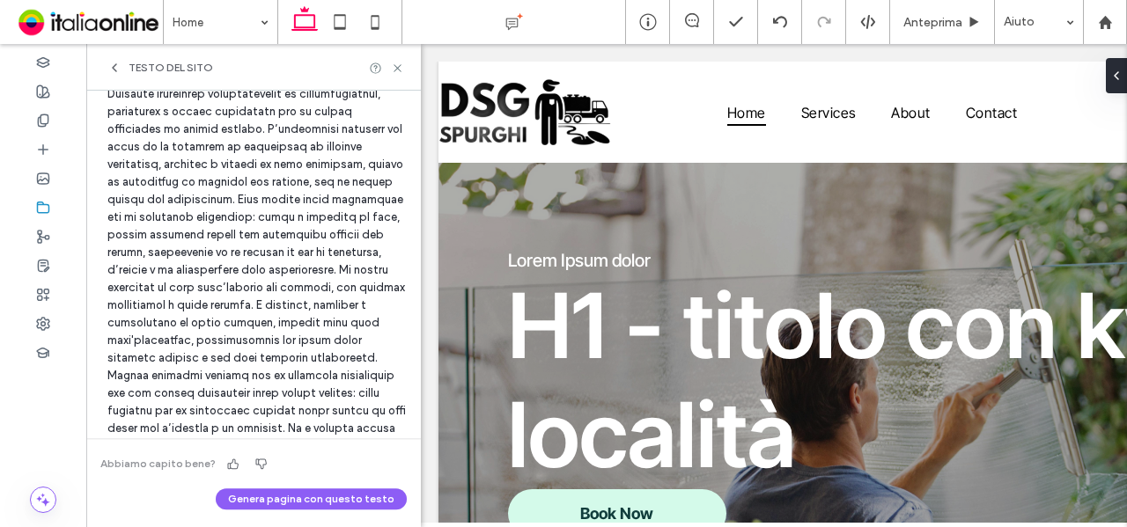
click at [113, 64] on icon at bounding box center [114, 68] width 14 height 14
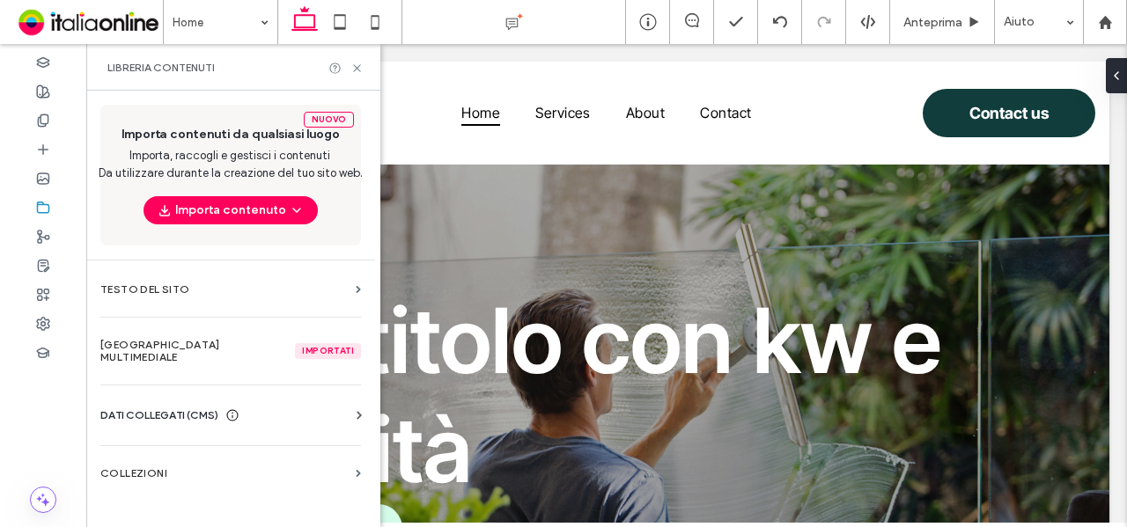
click at [247, 424] on div "Informazioni aziendali Testo aziendale Immagini aziendali Trova e sostituisci" at bounding box center [234, 431] width 268 height 14
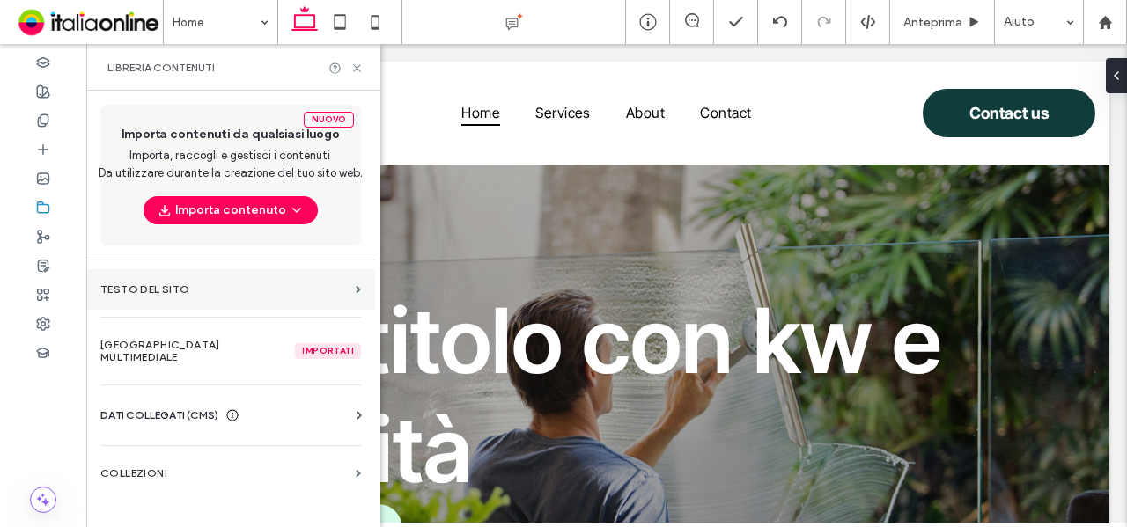
click at [189, 280] on section "Testo del sito" at bounding box center [230, 289] width 289 height 40
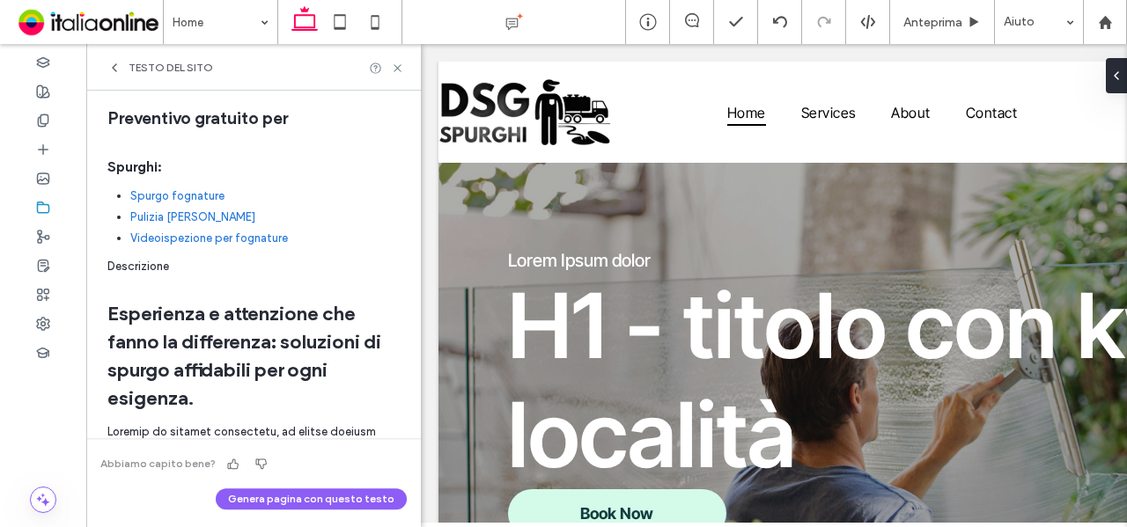
scroll to position [880, 0]
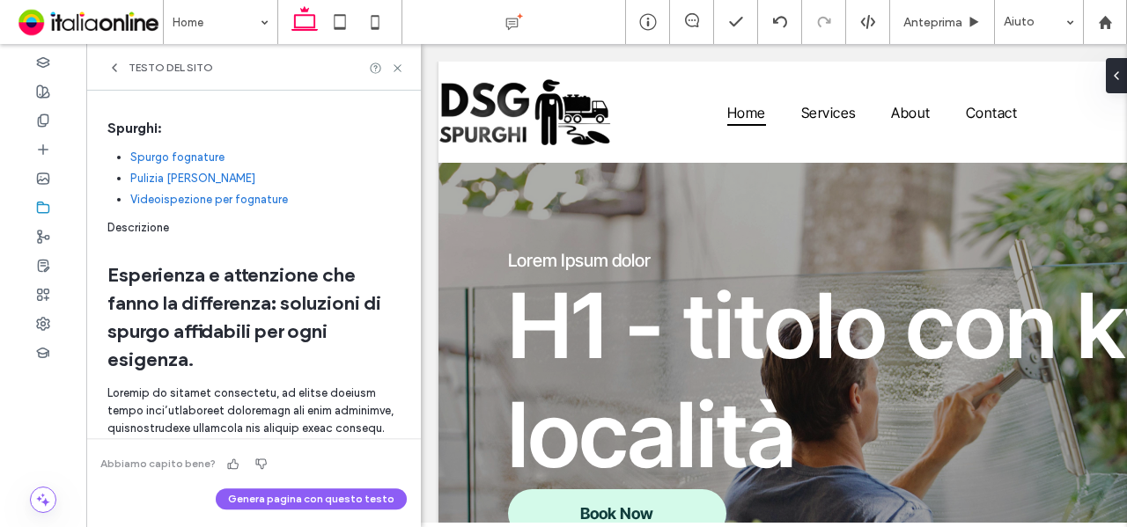
click at [114, 72] on icon at bounding box center [114, 68] width 14 height 14
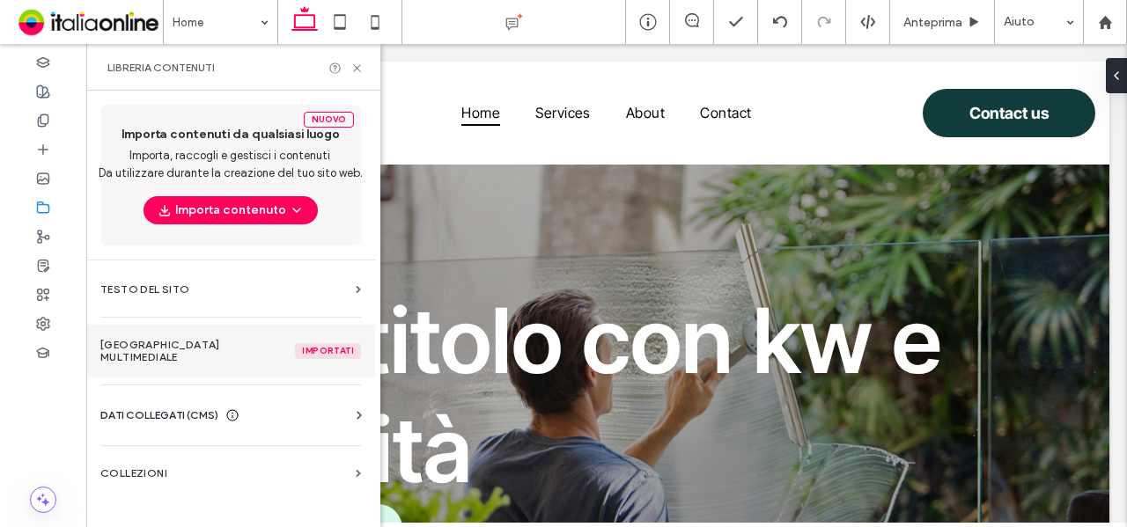
click at [240, 344] on label "Gestore multimediale Importati" at bounding box center [230, 351] width 261 height 25
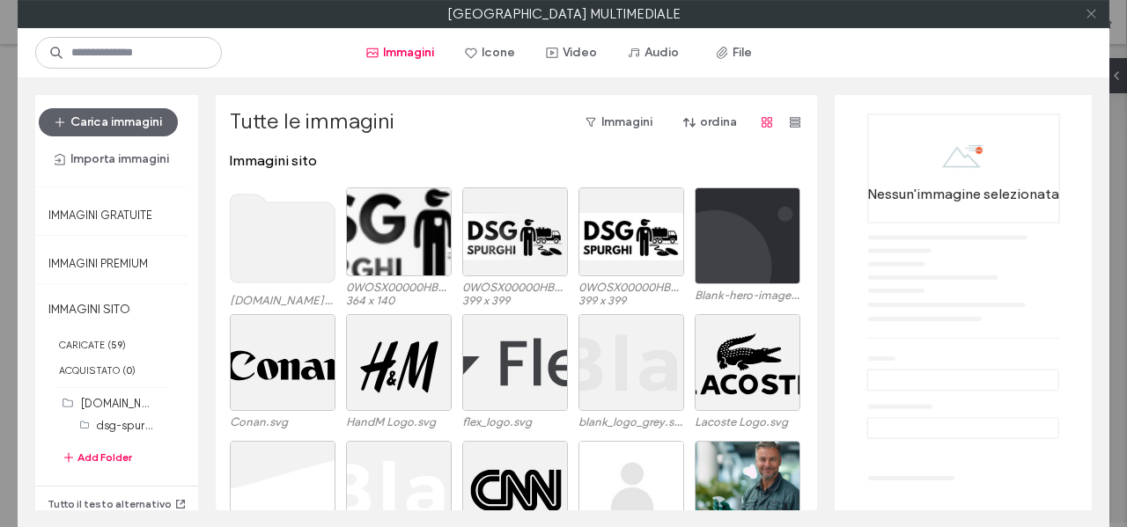
click at [1095, 11] on icon at bounding box center [1091, 13] width 13 height 13
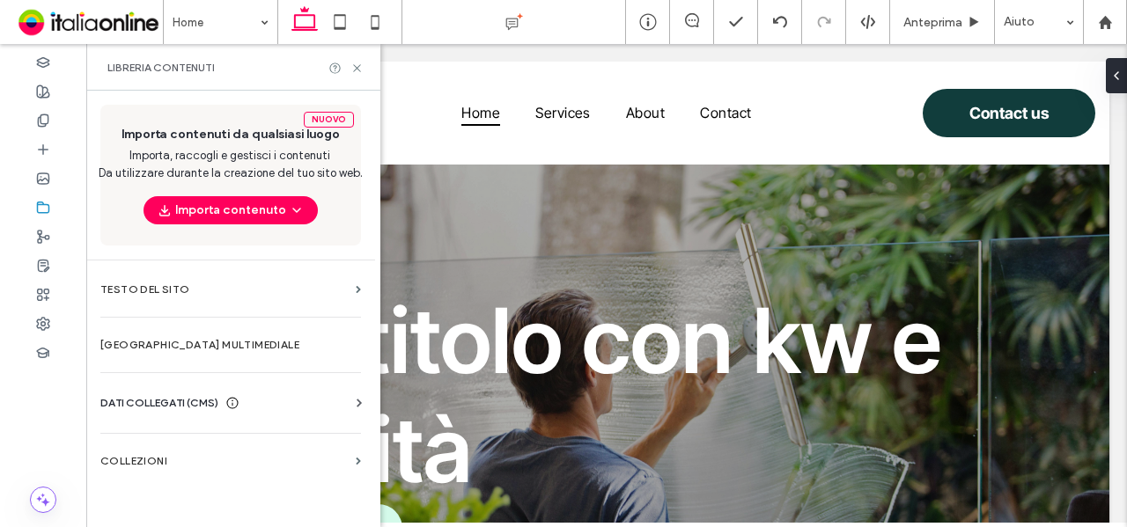
click at [212, 419] on div "Informazioni aziendali Testo aziendale Immagini aziendali Trova e sostituisci" at bounding box center [234, 419] width 268 height 14
click at [206, 383] on div "DATI COLLEGATI (CMS) Informazioni aziendali Testo aziendale Immagini aziendali …" at bounding box center [230, 403] width 289 height 46
click at [269, 395] on div "DATI COLLEGATI (CMS)" at bounding box center [234, 403] width 268 height 18
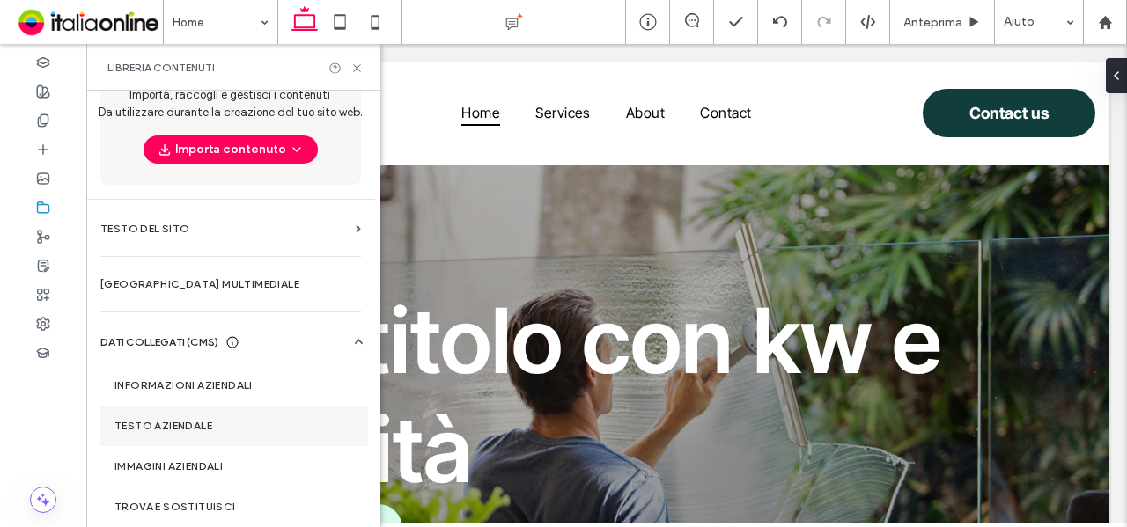
scroll to position [118, 0]
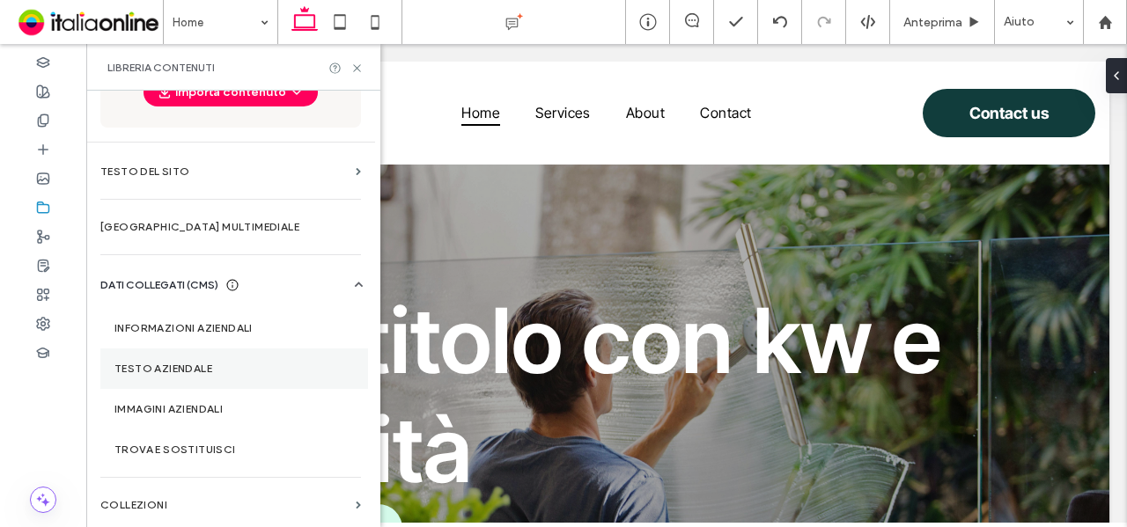
click at [199, 374] on section "Testo aziendale" at bounding box center [234, 369] width 268 height 40
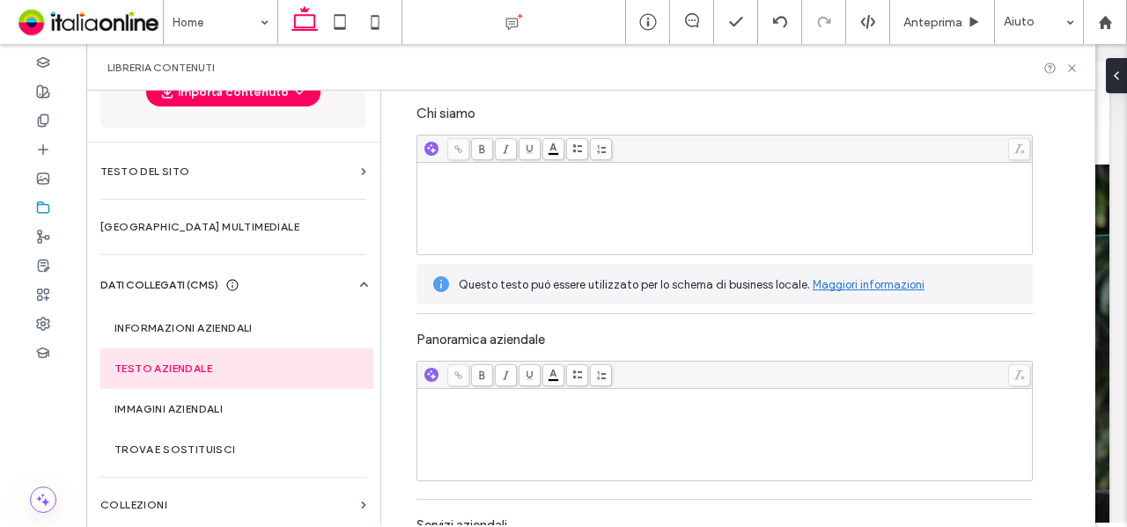
scroll to position [176, 0]
click at [488, 208] on div "Rich Text Editor" at bounding box center [725, 207] width 610 height 88
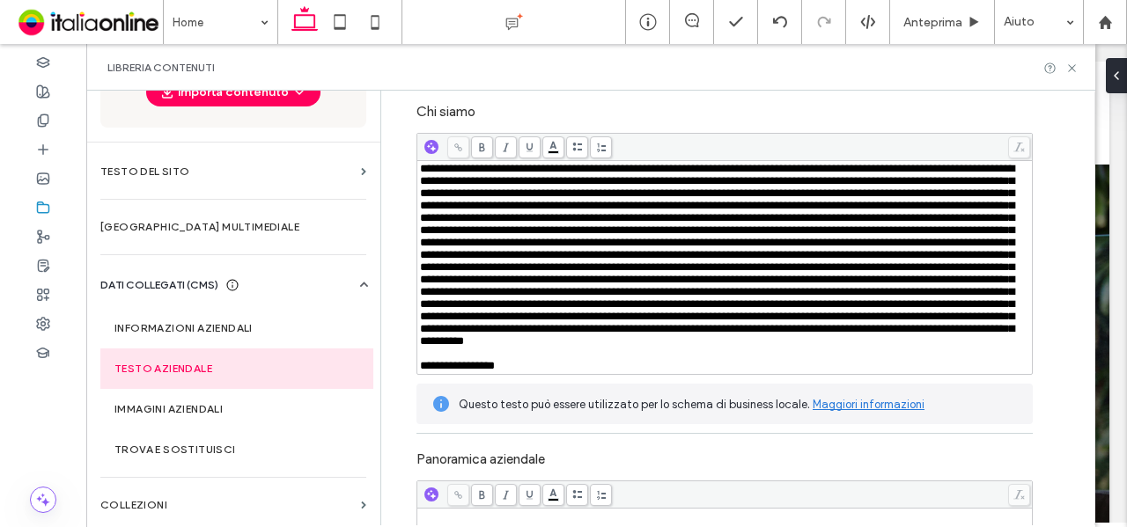
click at [505, 372] on div "**********" at bounding box center [725, 366] width 610 height 12
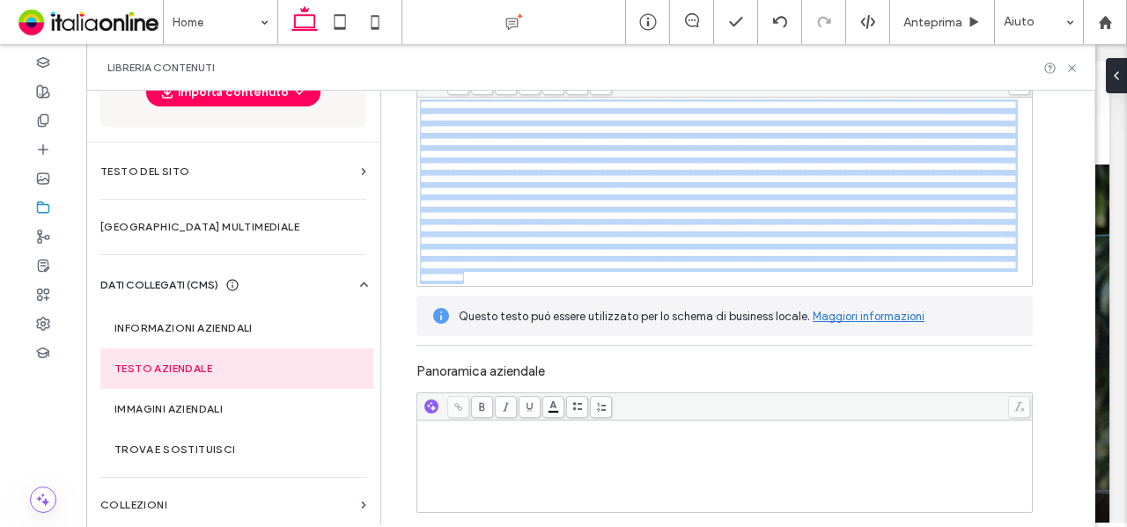
scroll to position [352, 0]
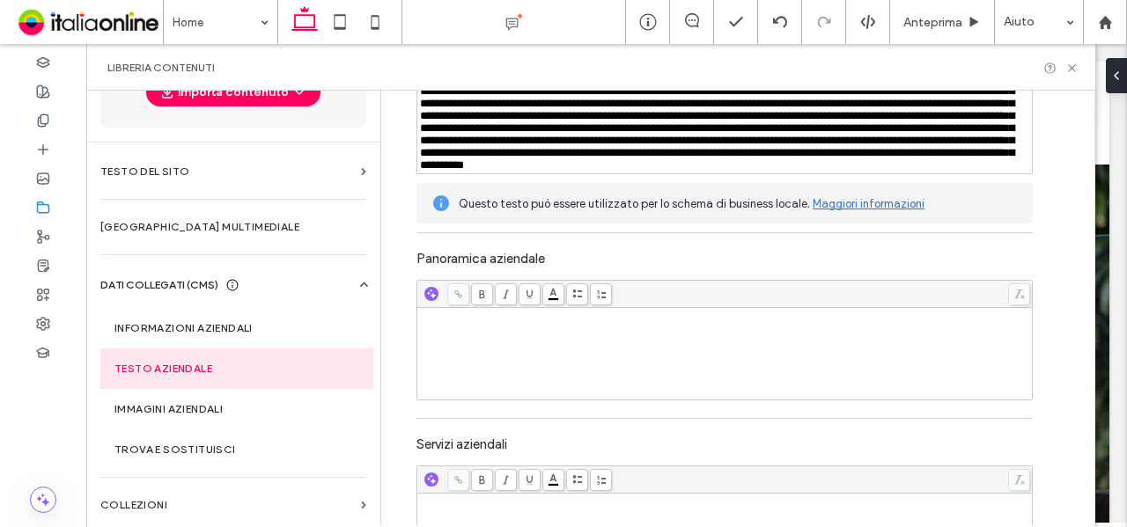
click at [513, 398] on div "Rich Text Editor" at bounding box center [725, 354] width 610 height 88
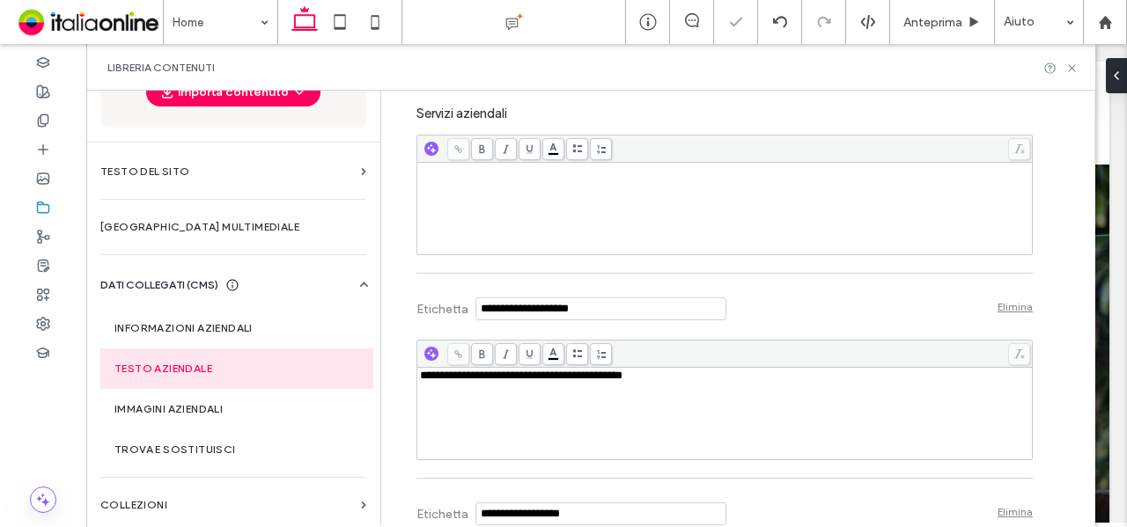
scroll to position [792, 0]
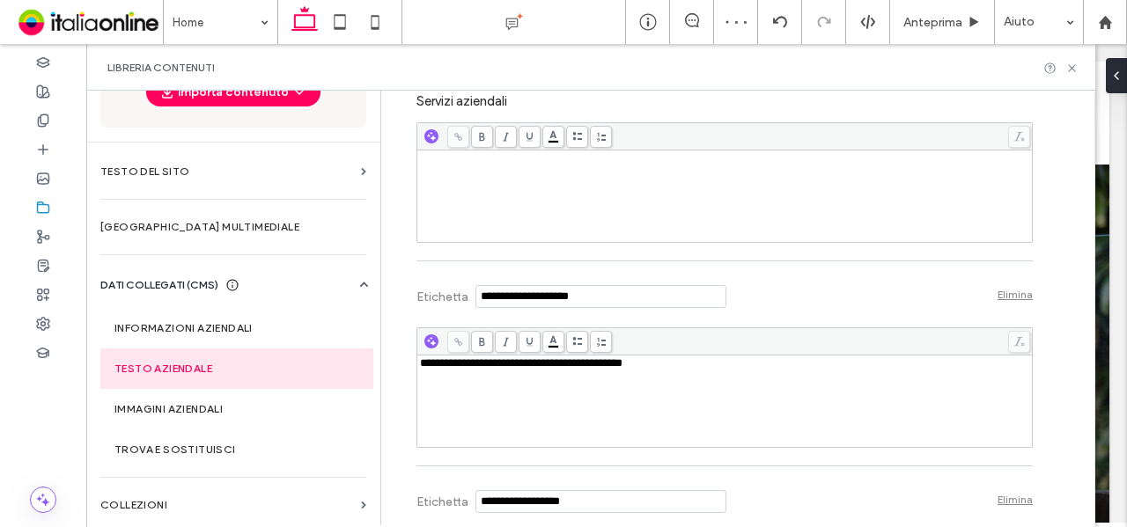
click at [489, 240] on div "Rich Text Editor" at bounding box center [725, 196] width 610 height 88
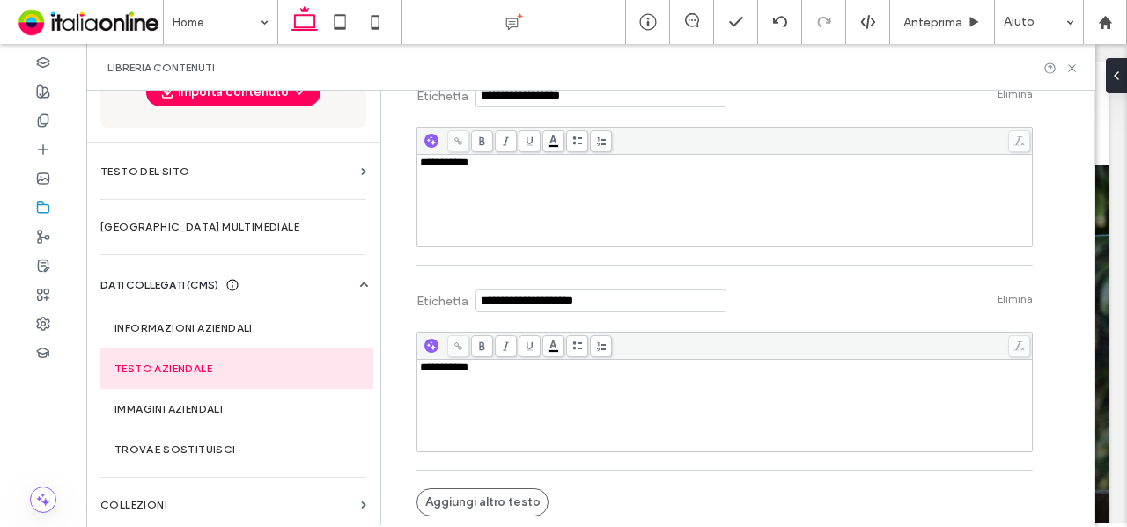
scroll to position [1325, 0]
click at [199, 324] on label "Informazioni aziendali" at bounding box center [236, 328] width 245 height 12
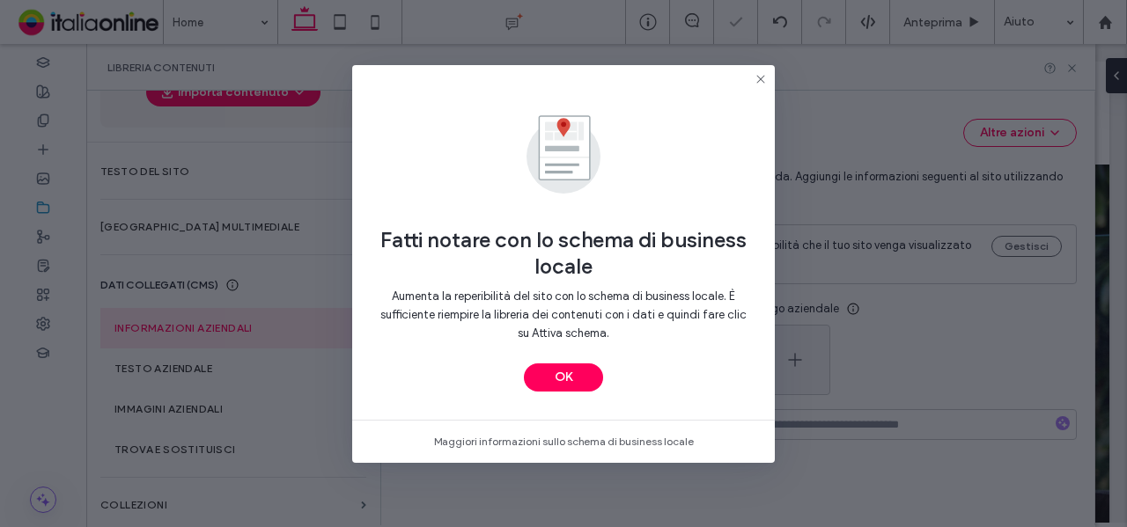
type input "**********"
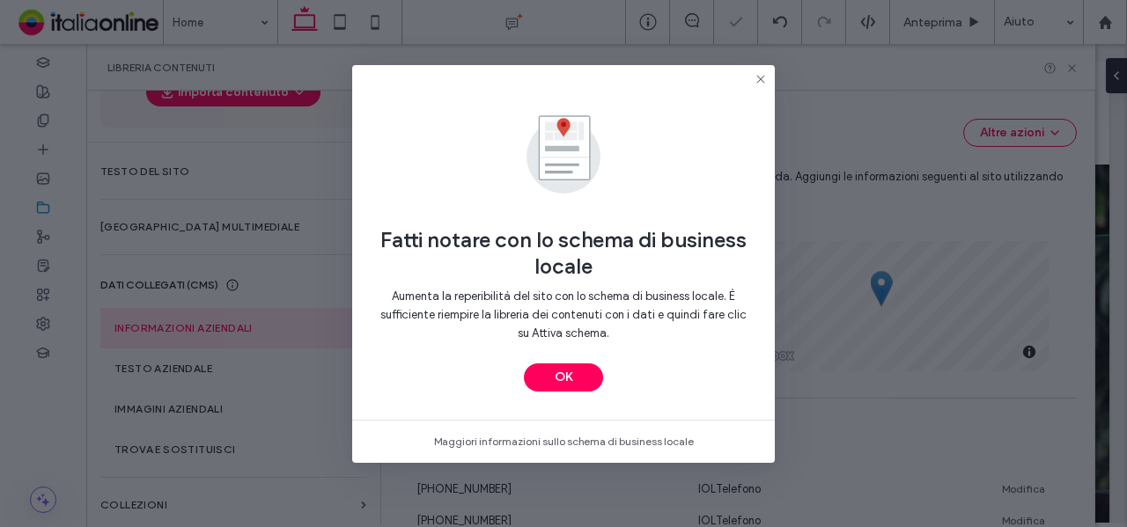
click at [588, 399] on div "Fatti notare con lo schema di business locale Aumenta la reperibilità del sito …" at bounding box center [563, 242] width 423 height 355
click at [581, 380] on button "OK" at bounding box center [563, 378] width 79 height 28
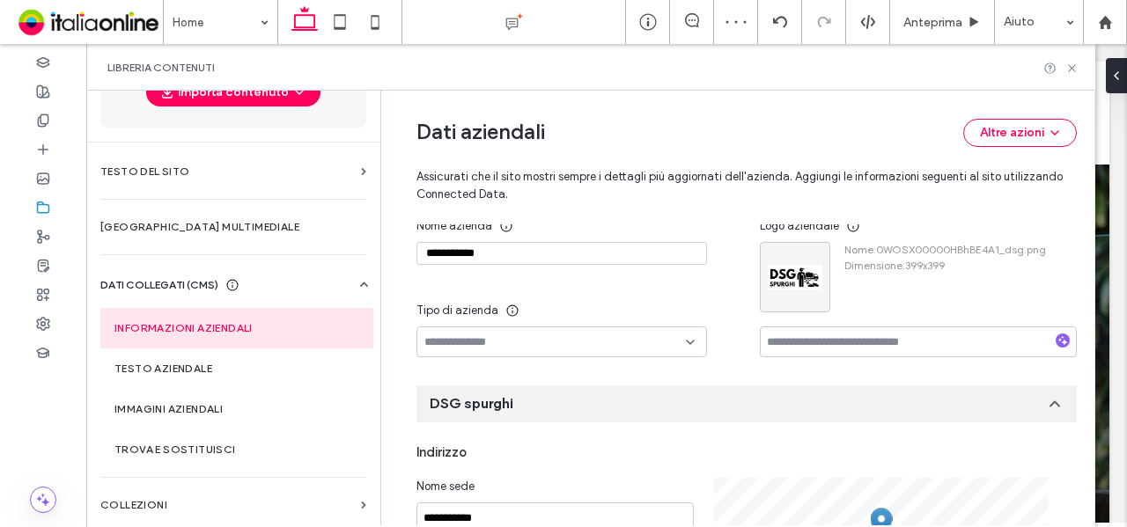
scroll to position [55, 0]
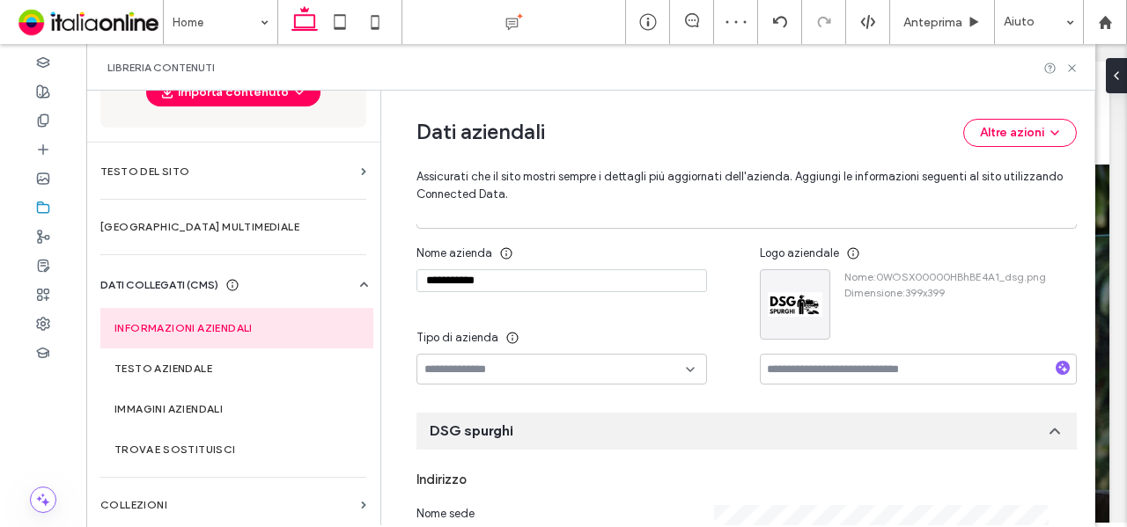
click at [509, 345] on div "Tipo di azienda" at bounding box center [561, 338] width 291 height 32
click at [511, 372] on input at bounding box center [554, 370] width 261 height 14
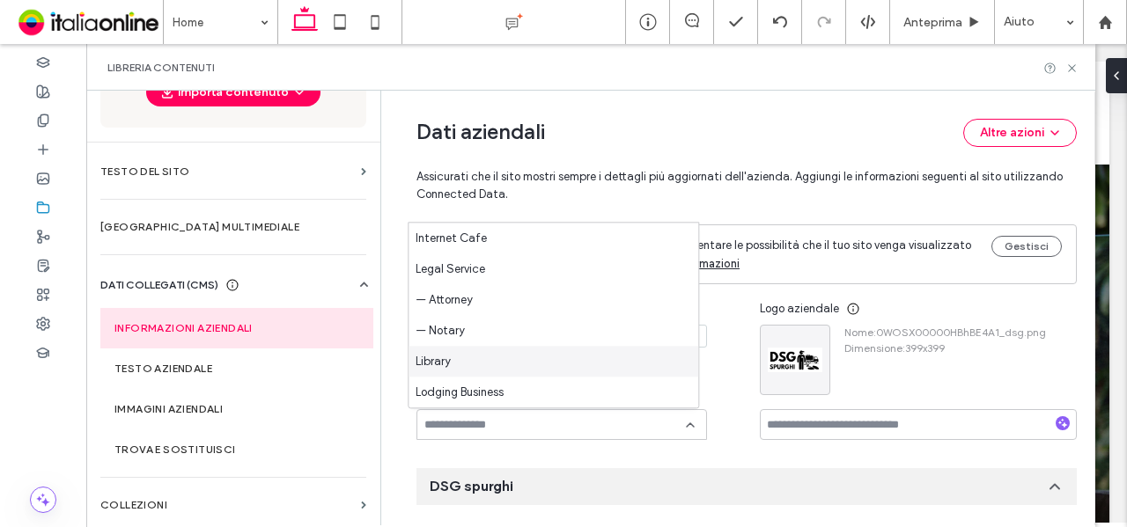
scroll to position [1761, 0]
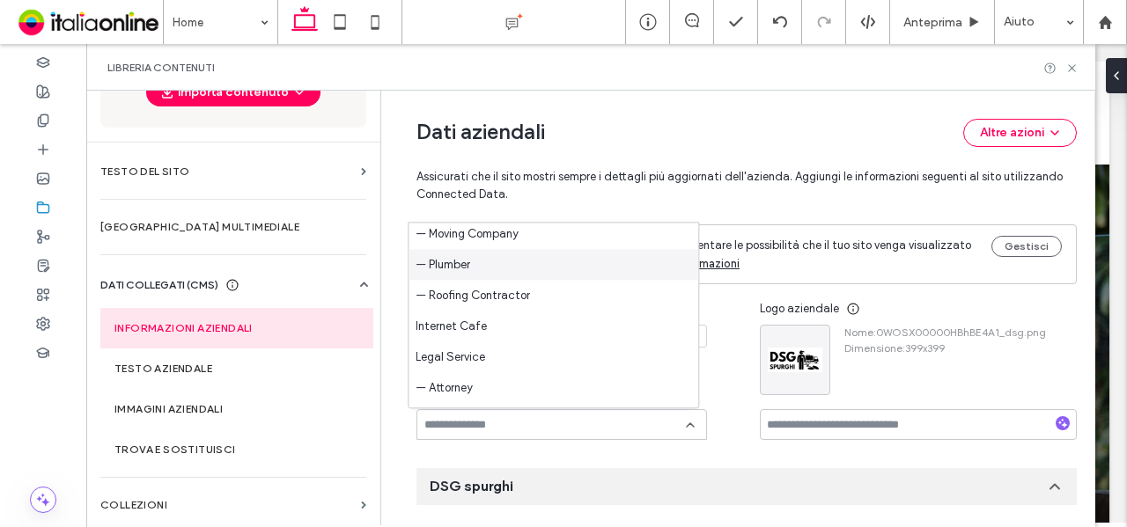
click at [570, 258] on div "— Plumber" at bounding box center [554, 264] width 290 height 31
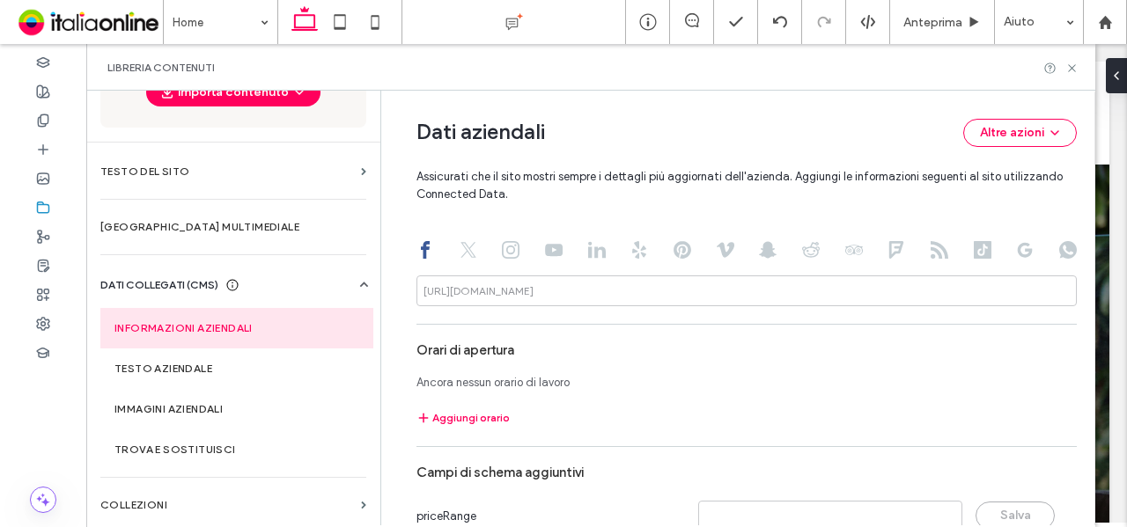
scroll to position [974, 0]
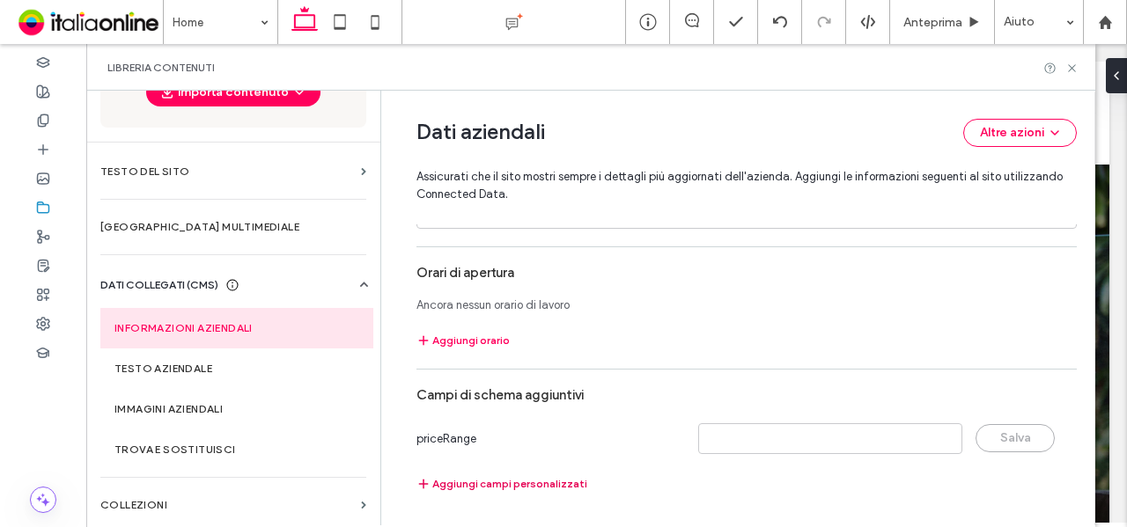
click at [525, 483] on button "Aggiungi campi personalizzati" at bounding box center [501, 484] width 171 height 21
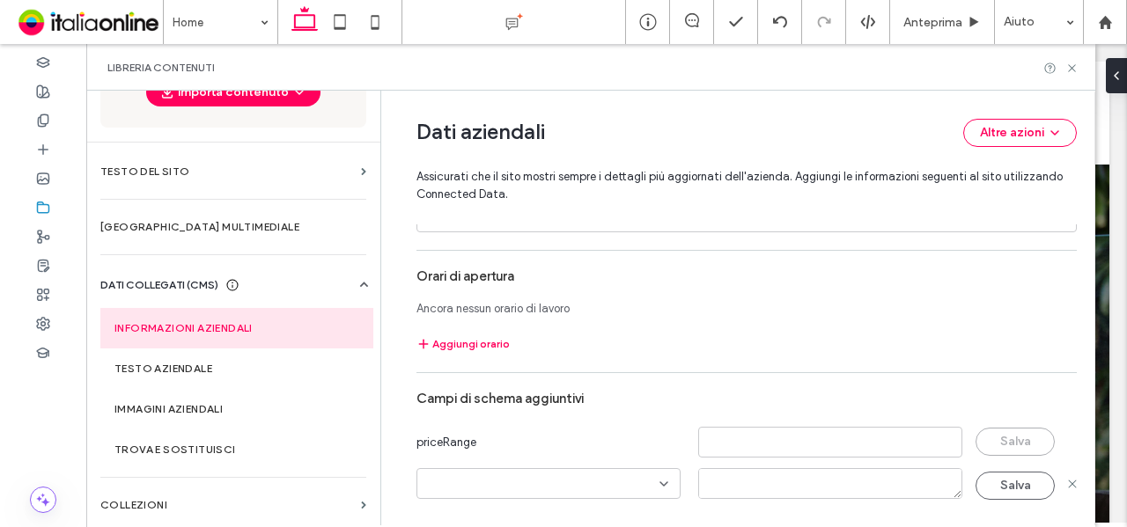
scroll to position [970, 0]
click at [530, 478] on input at bounding box center [541, 484] width 235 height 14
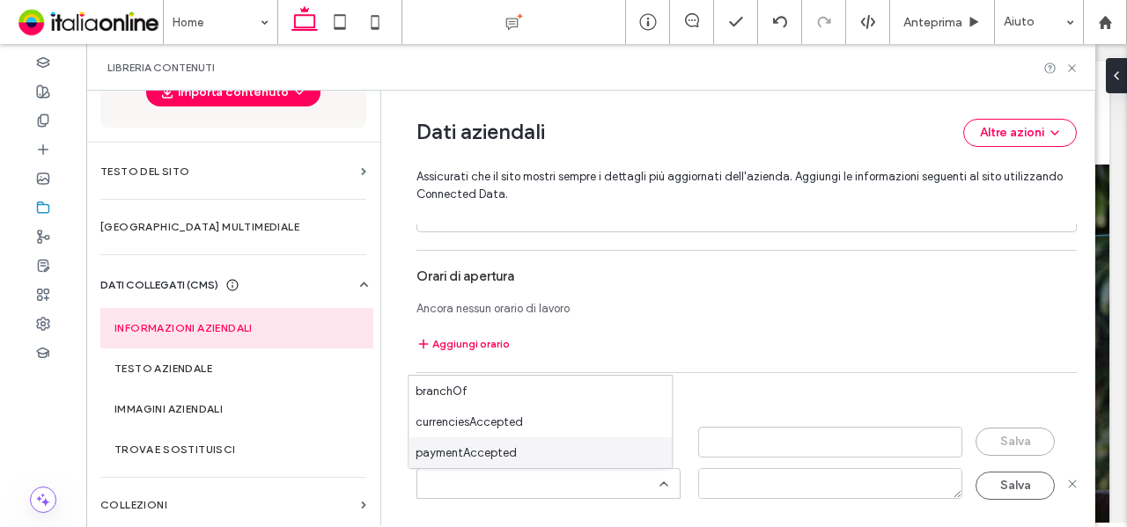
click at [539, 450] on div "paymentAccepted" at bounding box center [540, 453] width 263 height 31
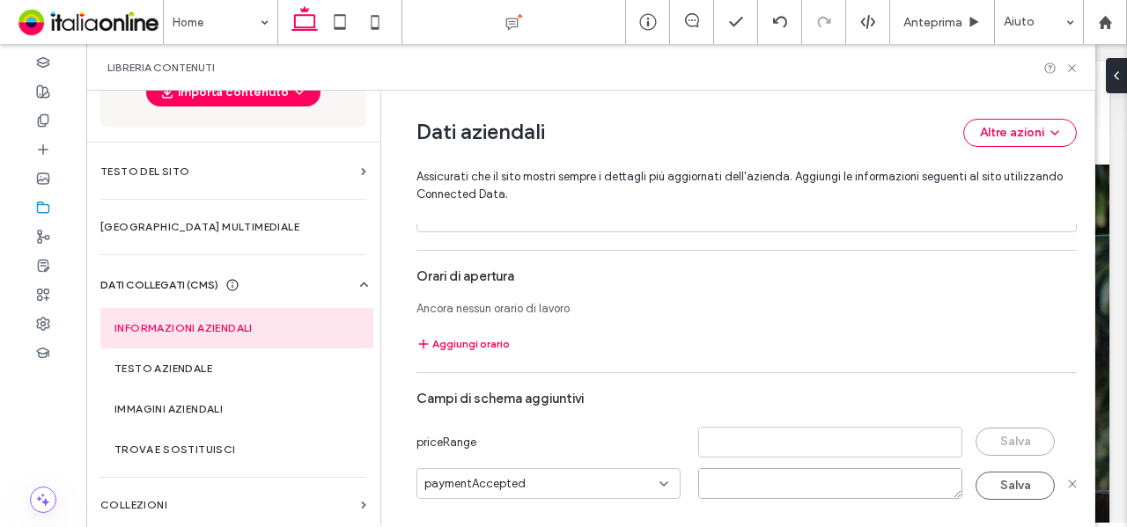
click at [736, 481] on textarea at bounding box center [830, 483] width 264 height 31
type textarea "*****"
click at [1007, 489] on button "Salva" at bounding box center [1014, 486] width 79 height 28
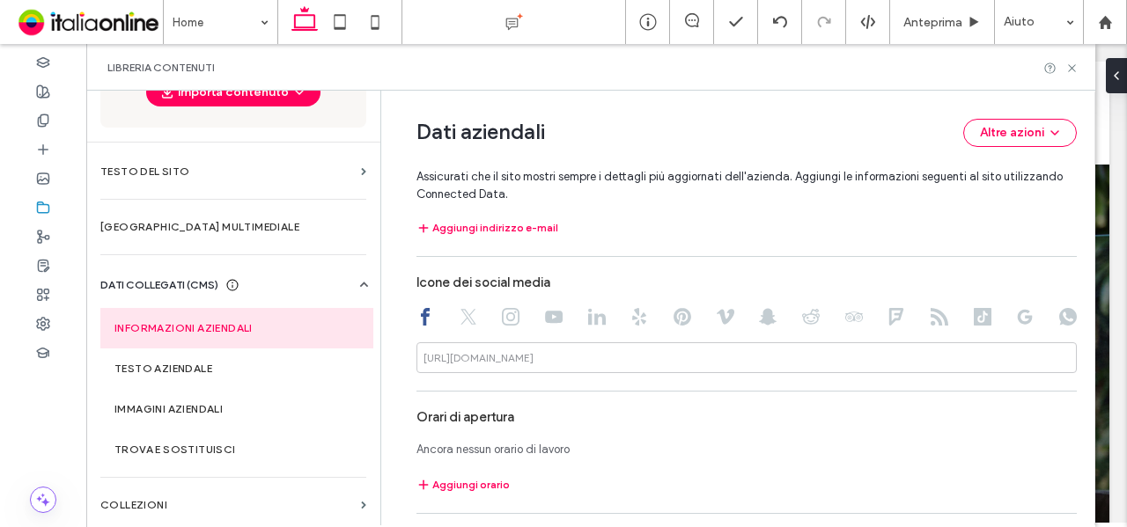
scroll to position [917, 0]
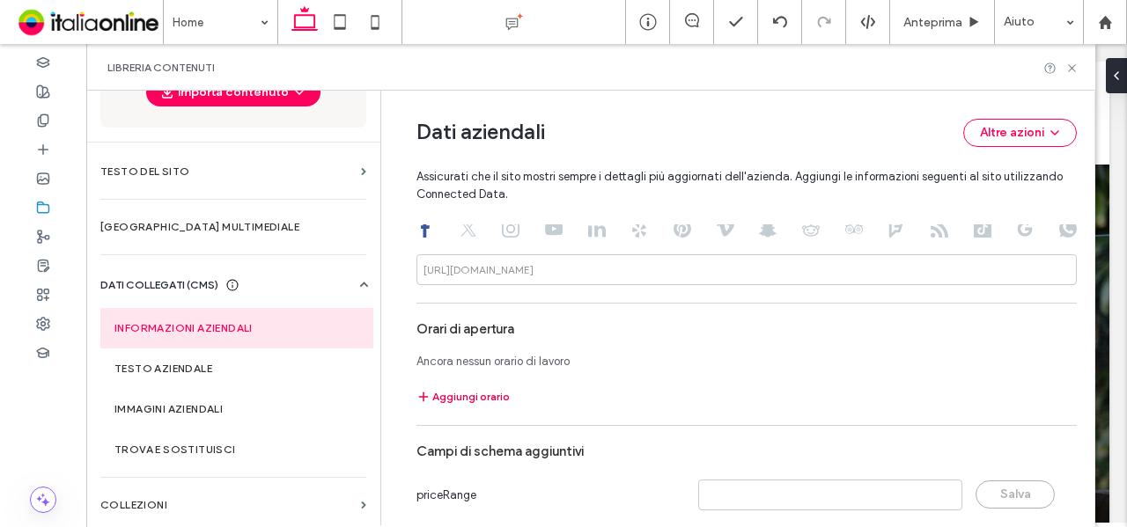
click at [468, 389] on button "Aggiungi orario" at bounding box center [462, 396] width 93 height 21
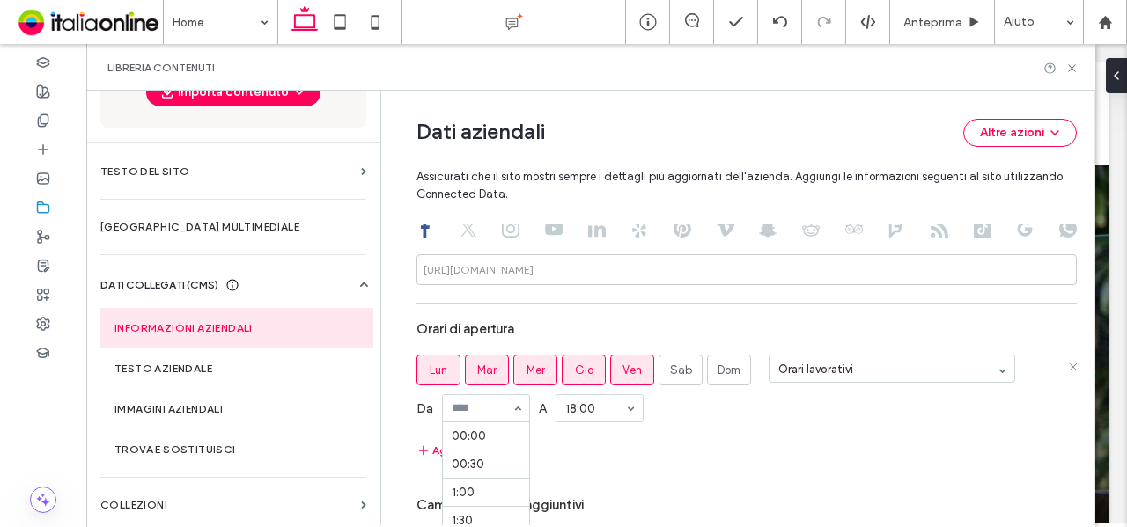
scroll to position [518, 0]
type input "*"
click at [431, 448] on button "Aggiungi orario" at bounding box center [462, 450] width 93 height 21
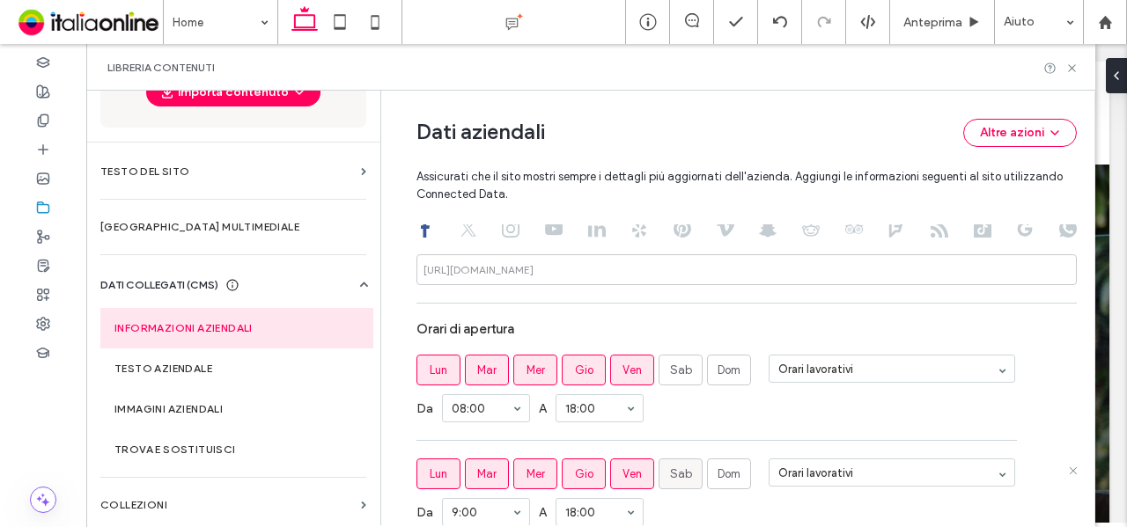
click at [681, 476] on span "Sab" at bounding box center [681, 475] width 22 height 18
click at [622, 476] on span "Ven" at bounding box center [631, 475] width 19 height 18
click at [576, 473] on span "Gio" at bounding box center [584, 475] width 18 height 18
click at [513, 472] on label "Mer" at bounding box center [535, 474] width 44 height 31
click at [467, 474] on label "Mar" at bounding box center [487, 474] width 44 height 31
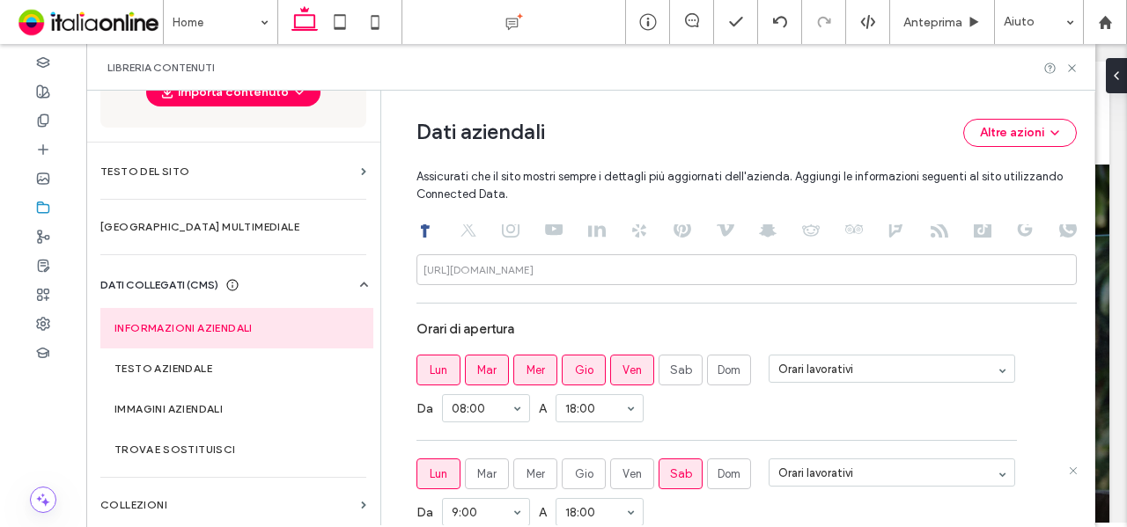
click at [430, 474] on span "Lun" at bounding box center [439, 475] width 18 height 18
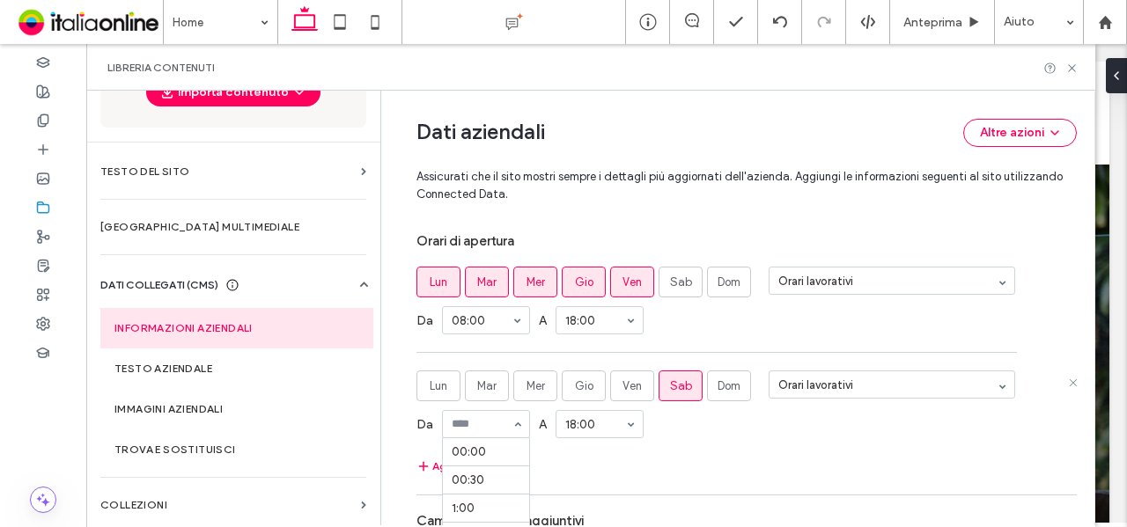
scroll to position [518, 0]
type input "*"
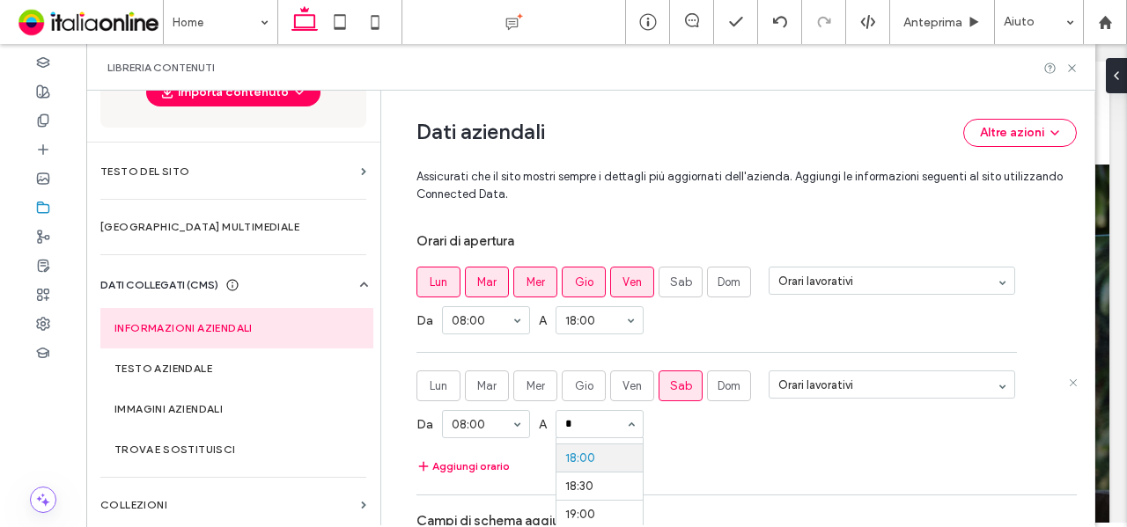
type input "**"
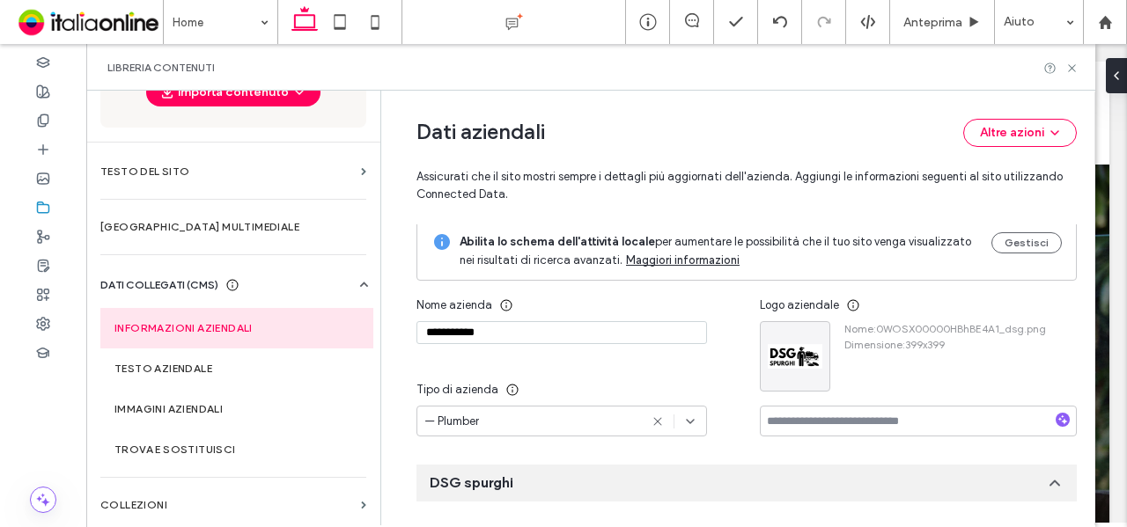
scroll to position [0, 0]
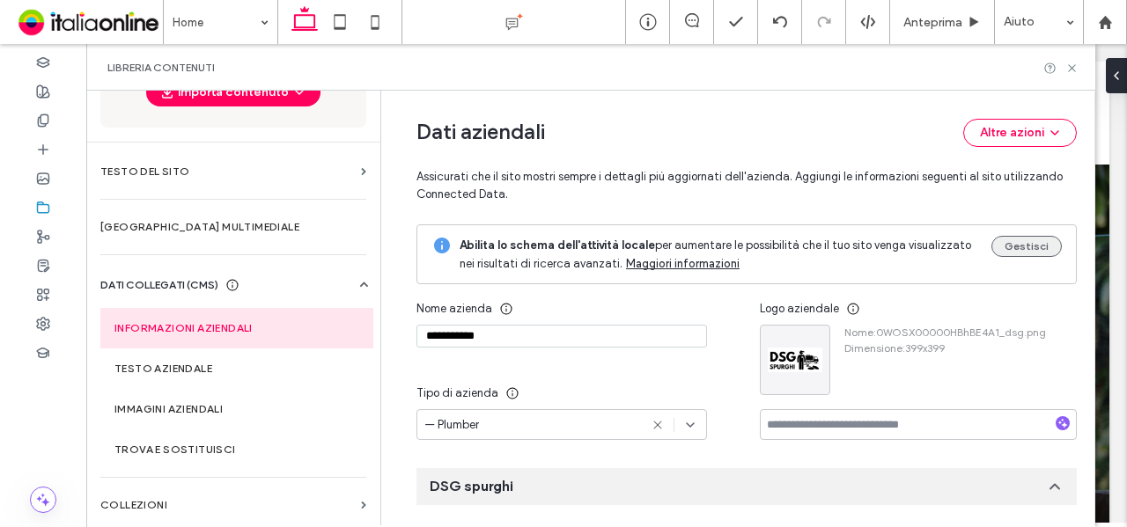
click at [1030, 240] on button "Gestisci" at bounding box center [1026, 246] width 70 height 21
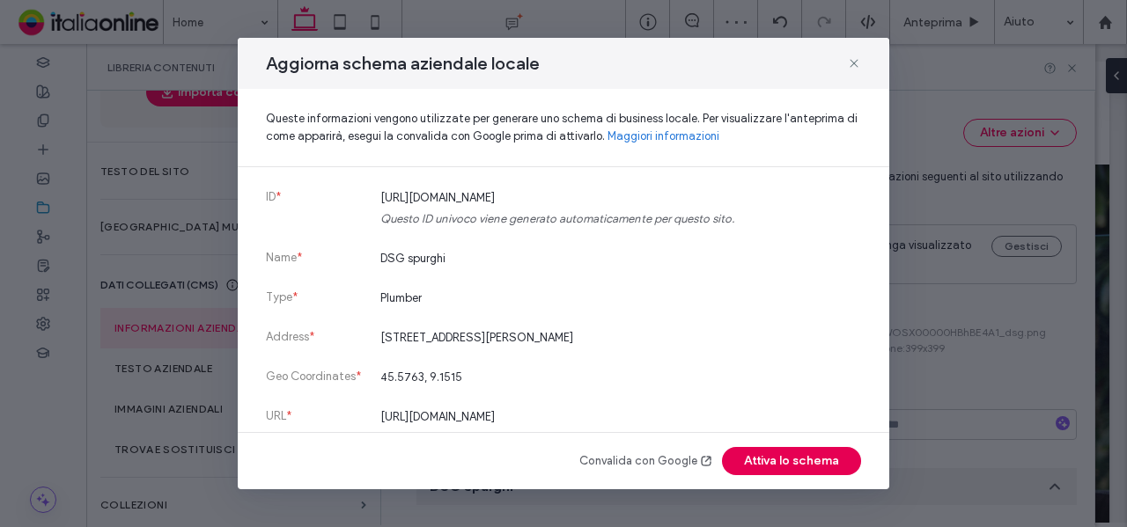
click at [792, 463] on button "Attiva lo schema" at bounding box center [791, 461] width 139 height 28
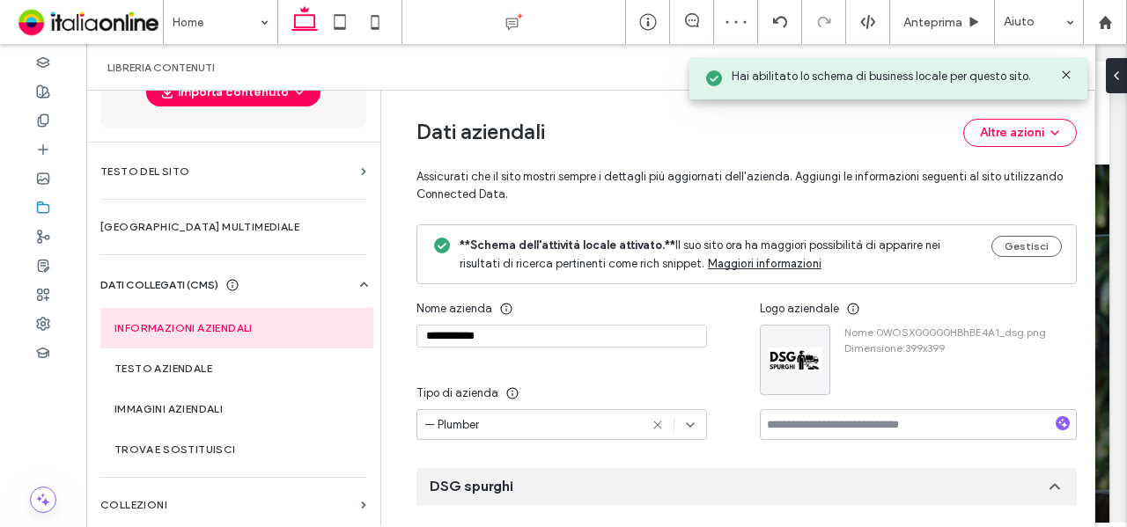
click at [1065, 74] on use at bounding box center [1066, 74] width 8 height 8
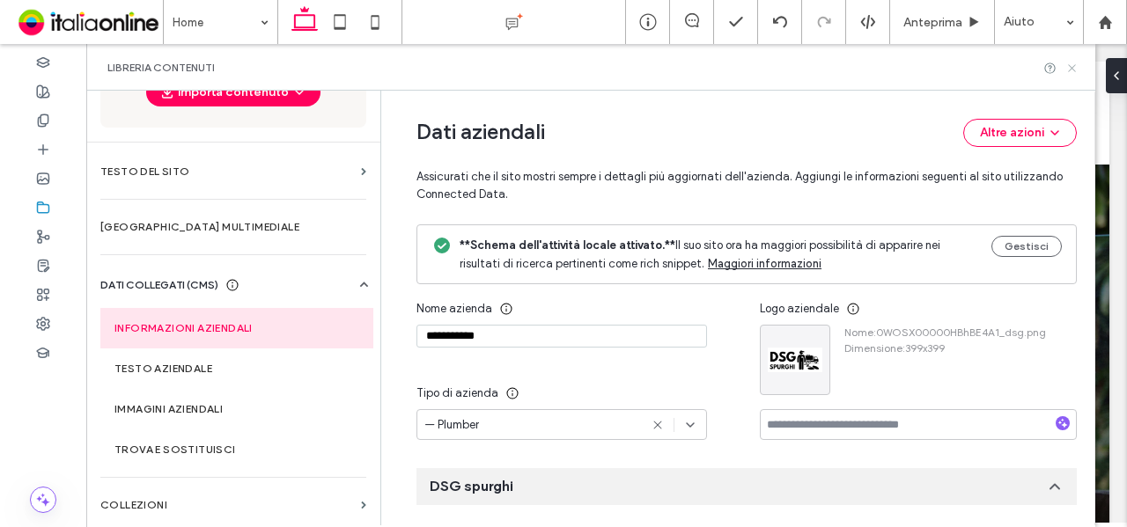
drag, startPoint x: 1072, startPoint y: 69, endPoint x: 970, endPoint y: 63, distance: 102.3
click at [1072, 69] on icon at bounding box center [1071, 68] width 13 height 13
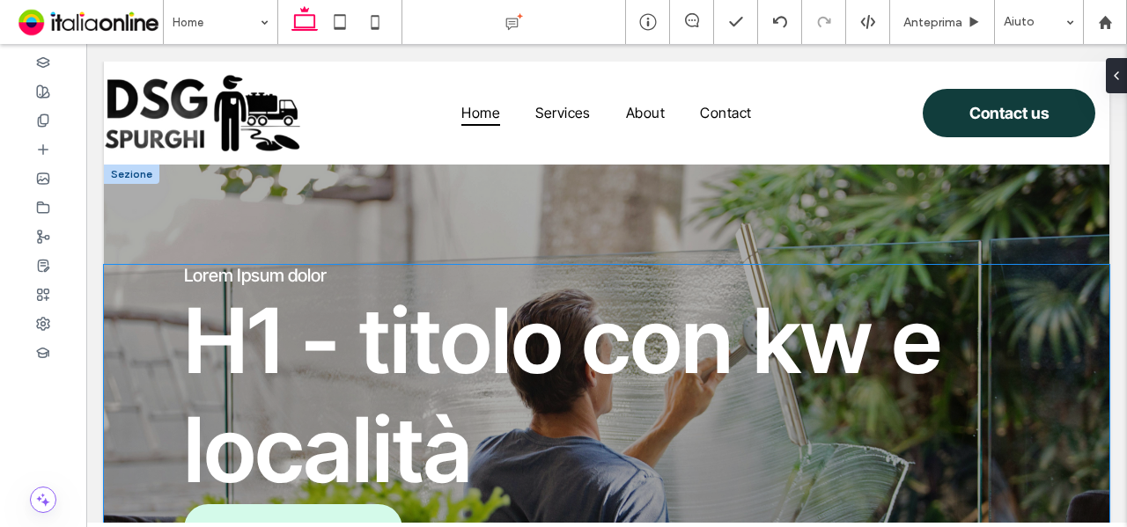
click at [287, 269] on span "Lorem Ipsum dolor" at bounding box center [255, 275] width 143 height 21
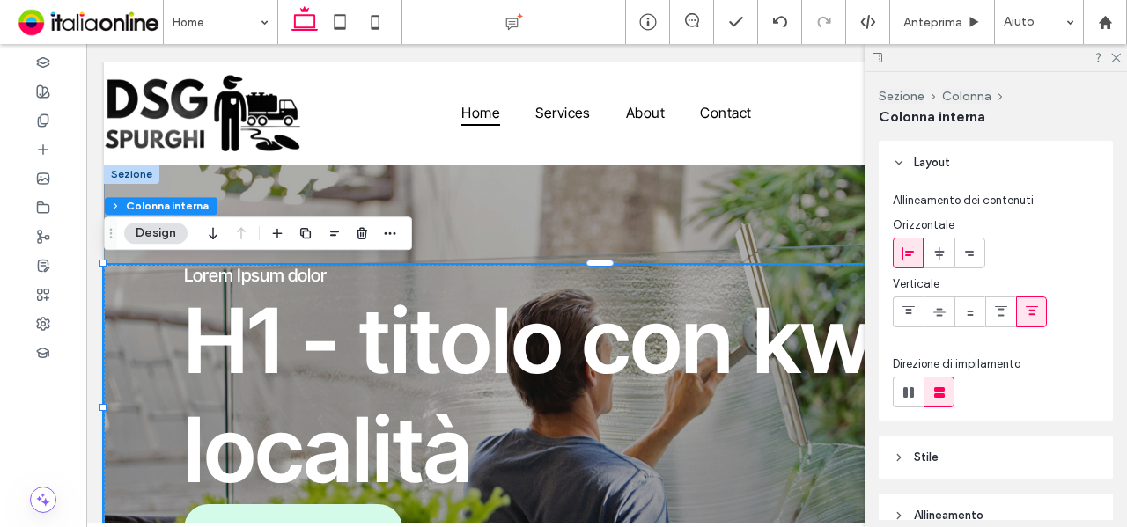
click at [283, 276] on span "Lorem Ipsum dolor" at bounding box center [255, 275] width 143 height 21
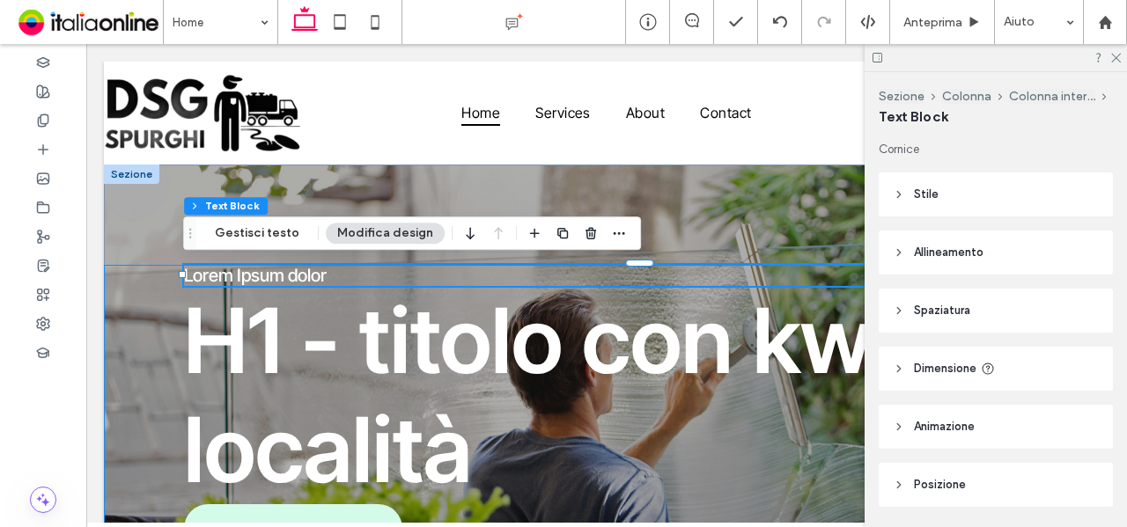
click at [283, 276] on span "Lorem Ipsum dolor" at bounding box center [255, 275] width 143 height 21
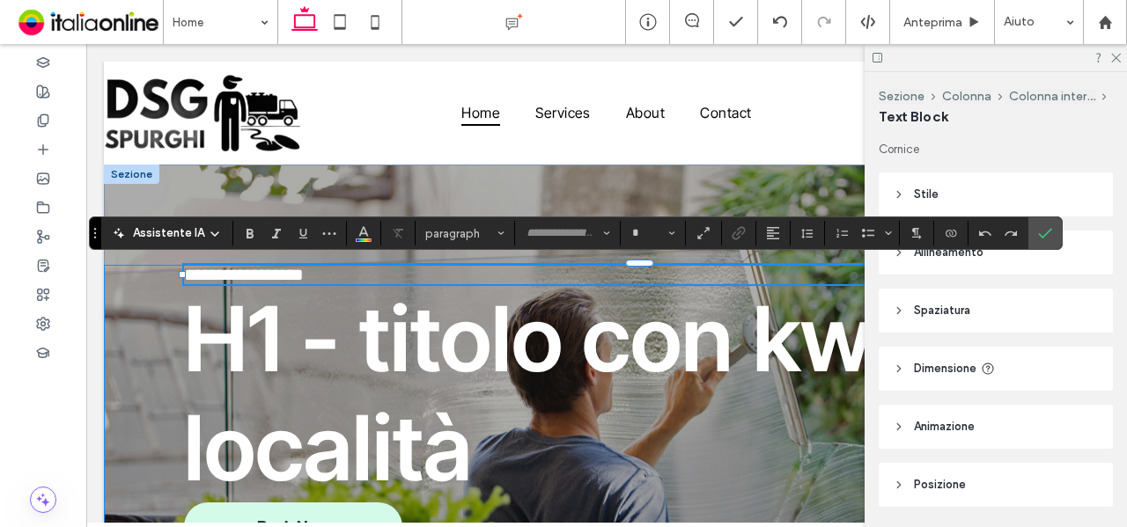
type input "**********"
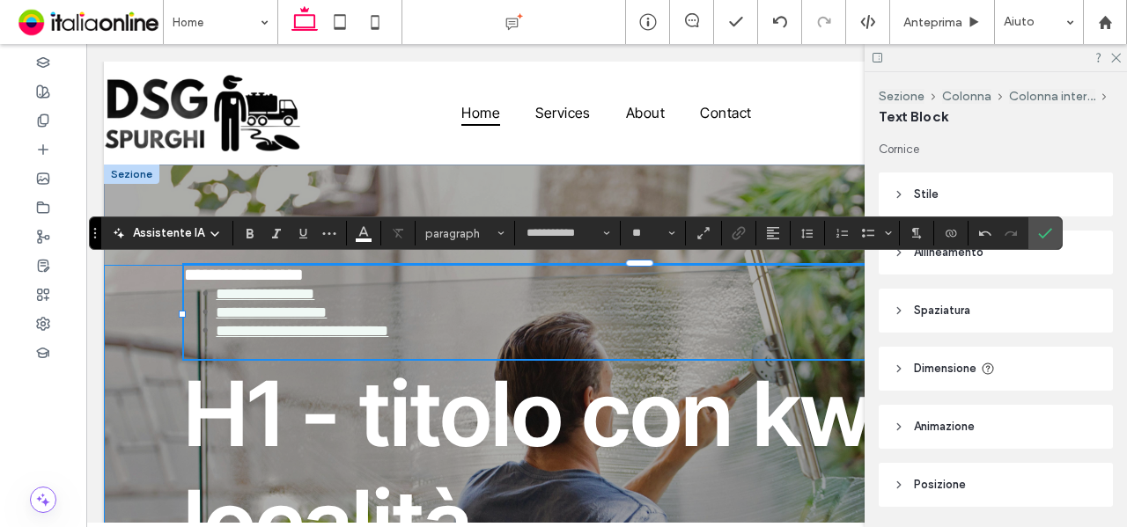
type input "**"
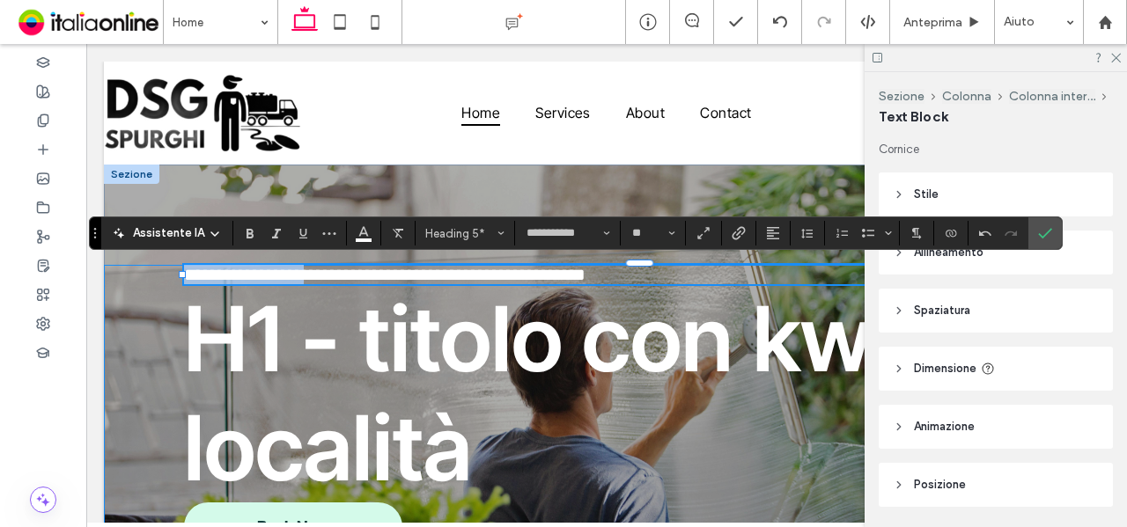
drag, startPoint x: 329, startPoint y: 275, endPoint x: 180, endPoint y: 283, distance: 149.9
click at [180, 283] on div "**********" at bounding box center [606, 408] width 1005 height 286
click at [519, 279] on h5 "**********" at bounding box center [646, 274] width 925 height 19
drag, startPoint x: 549, startPoint y: 275, endPoint x: 694, endPoint y: 283, distance: 144.6
click at [694, 283] on h5 "**********" at bounding box center [646, 274] width 925 height 19
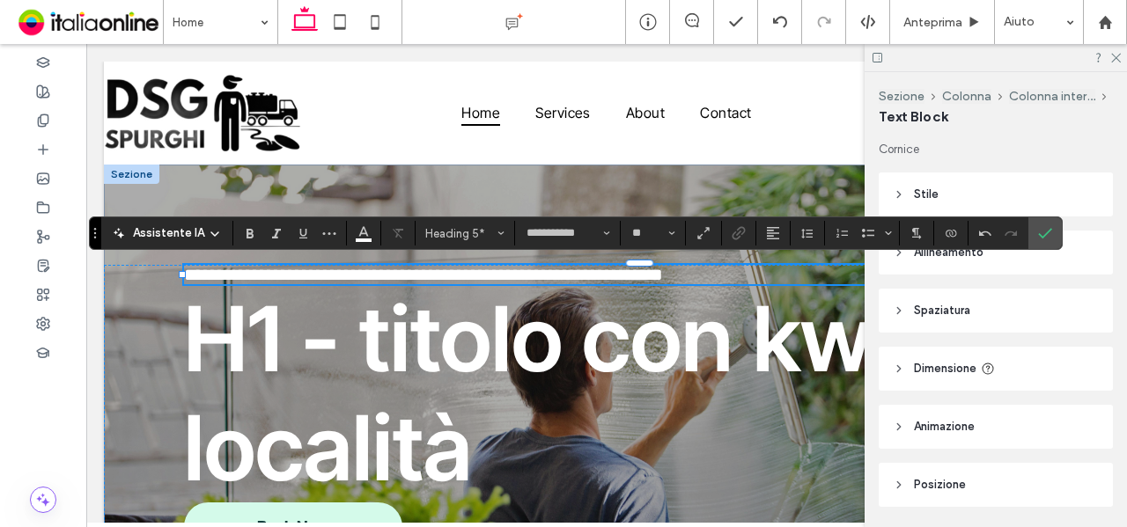
click at [578, 269] on span "**********" at bounding box center [423, 275] width 479 height 18
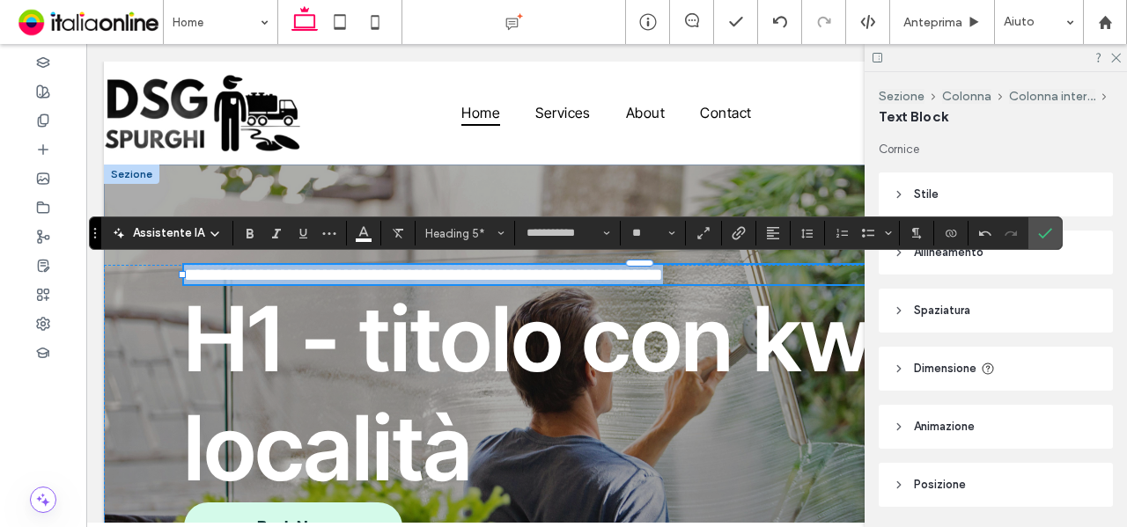
click at [578, 269] on span "**********" at bounding box center [423, 275] width 479 height 18
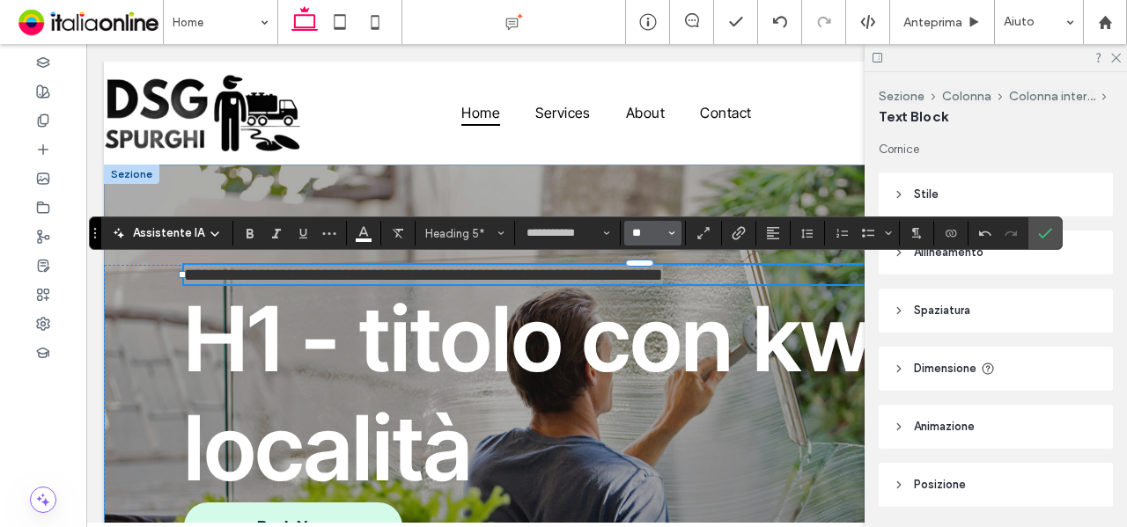
click at [637, 237] on input "**" at bounding box center [647, 233] width 34 height 14
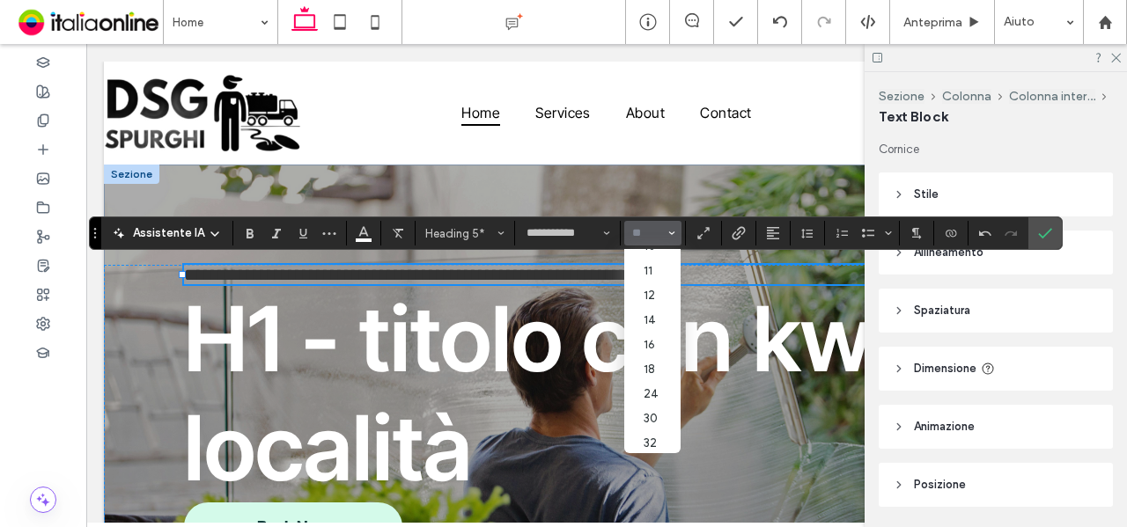
scroll to position [88, 0]
drag, startPoint x: 636, startPoint y: 350, endPoint x: 553, endPoint y: 305, distance: 93.7
click at [636, 350] on label "18" at bounding box center [652, 346] width 56 height 25
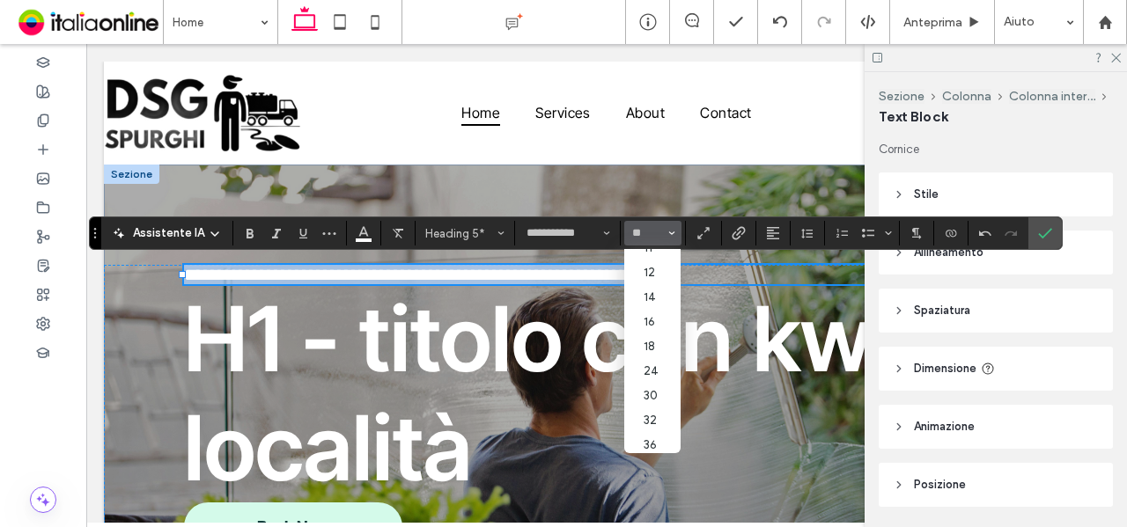
type input "**"
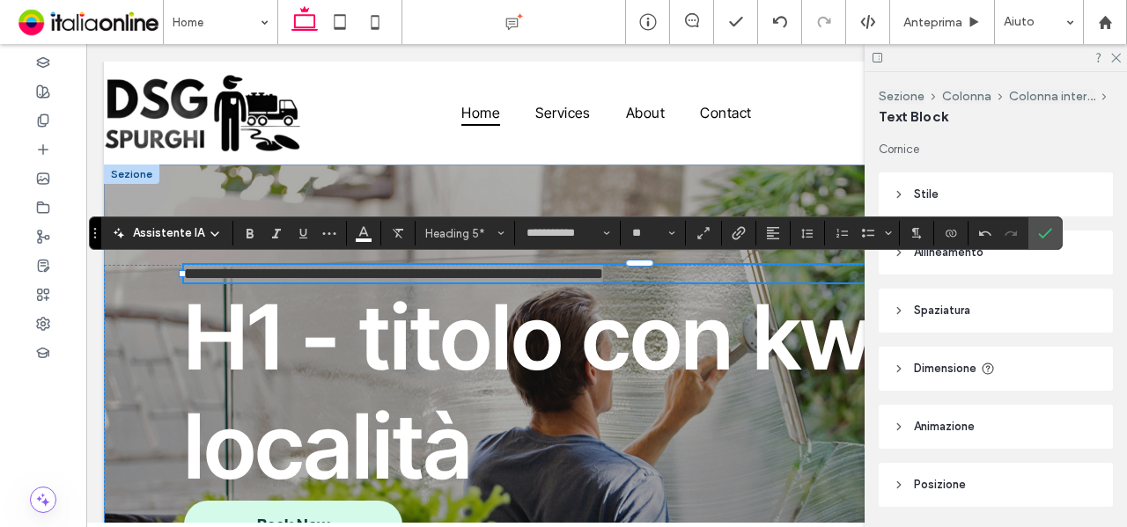
click at [1042, 234] on icon "Conferma" at bounding box center [1045, 233] width 14 height 14
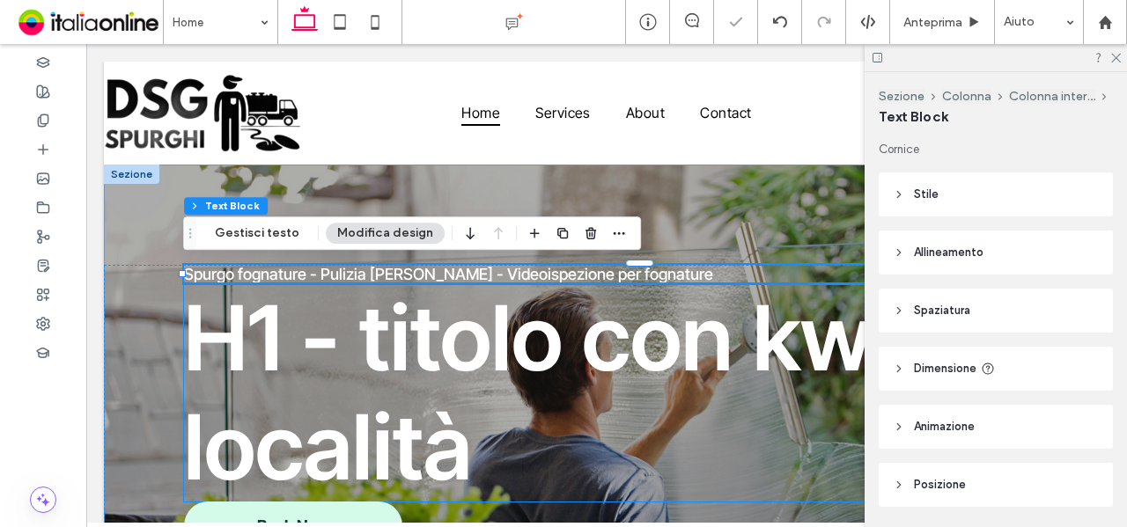
click at [621, 318] on span "H1 - titolo con kw e località" at bounding box center [562, 392] width 757 height 218
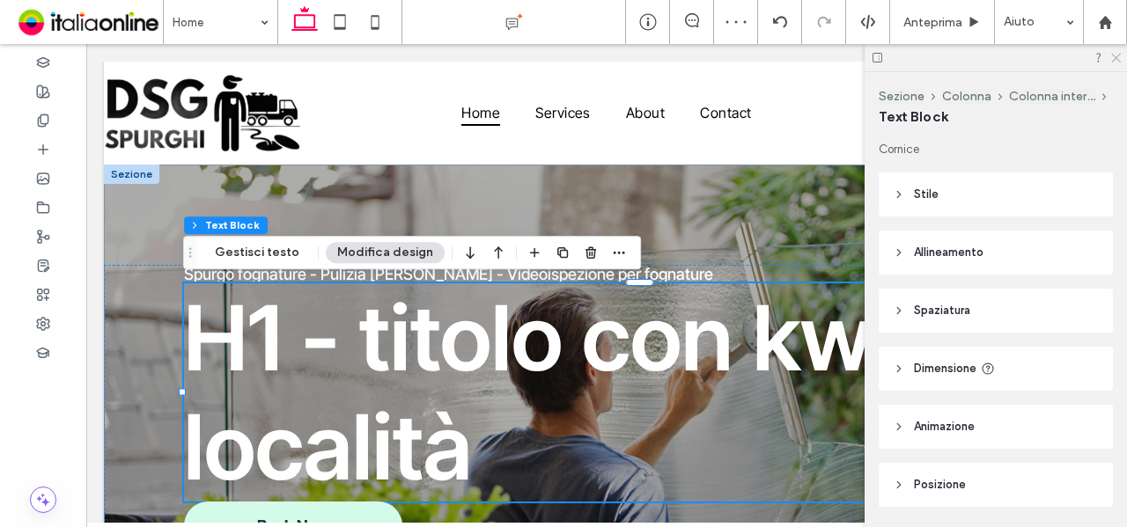
drag, startPoint x: 1118, startPoint y: 61, endPoint x: 1007, endPoint y: 16, distance: 119.7
click at [1118, 61] on icon at bounding box center [1114, 56] width 11 height 11
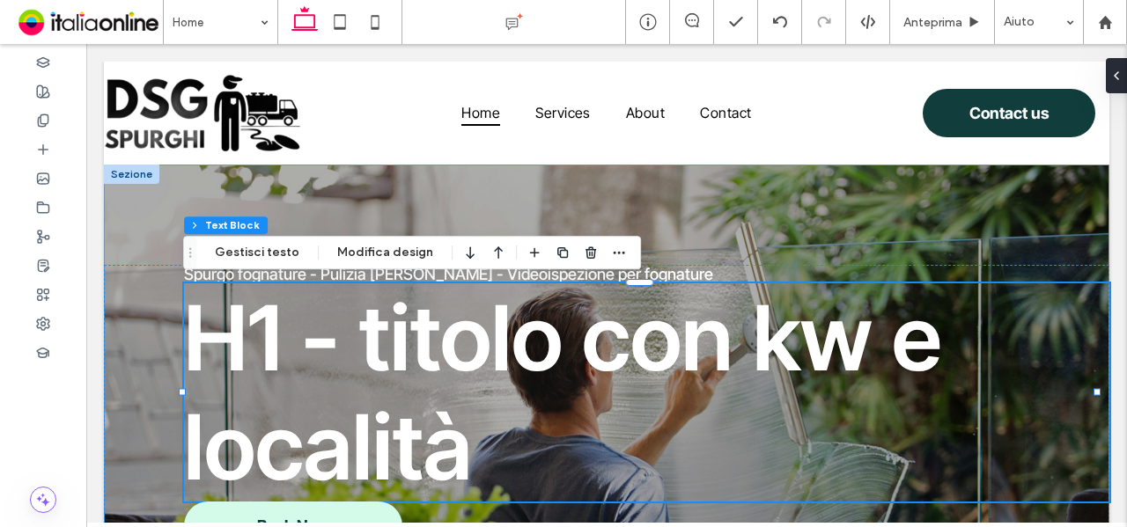
click at [486, 349] on span "H1 - titolo con kw e località" at bounding box center [562, 392] width 757 height 218
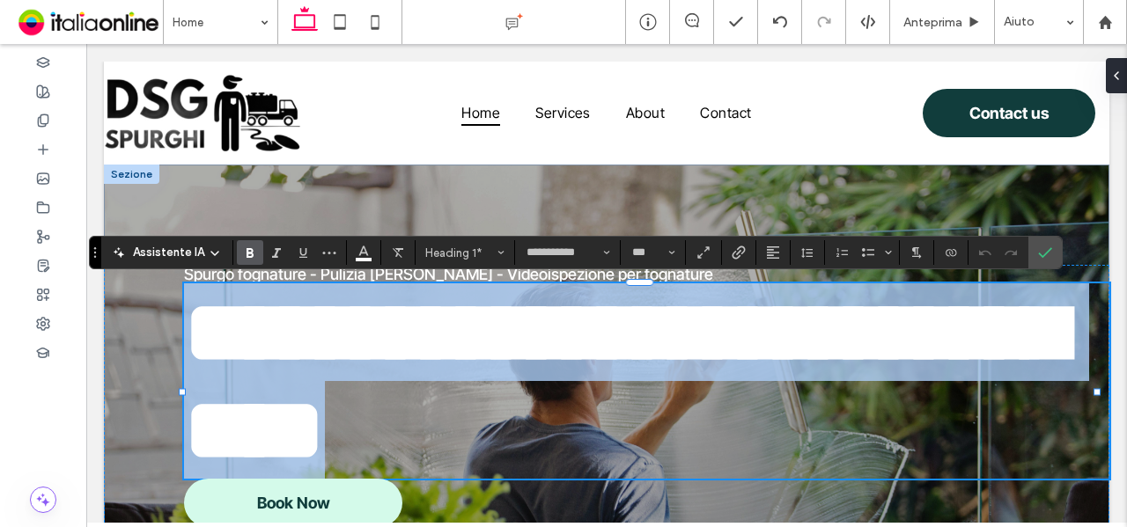
click at [498, 433] on h1 "**********" at bounding box center [646, 380] width 925 height 195
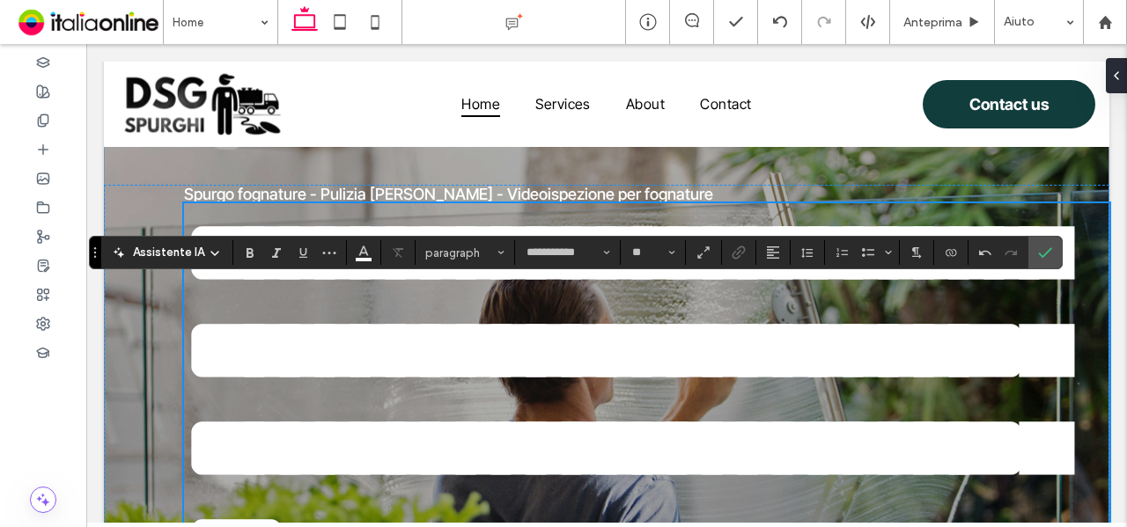
scroll to position [0, 0]
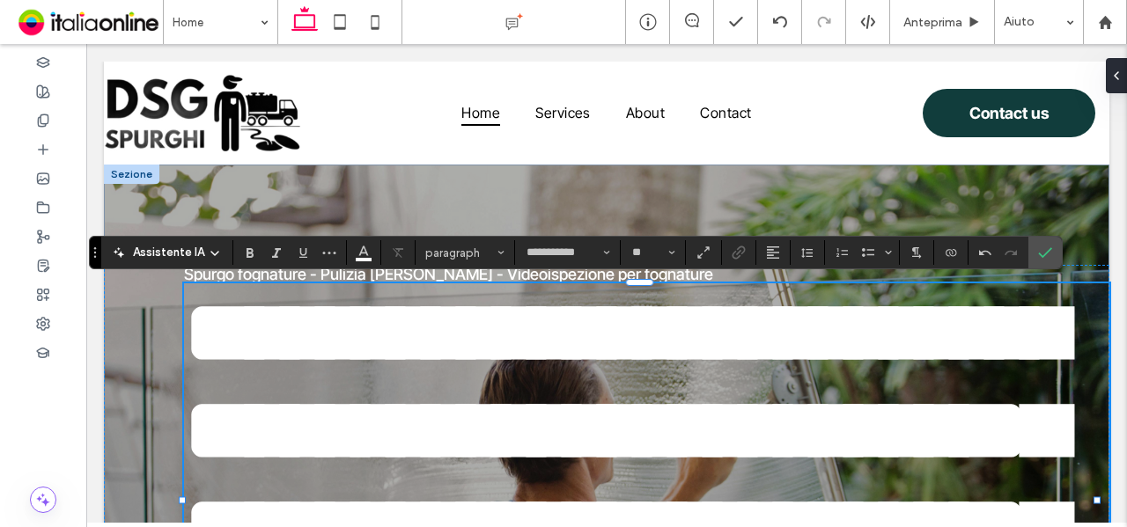
type input "***"
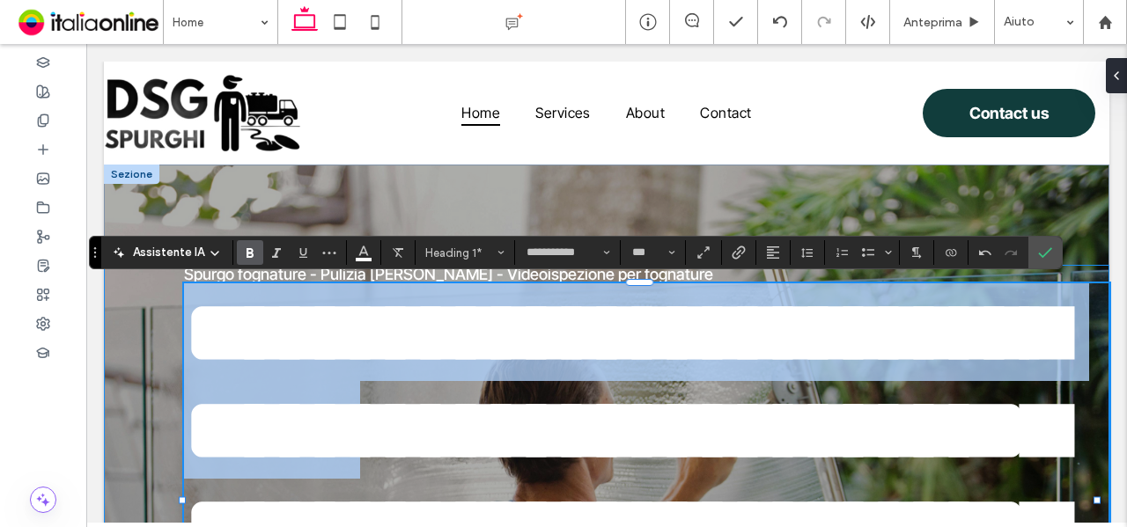
drag, startPoint x: 510, startPoint y: 447, endPoint x: 162, endPoint y: 324, distance: 369.0
click at [162, 324] on div "**********" at bounding box center [606, 494] width 1005 height 458
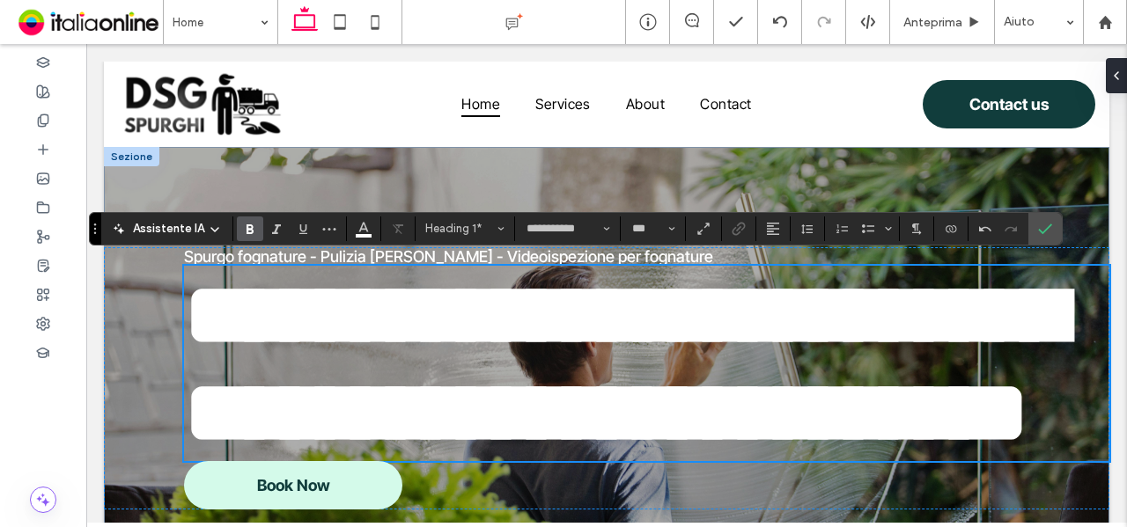
scroll to position [70, 0]
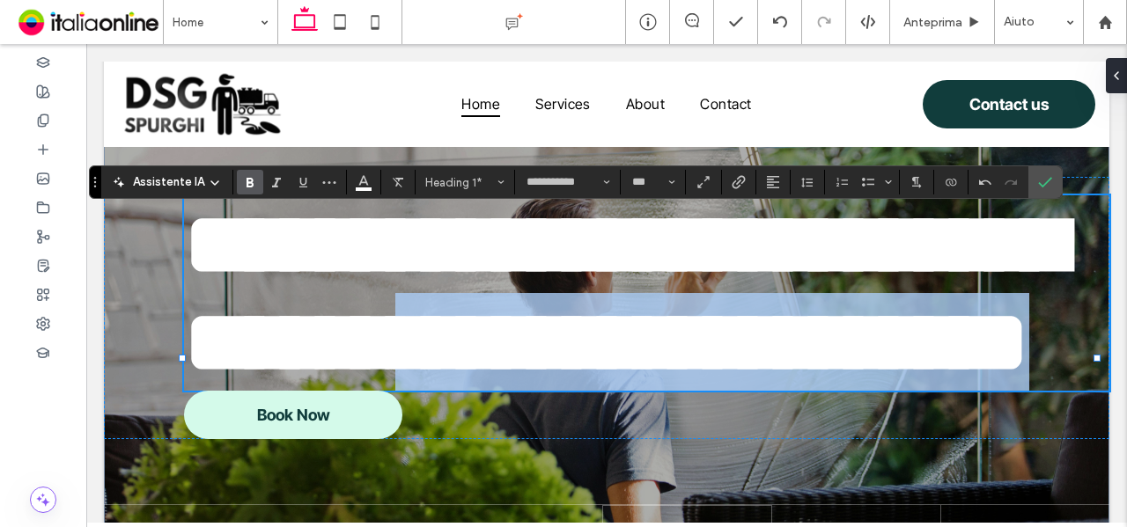
drag, startPoint x: 546, startPoint y: 362, endPoint x: 805, endPoint y: 457, distance: 275.7
click at [805, 391] on h1 "**********" at bounding box center [646, 292] width 925 height 195
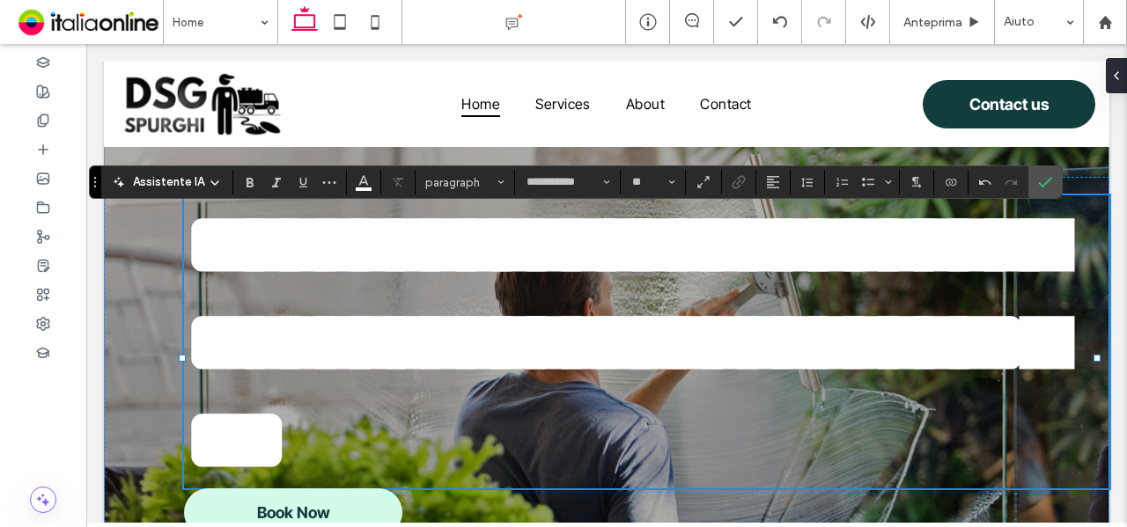
type input "***"
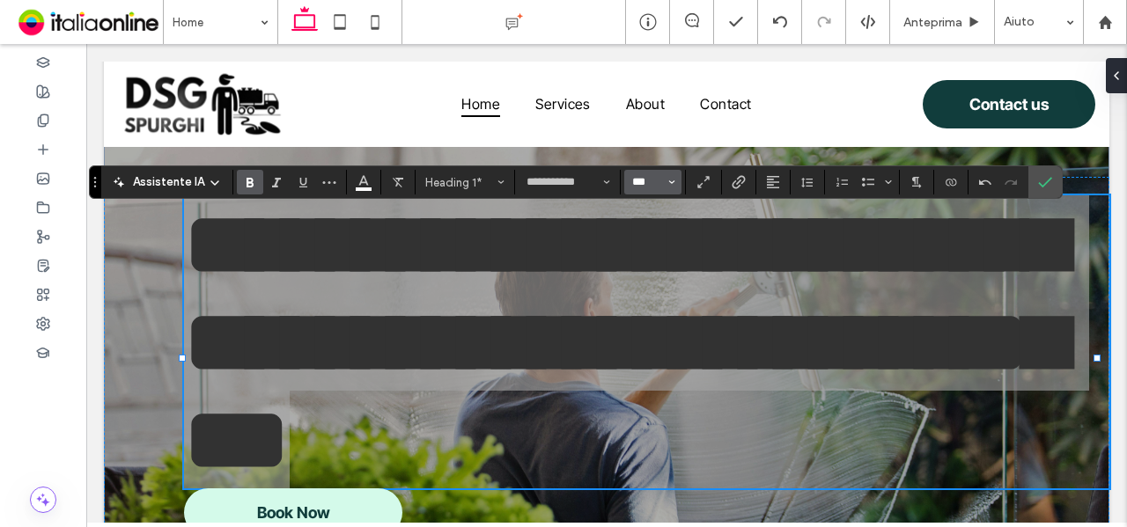
click at [656, 187] on input "***" at bounding box center [647, 182] width 34 height 14
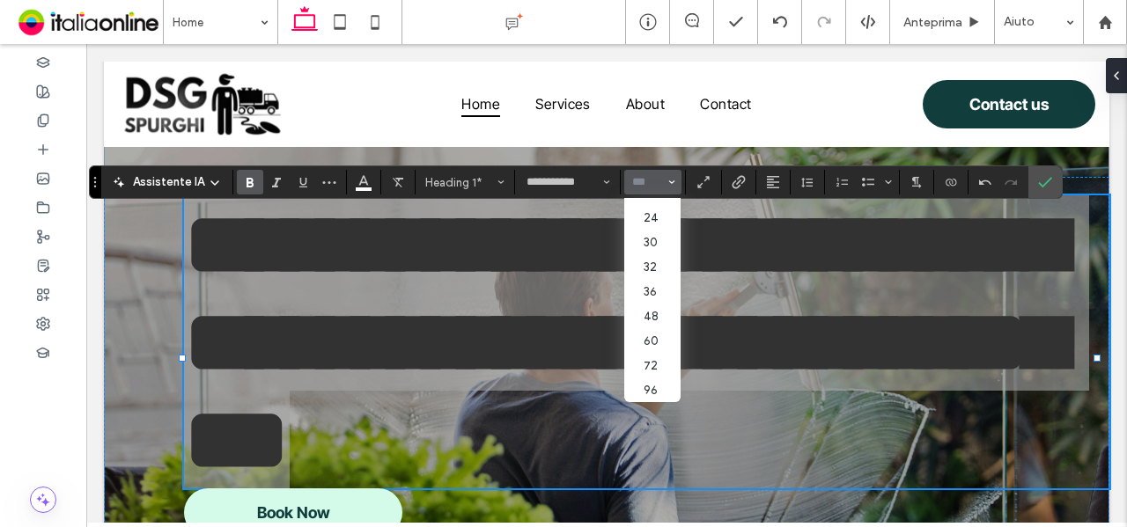
scroll to position [217, 0]
drag, startPoint x: 647, startPoint y: 357, endPoint x: 565, endPoint y: 317, distance: 91.0
click at [647, 357] on label "72" at bounding box center [652, 365] width 56 height 25
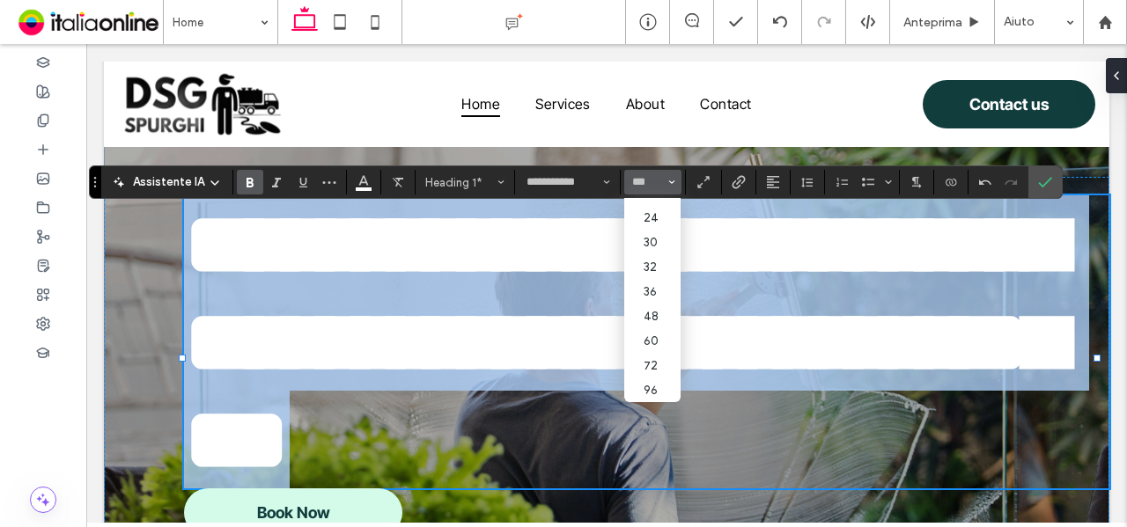
type input "**"
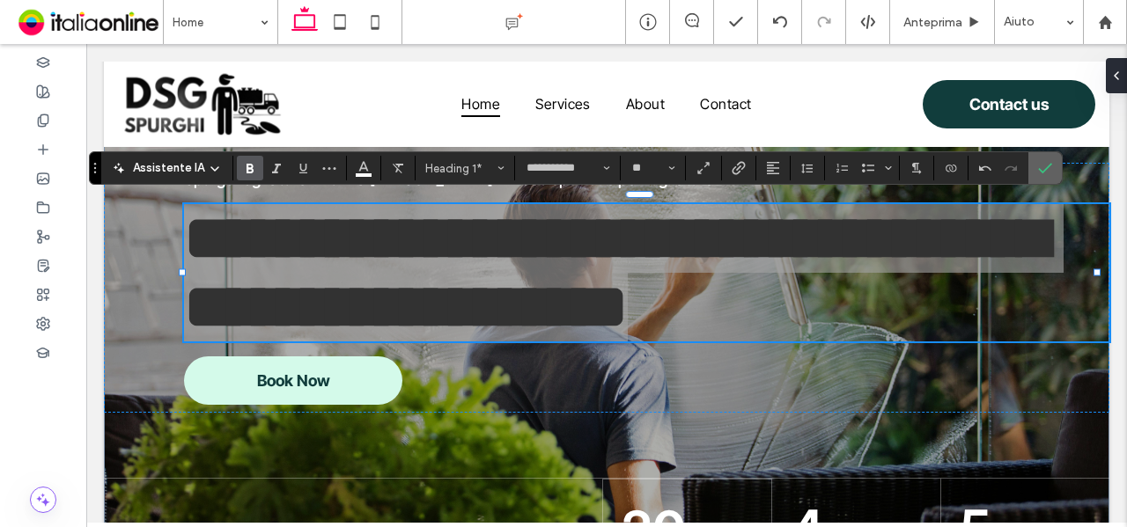
drag, startPoint x: 1034, startPoint y: 175, endPoint x: 947, endPoint y: 141, distance: 93.7
click at [1038, 175] on span "Conferma" at bounding box center [1042, 168] width 8 height 32
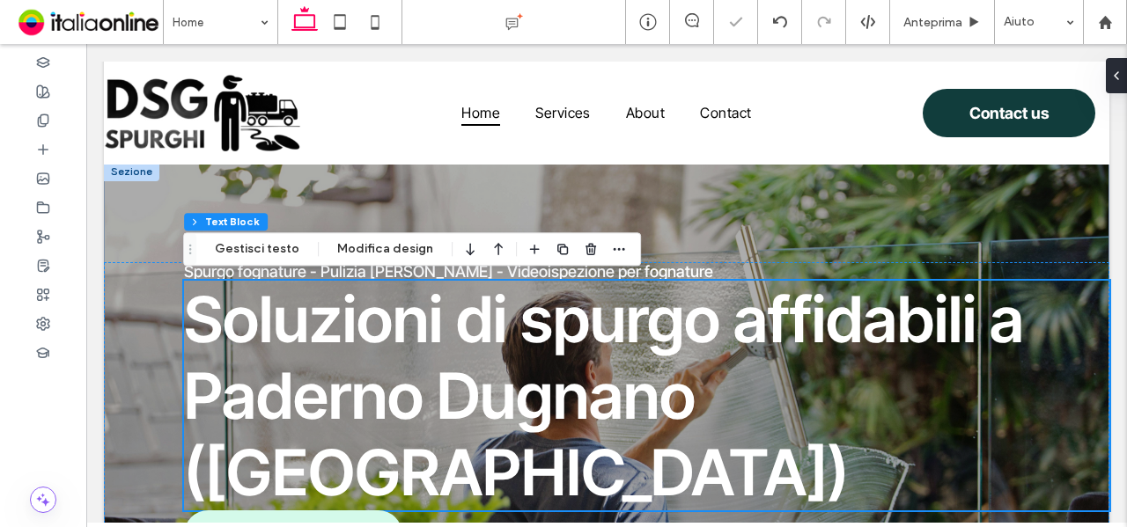
scroll to position [0, 0]
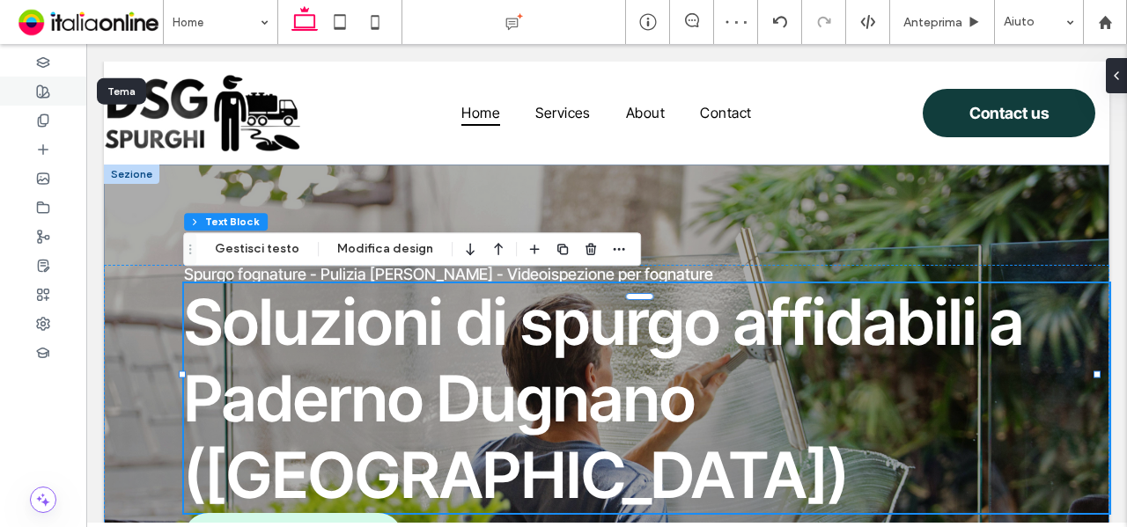
click at [53, 103] on div at bounding box center [43, 91] width 86 height 29
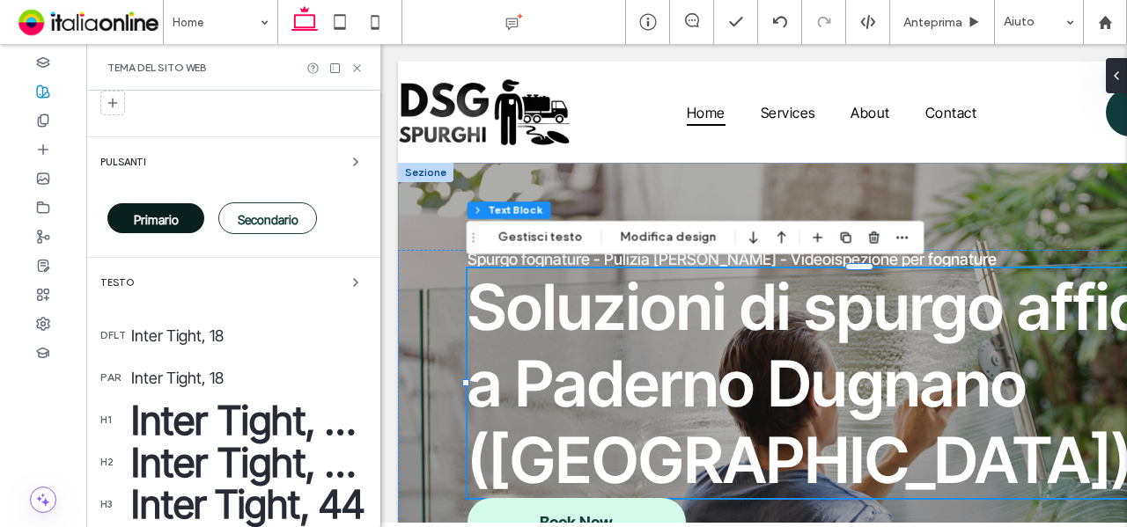
scroll to position [264, 0]
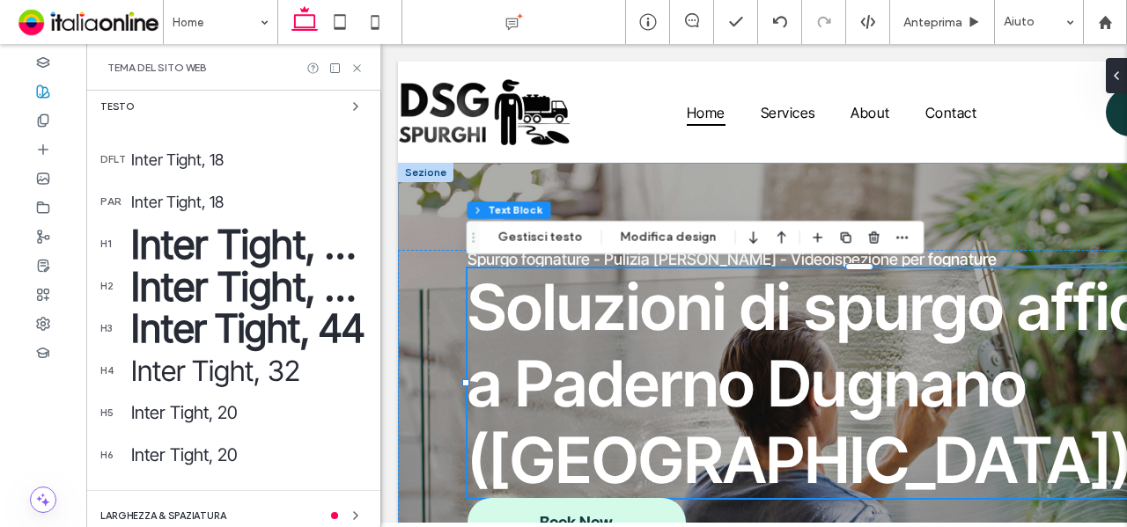
click at [174, 239] on div "Inter Tight, 102" at bounding box center [248, 244] width 235 height 48
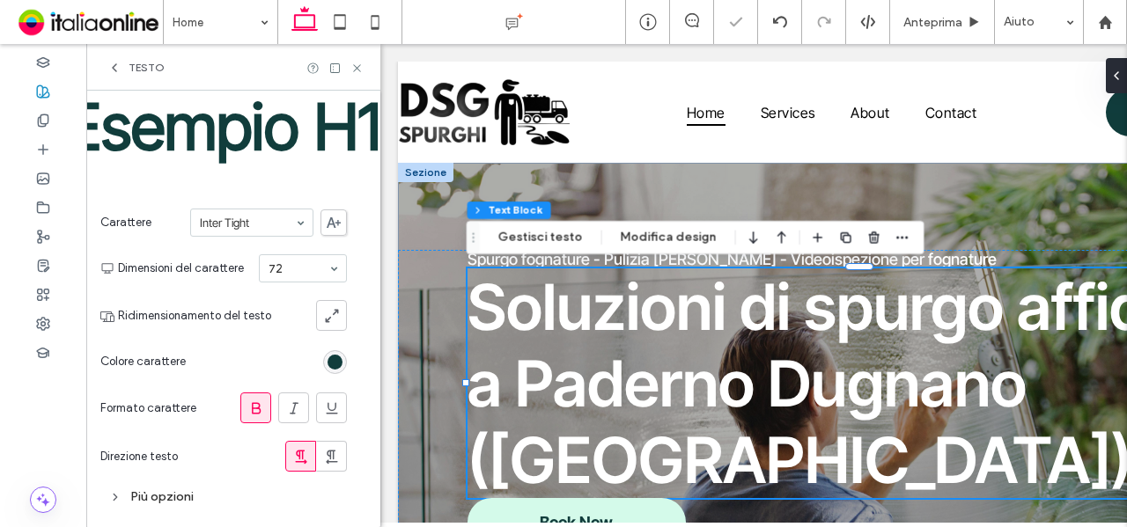
scroll to position [93, 0]
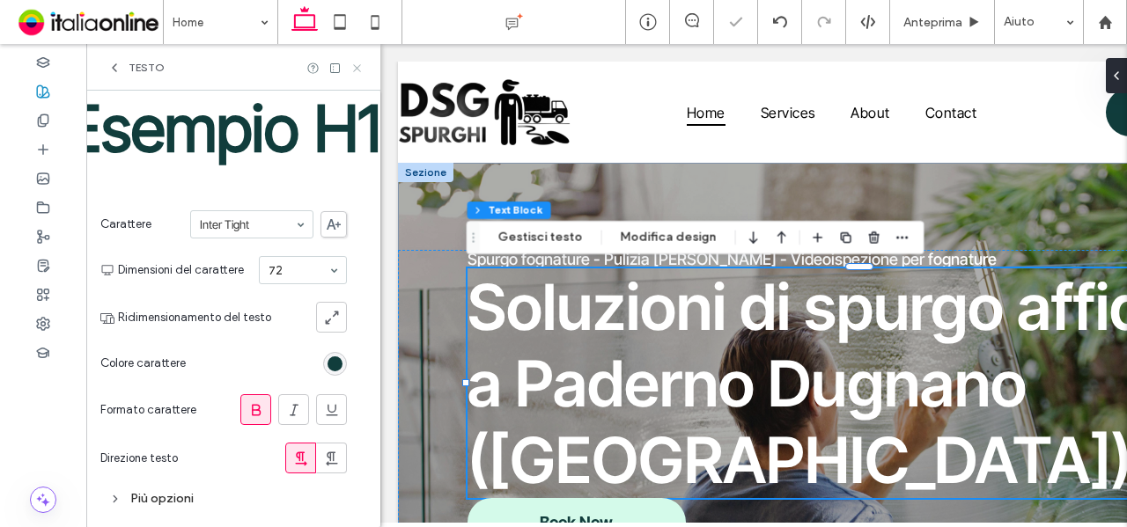
click at [352, 64] on icon at bounding box center [356, 68] width 13 height 13
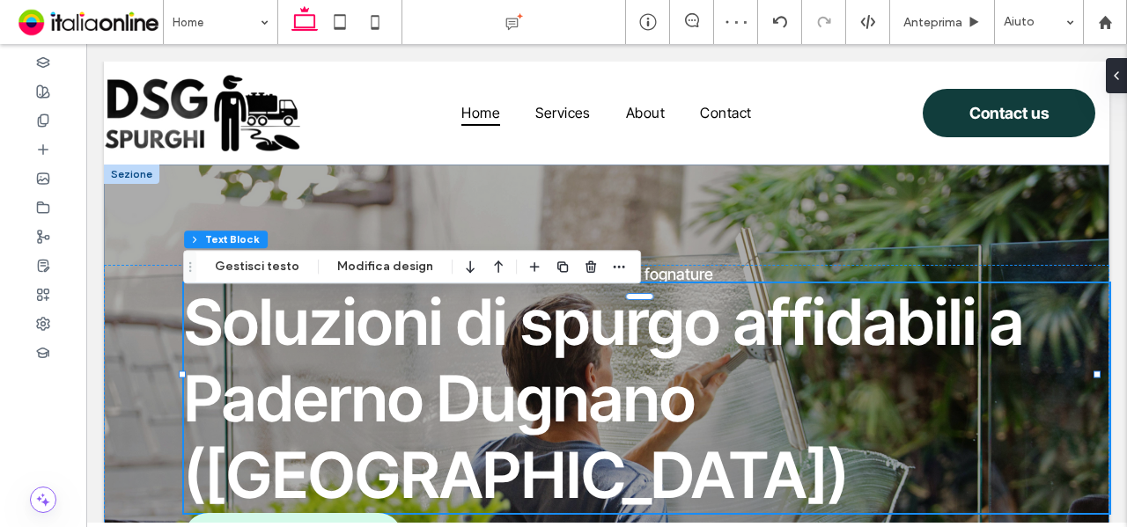
click at [624, 356] on span "Soluzioni di spurgo affidabili a Paderno Dugnano (MI)" at bounding box center [604, 398] width 840 height 230
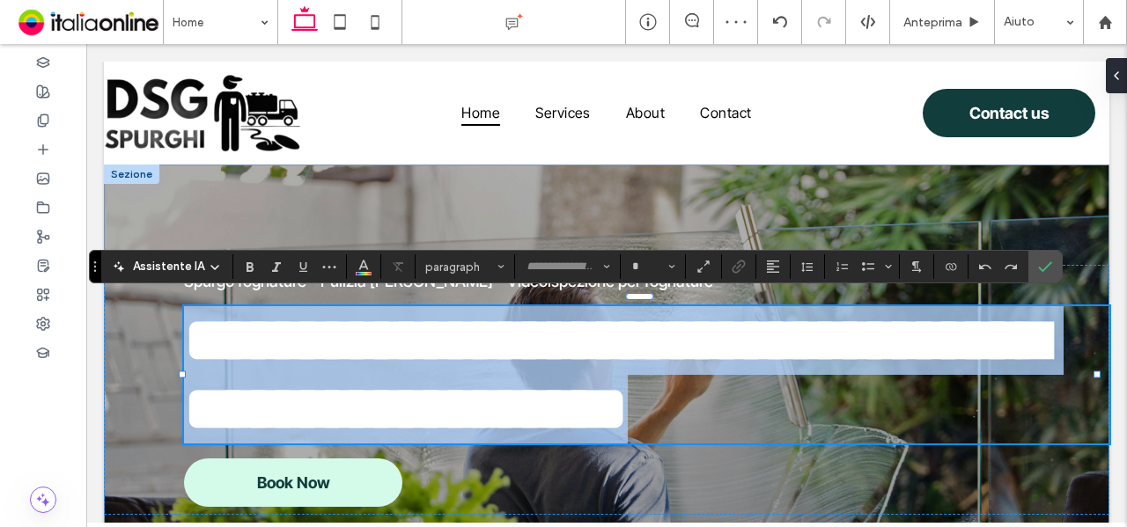
click at [624, 356] on span "**********" at bounding box center [615, 374] width 863 height 131
type input "**********"
type input "**"
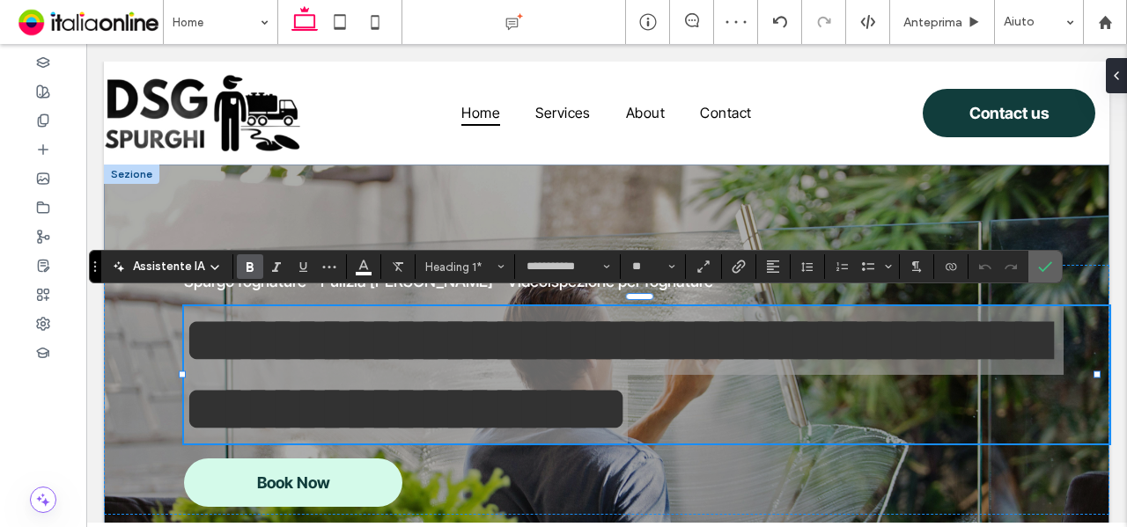
drag, startPoint x: 1034, startPoint y: 273, endPoint x: 933, endPoint y: 238, distance: 106.4
click at [1038, 273] on icon "Conferma" at bounding box center [1045, 267] width 14 height 14
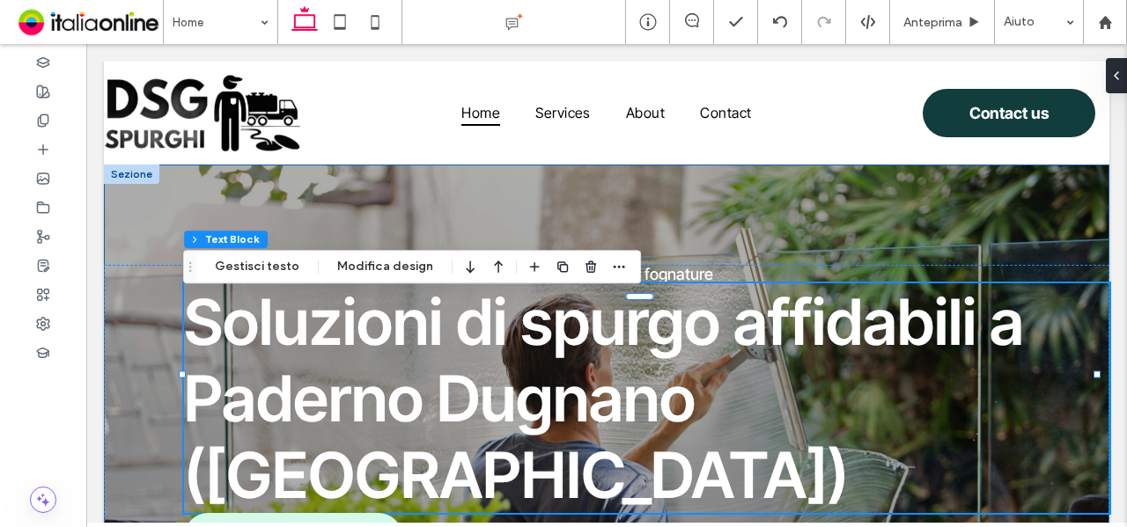
click at [750, 198] on div "Spurgo fognature - Pulizia pozzi neri - Videoispezione per fognature Soluzioni …" at bounding box center [606, 491] width 1005 height 652
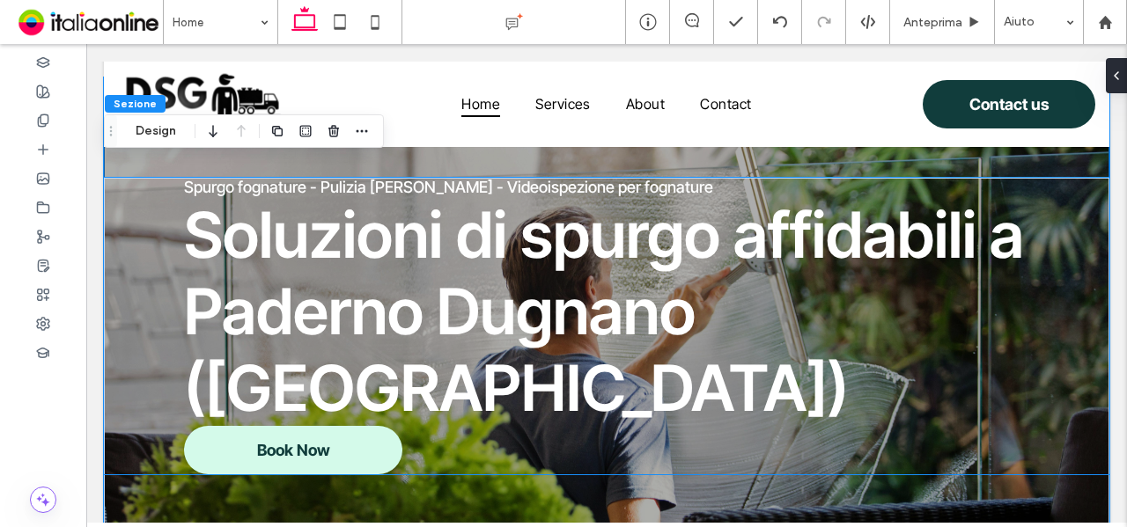
scroll to position [70, 0]
click at [338, 425] on link "Book Now" at bounding box center [293, 449] width 218 height 48
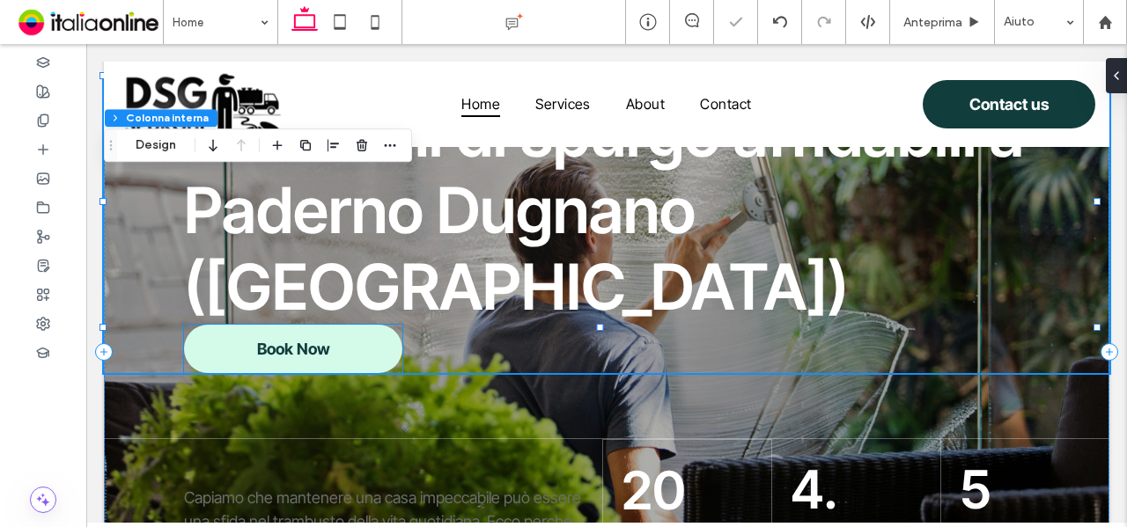
click at [342, 325] on link "Book Now" at bounding box center [293, 349] width 218 height 48
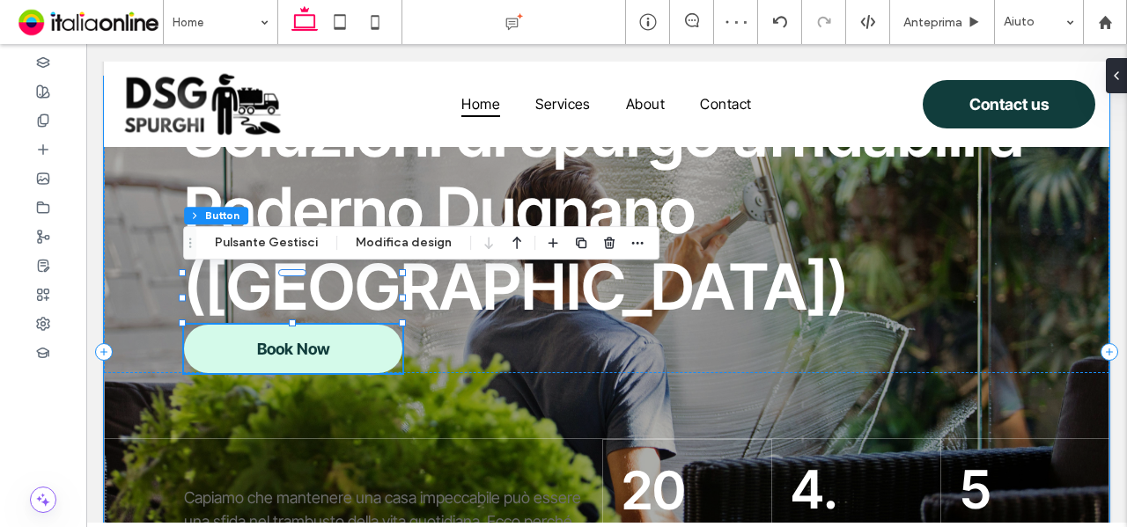
click at [518, 339] on div "Spurgo fognature - Pulizia pozzi neri - Videoispezione per fognature Soluzioni …" at bounding box center [606, 353] width 1005 height 552
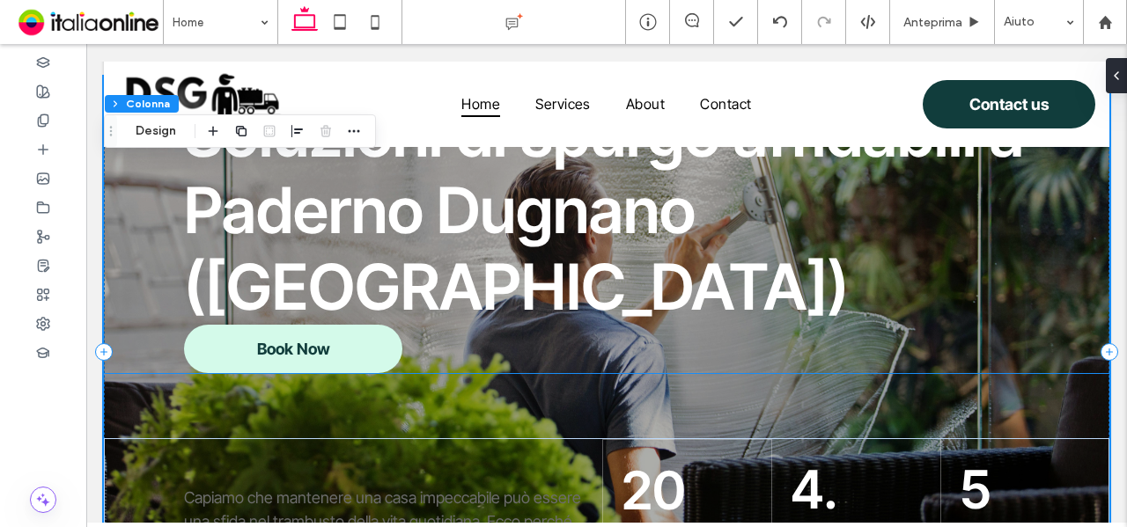
click at [336, 325] on link "Book Now" at bounding box center [293, 349] width 218 height 48
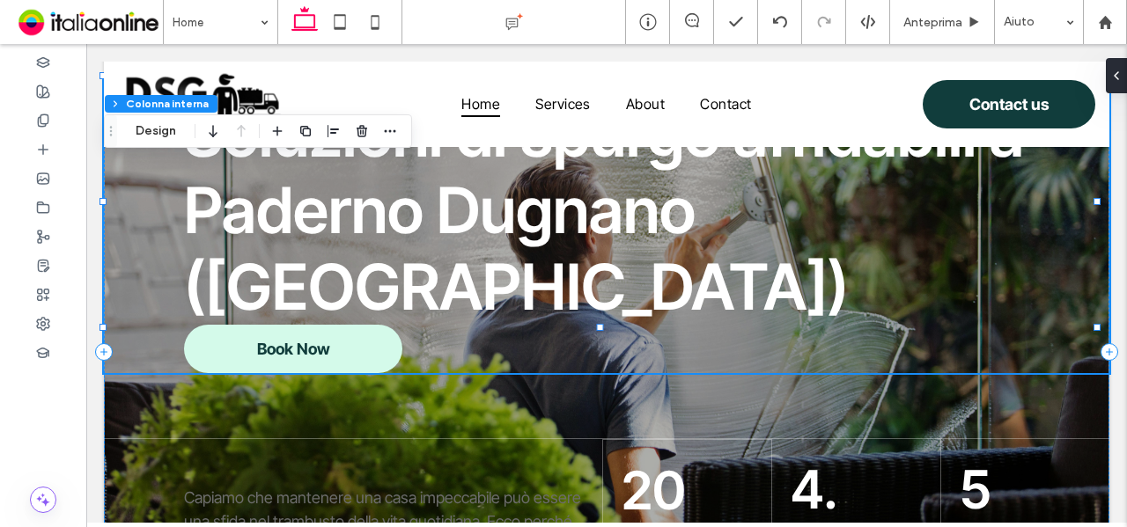
type input "**"
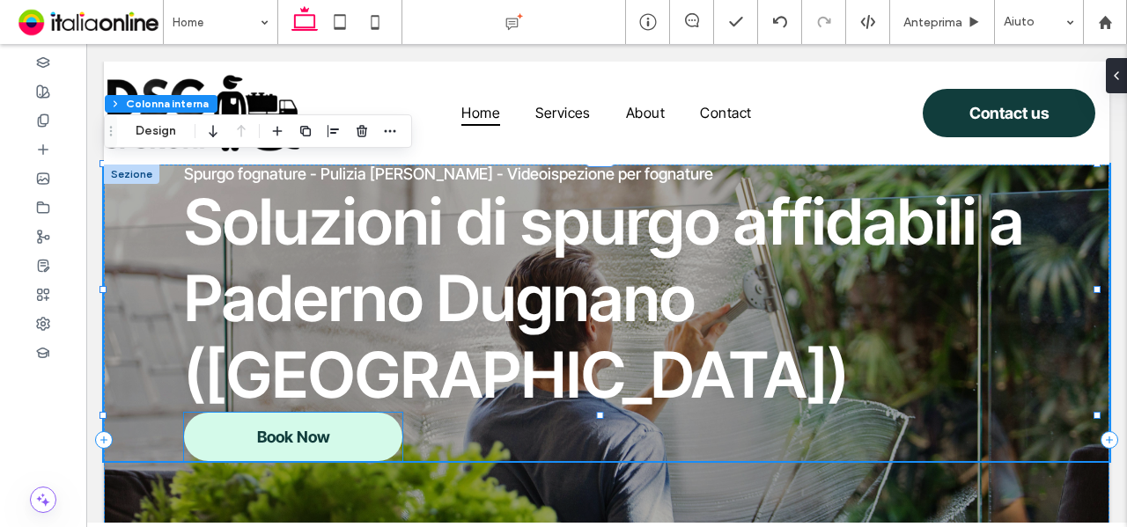
click at [364, 413] on link "Book Now" at bounding box center [293, 437] width 218 height 48
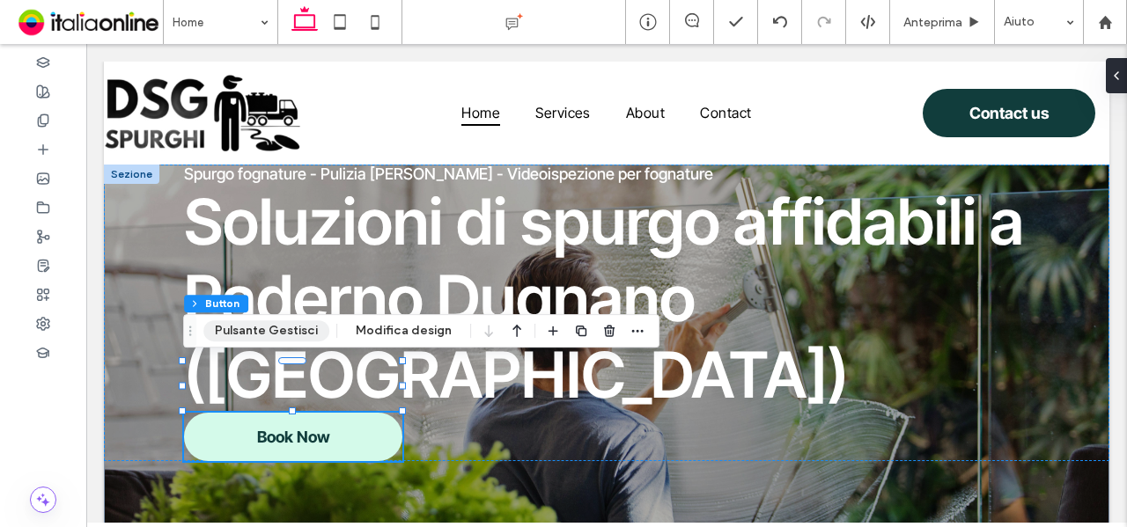
click at [250, 335] on button "Pulsante Gestisci" at bounding box center [266, 330] width 126 height 21
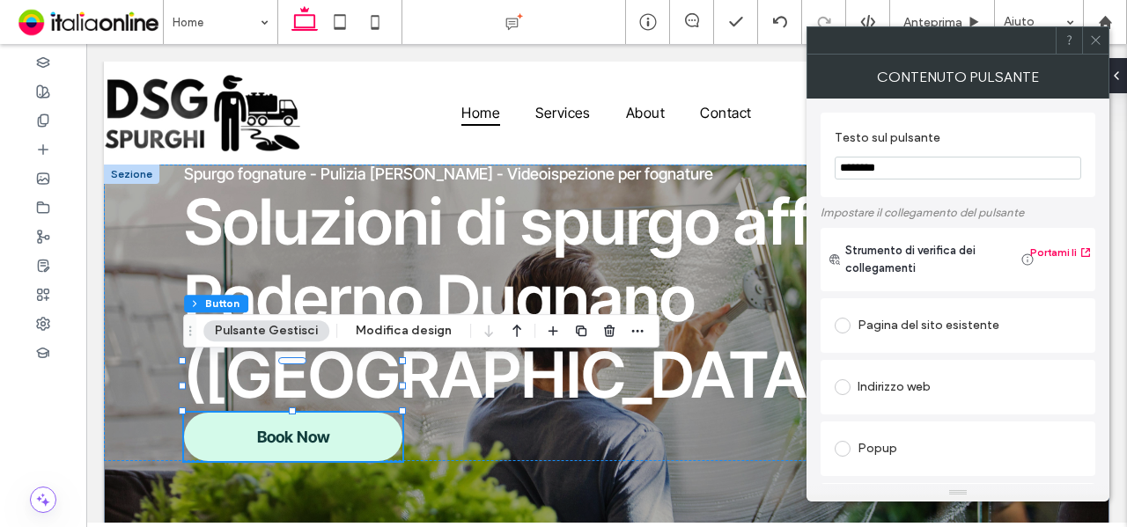
click at [884, 173] on input "********" at bounding box center [958, 168] width 247 height 23
type input "**********"
click at [902, 334] on div "Pagina del sito esistente" at bounding box center [958, 326] width 247 height 28
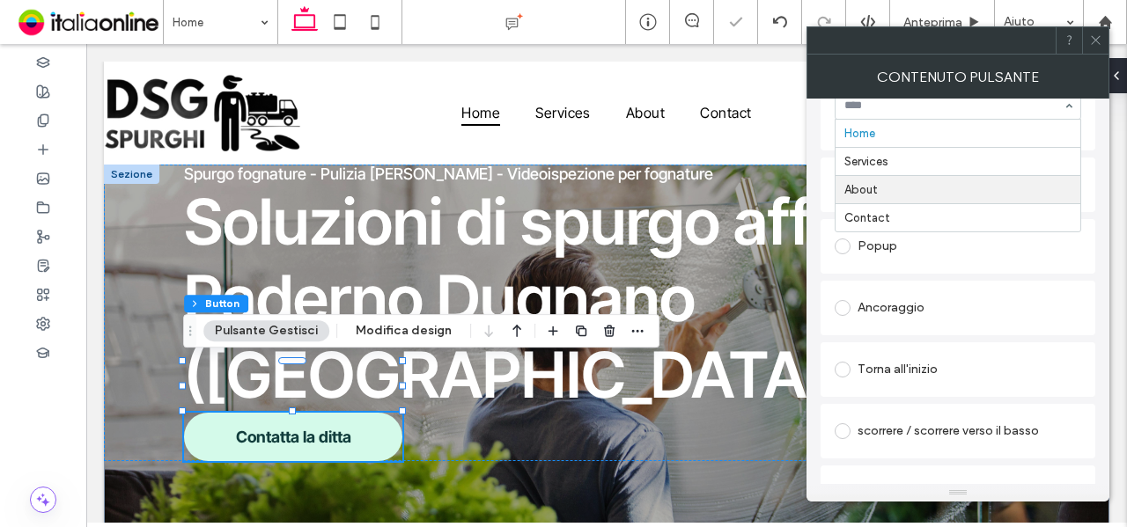
scroll to position [264, 0]
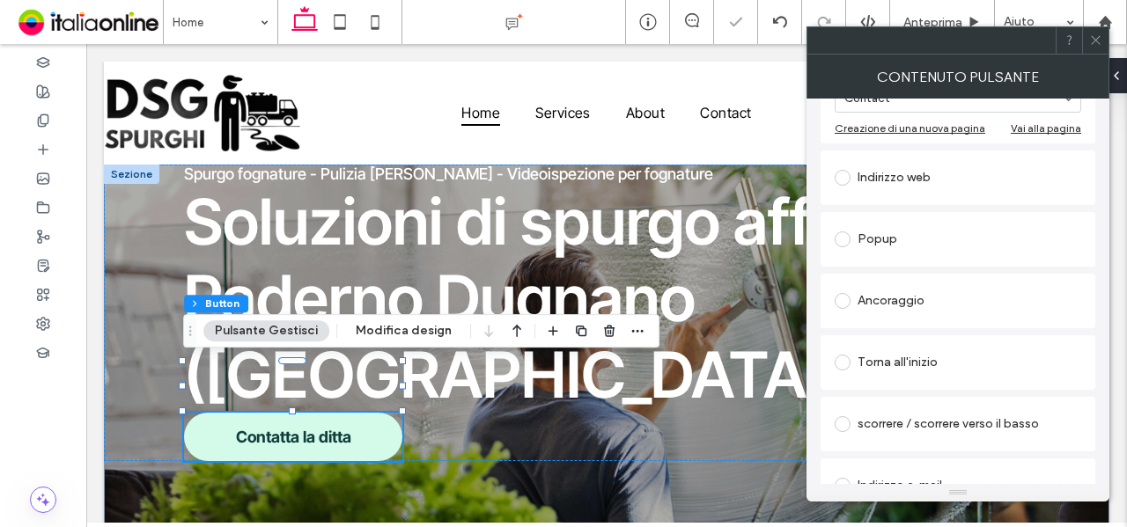
click at [1099, 43] on use at bounding box center [1095, 40] width 9 height 9
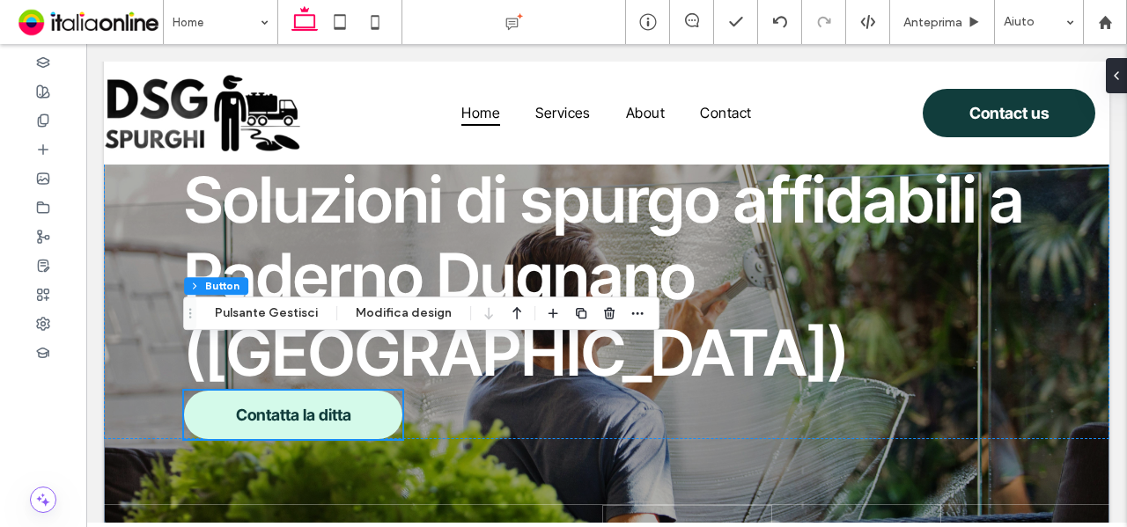
scroll to position [0, 0]
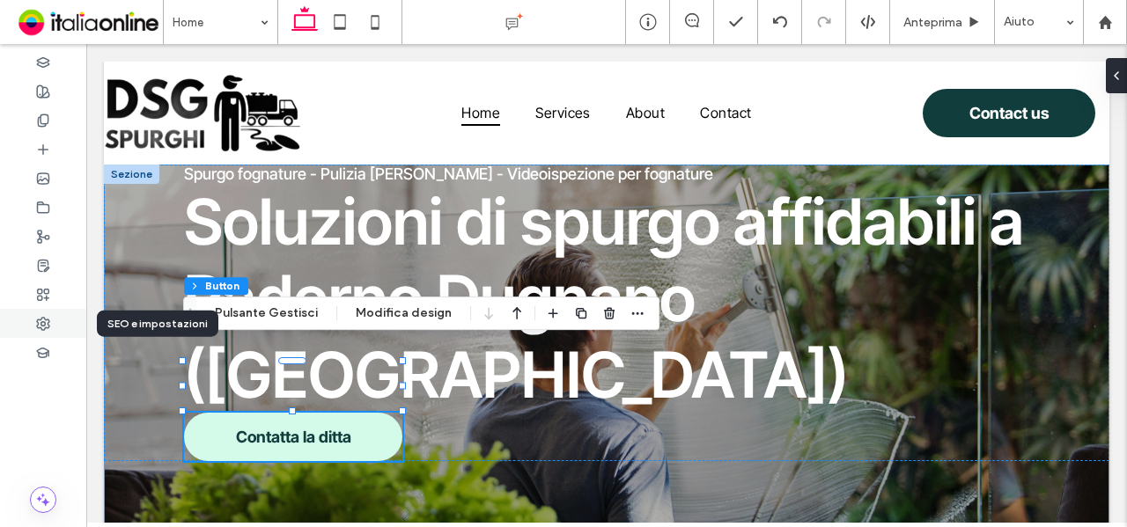
click at [53, 316] on div at bounding box center [43, 323] width 86 height 29
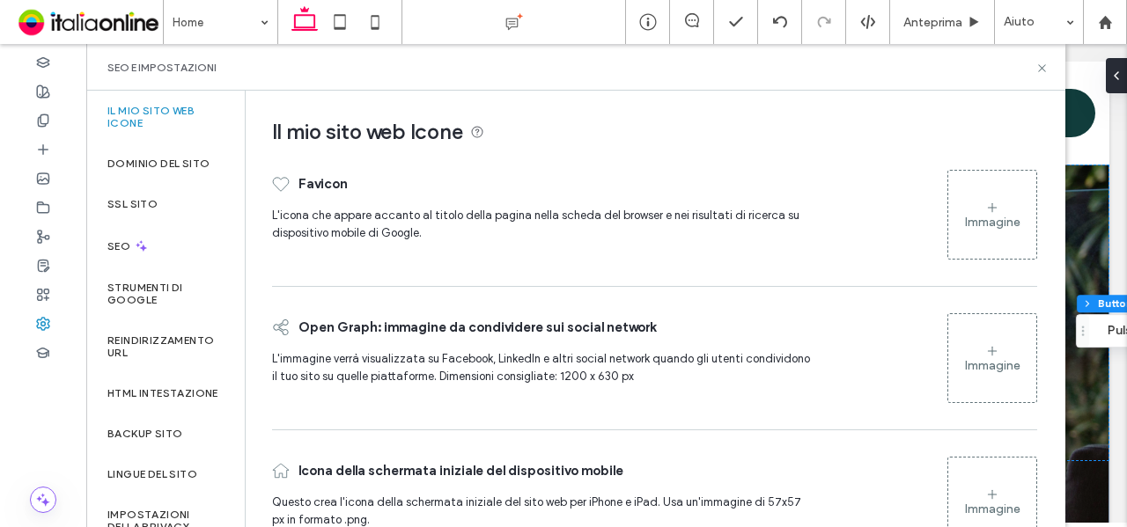
click at [960, 211] on div "Immagine" at bounding box center [992, 215] width 88 height 85
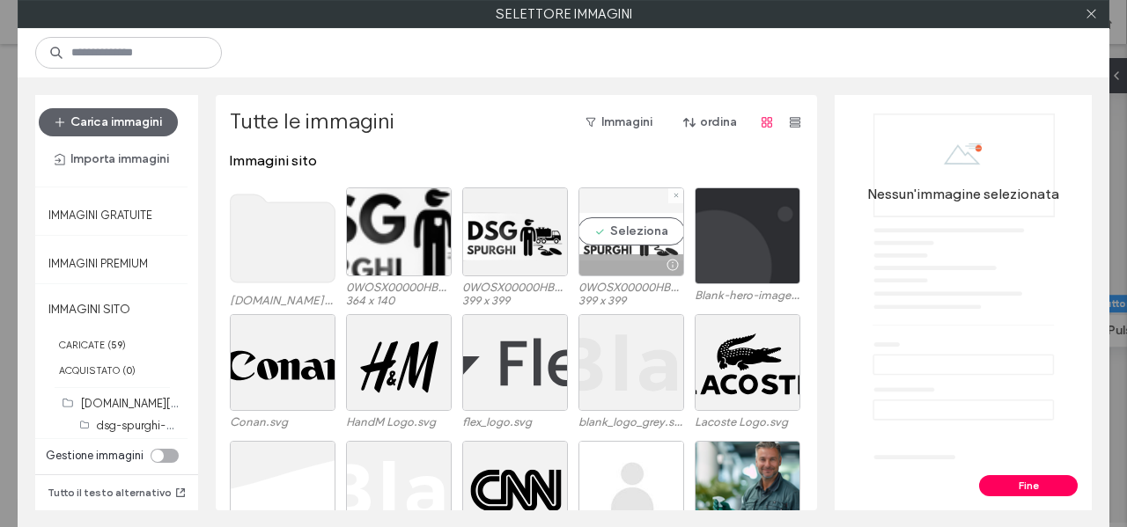
click at [633, 240] on div "Seleziona" at bounding box center [631, 232] width 106 height 89
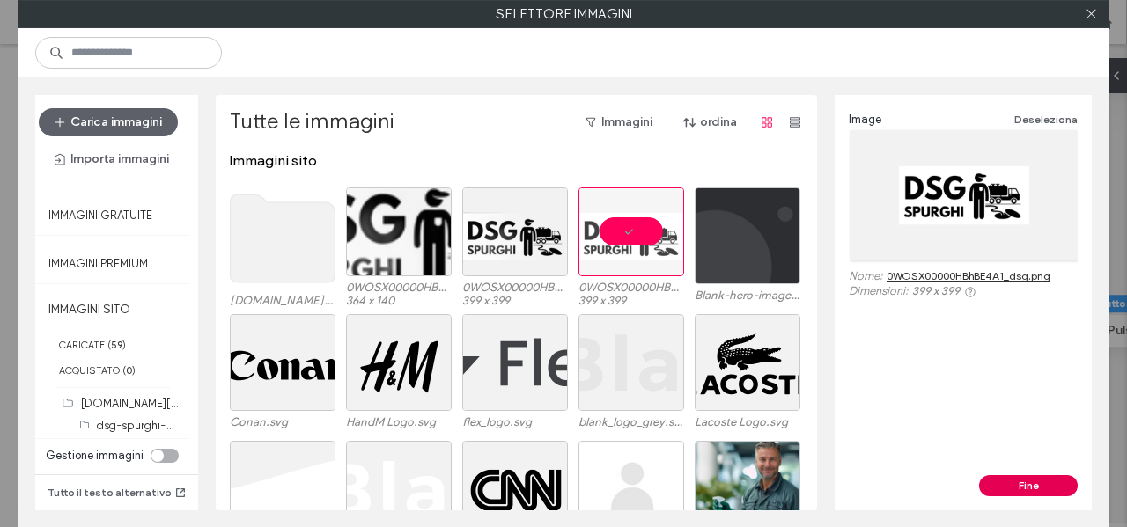
click at [1016, 475] on button "Fine" at bounding box center [1028, 485] width 99 height 21
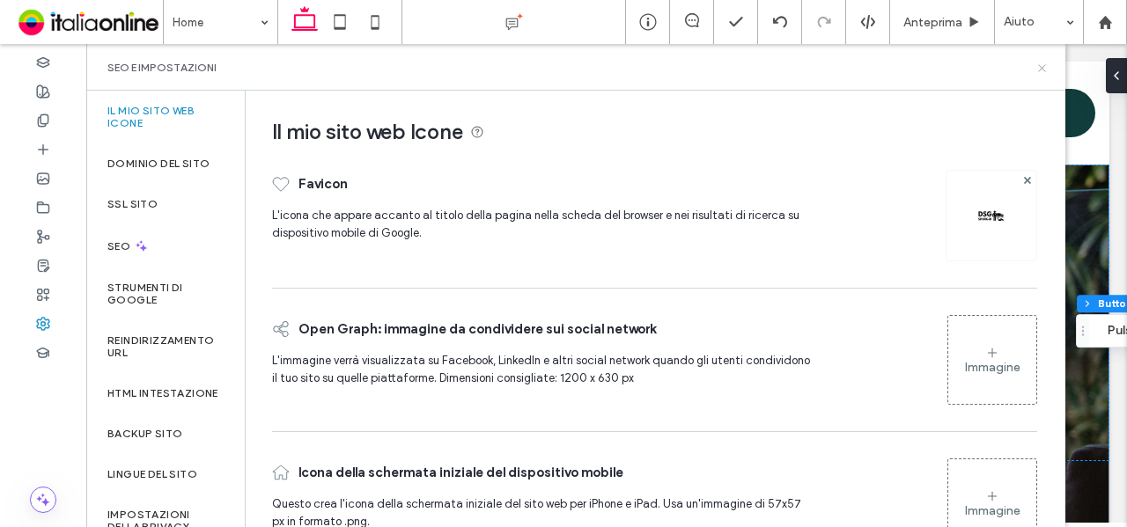
drag, startPoint x: 1044, startPoint y: 69, endPoint x: 950, endPoint y: 33, distance: 100.9
click at [1044, 69] on icon at bounding box center [1041, 68] width 13 height 13
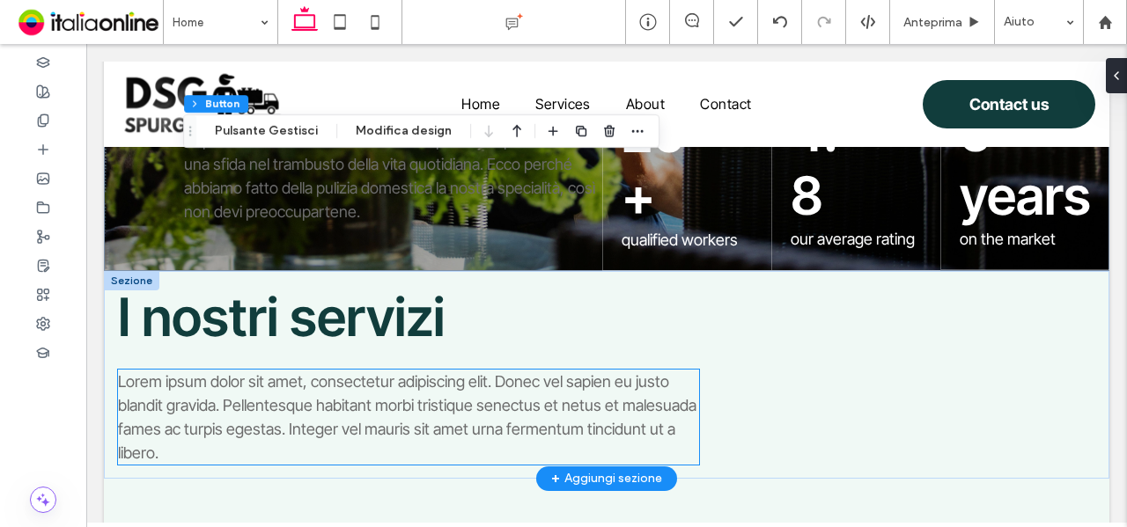
scroll to position [423, 0]
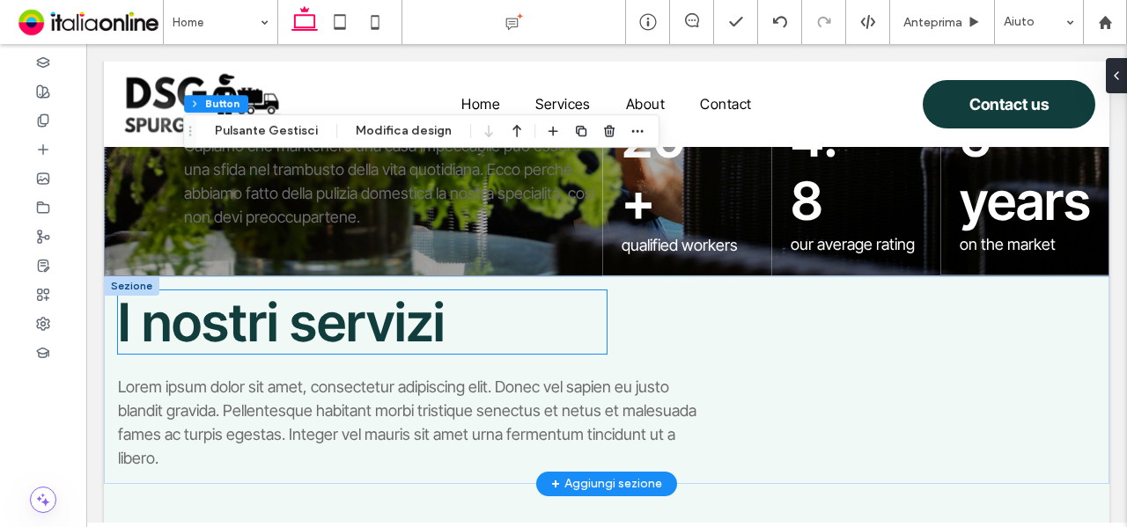
click at [431, 291] on span "I nostri servizi" at bounding box center [281, 322] width 327 height 63
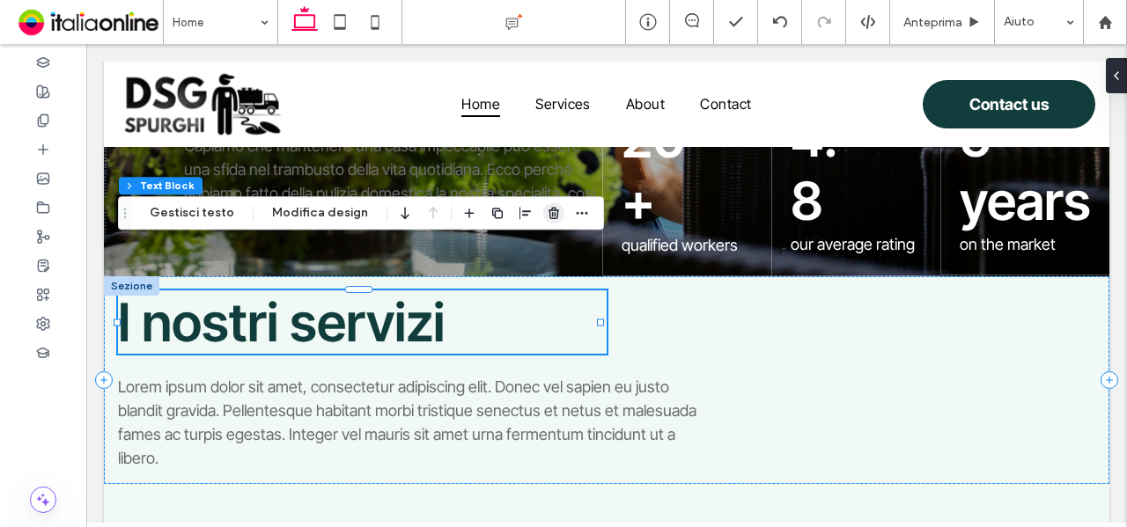
click at [548, 218] on use "button" at bounding box center [553, 213] width 11 height 11
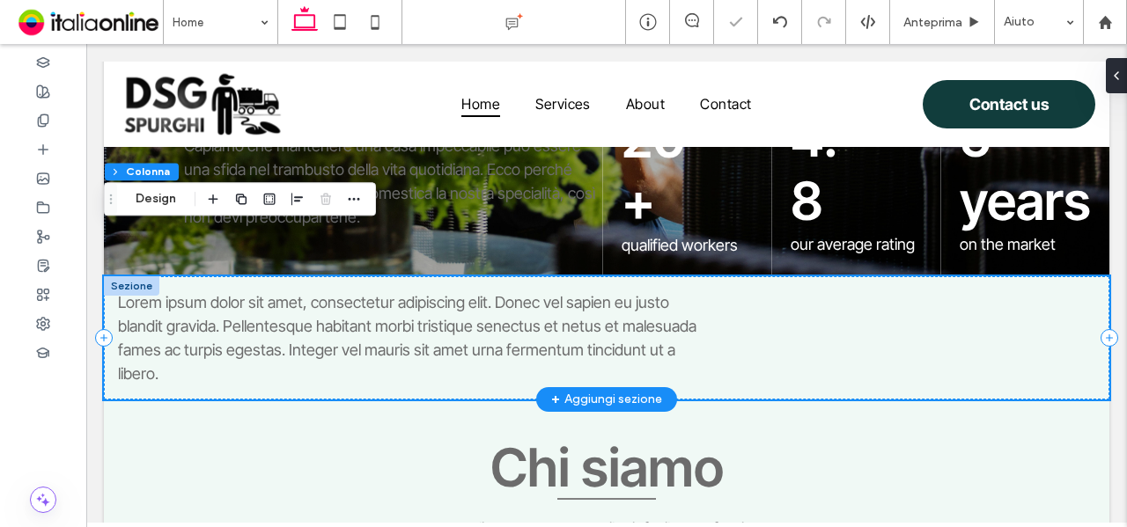
click at [770, 311] on div "Lorem ipsum dolor sit amet, consectetur adipiscing elit. Donec vel sapien eu ju…" at bounding box center [606, 337] width 1005 height 123
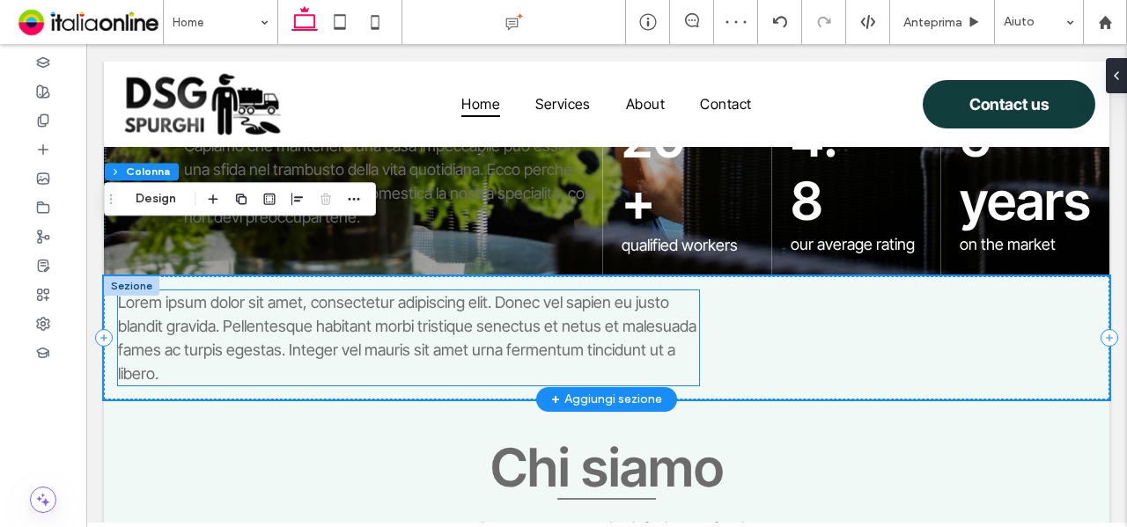
click at [184, 293] on span "Lorem ipsum dolor sit amet, consectetur adipiscing elit. Donec vel sapien eu ju…" at bounding box center [407, 338] width 578 height 90
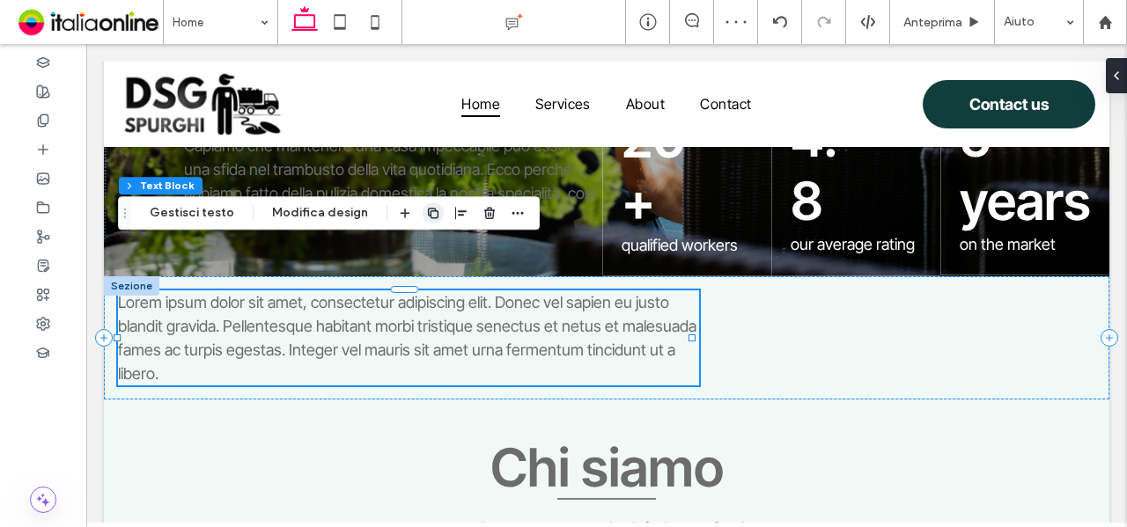
click at [428, 219] on icon "button" at bounding box center [433, 213] width 14 height 14
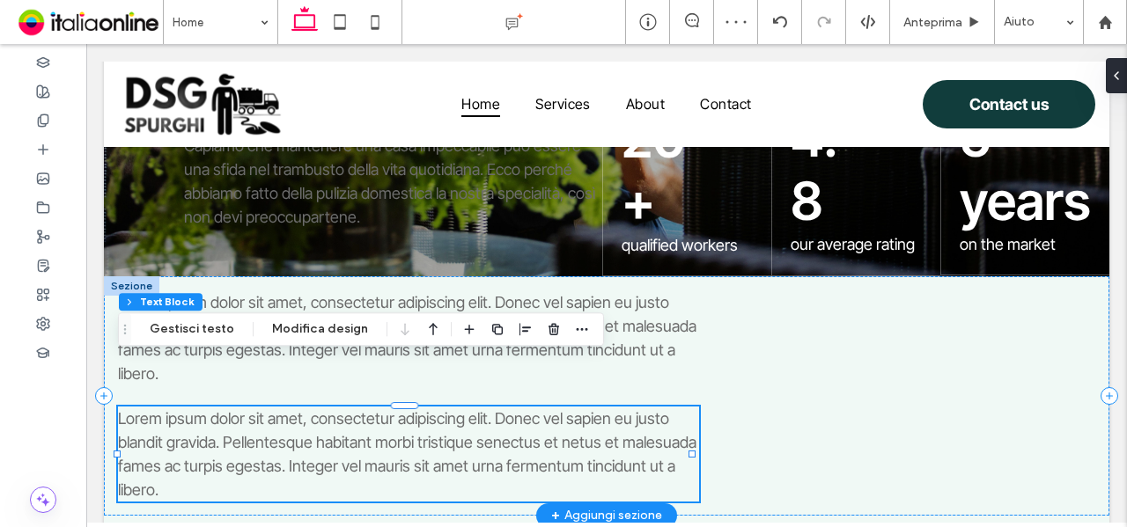
click at [136, 276] on div at bounding box center [131, 285] width 55 height 19
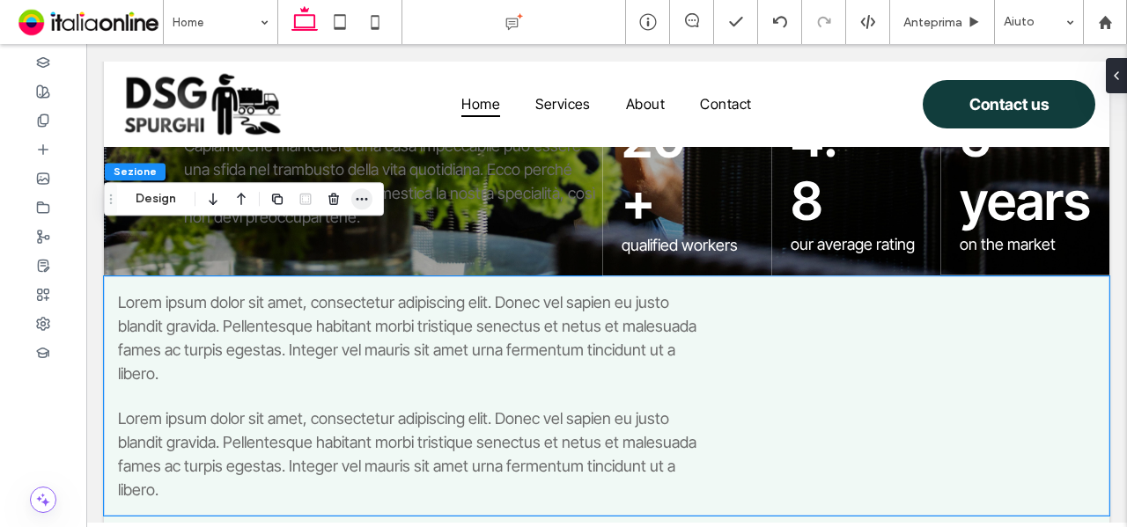
click at [358, 202] on icon "button" at bounding box center [362, 199] width 14 height 14
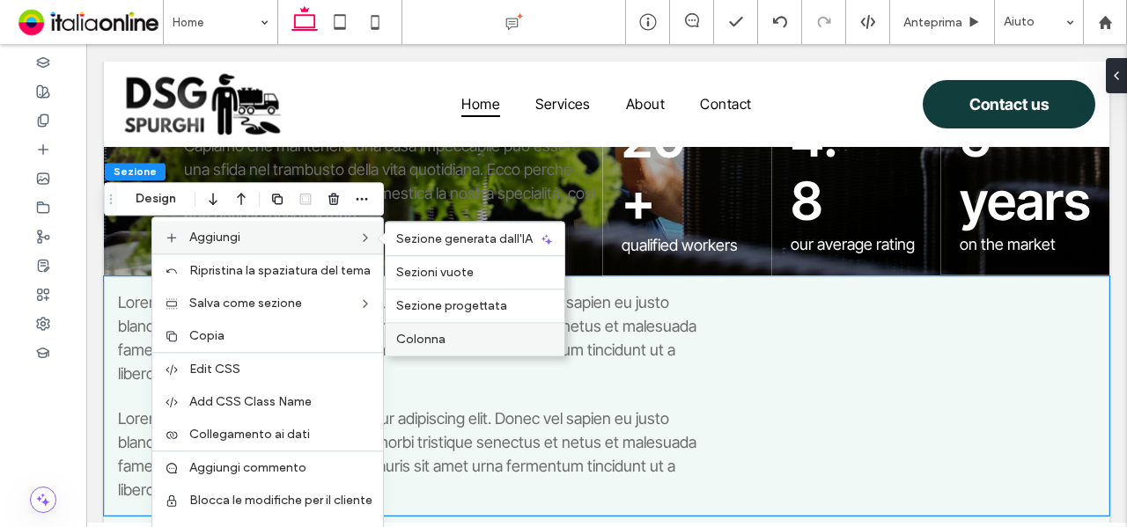
click at [458, 340] on label "Colonna" at bounding box center [475, 339] width 158 height 15
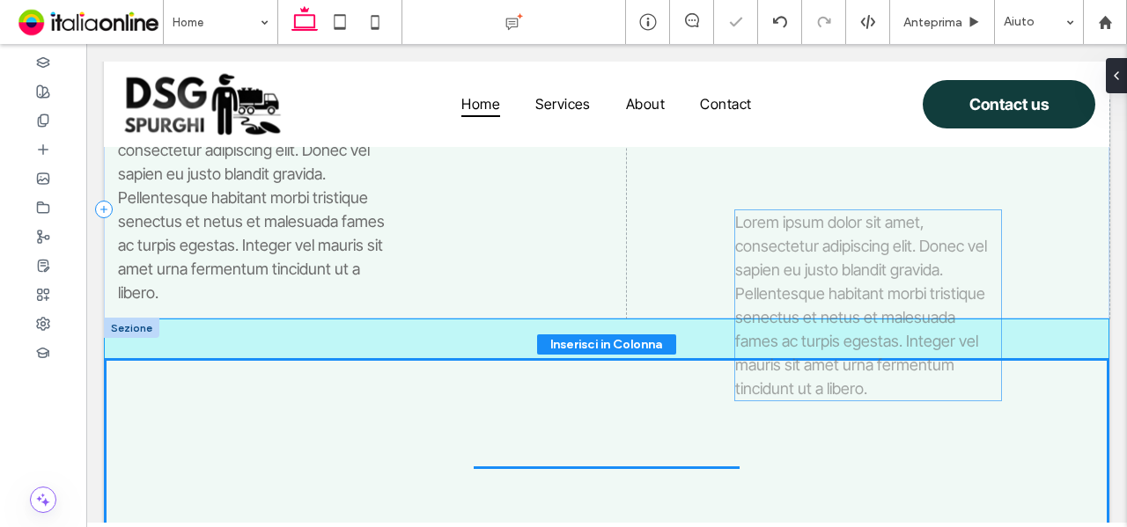
scroll to position [56, 0]
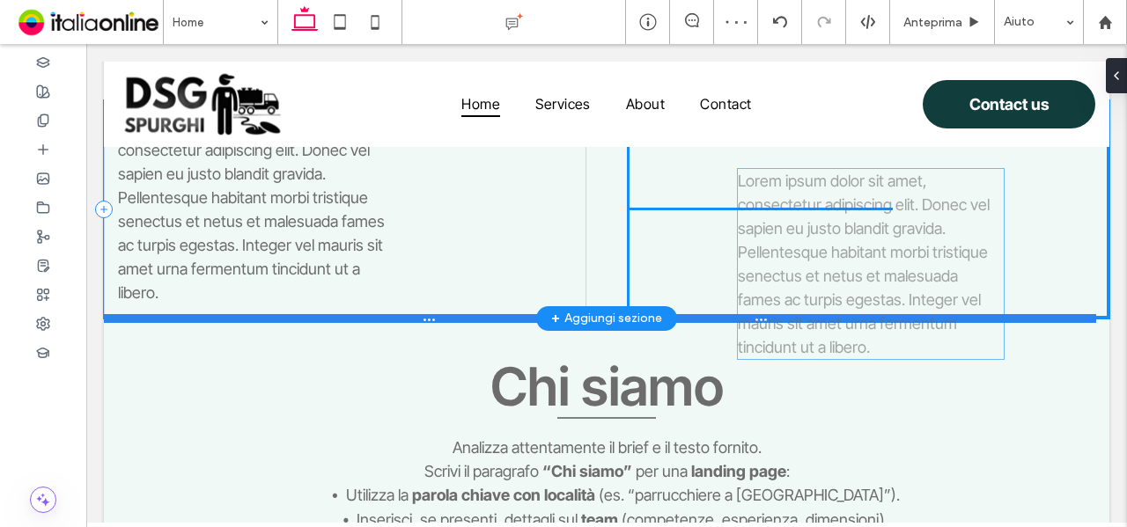
drag, startPoint x: 229, startPoint y: 379, endPoint x: 849, endPoint y: 269, distance: 629.3
type input "**"
type input "****"
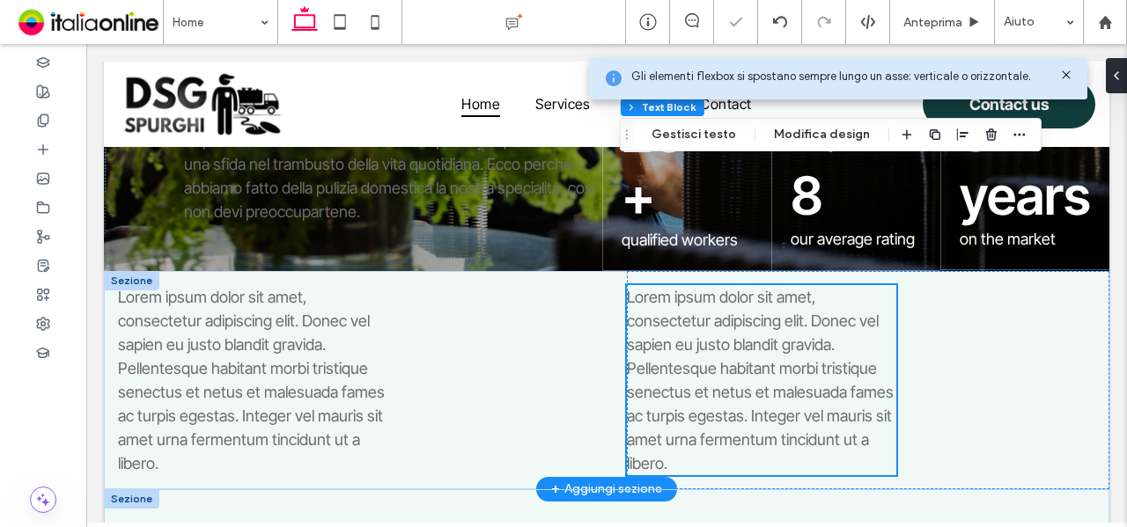
scroll to position [423, 0]
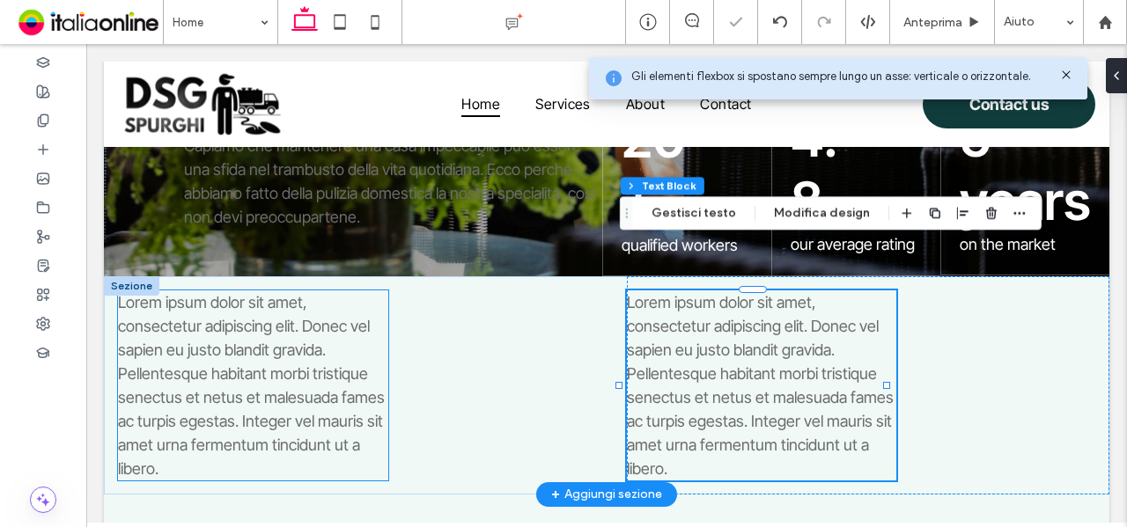
click at [239, 321] on span "Lorem ipsum dolor sit amet, consectetur adipiscing elit. Donec vel sapien eu ju…" at bounding box center [251, 385] width 267 height 185
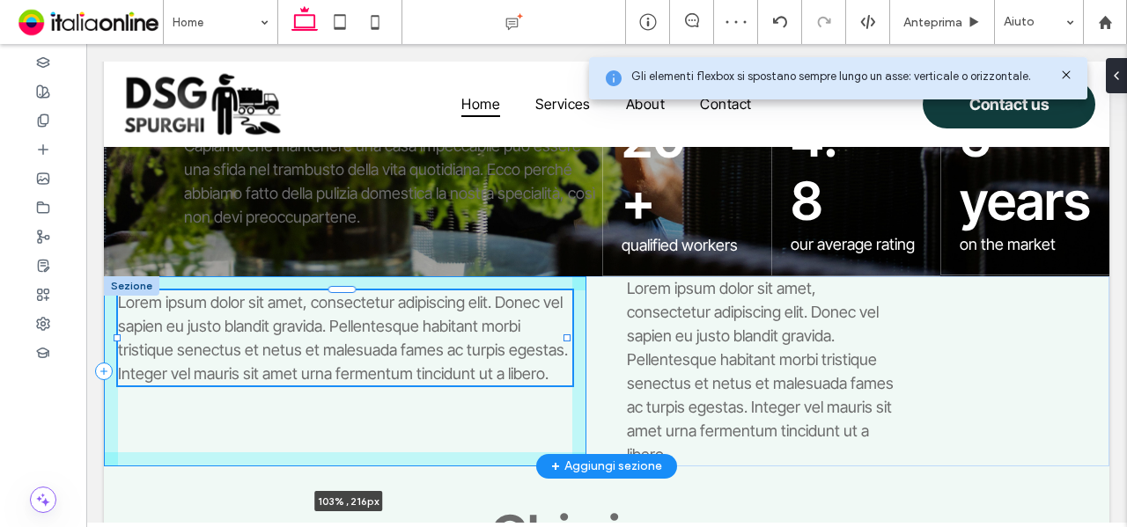
drag, startPoint x: 386, startPoint y: 339, endPoint x: 580, endPoint y: 337, distance: 194.6
click at [580, 337] on div "Lorem ipsum dolor sit amet, consectetur adipiscing elit. Donec vel sapien eu ju…" at bounding box center [606, 371] width 1005 height 190
type input "***"
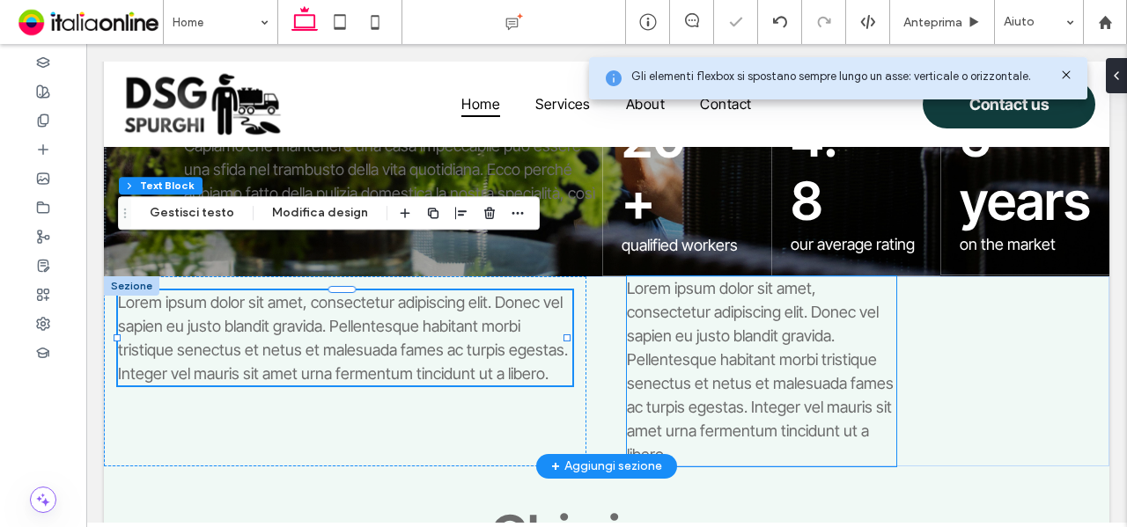
click at [789, 284] on span "Lorem ipsum dolor sit amet, consectetur adipiscing elit. Donec vel sapien eu ju…" at bounding box center [760, 371] width 267 height 185
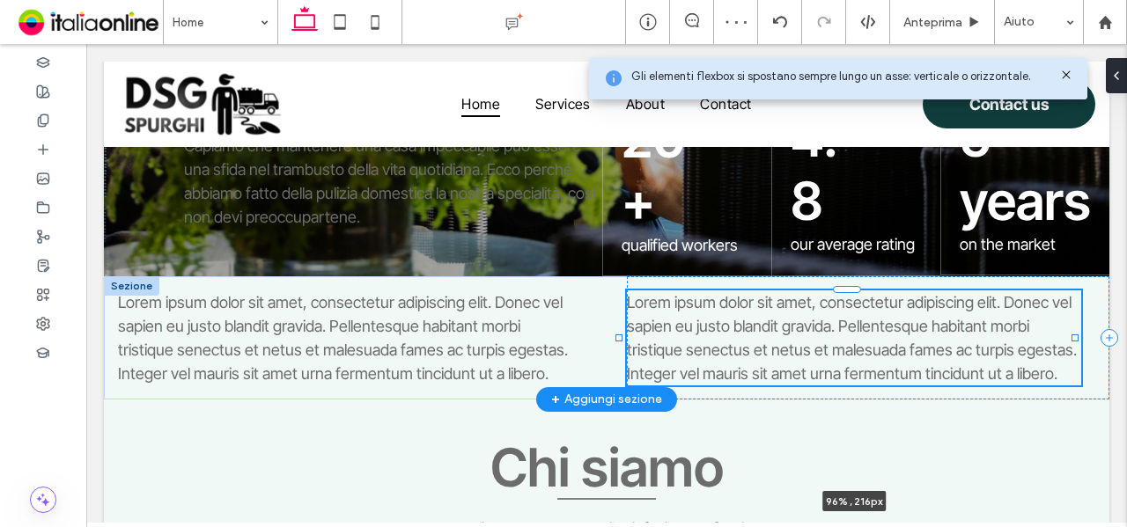
drag, startPoint x: 884, startPoint y: 325, endPoint x: 1072, endPoint y: 320, distance: 188.5
click at [1072, 320] on div "Lorem ipsum dolor sit amet, consectetur adipiscing elit. Donec vel sapien eu ju…" at bounding box center [606, 337] width 1005 height 123
type input "**"
type input "****"
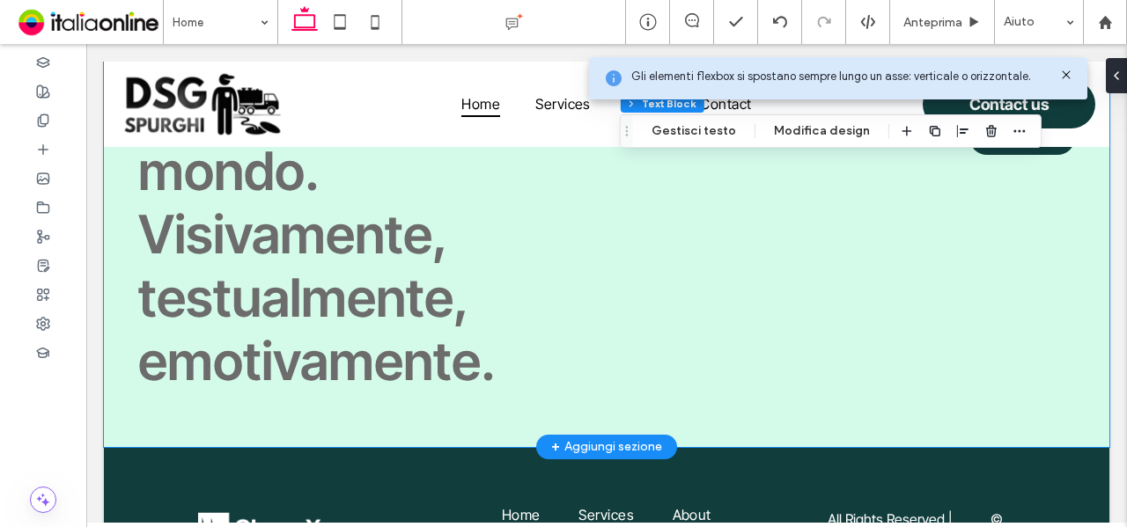
scroll to position [9002, 0]
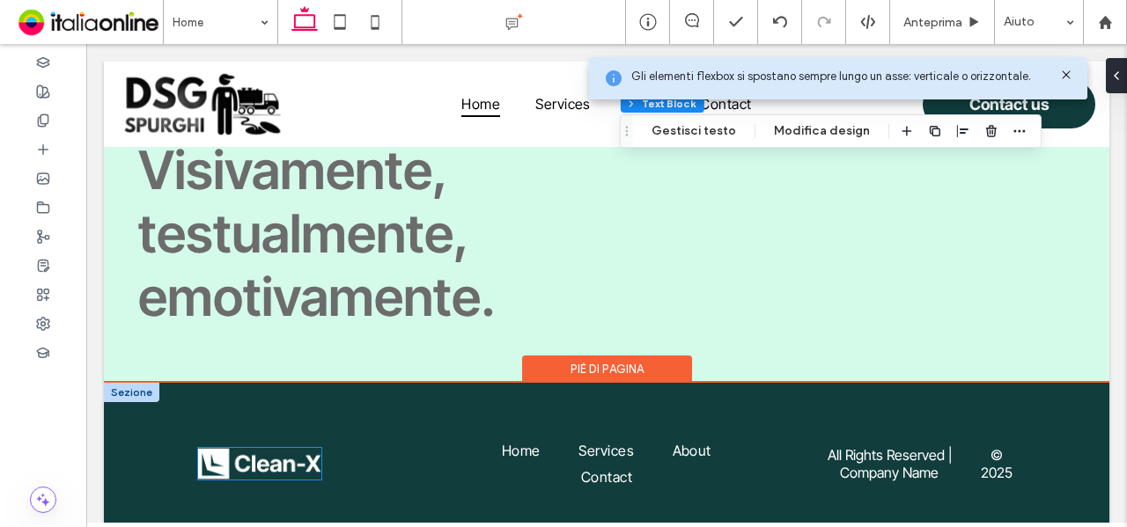
click at [253, 448] on img at bounding box center [259, 464] width 123 height 33
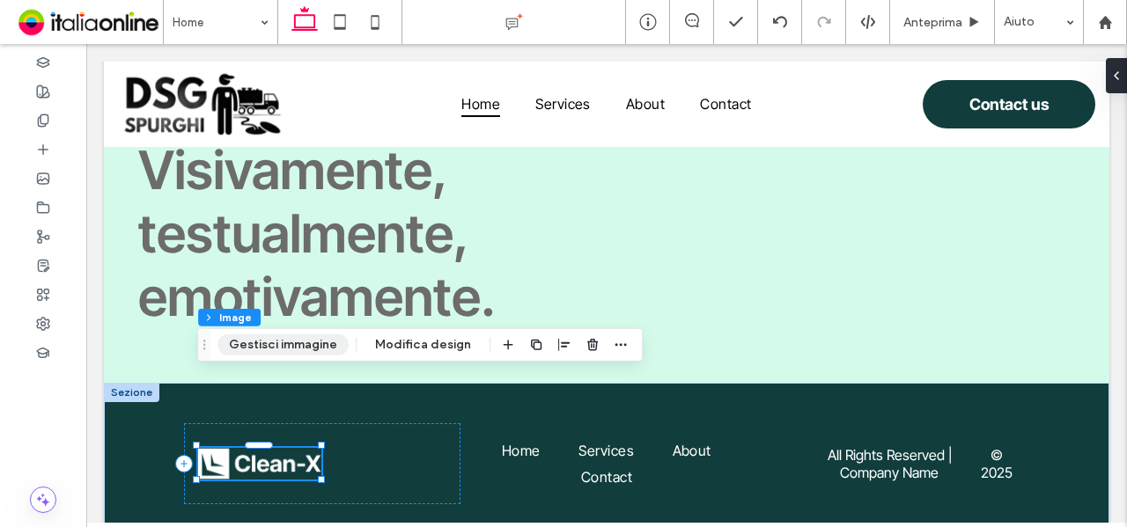
click at [254, 346] on button "Gestisci immagine" at bounding box center [282, 345] width 131 height 21
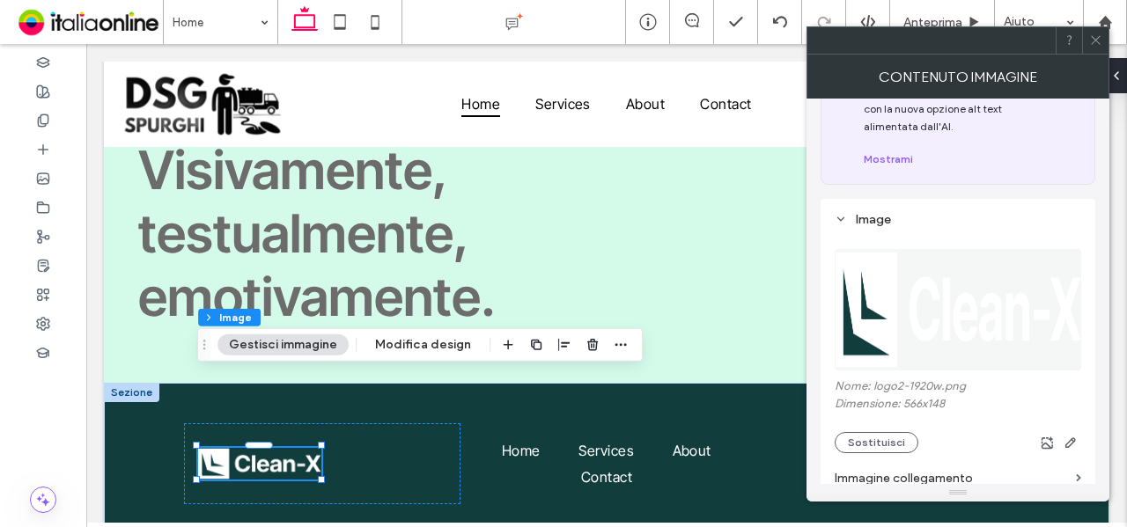
scroll to position [176, 0]
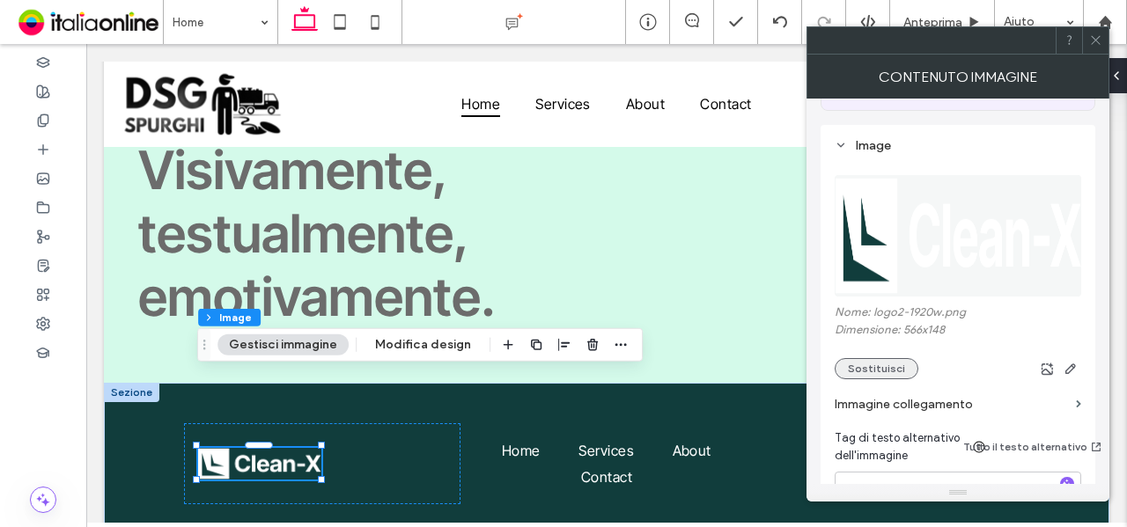
click at [883, 364] on button "Sostituisci" at bounding box center [877, 368] width 84 height 21
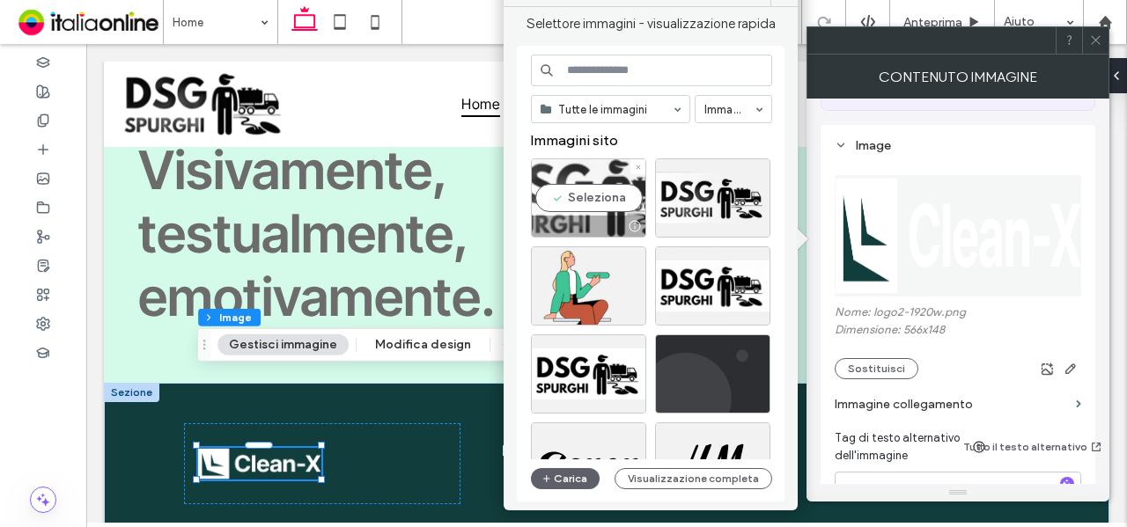
click at [609, 226] on div at bounding box center [589, 226] width 114 height 21
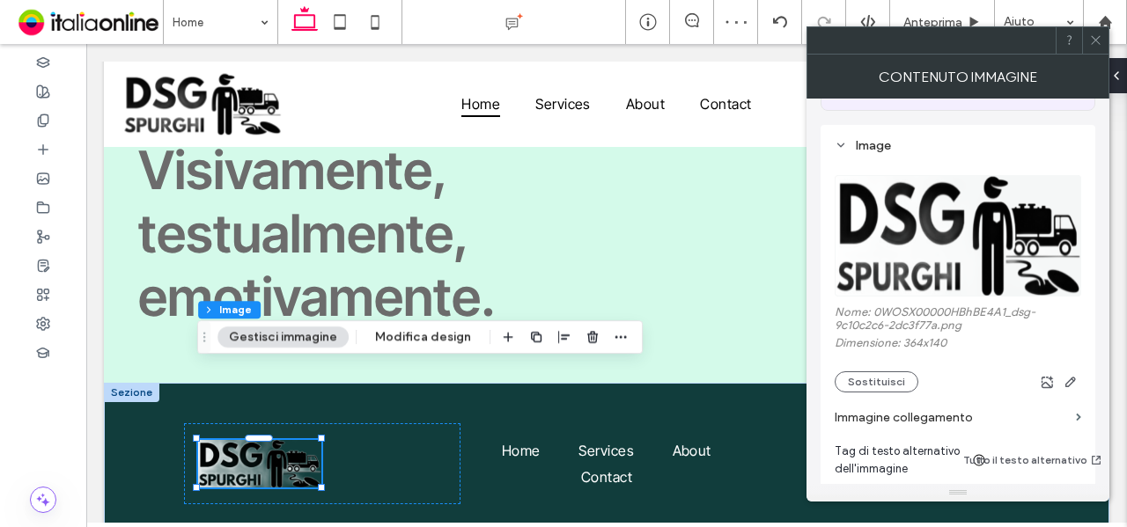
click at [1087, 37] on div at bounding box center [1095, 40] width 26 height 26
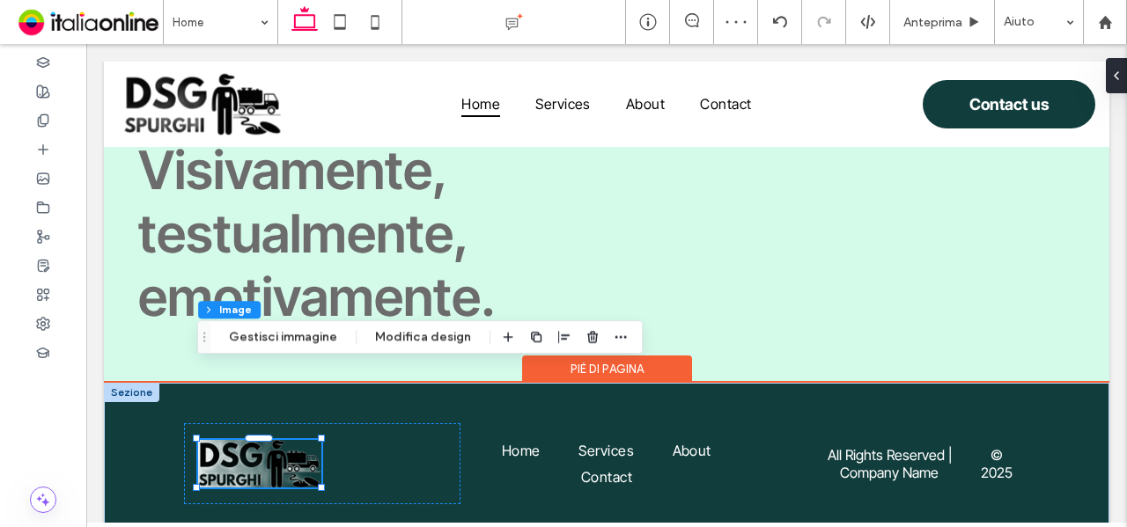
click at [136, 383] on div "Home Services About Contact All Rights Reserved | Company Name © 2025" at bounding box center [606, 464] width 1005 height 162
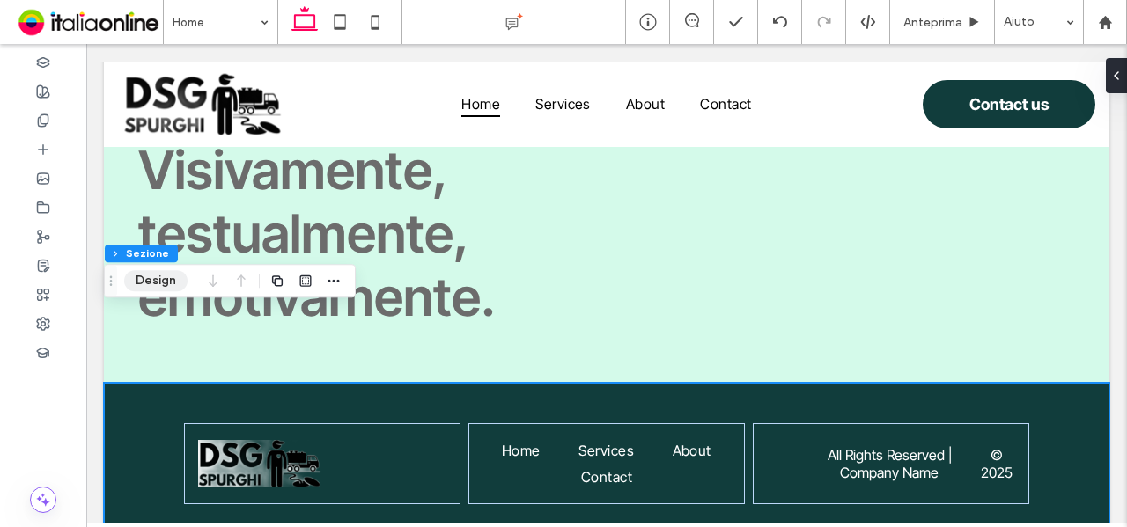
click at [148, 279] on button "Design" at bounding box center [155, 280] width 63 height 21
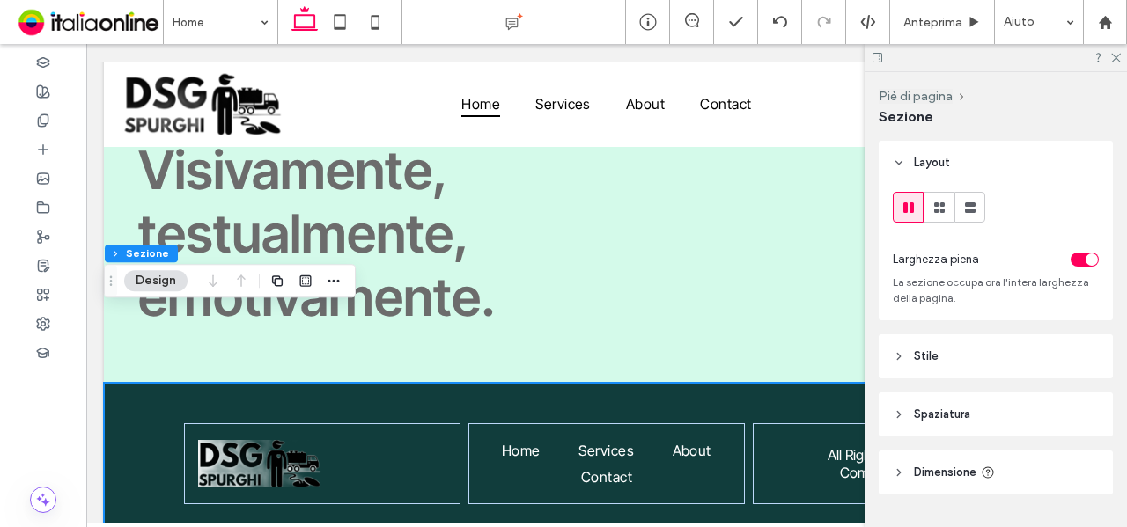
click at [967, 363] on header "Stile" at bounding box center [996, 357] width 234 height 44
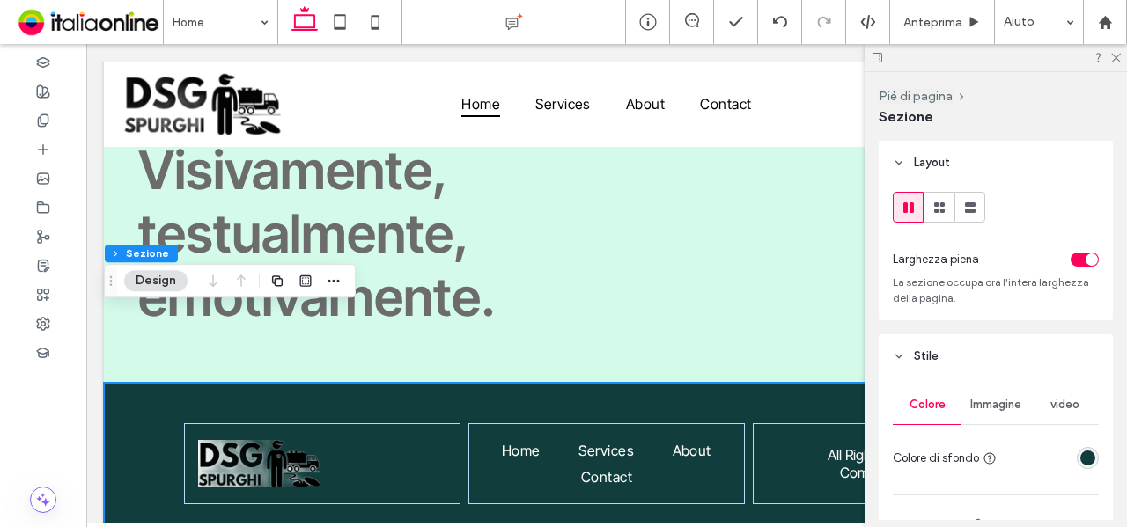
click at [1086, 457] on div "rgba(17, 61, 60, 1)" at bounding box center [1088, 458] width 22 height 22
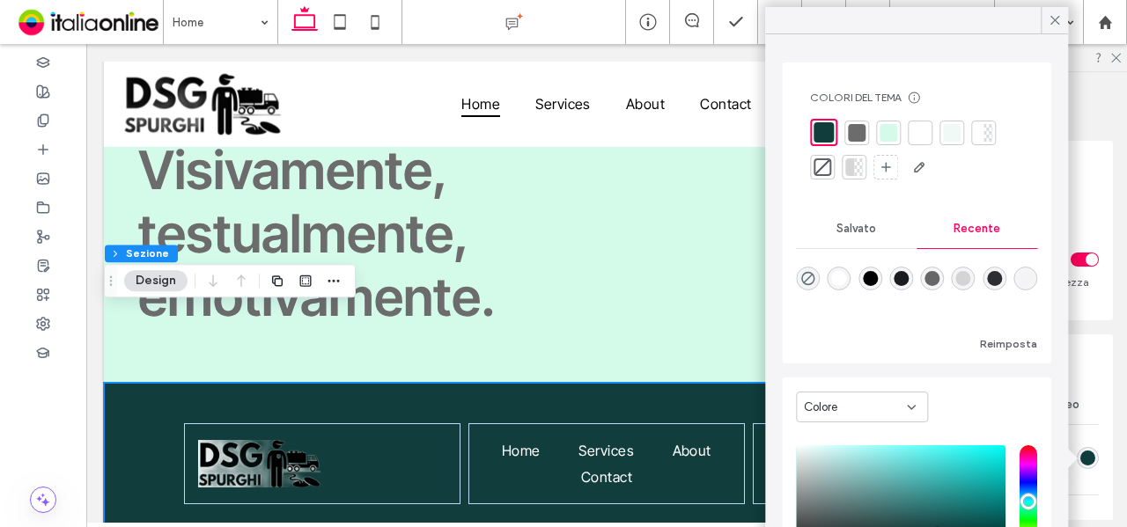
click at [849, 267] on div at bounding box center [840, 279] width 24 height 24
click at [835, 276] on div "rgba(255, 255, 255, 1)" at bounding box center [839, 278] width 15 height 15
type input "*******"
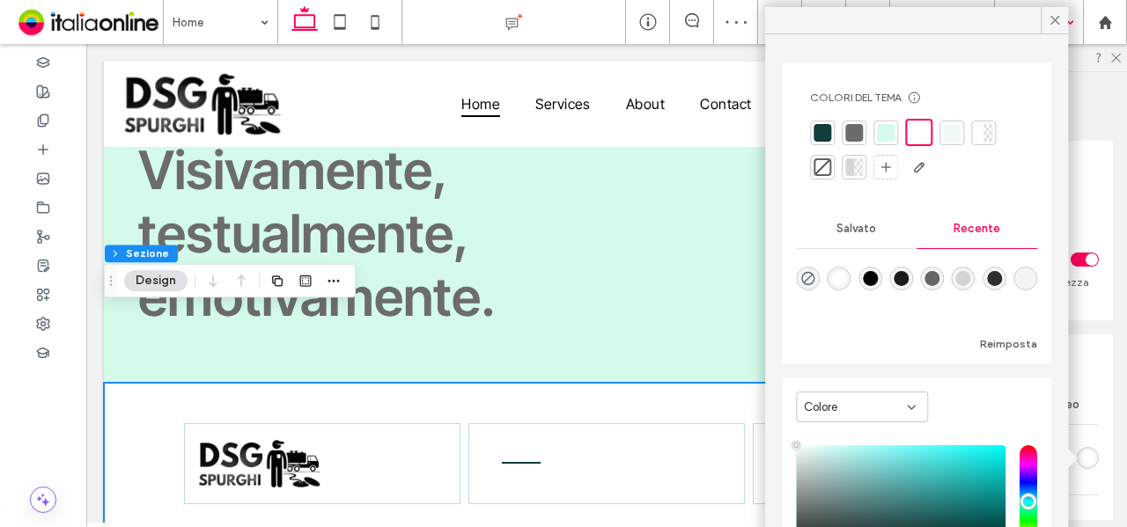
drag, startPoint x: 1053, startPoint y: 14, endPoint x: 1054, endPoint y: 27, distance: 13.2
click at [1053, 15] on icon at bounding box center [1055, 20] width 16 height 16
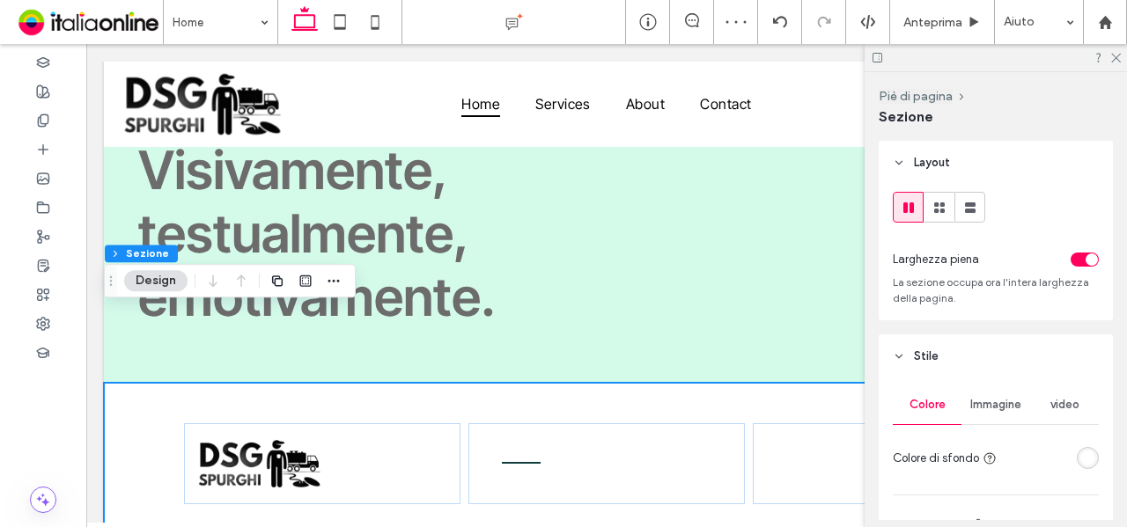
drag, startPoint x: 1118, startPoint y: 61, endPoint x: 1112, endPoint y: 70, distance: 10.7
click at [1118, 61] on use at bounding box center [1116, 59] width 10 height 10
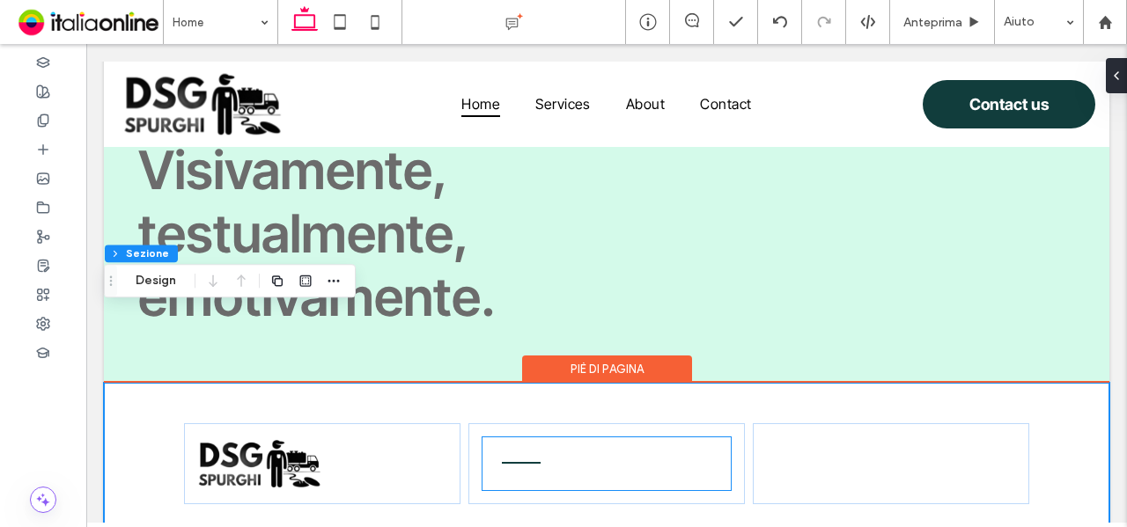
click at [544, 438] on link "Home" at bounding box center [521, 451] width 65 height 26
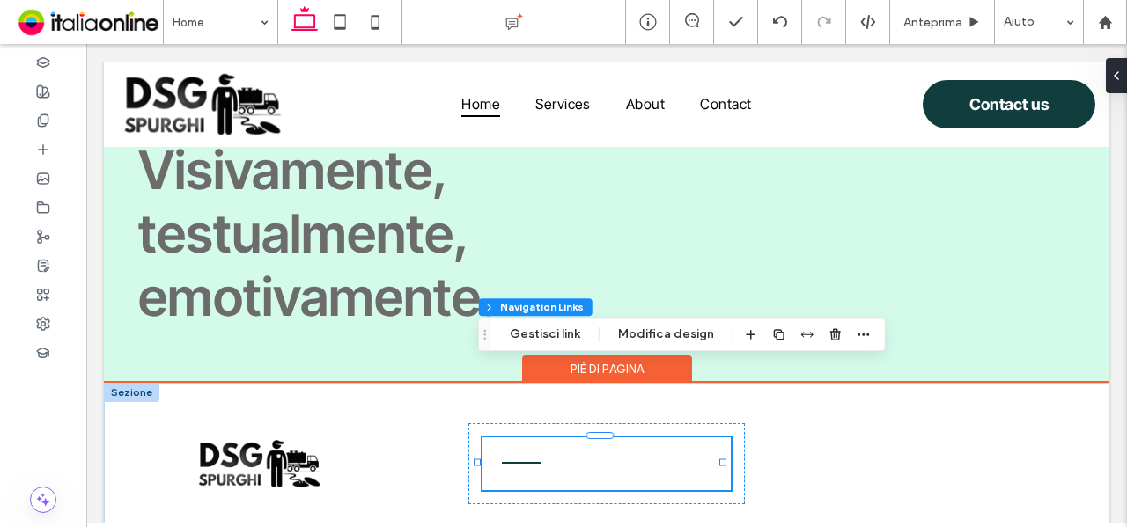
click at [543, 438] on link "Home" at bounding box center [521, 451] width 65 height 26
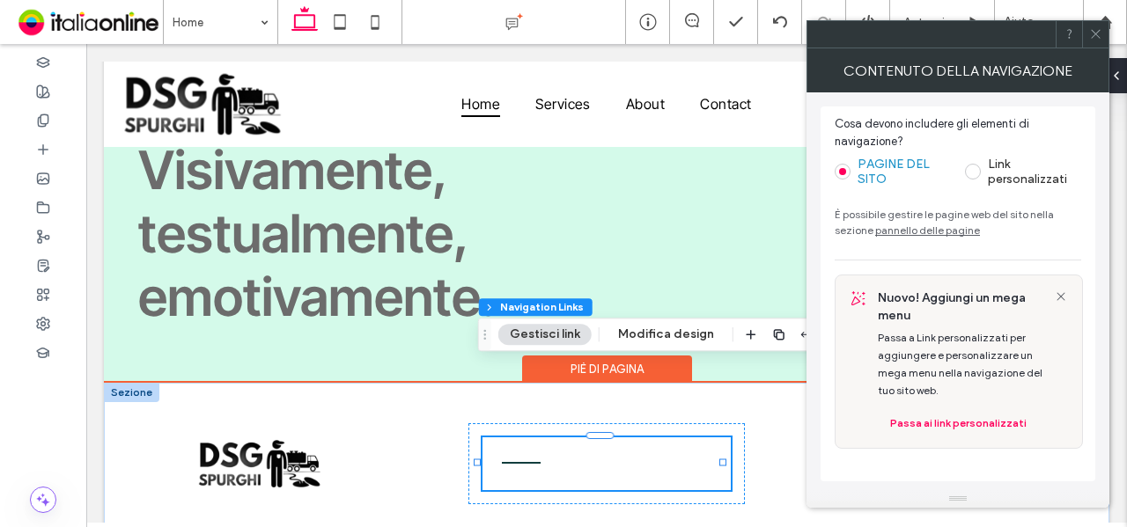
click at [543, 438] on link "Home" at bounding box center [521, 451] width 65 height 26
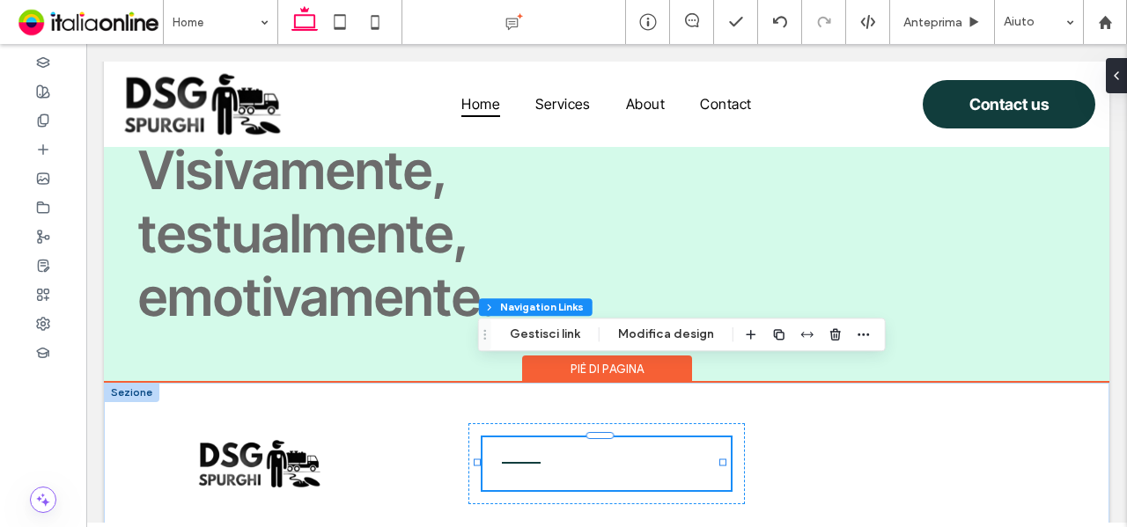
click at [542, 438] on ul "Home Services About Contact" at bounding box center [605, 465] width 247 height 54
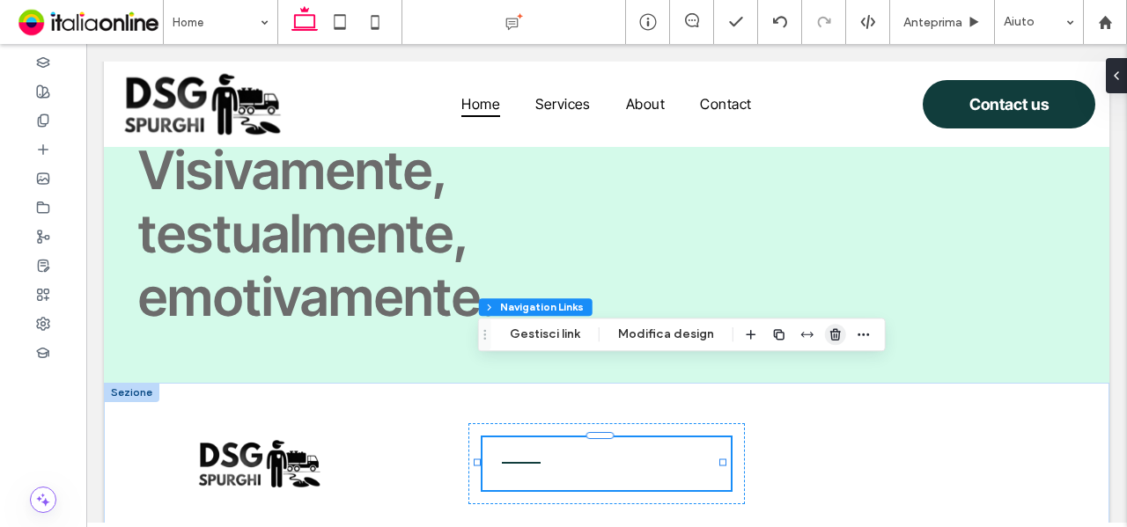
click at [829, 330] on icon "button" at bounding box center [835, 335] width 14 height 14
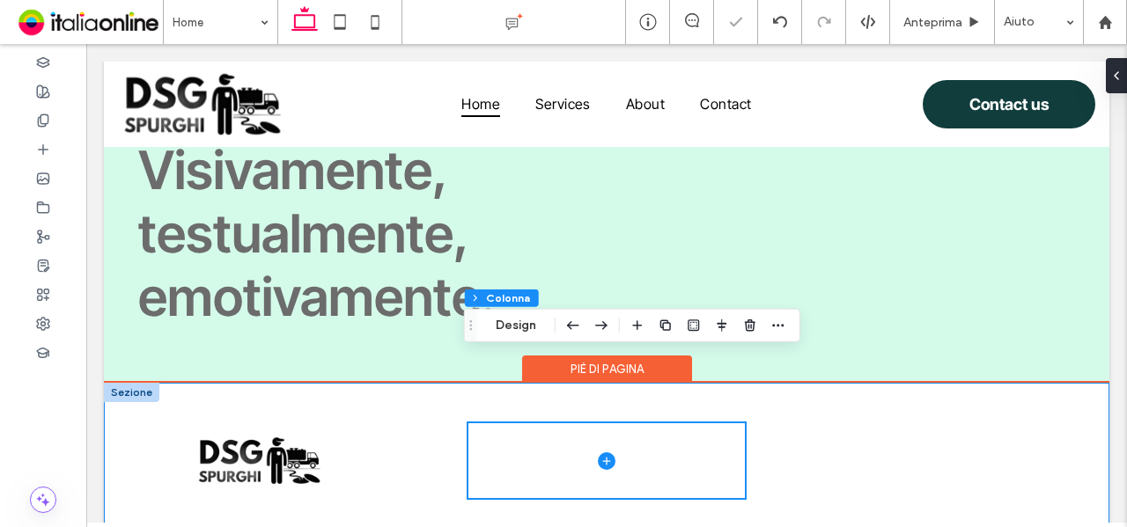
scroll to position [8998, 0]
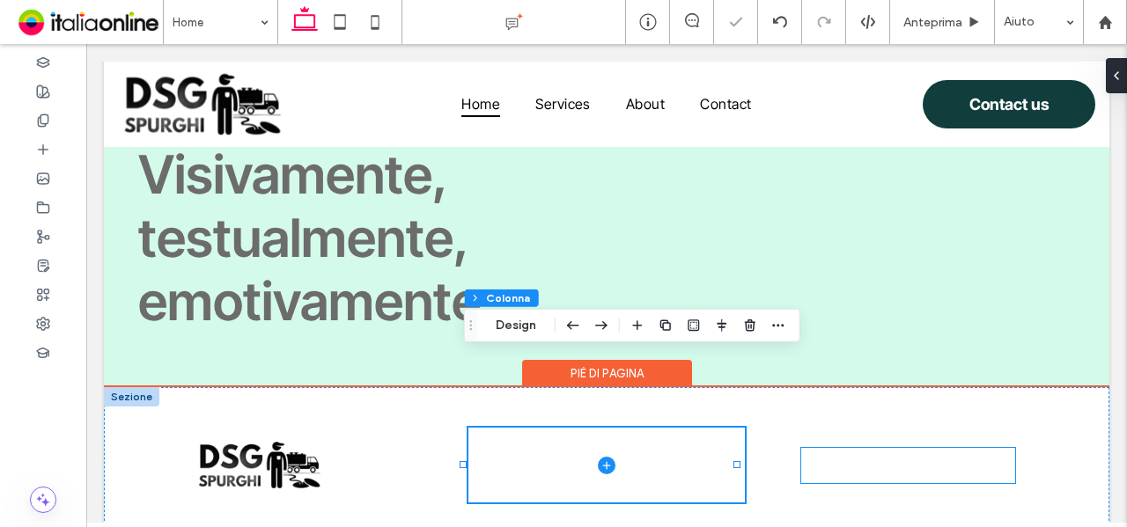
click at [833, 448] on span "All Rights Reserved | Company Name" at bounding box center [889, 465] width 176 height 35
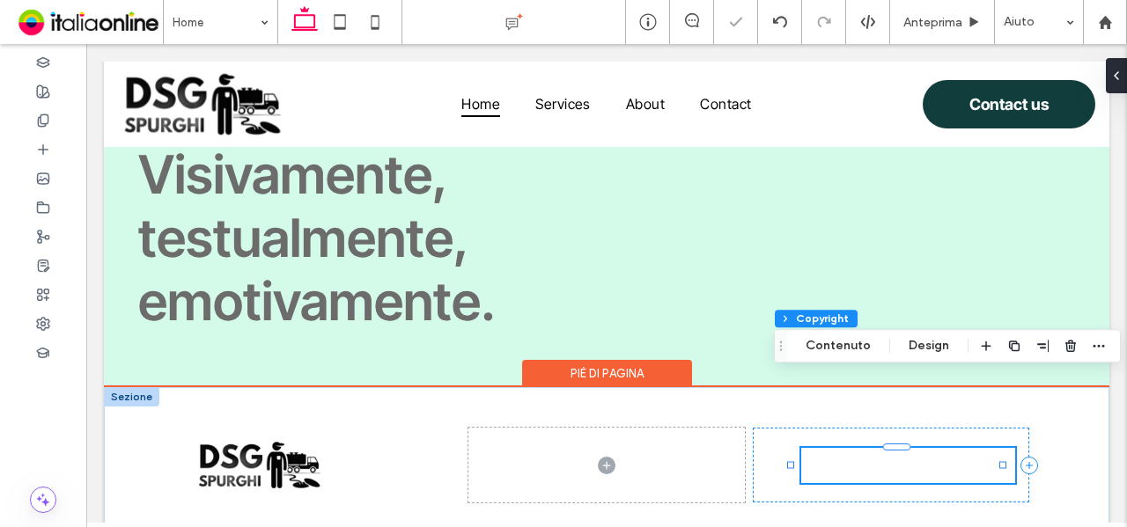
click at [833, 448] on span "All Rights Reserved | Company Name" at bounding box center [889, 465] width 176 height 35
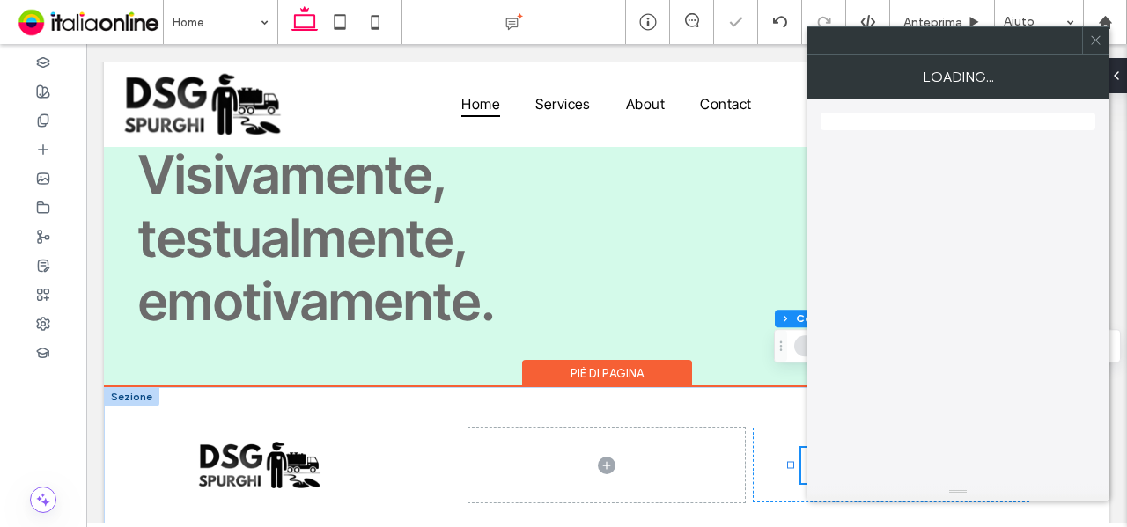
click at [833, 392] on div at bounding box center [958, 292] width 275 height 386
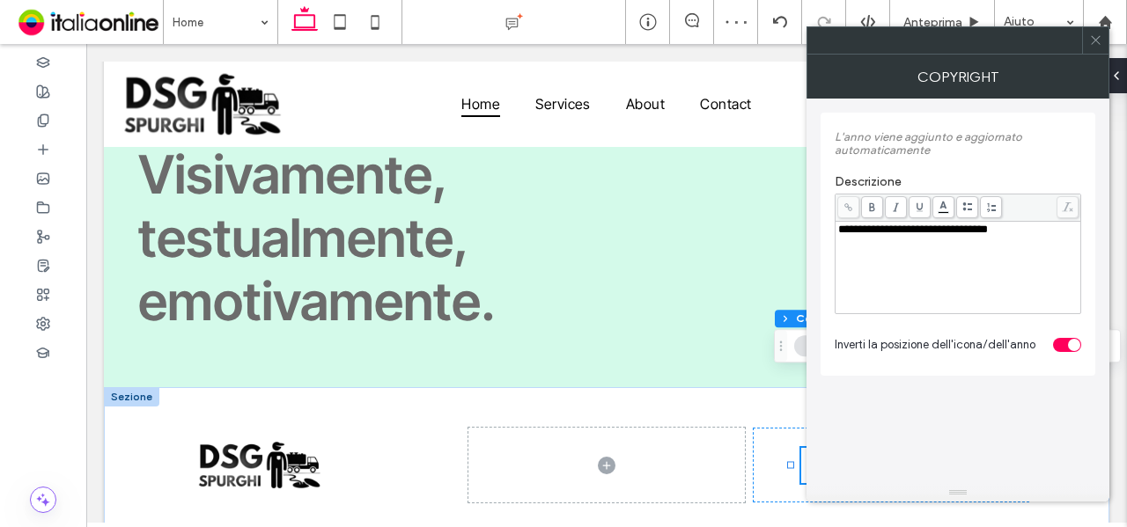
click at [1099, 40] on icon at bounding box center [1095, 39] width 13 height 13
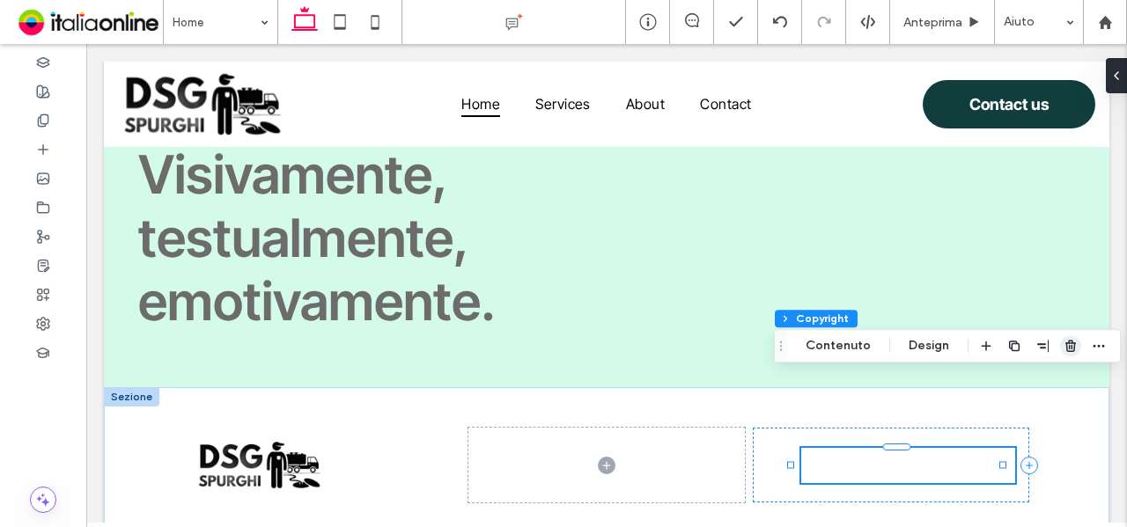
click at [1068, 349] on icon "button" at bounding box center [1071, 346] width 14 height 14
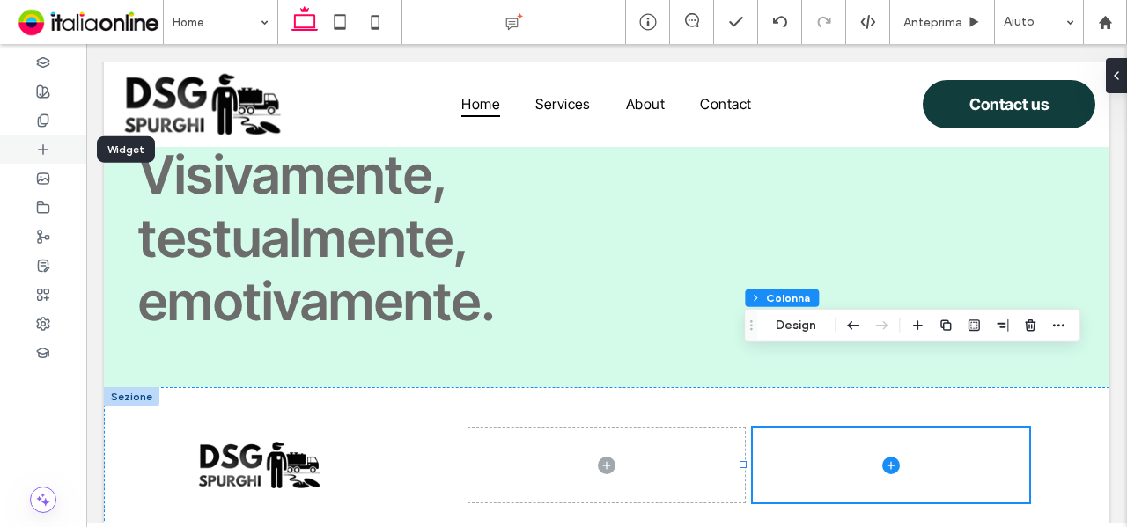
drag, startPoint x: 206, startPoint y: 247, endPoint x: 31, endPoint y: 158, distance: 196.5
click at [31, 158] on div at bounding box center [43, 149] width 86 height 29
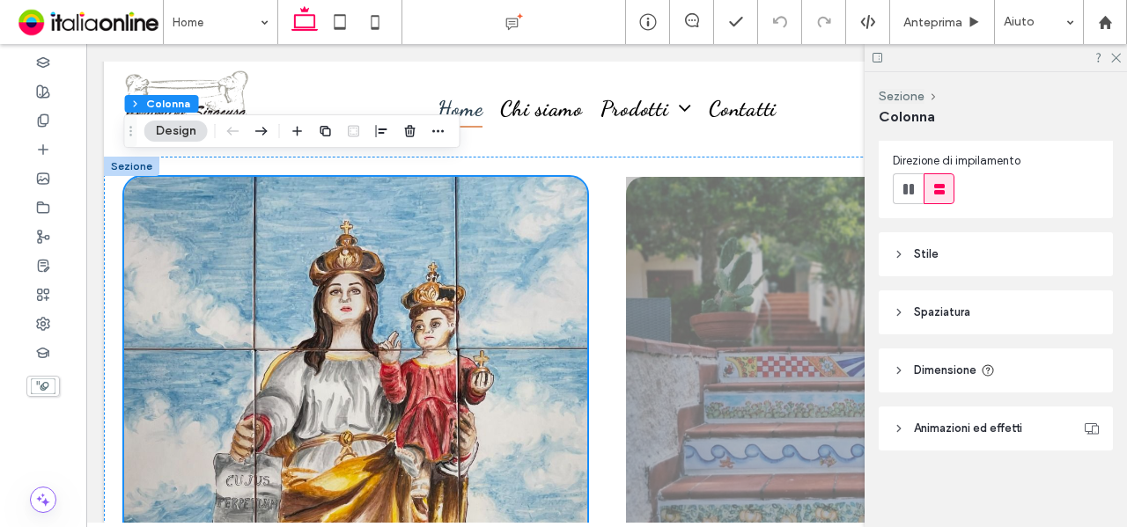
click at [932, 269] on header "Stile" at bounding box center [996, 254] width 234 height 44
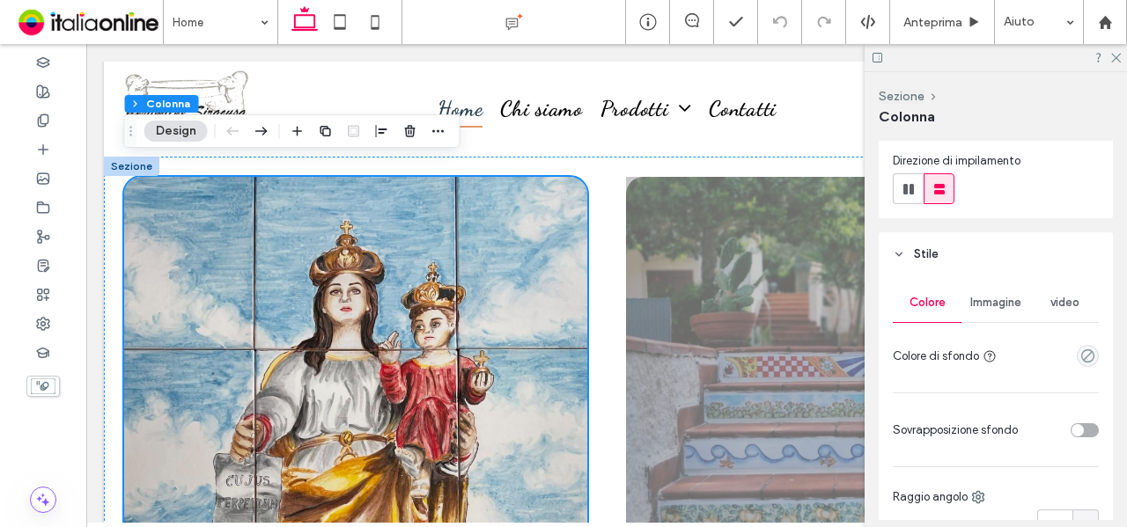
click at [991, 302] on span "Immagine" at bounding box center [995, 303] width 51 height 14
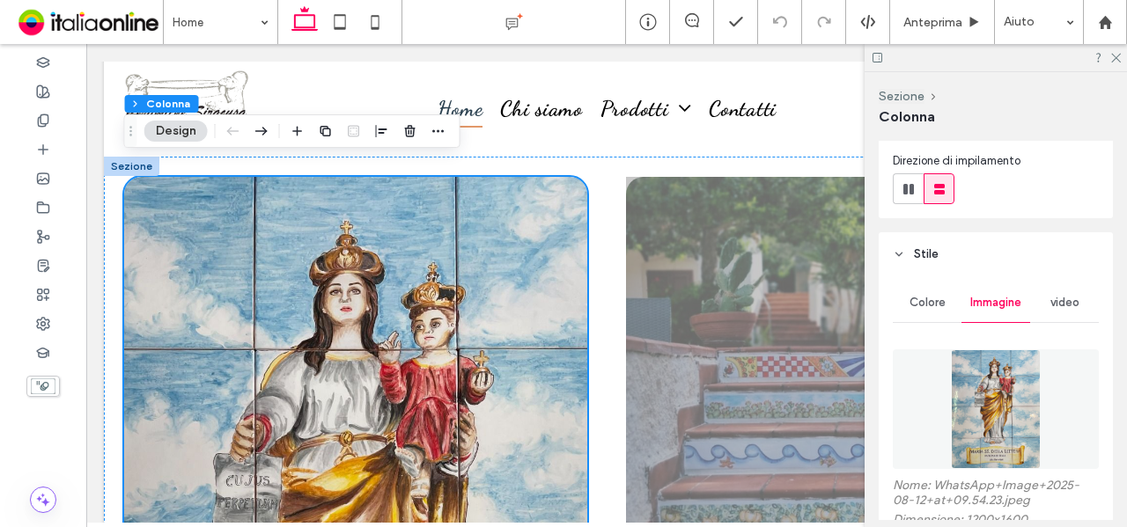
click at [970, 406] on img at bounding box center [996, 410] width 91 height 120
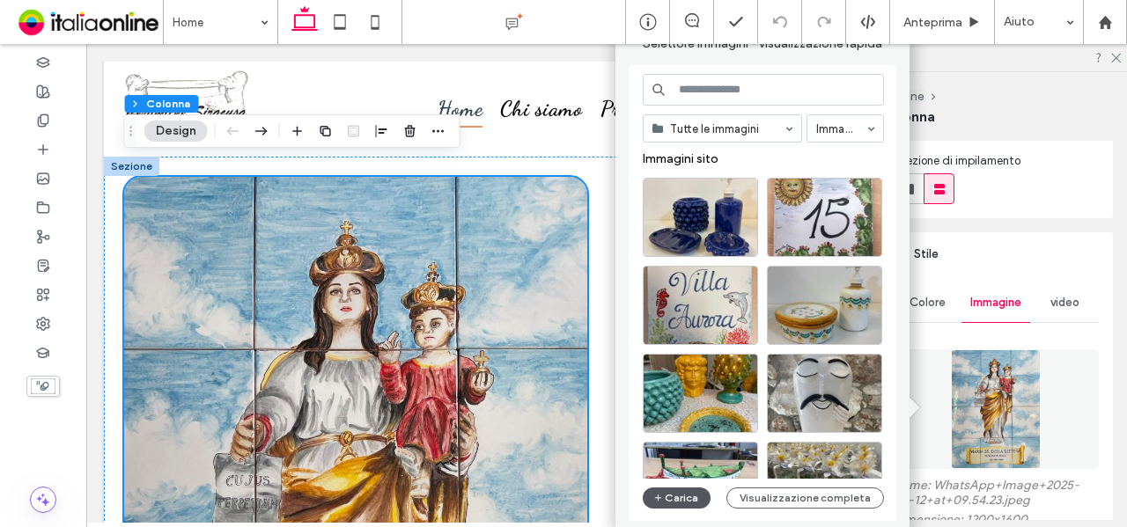
click at [685, 497] on button "Carica" at bounding box center [677, 498] width 69 height 21
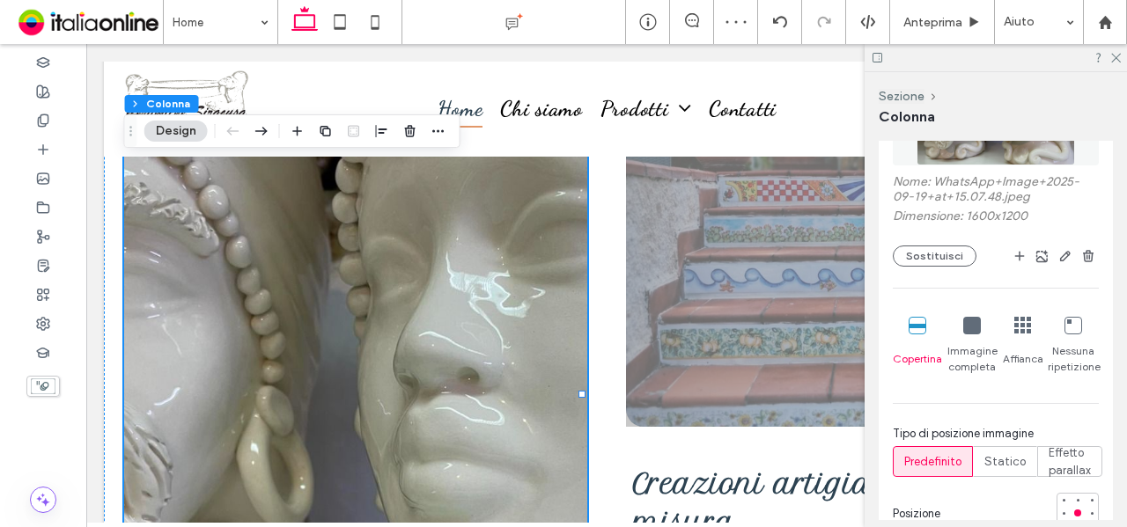
scroll to position [644, 0]
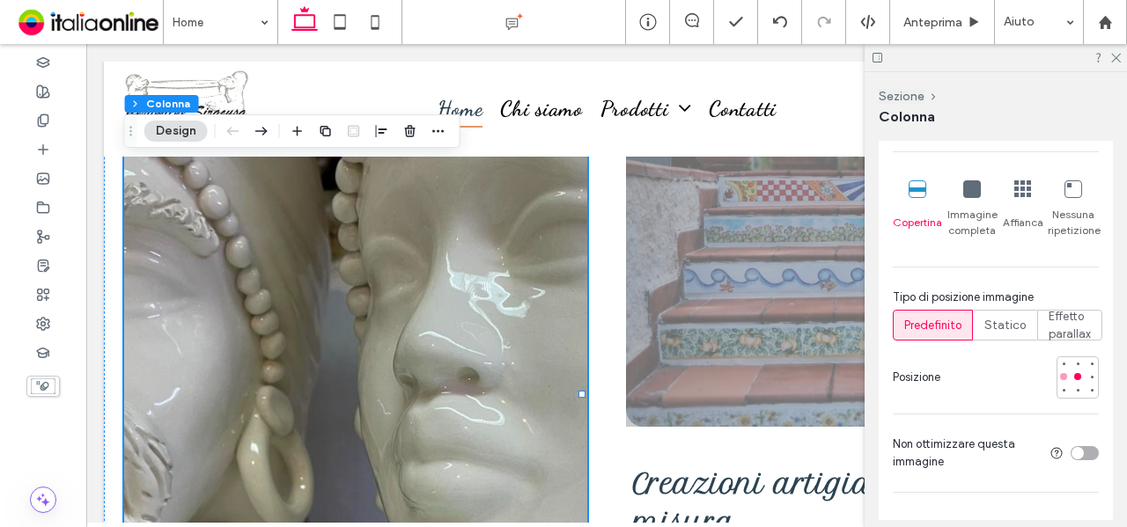
click at [1060, 376] on div at bounding box center [1063, 376] width 7 height 7
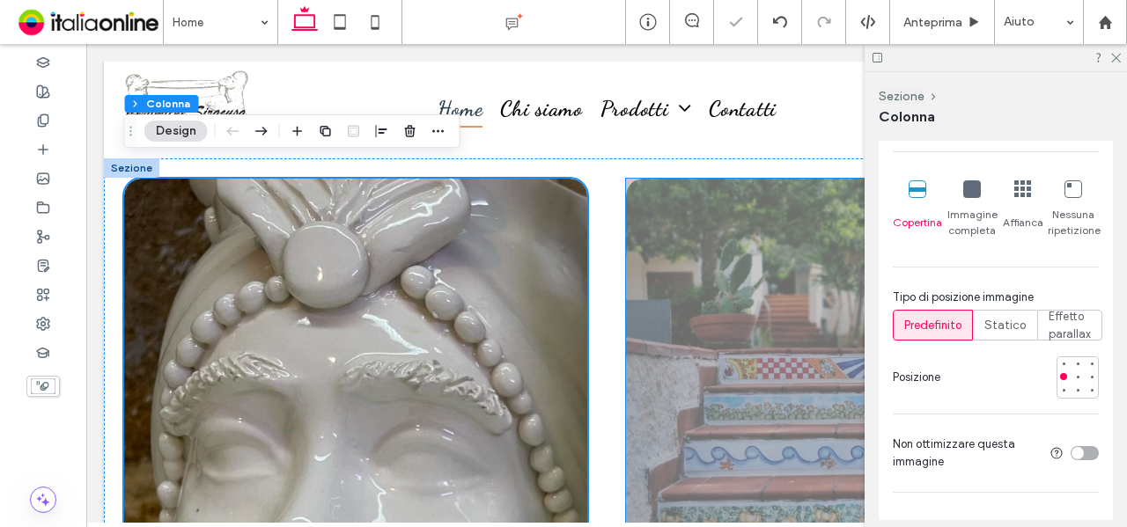
scroll to position [704, 0]
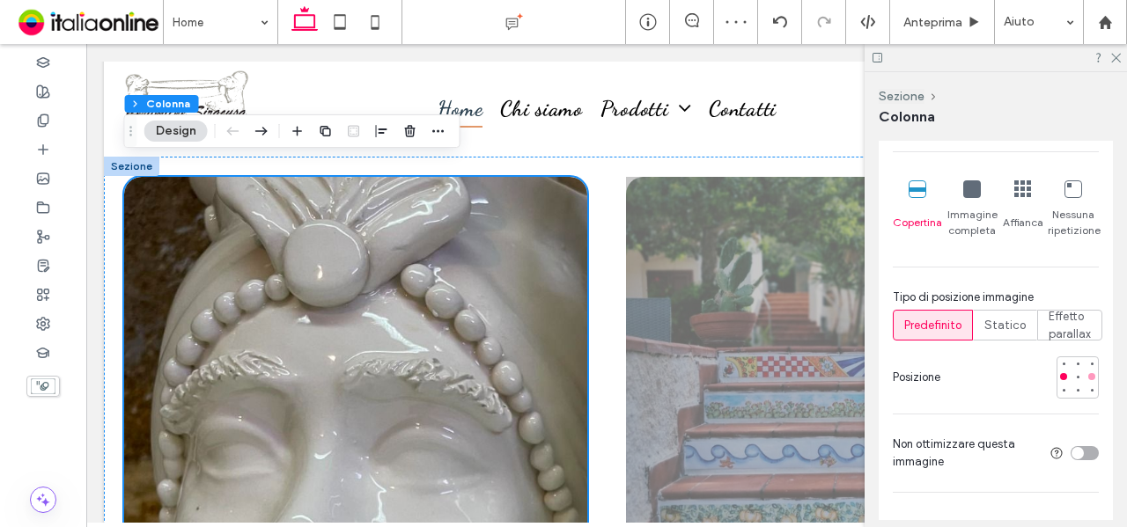
click at [1088, 373] on div at bounding box center [1091, 376] width 7 height 7
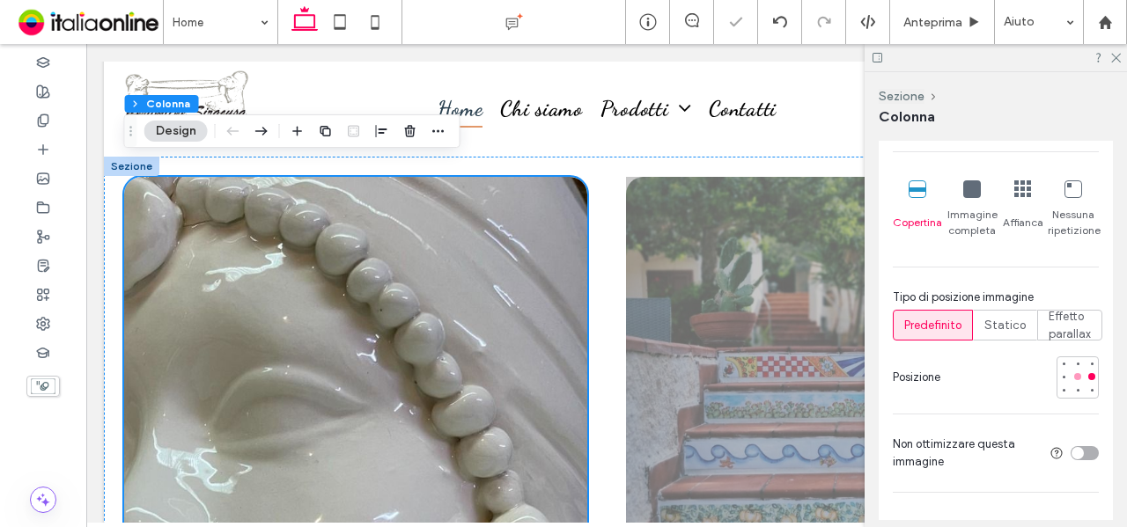
click at [1071, 378] on div at bounding box center [1077, 377] width 12 height 12
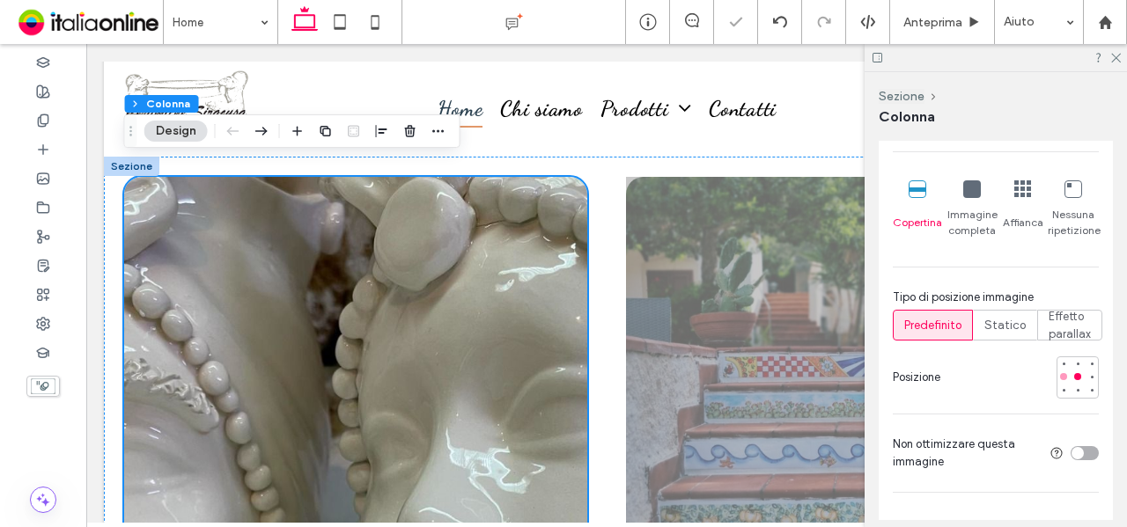
click at [1060, 378] on div at bounding box center [1063, 376] width 7 height 7
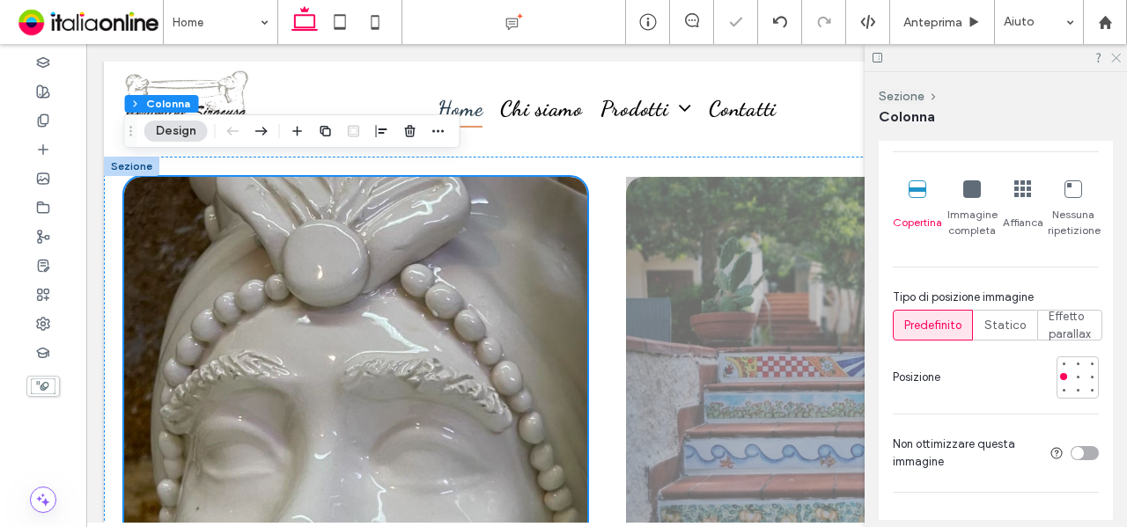
click at [1115, 58] on icon at bounding box center [1114, 56] width 11 height 11
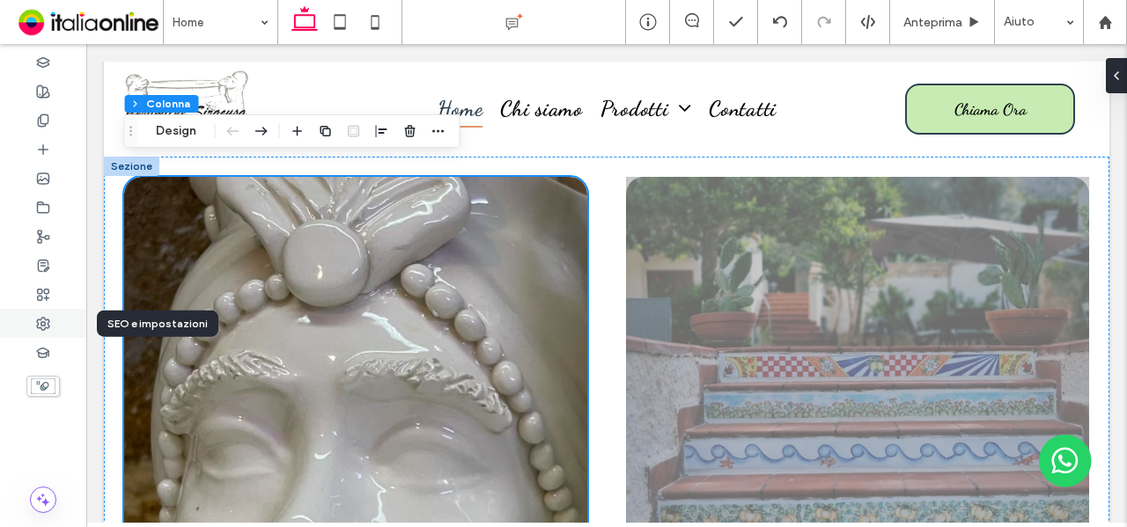
click at [55, 328] on div at bounding box center [43, 323] width 86 height 29
